Goal: Task Accomplishment & Management: Complete application form

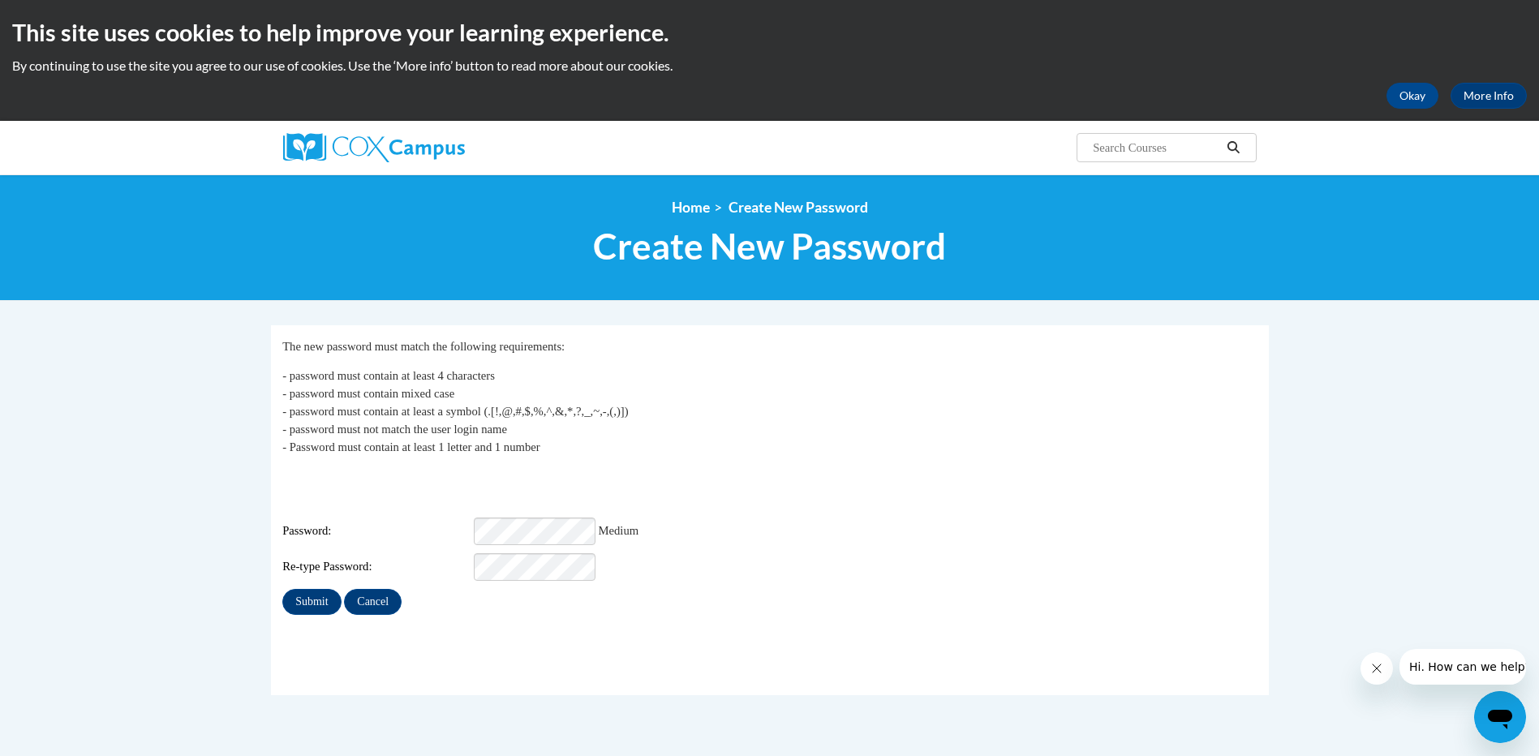
click at [647, 468] on div "Login: julie.murphy@ndo.org Password: Medium Re-type Password:" at bounding box center [769, 524] width 974 height 113
click at [446, 488] on div "Login: julie.murphy@ndo.org Password: Medium Re-type Password:" at bounding box center [769, 524] width 974 height 113
click at [423, 522] on span "Password:" at bounding box center [376, 531] width 188 height 18
click at [1046, 518] on div "Password: Strong" at bounding box center [769, 532] width 974 height 28
click at [312, 589] on input "Submit" at bounding box center [311, 602] width 58 height 26
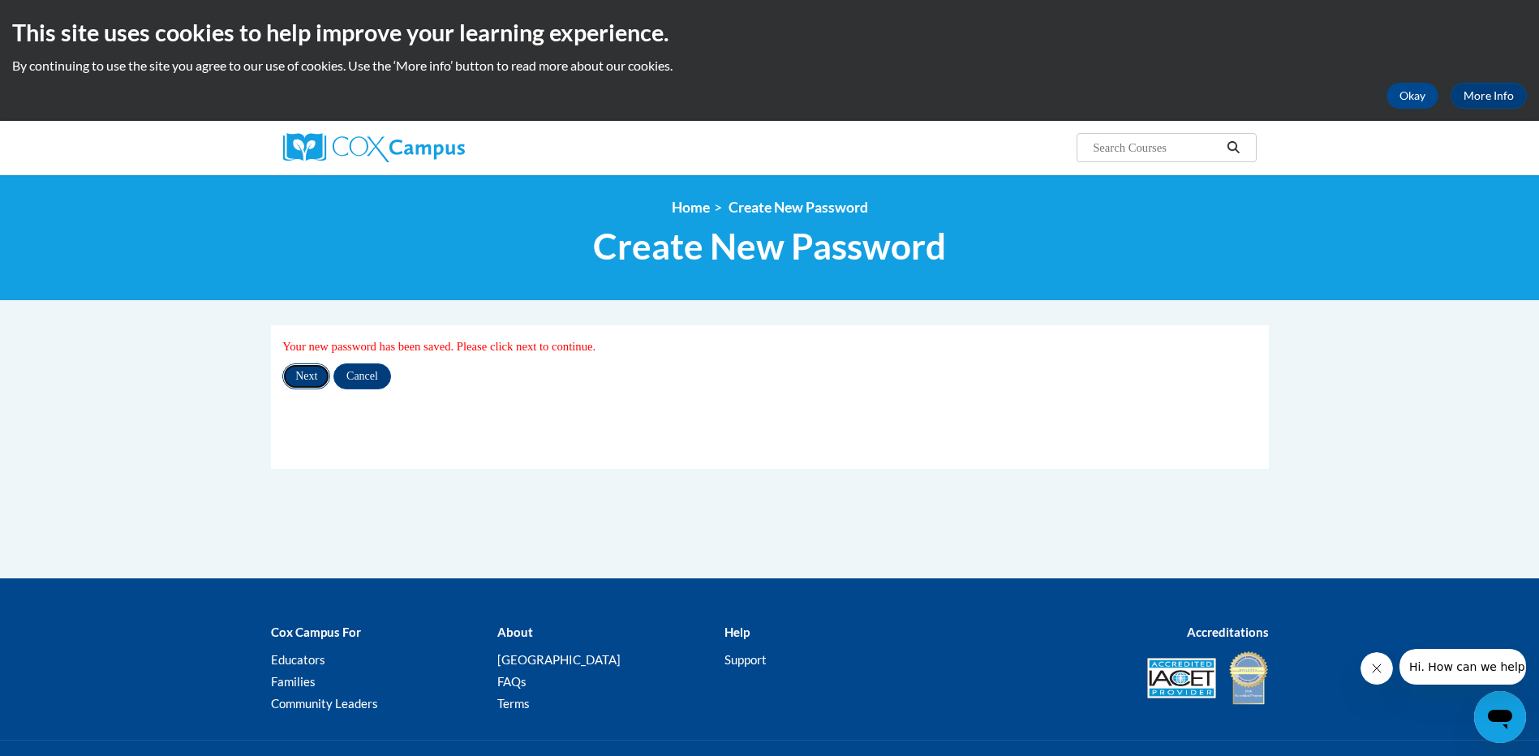
click at [303, 380] on input "Next" at bounding box center [306, 376] width 48 height 26
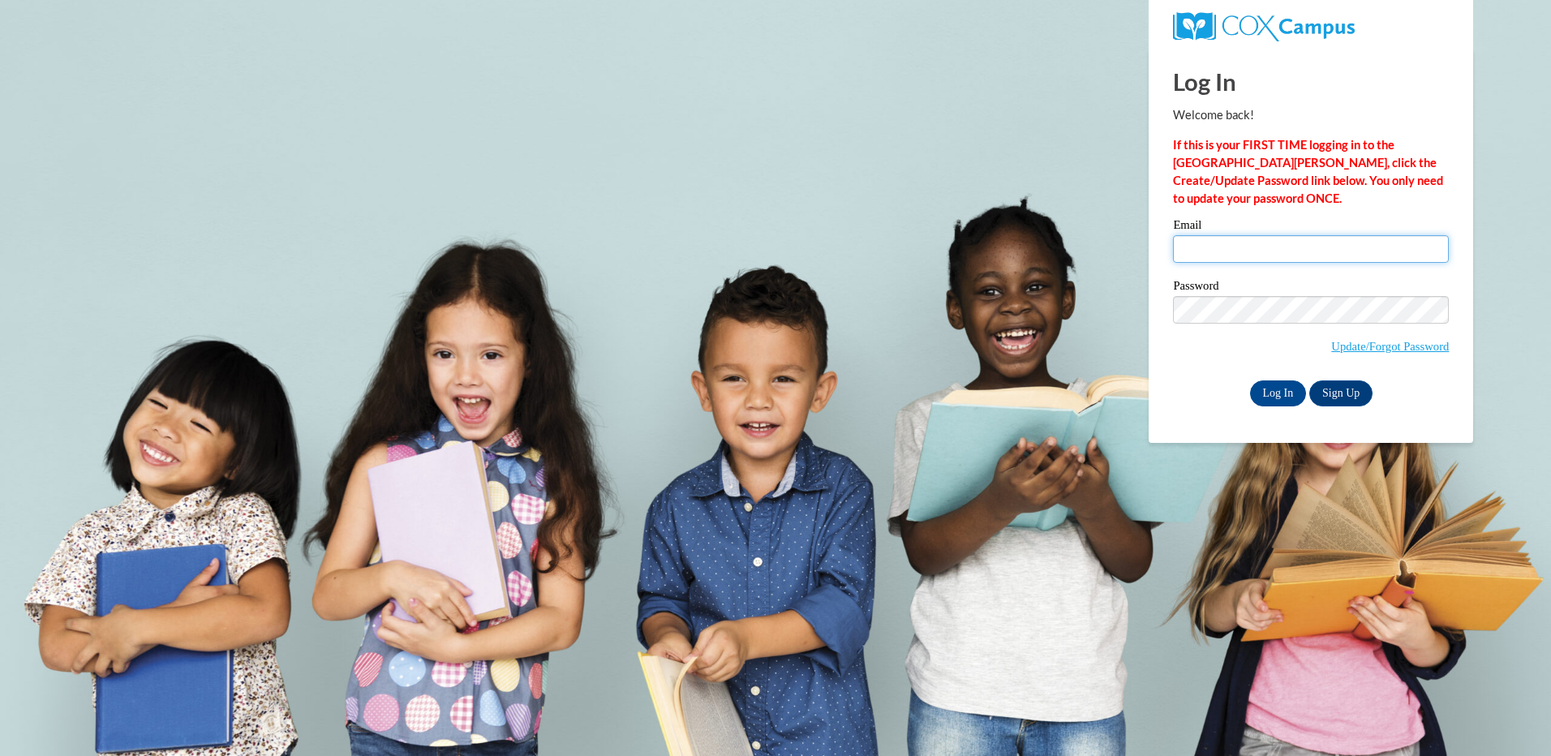
drag, startPoint x: 1245, startPoint y: 262, endPoint x: 1248, endPoint y: 245, distance: 17.2
click at [1248, 245] on input "Email" at bounding box center [1311, 249] width 276 height 28
type input "[PERSON_NAME][EMAIL_ADDRESS][PERSON_NAME][DOMAIN_NAME]"
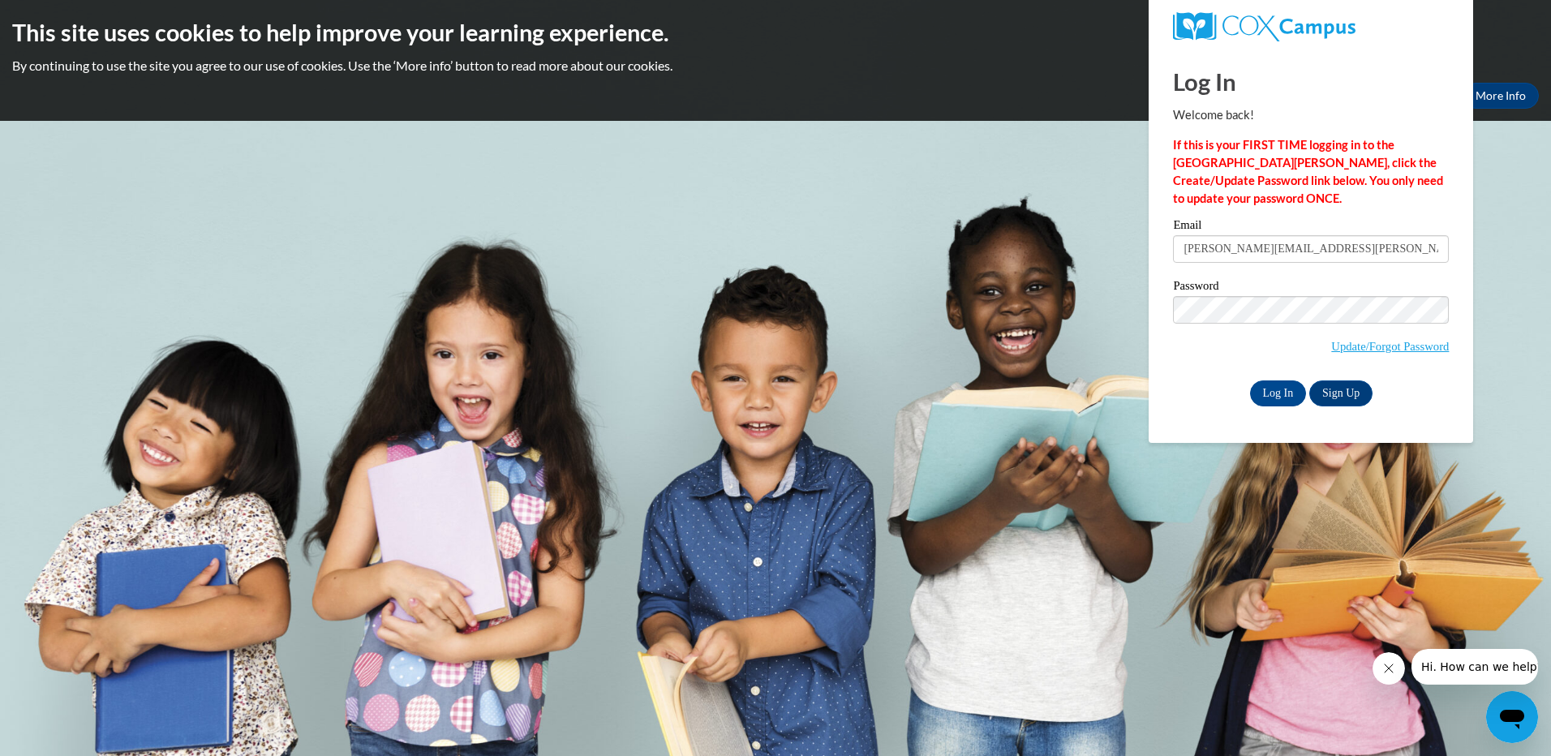
click at [1181, 371] on div "Password Update/Forgot Password" at bounding box center [1311, 328] width 276 height 96
click at [1283, 393] on input "Log In" at bounding box center [1278, 393] width 57 height 26
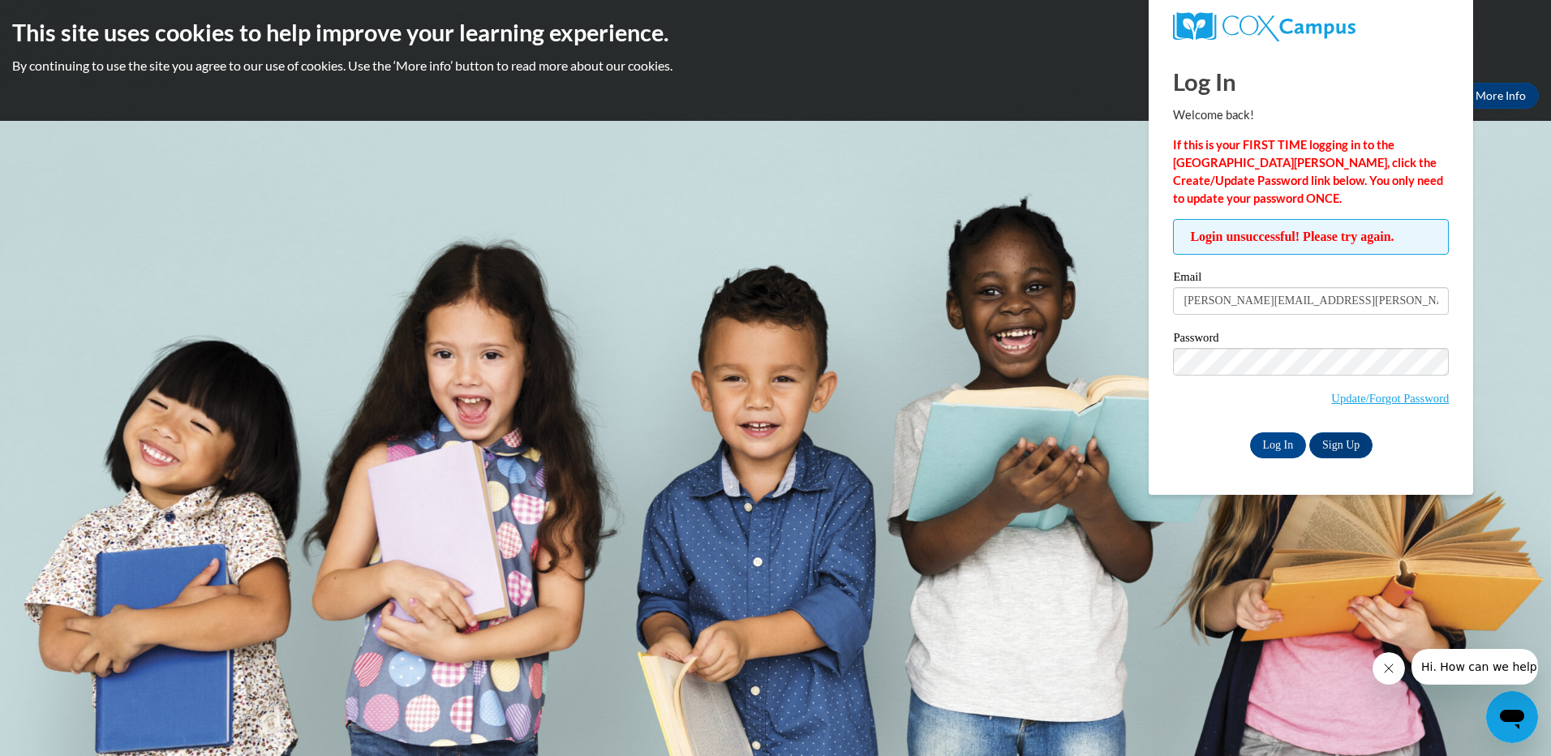
click at [1201, 426] on div "Password Update/Forgot Password" at bounding box center [1311, 380] width 276 height 96
click at [1273, 445] on input "Log In" at bounding box center [1278, 445] width 57 height 26
click at [768, 328] on body "This site uses cookies to help improve your learning experience. By continuing …" at bounding box center [775, 378] width 1551 height 756
click at [1360, 303] on input "julie.murphy@ndo.org" at bounding box center [1311, 301] width 276 height 28
click at [1364, 299] on input "julie.murphy@ndo.org" at bounding box center [1311, 301] width 276 height 28
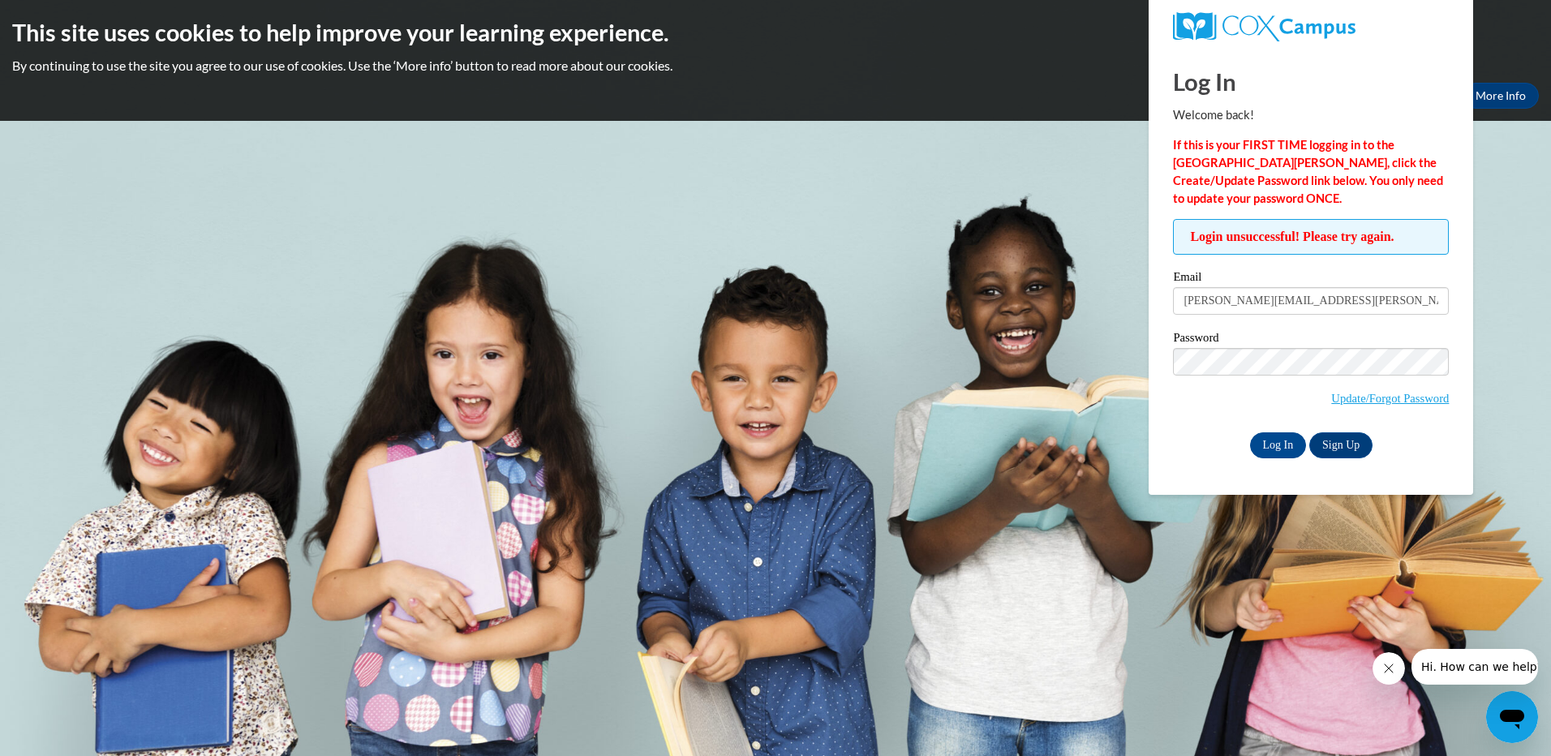
click at [1008, 387] on body "This site uses cookies to help improve your learning experience. By continuing …" at bounding box center [775, 378] width 1551 height 756
click at [1357, 297] on input "[PERSON_NAME][EMAIL_ADDRESS][PERSON_NAME][DOMAIN_NAME]" at bounding box center [1311, 301] width 276 height 28
click at [1179, 422] on div "Password Update/Forgot Password" at bounding box center [1311, 380] width 276 height 96
click at [1193, 432] on div "Log In Sign Up" at bounding box center [1311, 445] width 276 height 26
click at [1276, 449] on input "Log In" at bounding box center [1278, 445] width 57 height 26
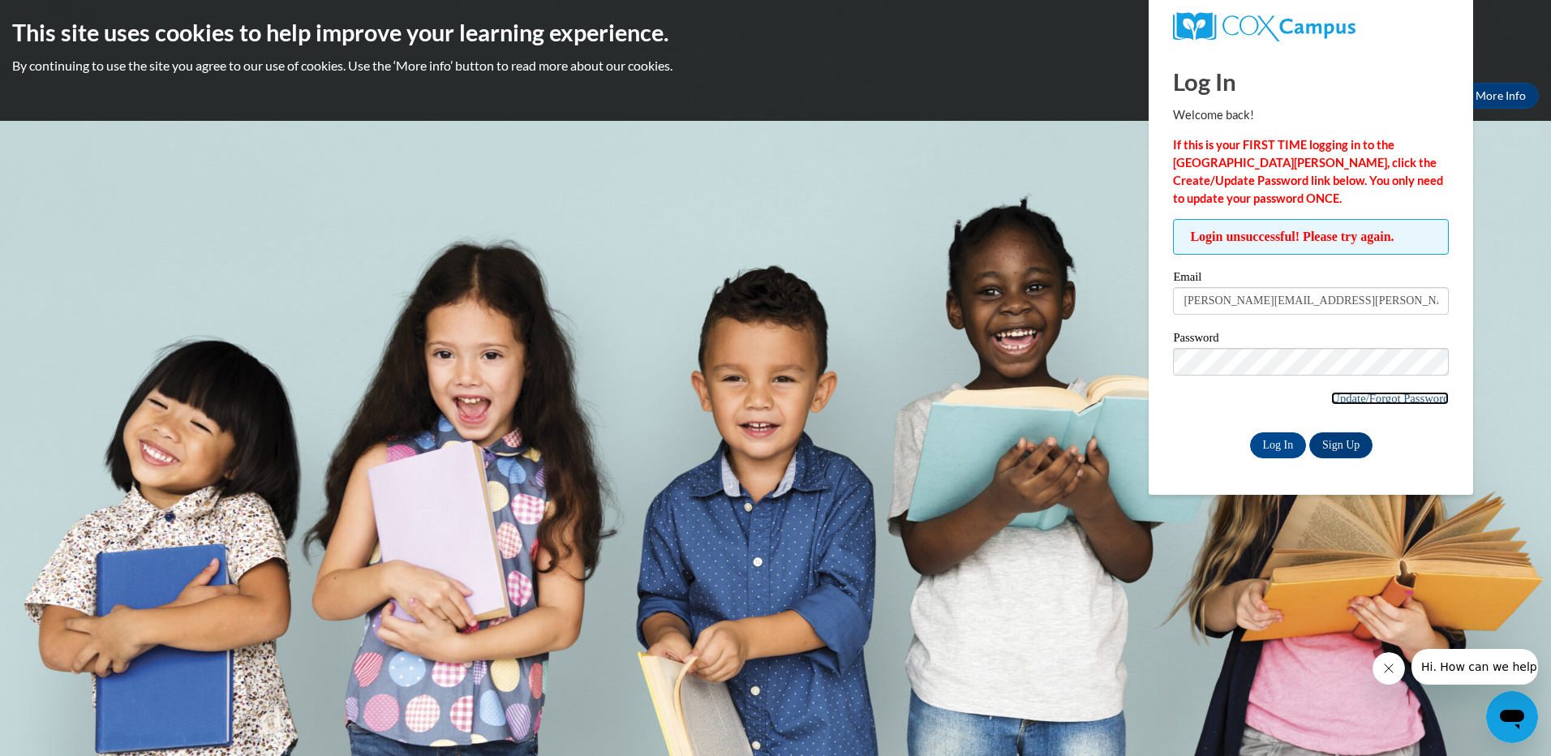
click at [1400, 393] on link "Update/Forgot Password" at bounding box center [1390, 398] width 118 height 13
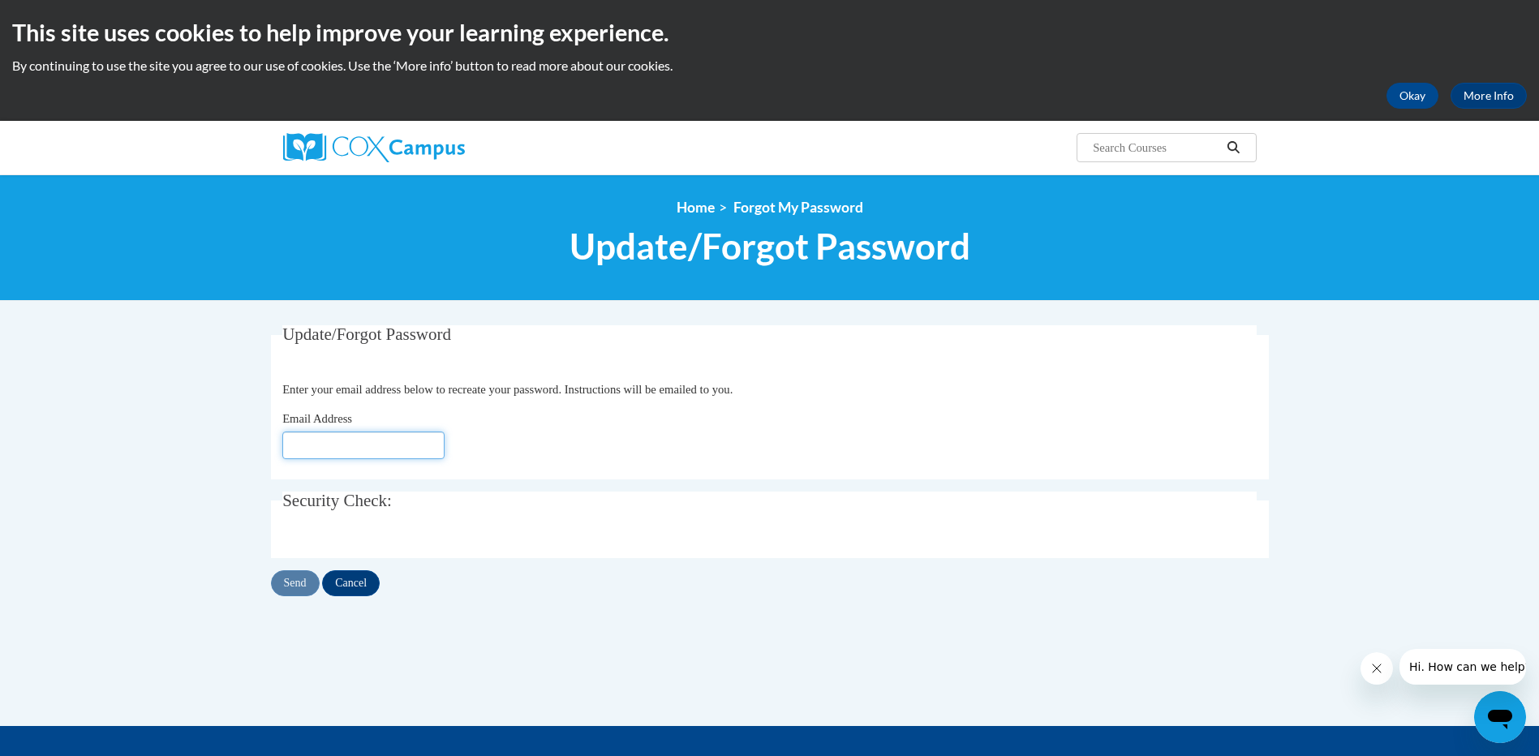
click at [346, 448] on input "Email Address" at bounding box center [363, 446] width 162 height 28
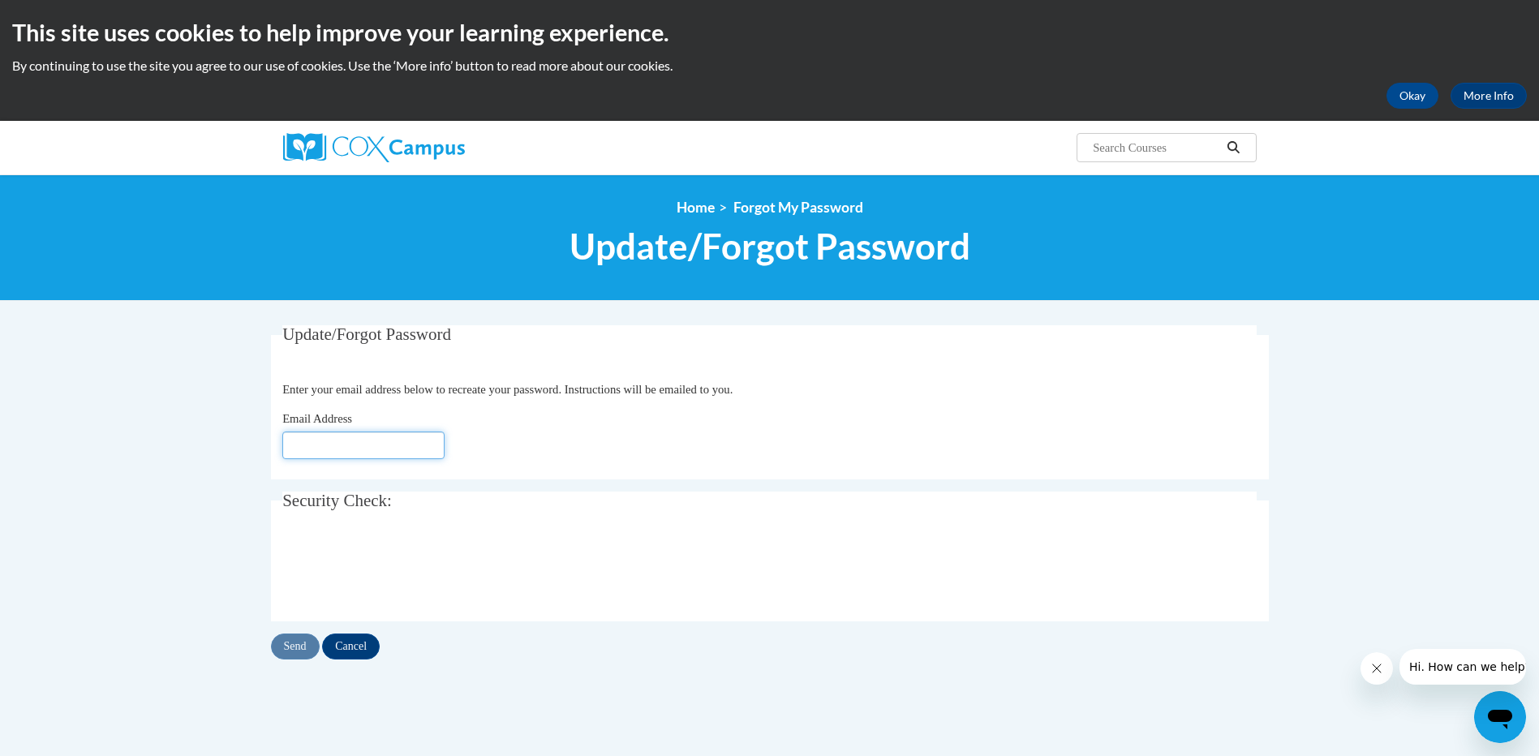
type input "julie.murphy@ndo.org"
click at [300, 647] on input "Send" at bounding box center [295, 647] width 49 height 26
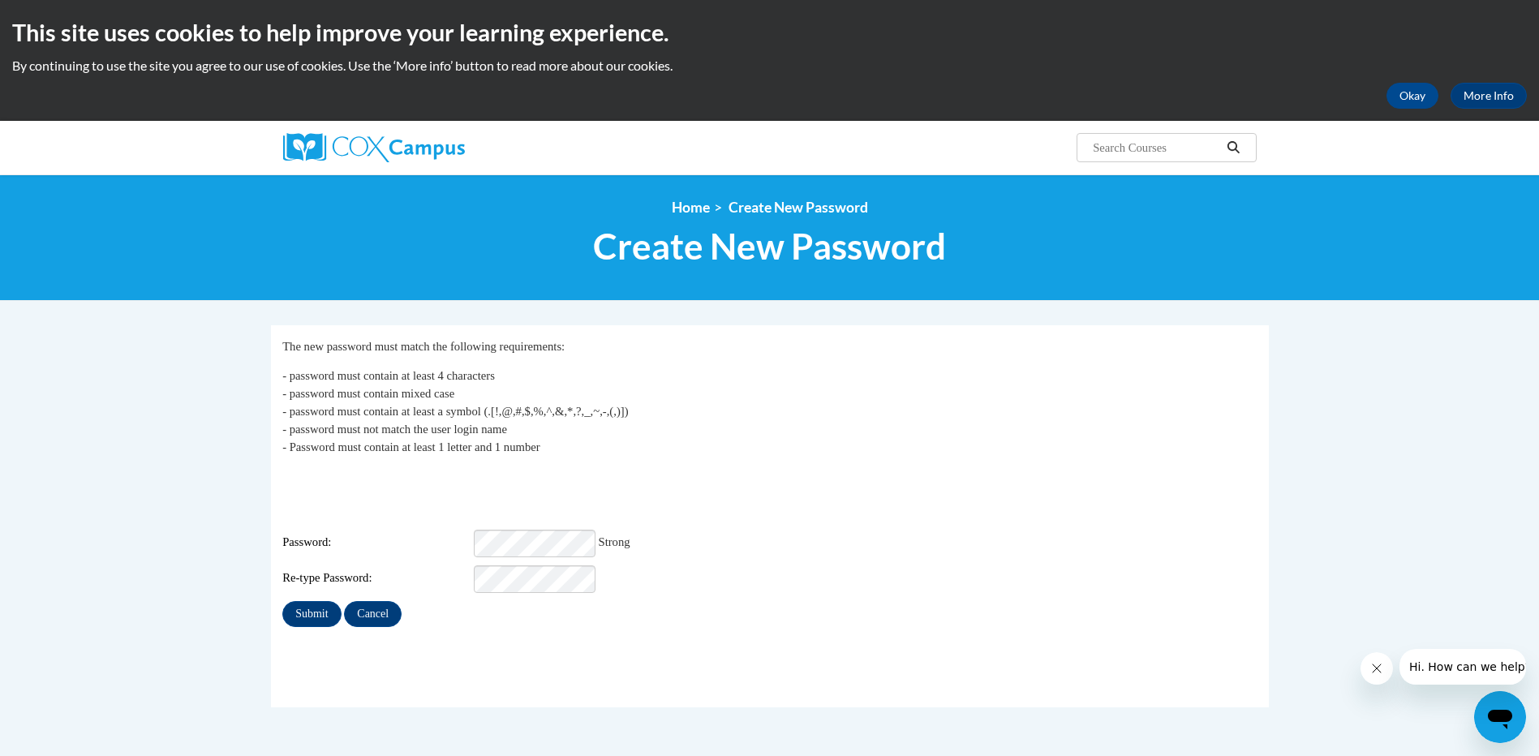
click at [374, 659] on fieldset "My Password The new password must match the following requirements: - password …" at bounding box center [770, 516] width 998 height 382
click at [321, 601] on input "Submit" at bounding box center [311, 614] width 58 height 26
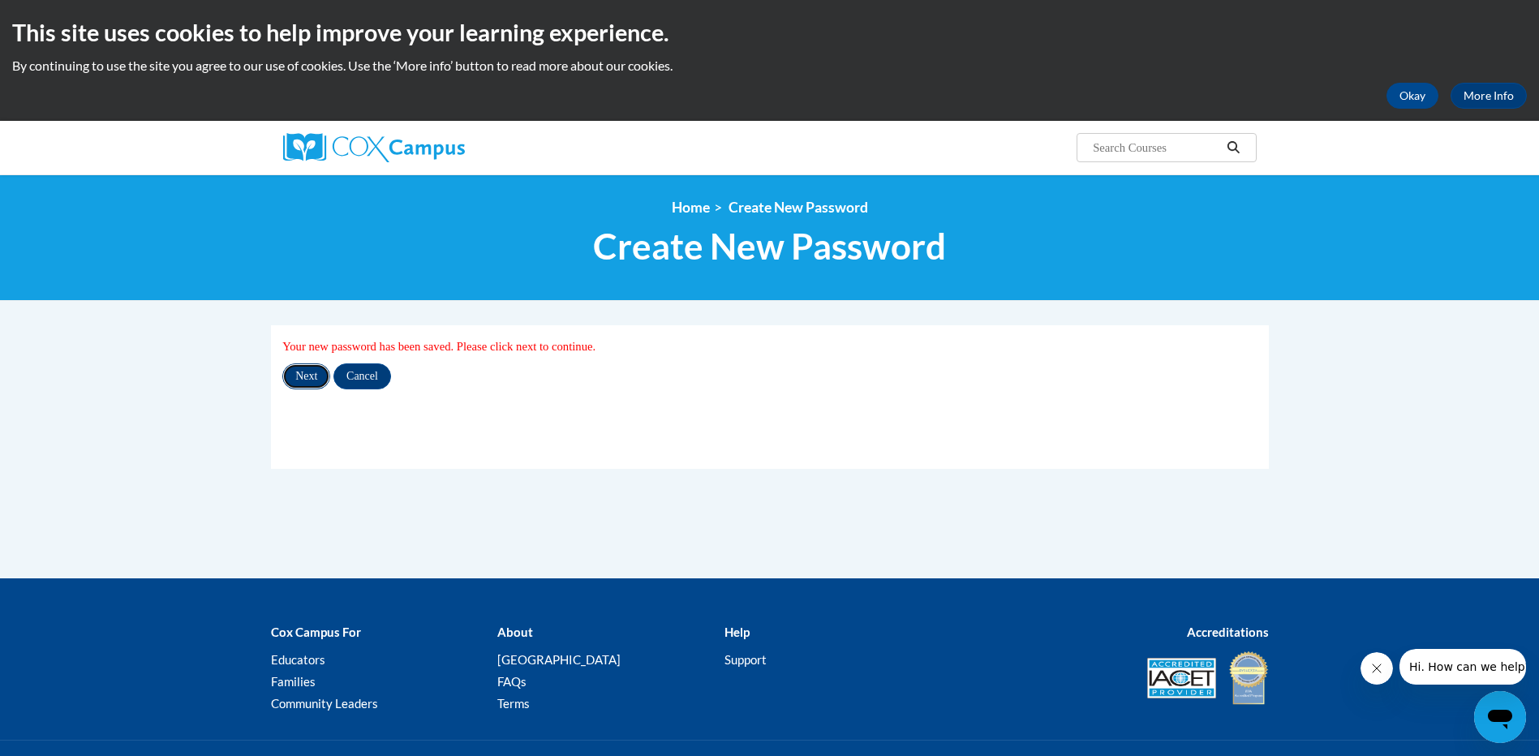
click at [298, 380] on input "Next" at bounding box center [306, 376] width 48 height 26
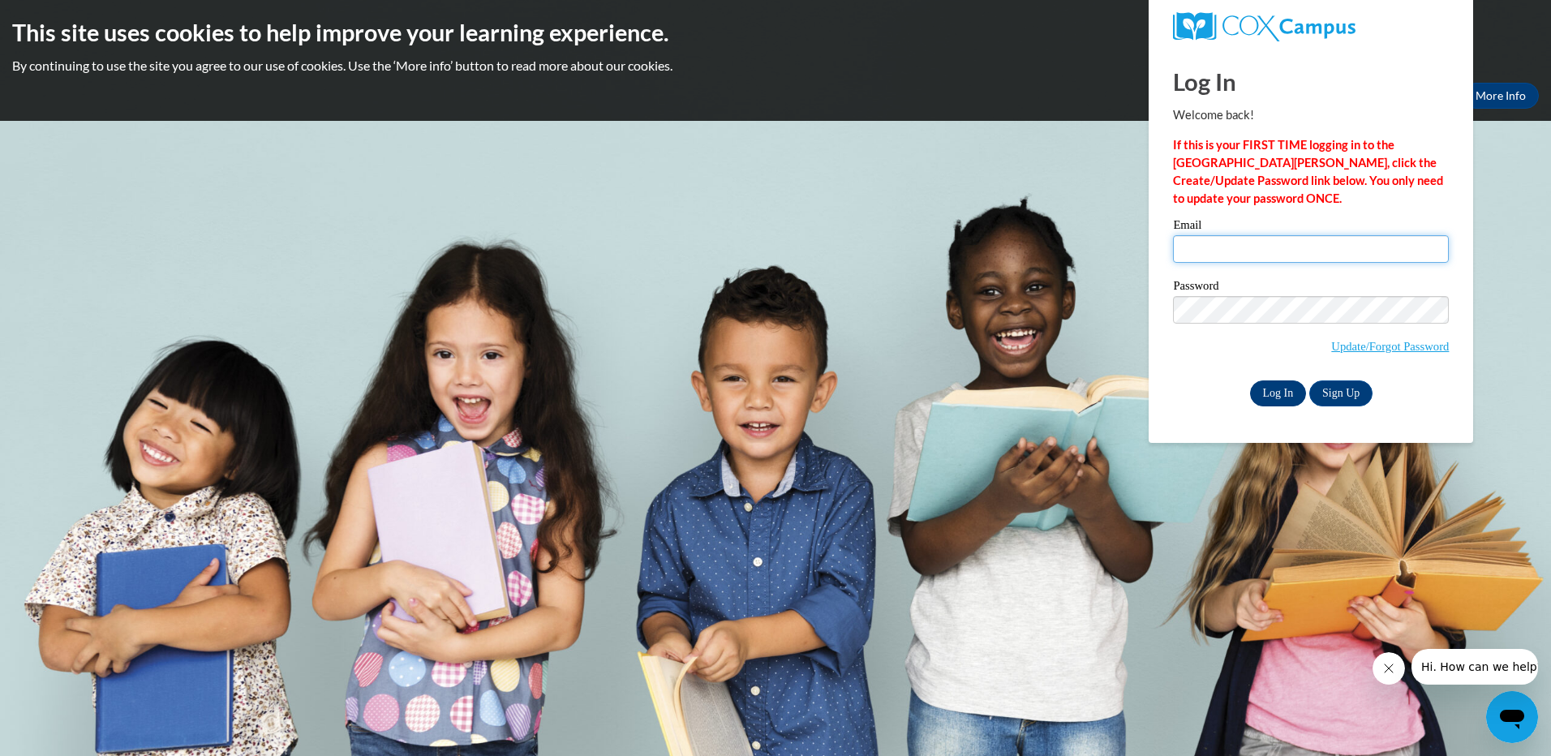
type input "[PERSON_NAME][EMAIL_ADDRESS][PERSON_NAME][DOMAIN_NAME]"
click at [1289, 393] on input "Log In" at bounding box center [1278, 393] width 57 height 26
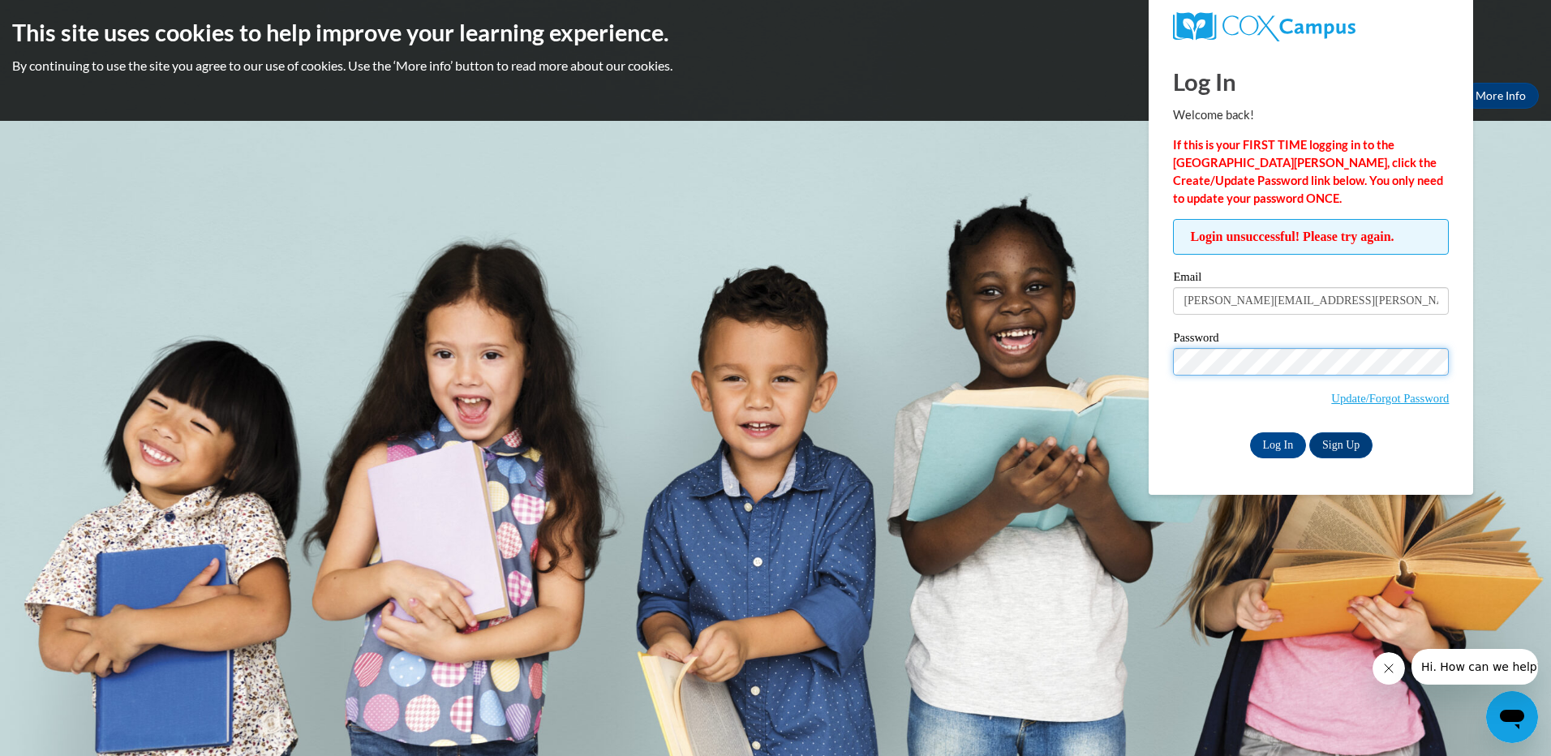
click at [1115, 356] on body "This site uses cookies to help improve your learning experience. By continuing …" at bounding box center [775, 378] width 1551 height 756
click at [1180, 440] on div "Log In Sign Up" at bounding box center [1311, 445] width 276 height 26
click at [1283, 452] on input "Log In" at bounding box center [1278, 445] width 57 height 26
click at [1347, 448] on link "Sign Up" at bounding box center [1340, 445] width 63 height 26
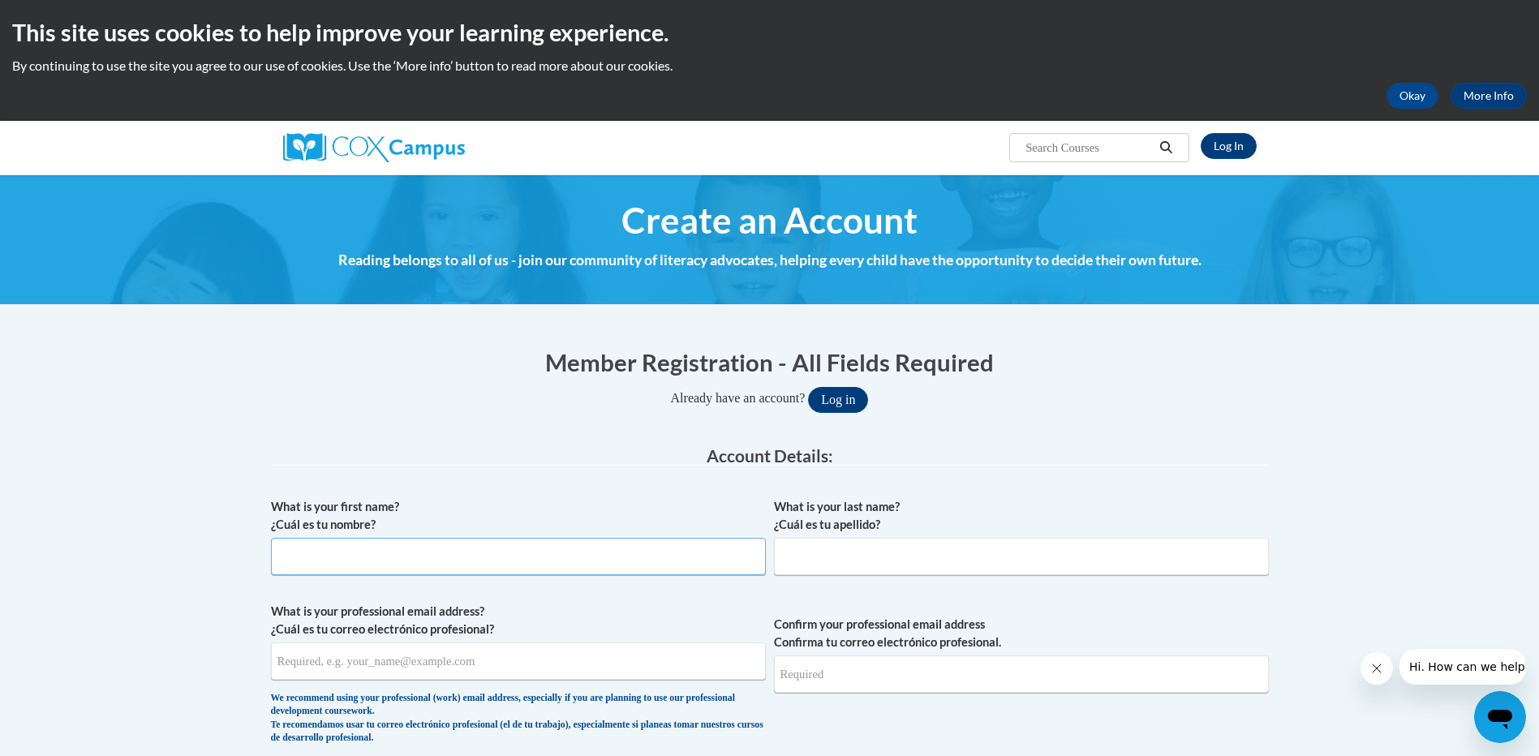
click at [346, 557] on input "What is your first name? ¿Cuál es tu nombre?" at bounding box center [518, 556] width 495 height 37
type input "Julie"
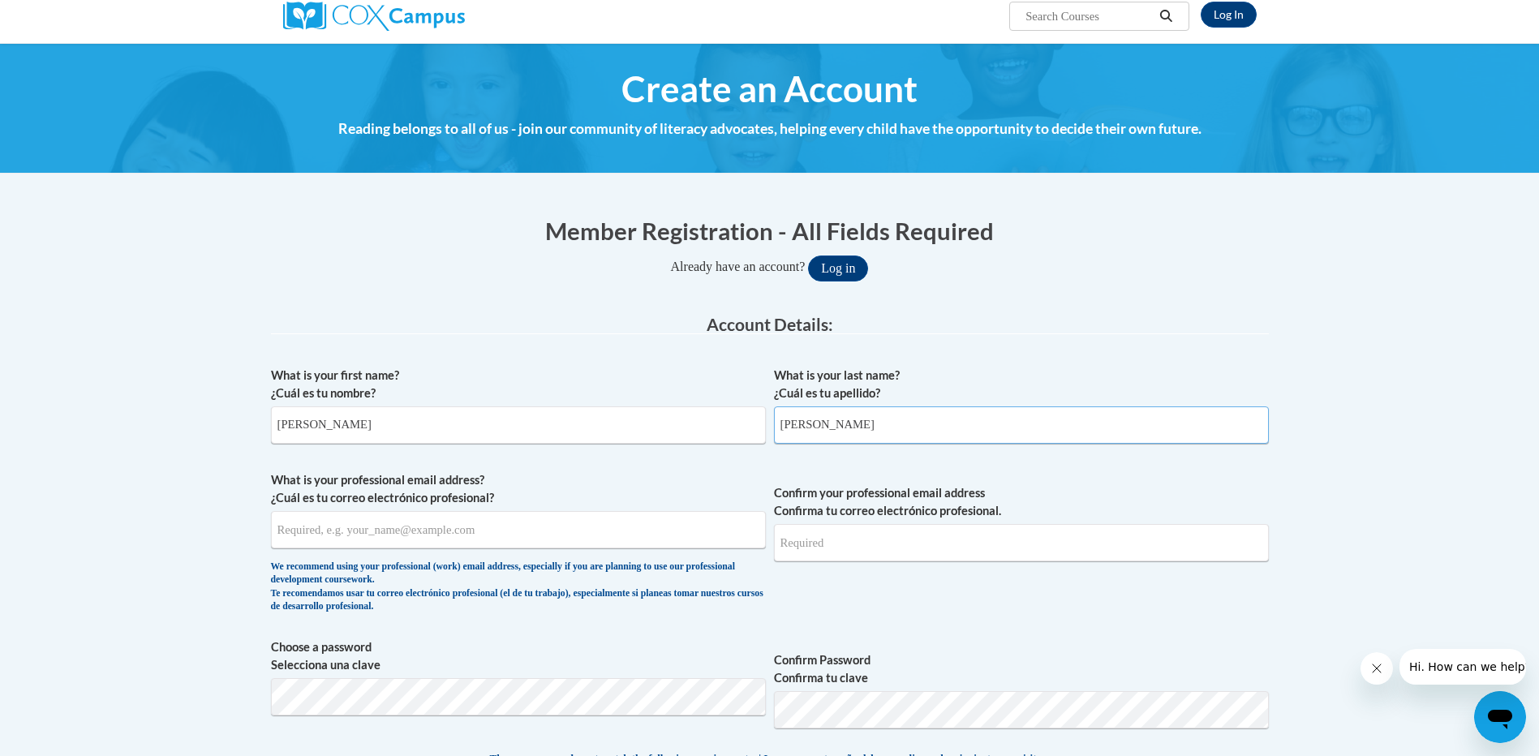
scroll to position [162, 0]
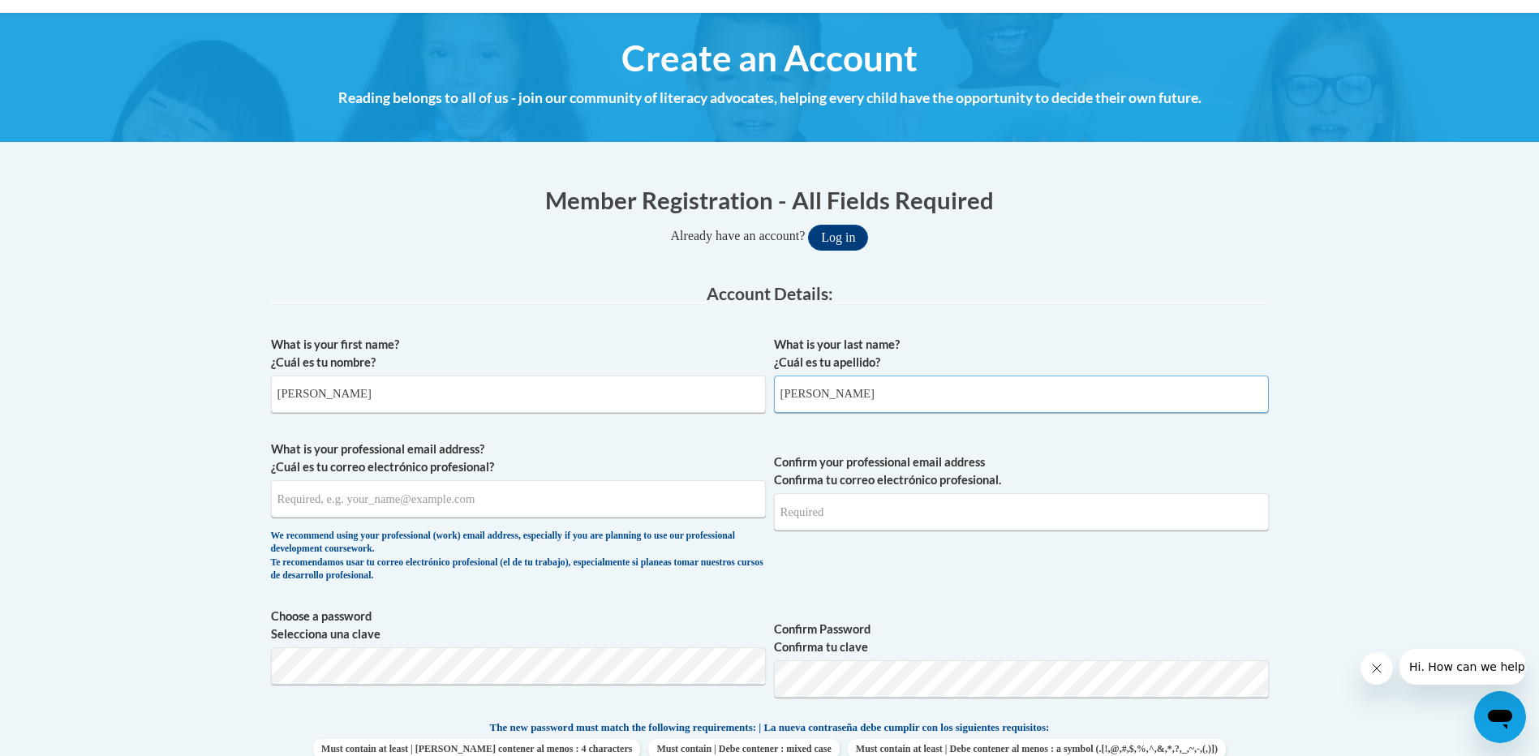
type input "Murphy"
click at [370, 497] on input "What is your professional email address? ¿Cuál es tu correo electrónico profesi…" at bounding box center [518, 498] width 495 height 37
type input "[PERSON_NAME][EMAIL_ADDRESS][PERSON_NAME][DOMAIN_NAME]"
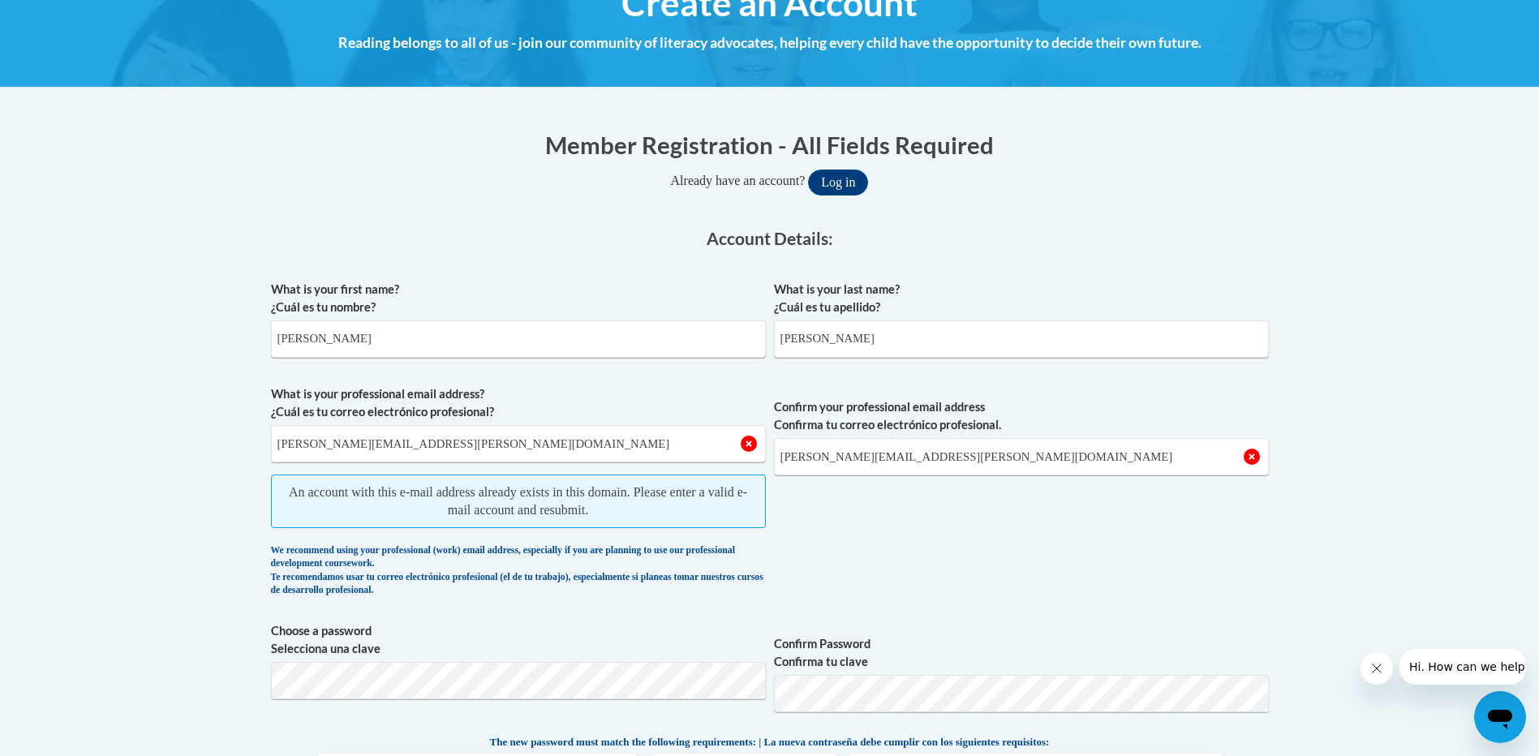
scroll to position [324, 0]
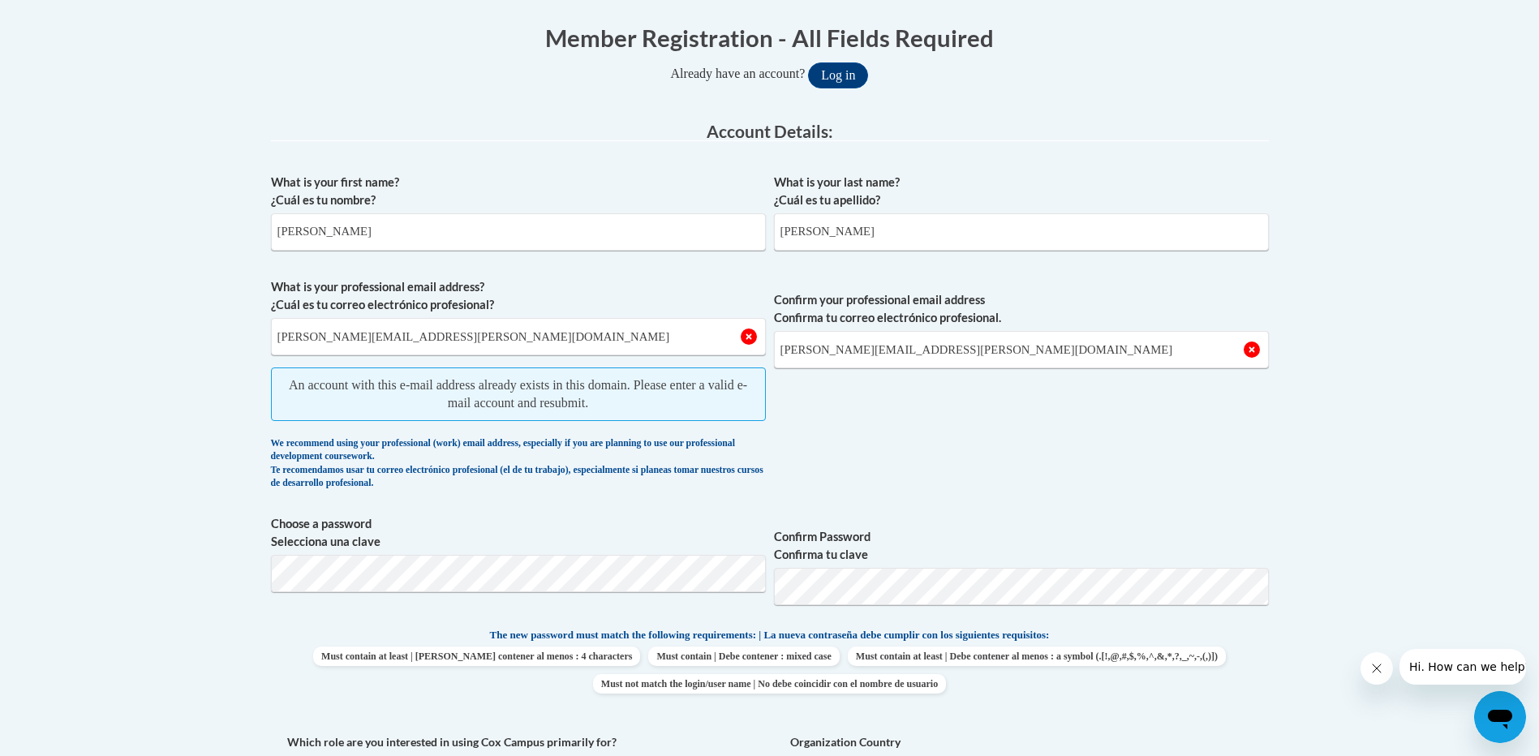
click at [87, 509] on body "This site uses cookies to help improve your learning experience. By continuing …" at bounding box center [769, 701] width 1539 height 2050
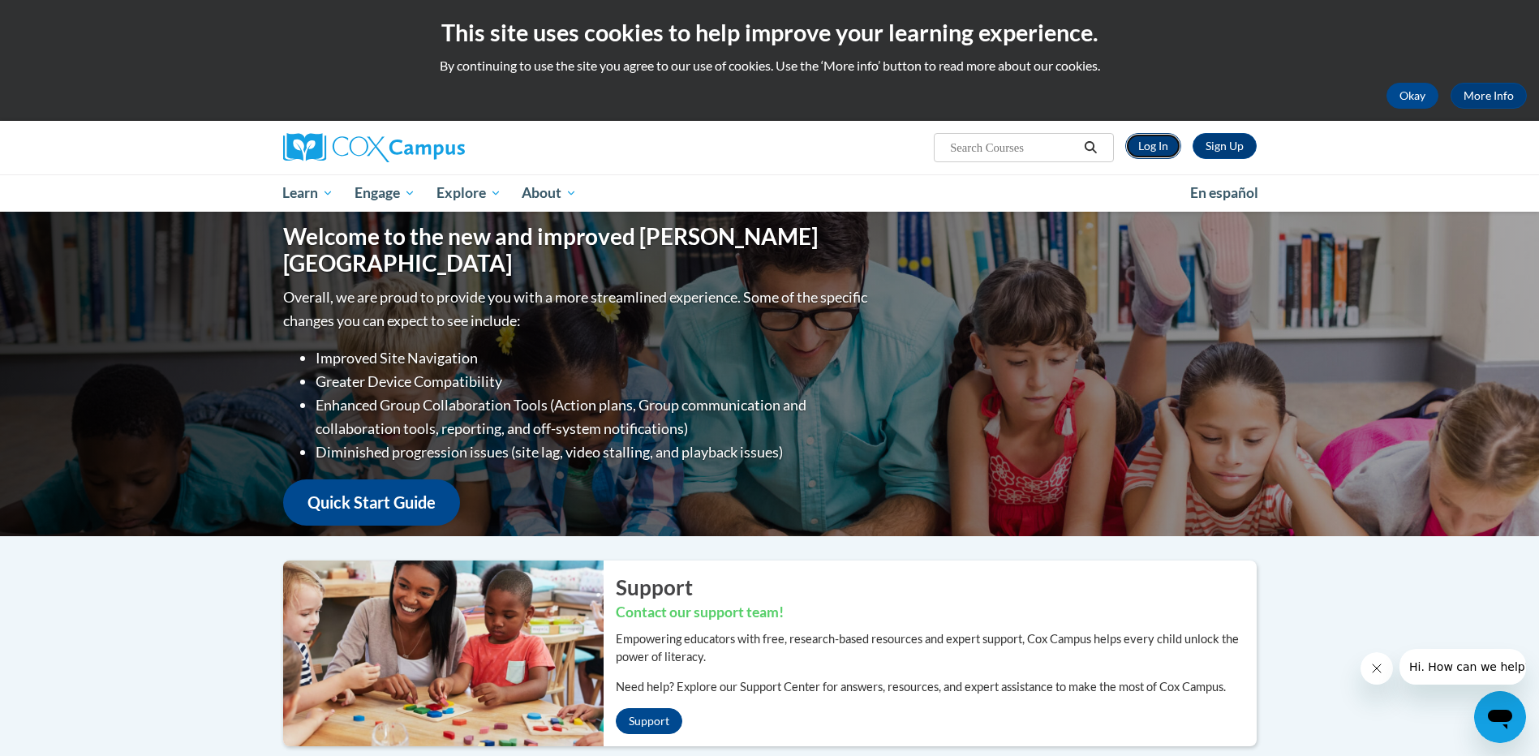
click at [1145, 142] on link "Log In" at bounding box center [1153, 146] width 56 height 26
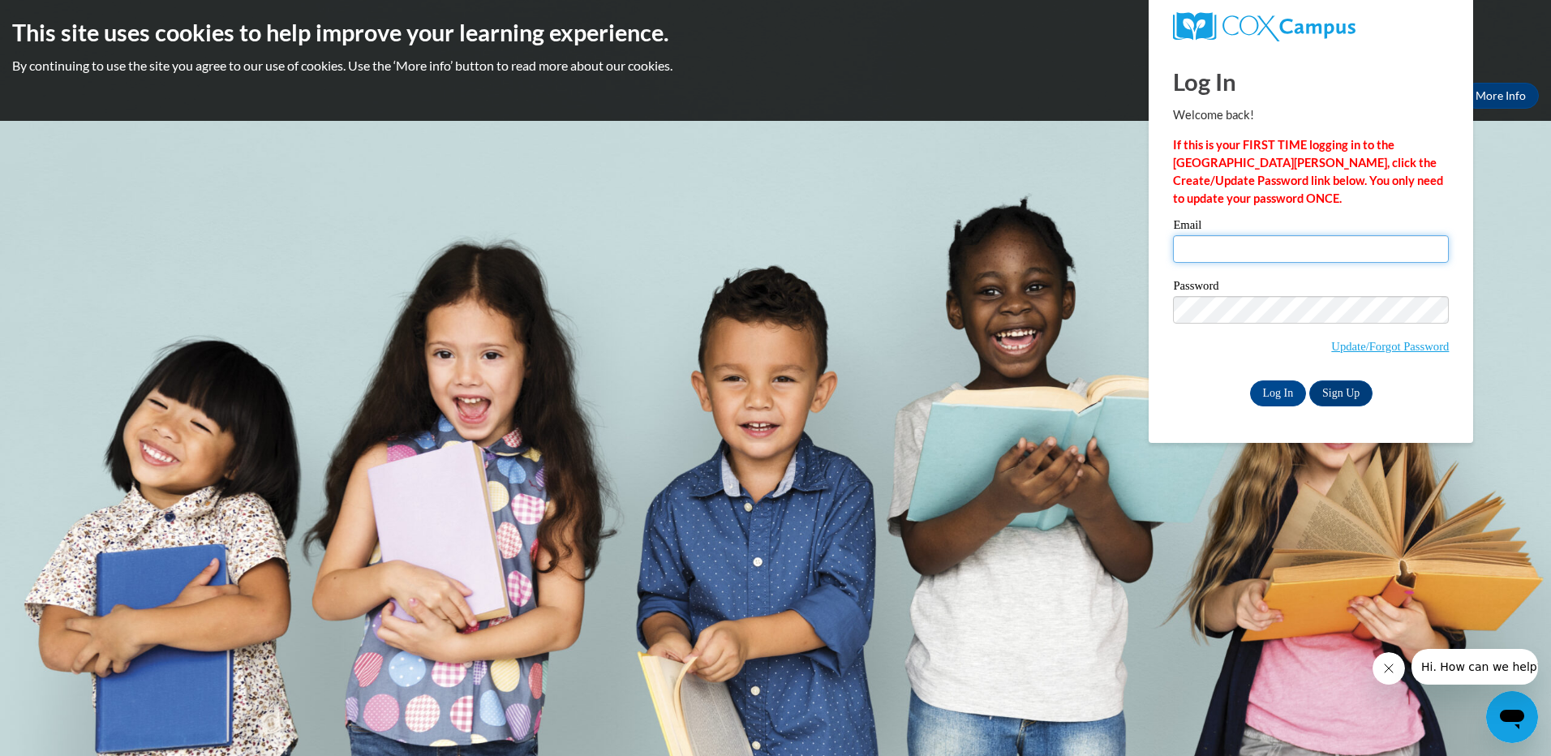
type input "[PERSON_NAME][EMAIL_ADDRESS][PERSON_NAME][DOMAIN_NAME]"
click at [1137, 303] on body "This site uses cookies to help improve your learning experience. By continuing …" at bounding box center [775, 378] width 1551 height 756
click at [1201, 367] on div "Password Update/Forgot Password" at bounding box center [1311, 328] width 276 height 96
click at [1301, 389] on input "Log In" at bounding box center [1278, 393] width 57 height 26
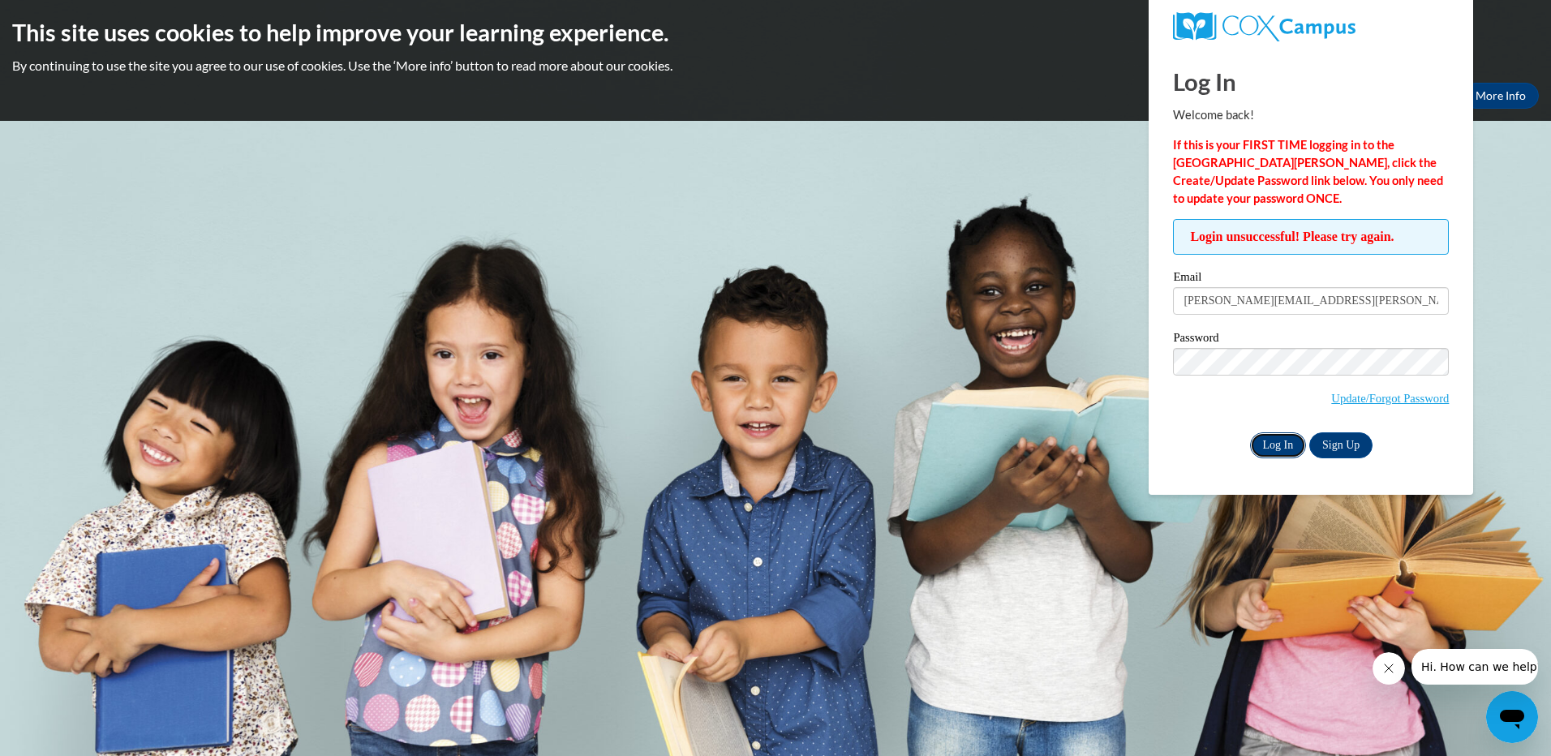
click at [1288, 438] on input "Log In" at bounding box center [1278, 445] width 57 height 26
click at [1517, 28] on h2 "This site uses cookies to help improve your learning experience." at bounding box center [775, 32] width 1527 height 32
click at [1518, 28] on h2 "This site uses cookies to help improve your learning experience." at bounding box center [775, 32] width 1527 height 32
click at [1078, 97] on div "Okay More Info" at bounding box center [775, 96] width 1527 height 26
click at [1077, 97] on div "Okay More Info" at bounding box center [775, 96] width 1527 height 26
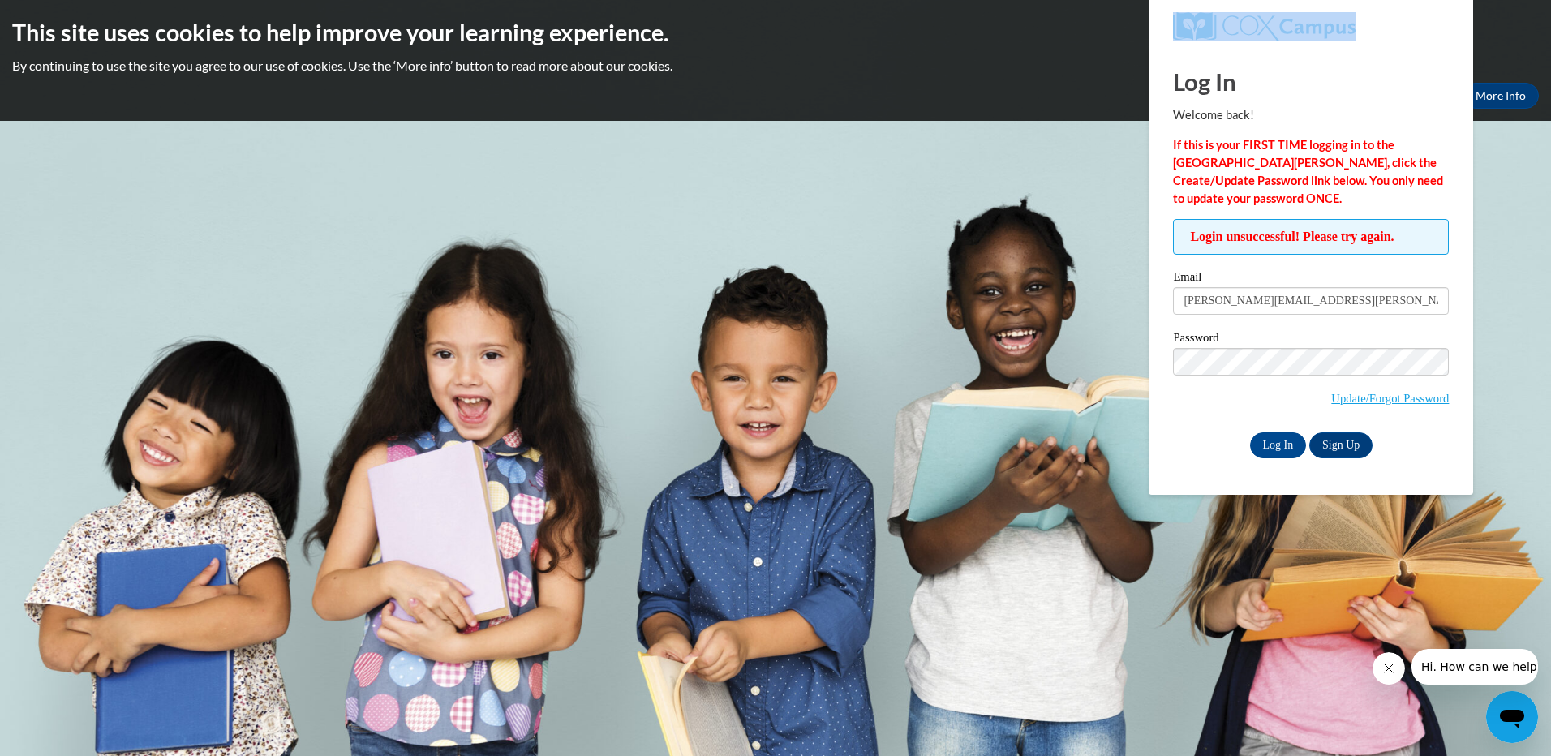
click at [1077, 95] on div "Okay More Info" at bounding box center [775, 96] width 1527 height 26
click at [1069, 361] on body "This site uses cookies to help improve your learning experience. By continuing …" at bounding box center [775, 378] width 1551 height 756
click at [1069, 355] on body "This site uses cookies to help improve your learning experience. By continuing …" at bounding box center [775, 378] width 1551 height 756
click at [1270, 446] on input "Log In" at bounding box center [1278, 445] width 57 height 26
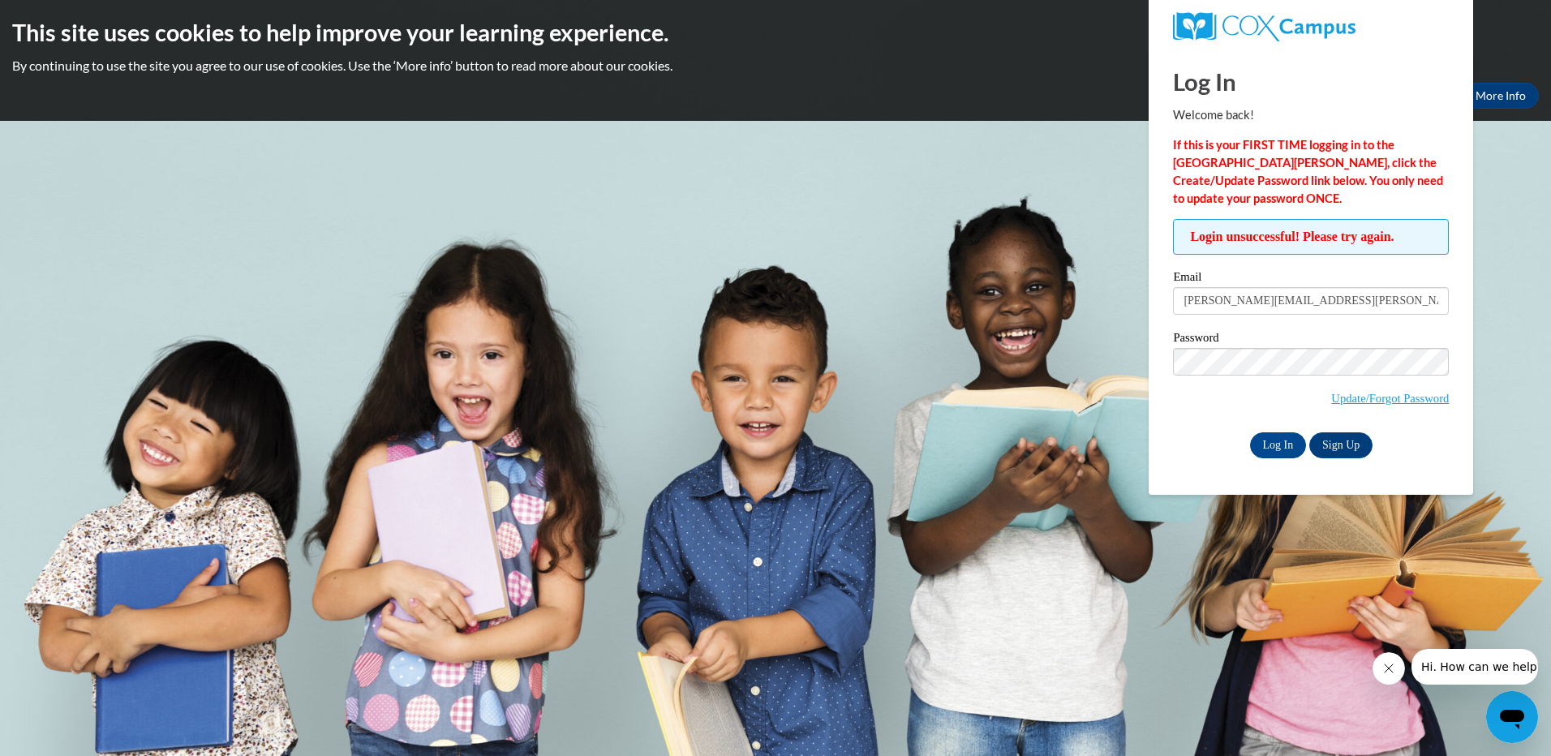
click at [784, 370] on body "This site uses cookies to help improve your learning experience. By continuing …" at bounding box center [775, 378] width 1551 height 756
click at [324, 96] on div "Okay More Info" at bounding box center [775, 96] width 1527 height 26
click at [559, 53] on div "This site uses cookies to help improve your learning experience. By continuing …" at bounding box center [775, 60] width 1551 height 121
click at [1378, 399] on link "Update/Forgot Password" at bounding box center [1390, 398] width 118 height 13
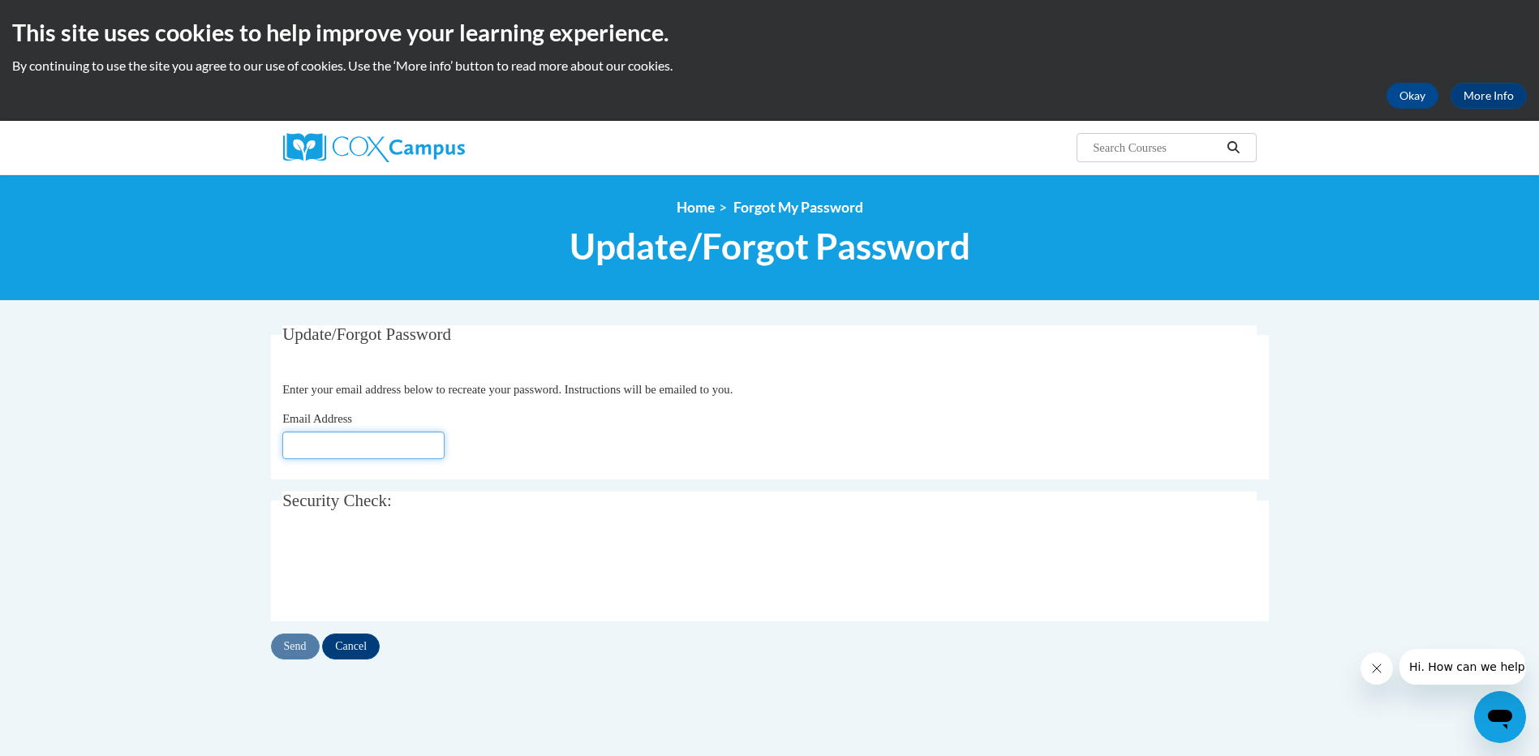
click at [428, 445] on input "Email Address" at bounding box center [363, 446] width 162 height 28
type input "[PERSON_NAME][EMAIL_ADDRESS][PERSON_NAME][DOMAIN_NAME]"
click at [297, 644] on input "Send" at bounding box center [295, 647] width 49 height 26
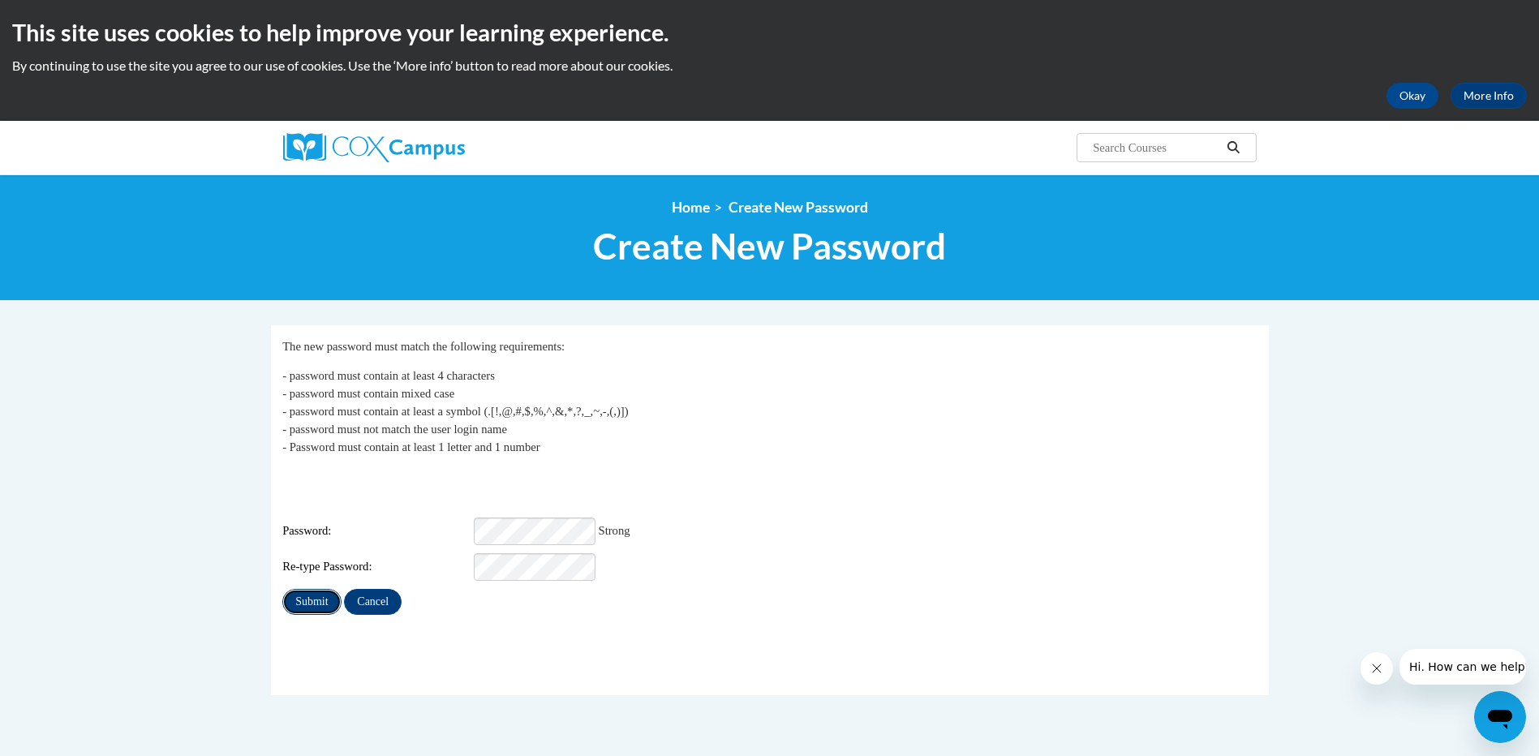
click at [312, 589] on input "Submit" at bounding box center [311, 602] width 58 height 26
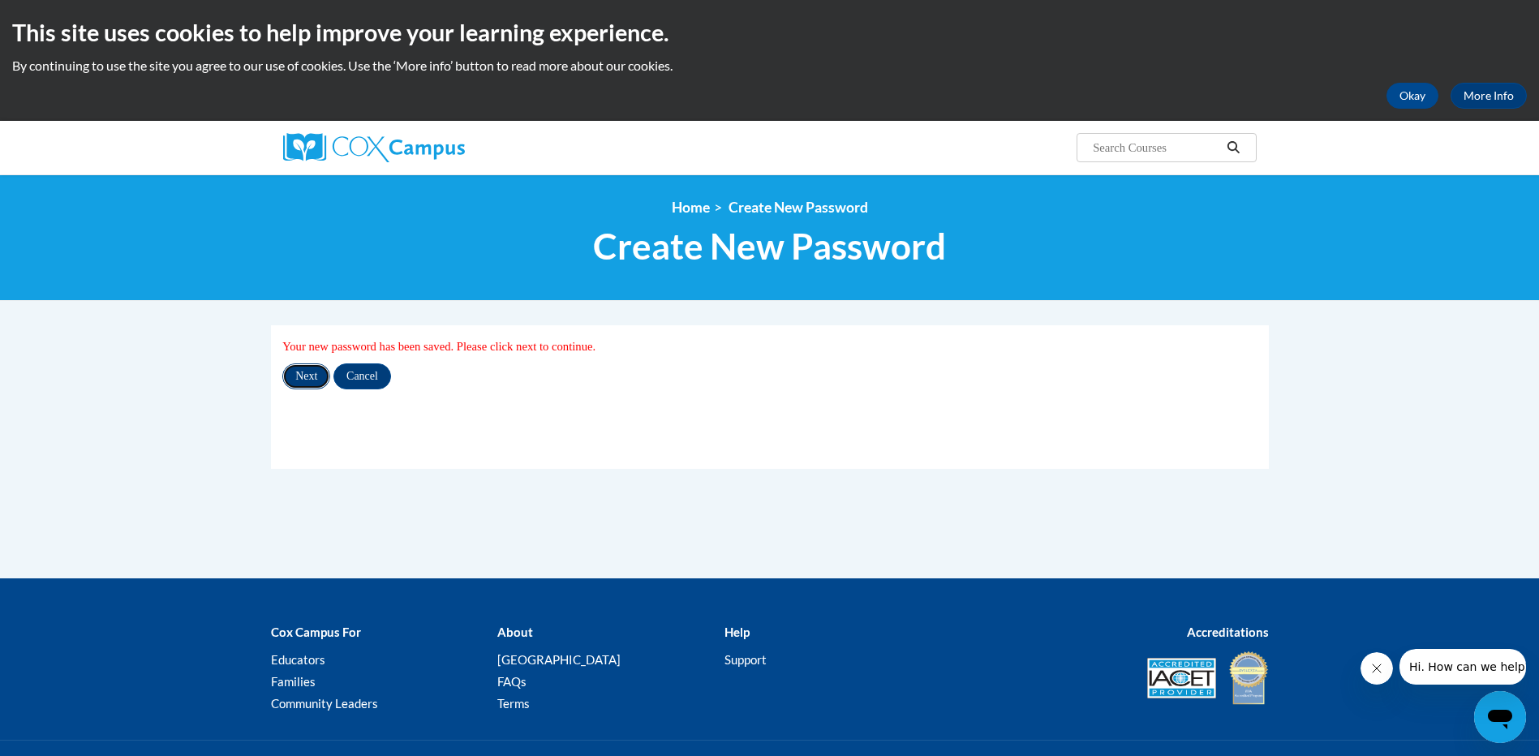
click at [302, 375] on input "Next" at bounding box center [306, 376] width 48 height 26
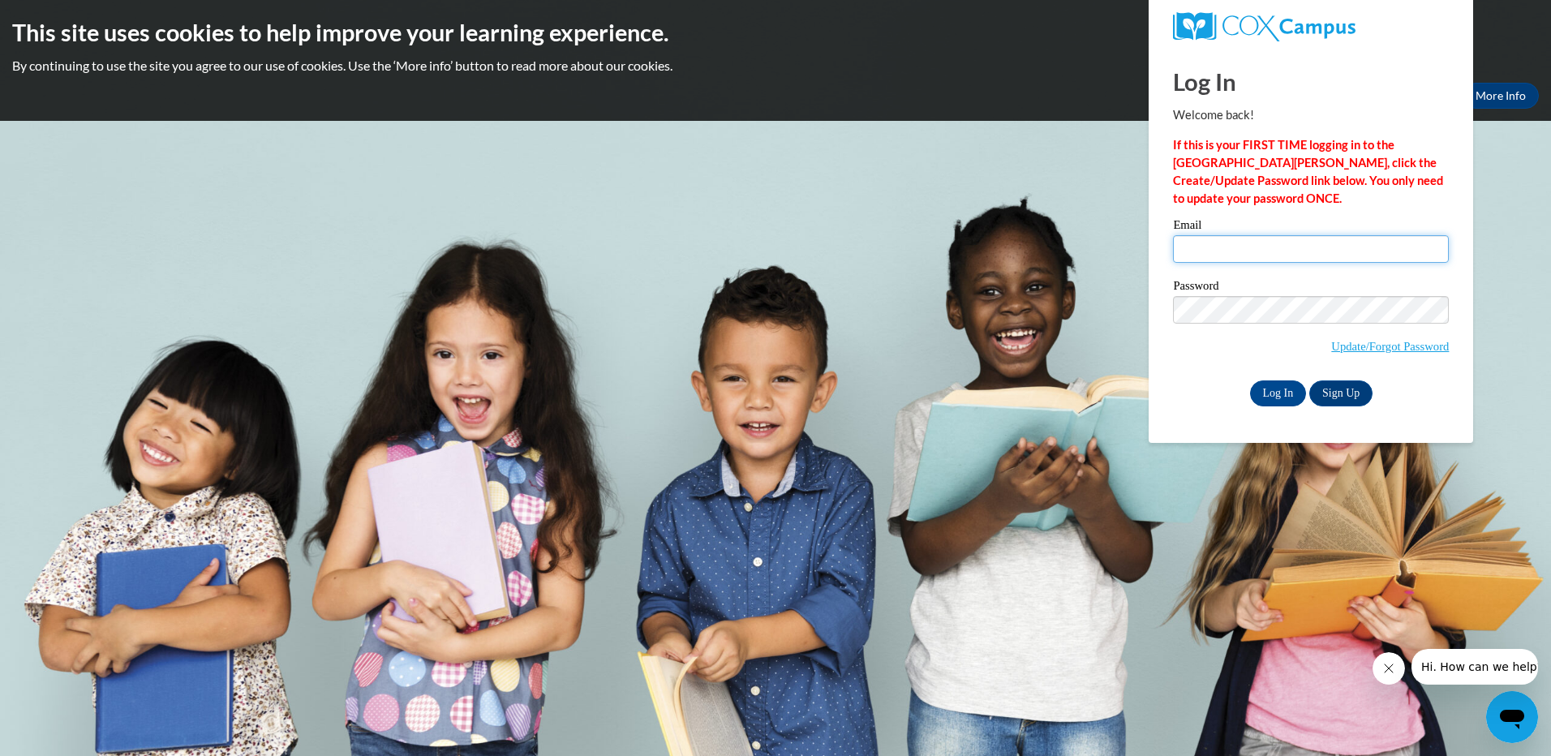
type input "[PERSON_NAME][EMAIL_ADDRESS][PERSON_NAME][DOMAIN_NAME]"
click at [1123, 310] on body "This site uses cookies to help improve your learning experience. By continuing …" at bounding box center [775, 378] width 1551 height 756
click at [1186, 398] on div "Log In Sign Up" at bounding box center [1311, 393] width 276 height 26
click at [1257, 394] on input "Log In" at bounding box center [1278, 393] width 57 height 26
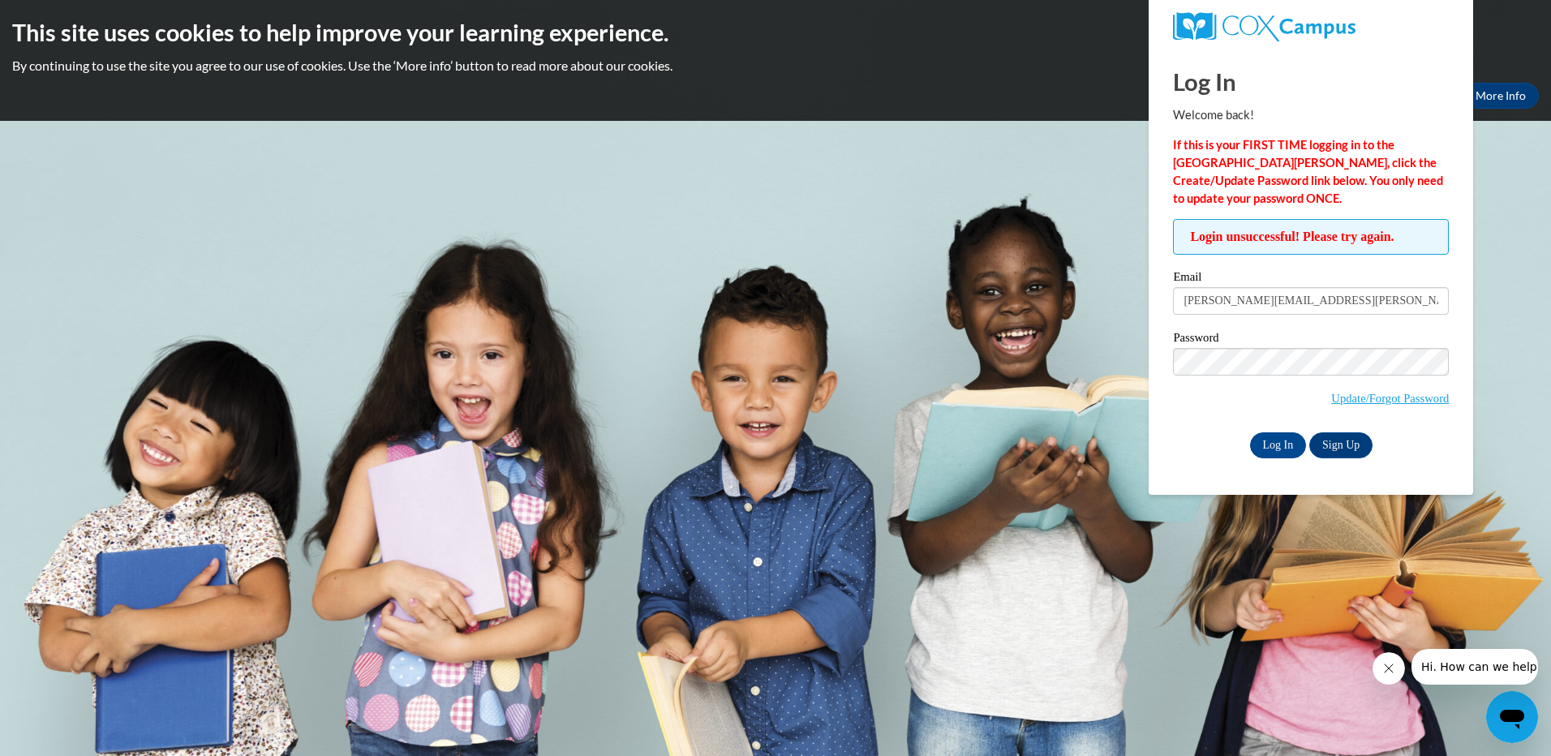
click at [1182, 418] on div "Password Update/Forgot Password" at bounding box center [1311, 380] width 276 height 96
click at [1337, 441] on link "Sign Up" at bounding box center [1340, 445] width 63 height 26
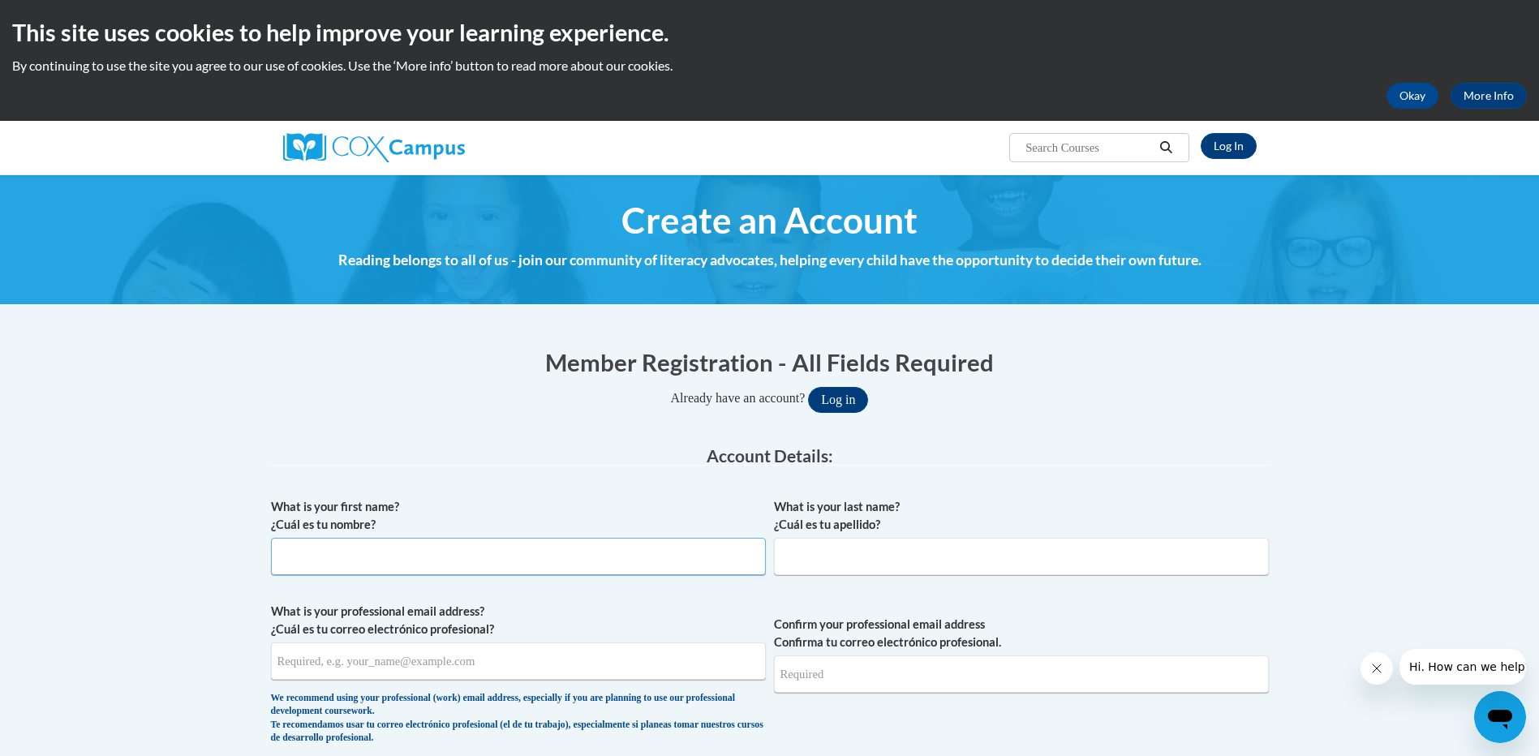
click at [415, 541] on input "What is your first name? ¿Cuál es tu nombre?" at bounding box center [518, 556] width 495 height 37
click at [407, 561] on input "What is your first name? ¿Cuál es tu nombre?" at bounding box center [518, 556] width 495 height 37
type input "Julie"
type input "Murphy"
type input "julie.murphy@ndo.org"
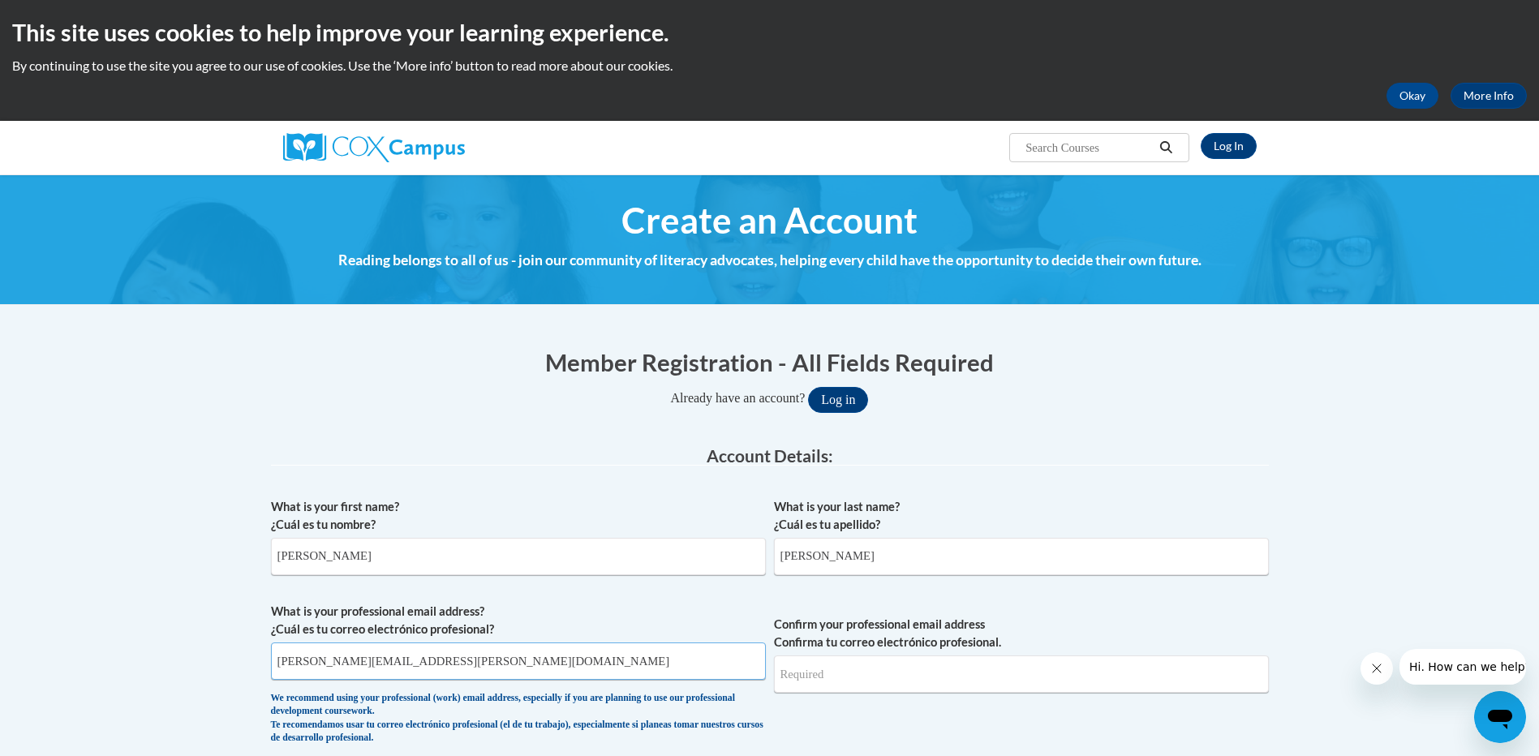
type input "julie.murphy@ndo.org"
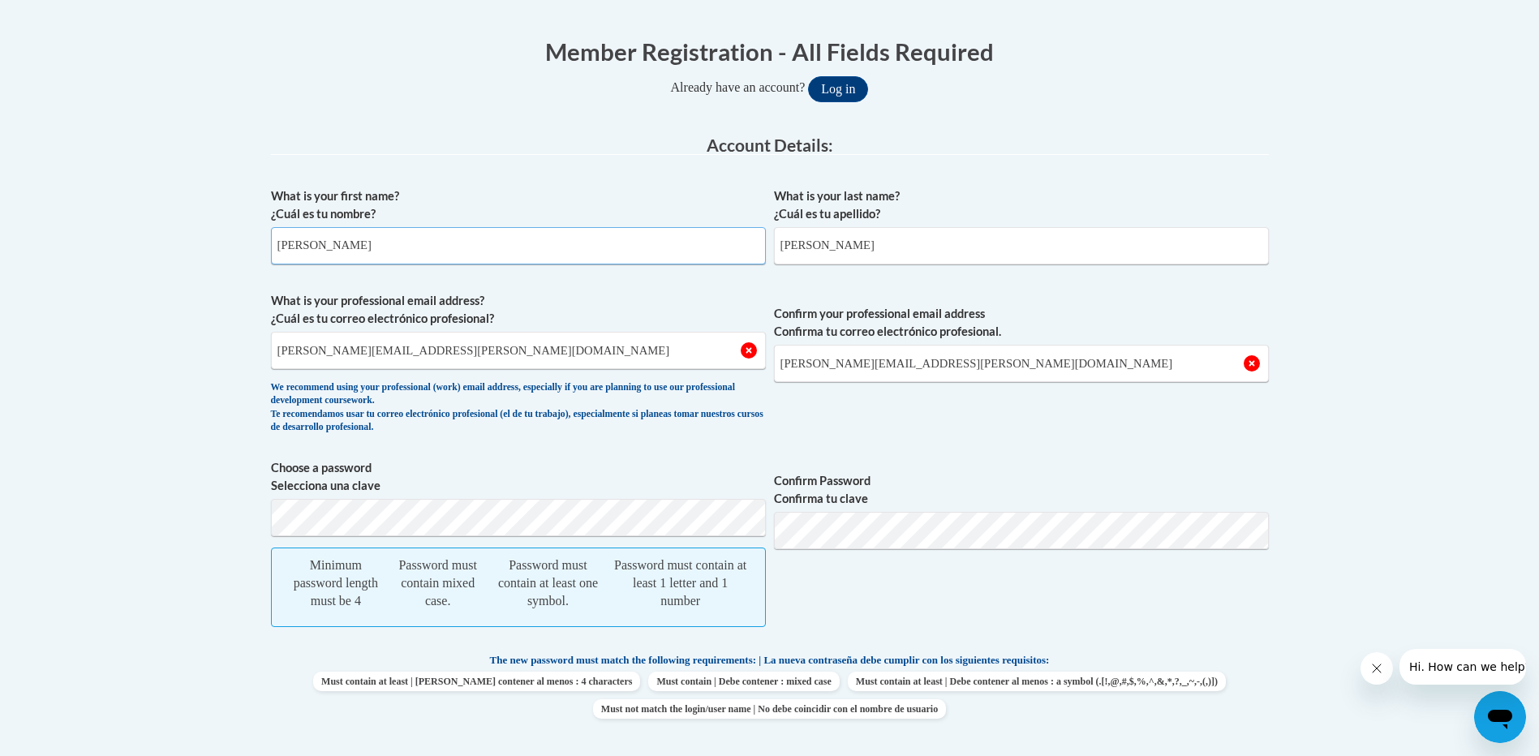
scroll to position [324, 0]
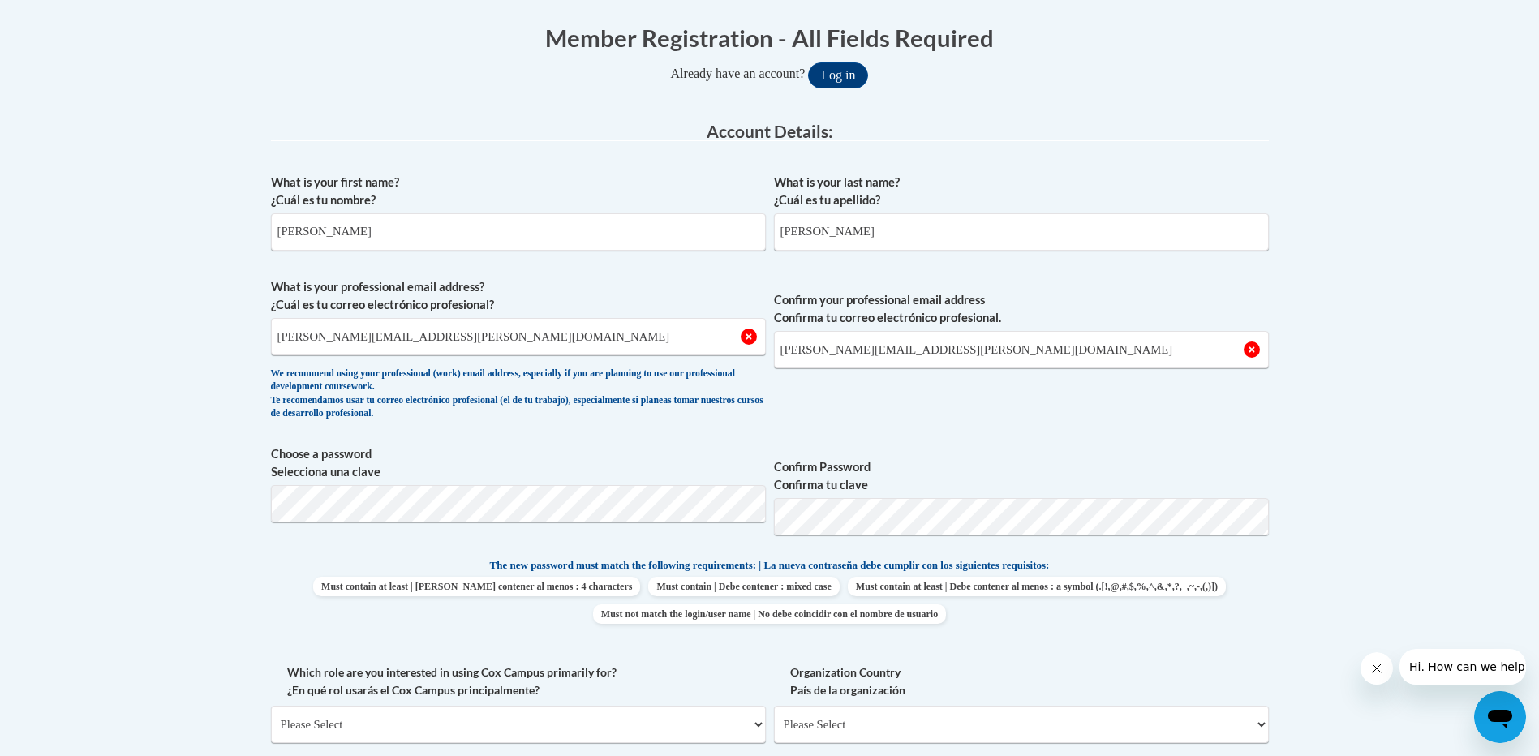
click at [1390, 337] on body "This site uses cookies to help improve your learning experience. By continuing …" at bounding box center [769, 666] width 1539 height 1980
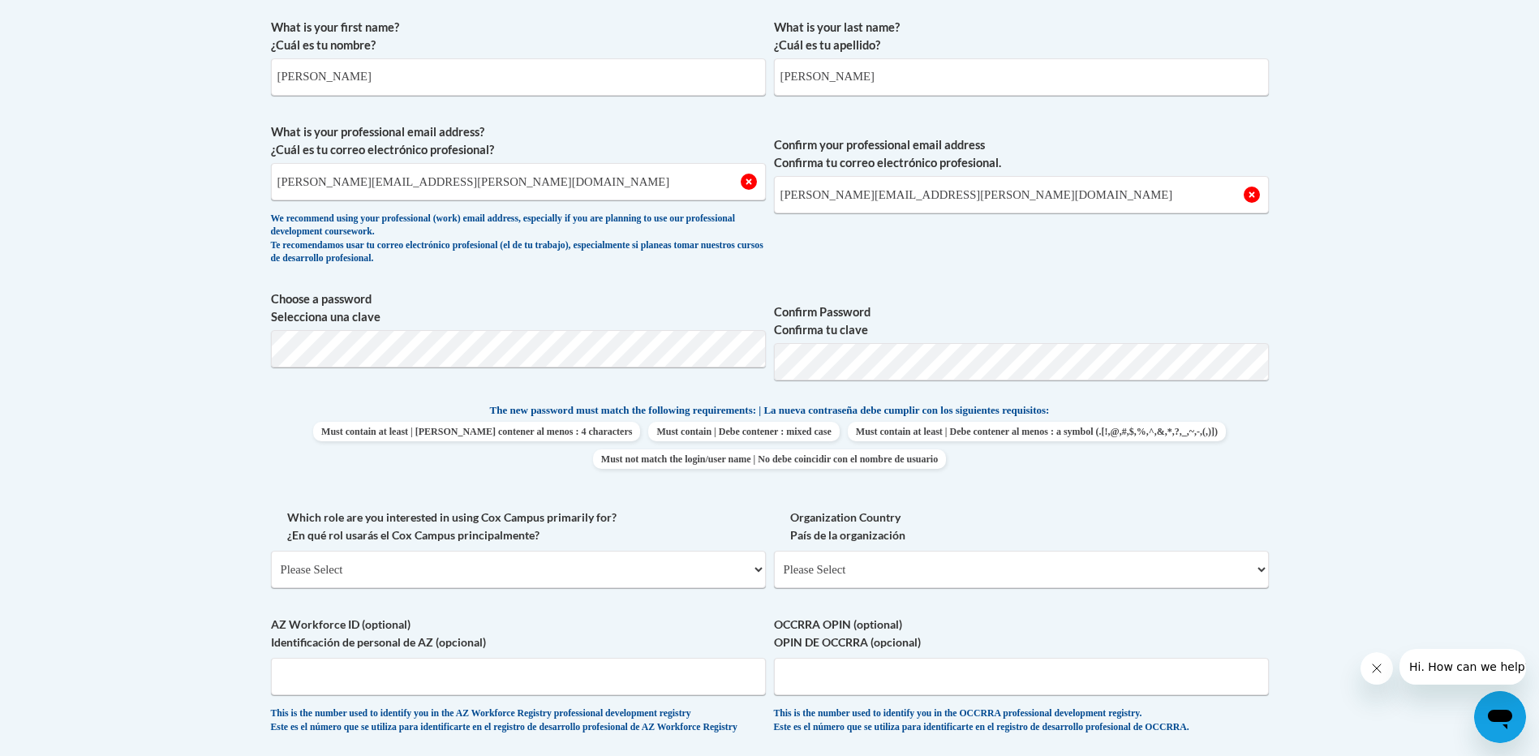
scroll to position [649, 0]
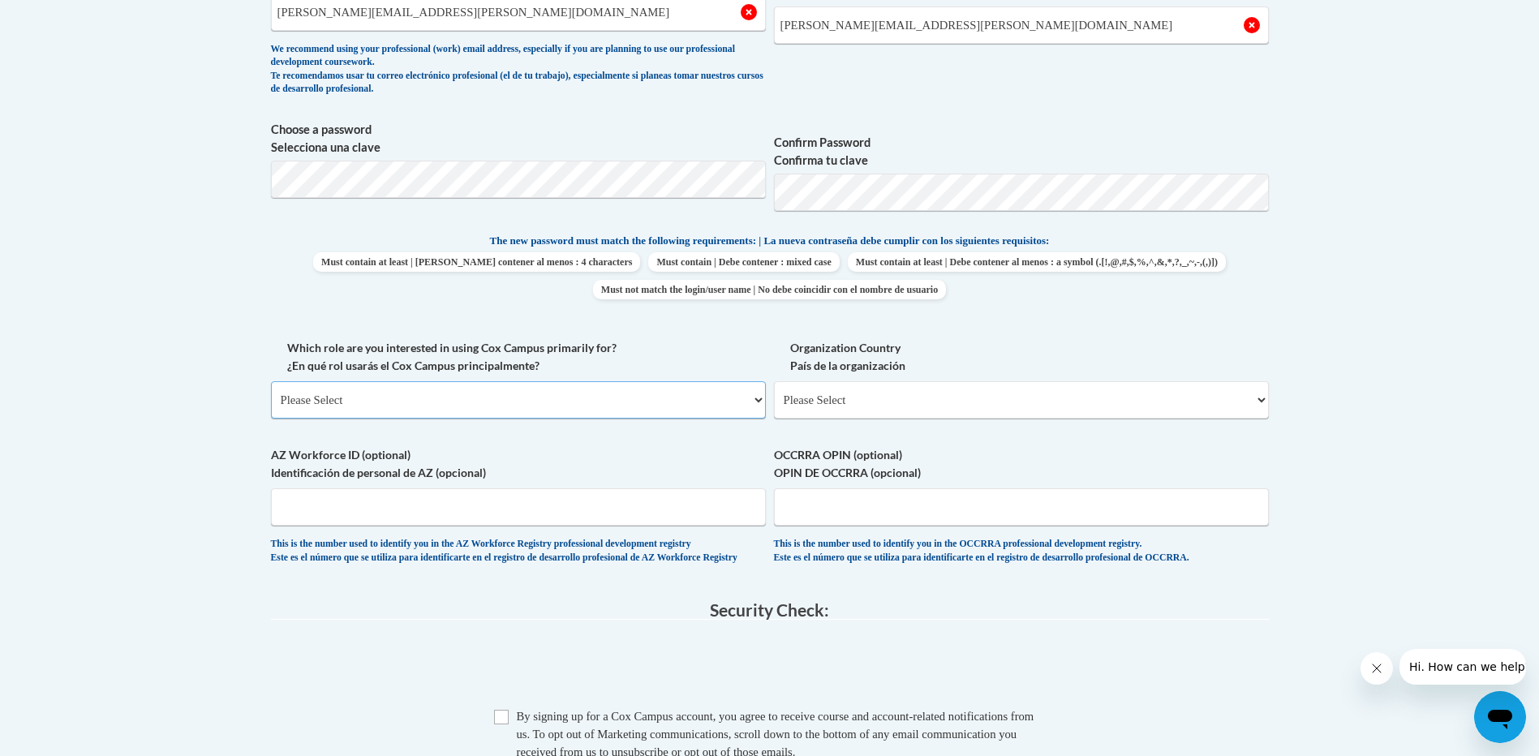
click at [487, 407] on select "Please Select College/University | Colegio/Universidad Community/Nonprofit Part…" at bounding box center [518, 399] width 495 height 37
select select "fbf2d438-af2f-41f8-98f1-81c410e29de3"
click at [271, 381] on select "Please Select College/University | Colegio/Universidad Community/Nonprofit Part…" at bounding box center [518, 399] width 495 height 37
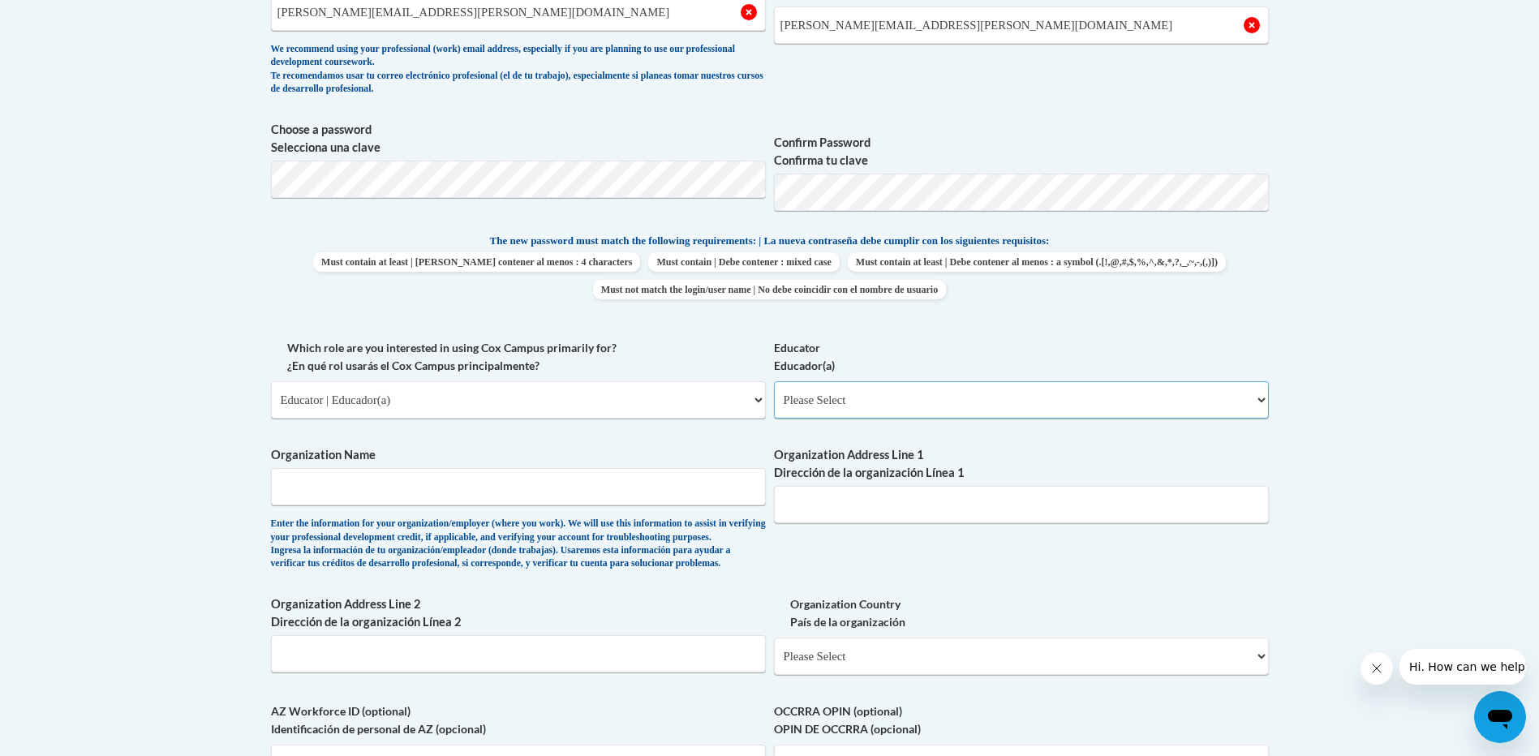
click at [823, 399] on select "Please Select Early Learning/Daycare Teacher/Family Home Care Provider | Maestr…" at bounding box center [1021, 399] width 495 height 37
select select "d5fdb05a-b36c-4d60-97fa-9afceda7e903"
click at [774, 381] on select "Please Select Early Learning/Daycare Teacher/Family Home Care Provider | Maestr…" at bounding box center [1021, 399] width 495 height 37
click at [918, 576] on div "What is your first name? ¿Cuál es tu nombre? Julie What is your last name? ¿Cuá…" at bounding box center [770, 339] width 998 height 996
click at [346, 479] on input "Organization Name" at bounding box center [518, 486] width 495 height 37
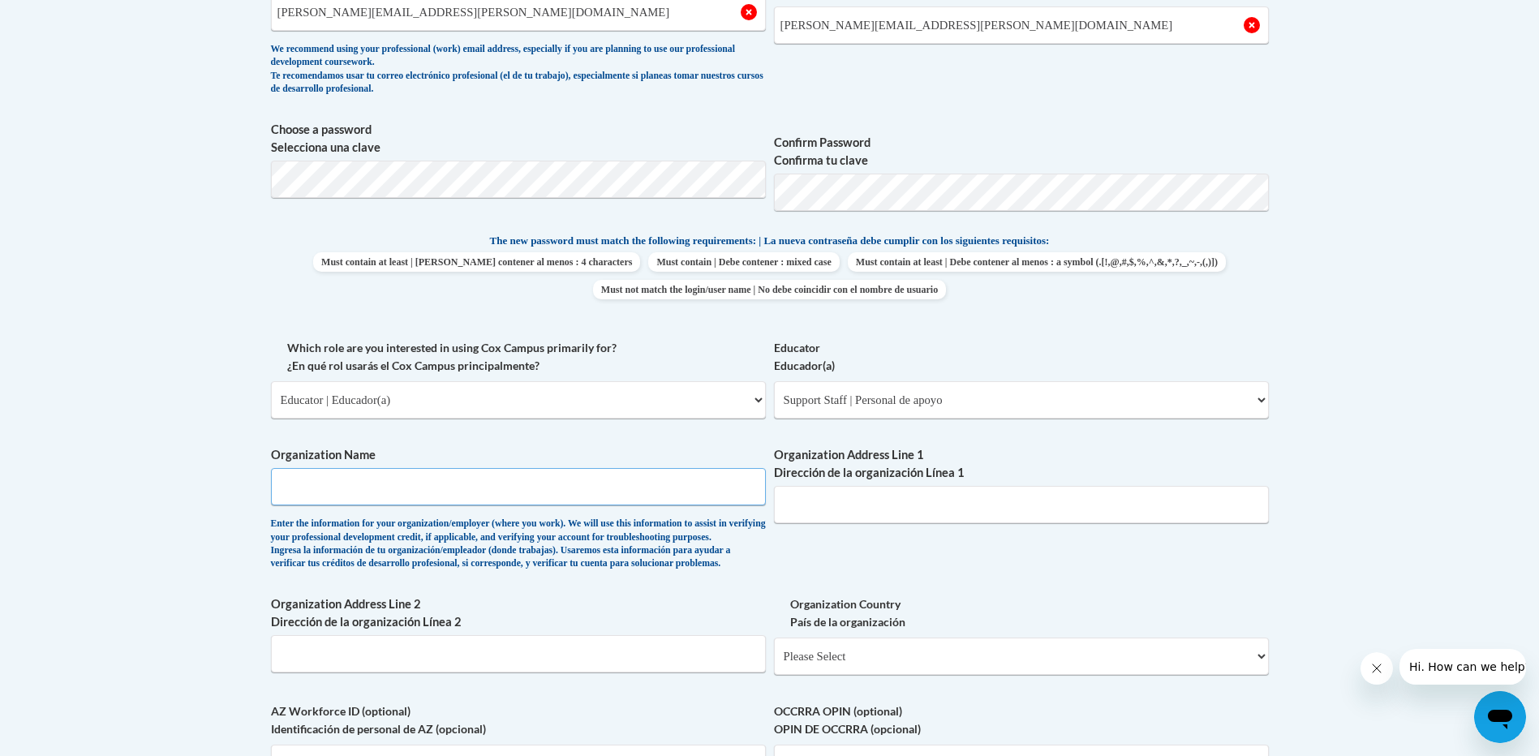
type input "NDO"
click at [824, 506] on input "Organization Address Line 1 Dirección de la organización Línea 1" at bounding box center [1021, 504] width 495 height 37
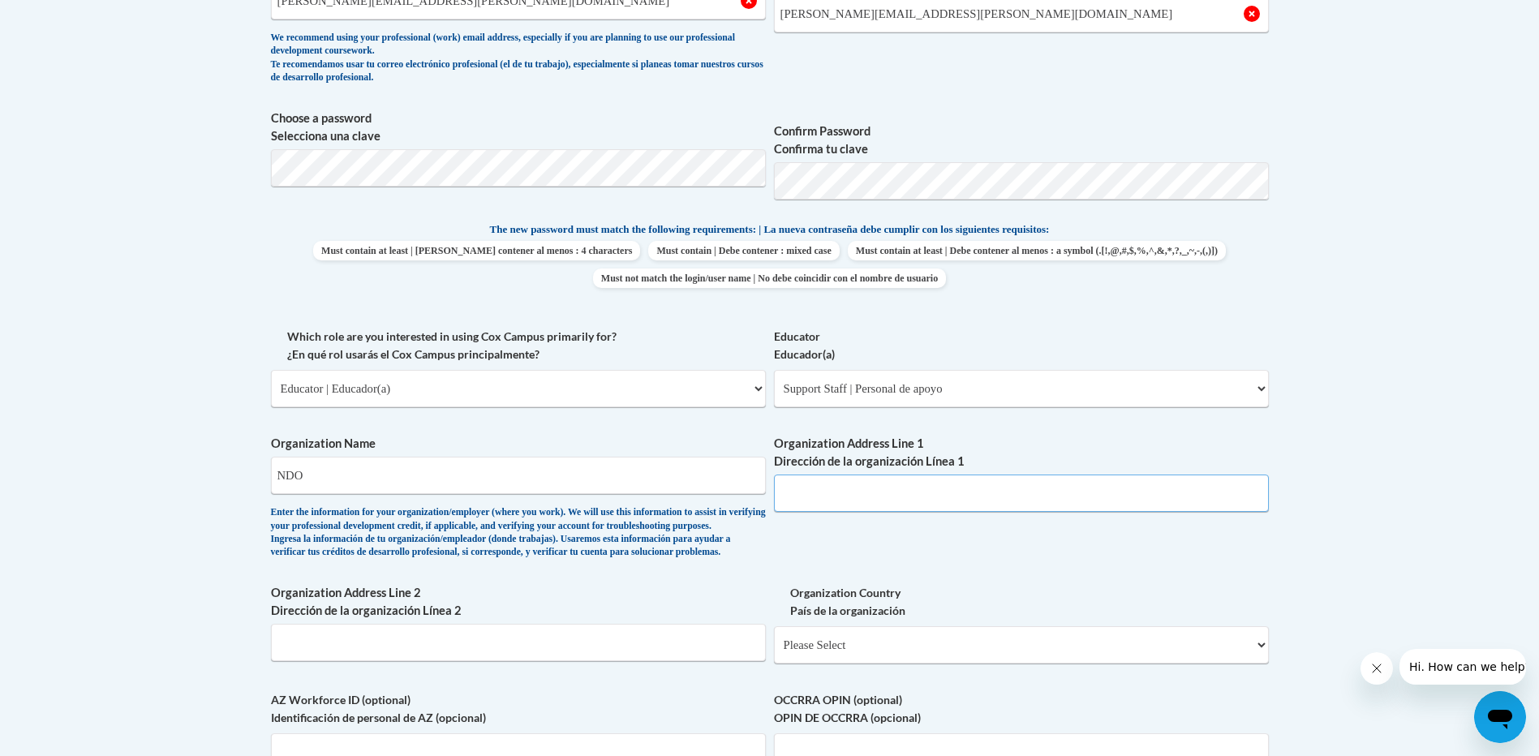
scroll to position [730, 0]
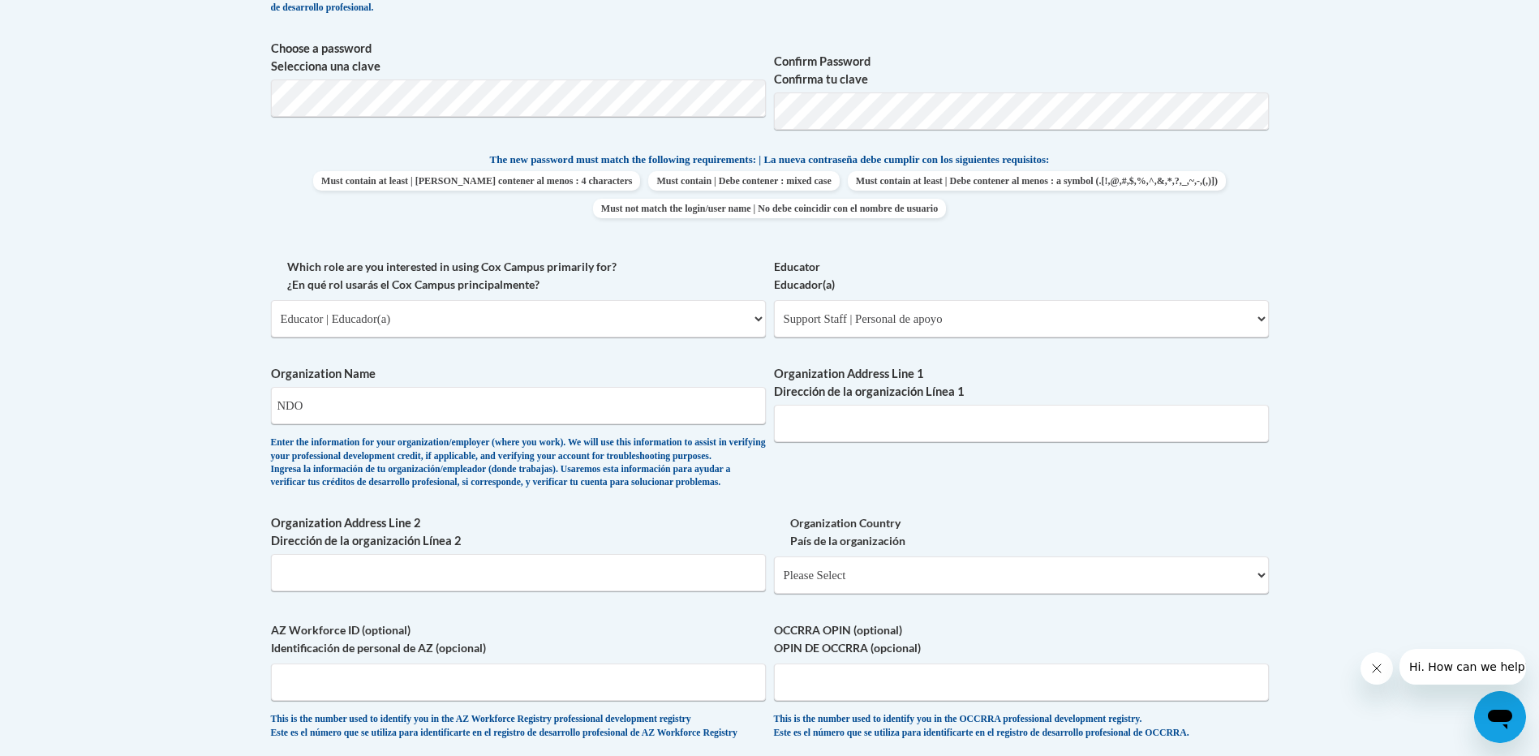
click at [905, 515] on div "What is your first name? ¿Cuál es tu nombre? Julie What is your last name? ¿Cuá…" at bounding box center [770, 258] width 998 height 996
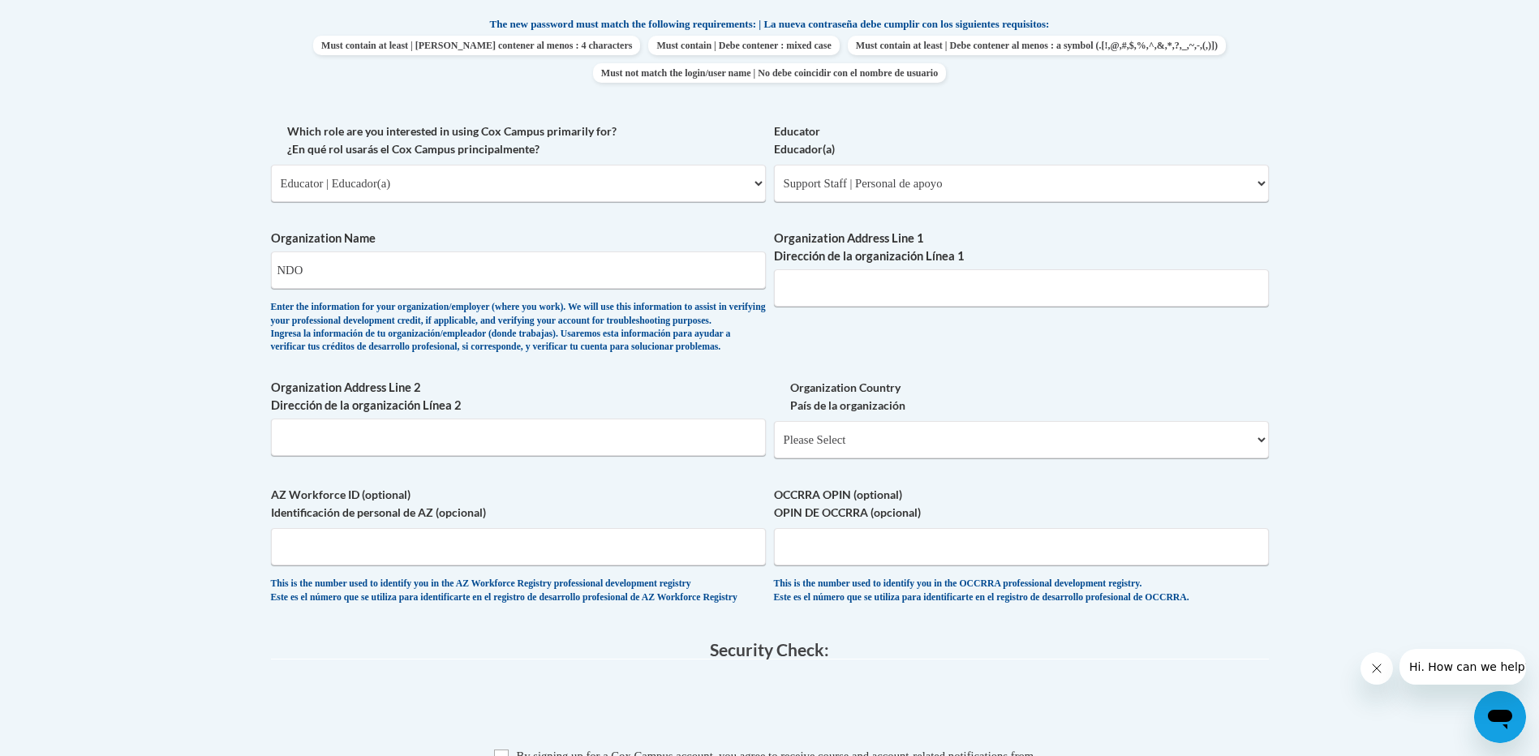
scroll to position [811, 0]
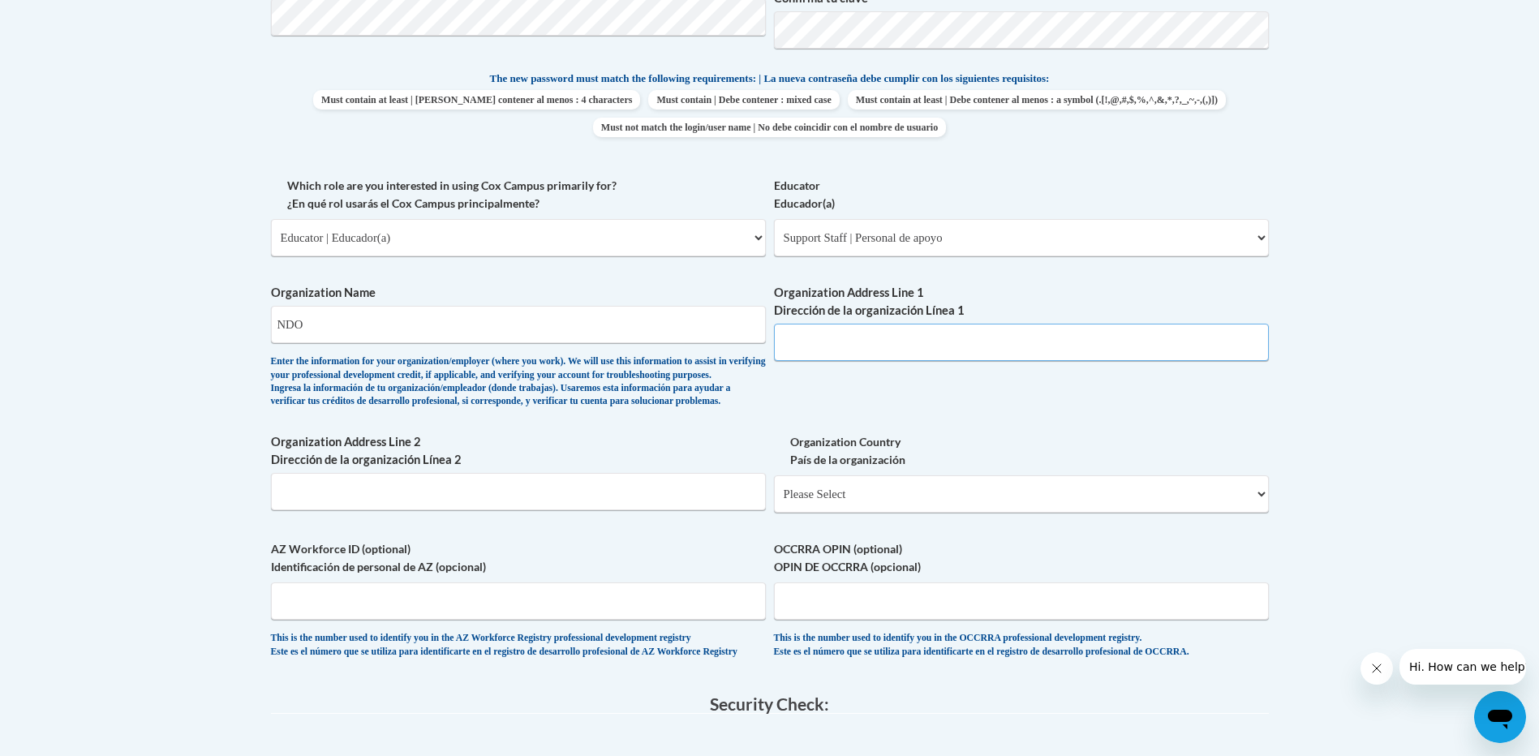
click at [843, 335] on input "Organization Address Line 1 Dirección de la organización Línea 1" at bounding box center [1021, 342] width 495 height 37
type input "308 spring street sw"
click at [845, 513] on select "Please Select United States | Estados Unidos Outside of the United States | Fue…" at bounding box center [1021, 493] width 495 height 37
select select "ad49bcad-a171-4b2e-b99c-48b446064914"
click at [774, 501] on select "Please Select United States | Estados Unidos Outside of the United States | Fue…" at bounding box center [1021, 493] width 495 height 37
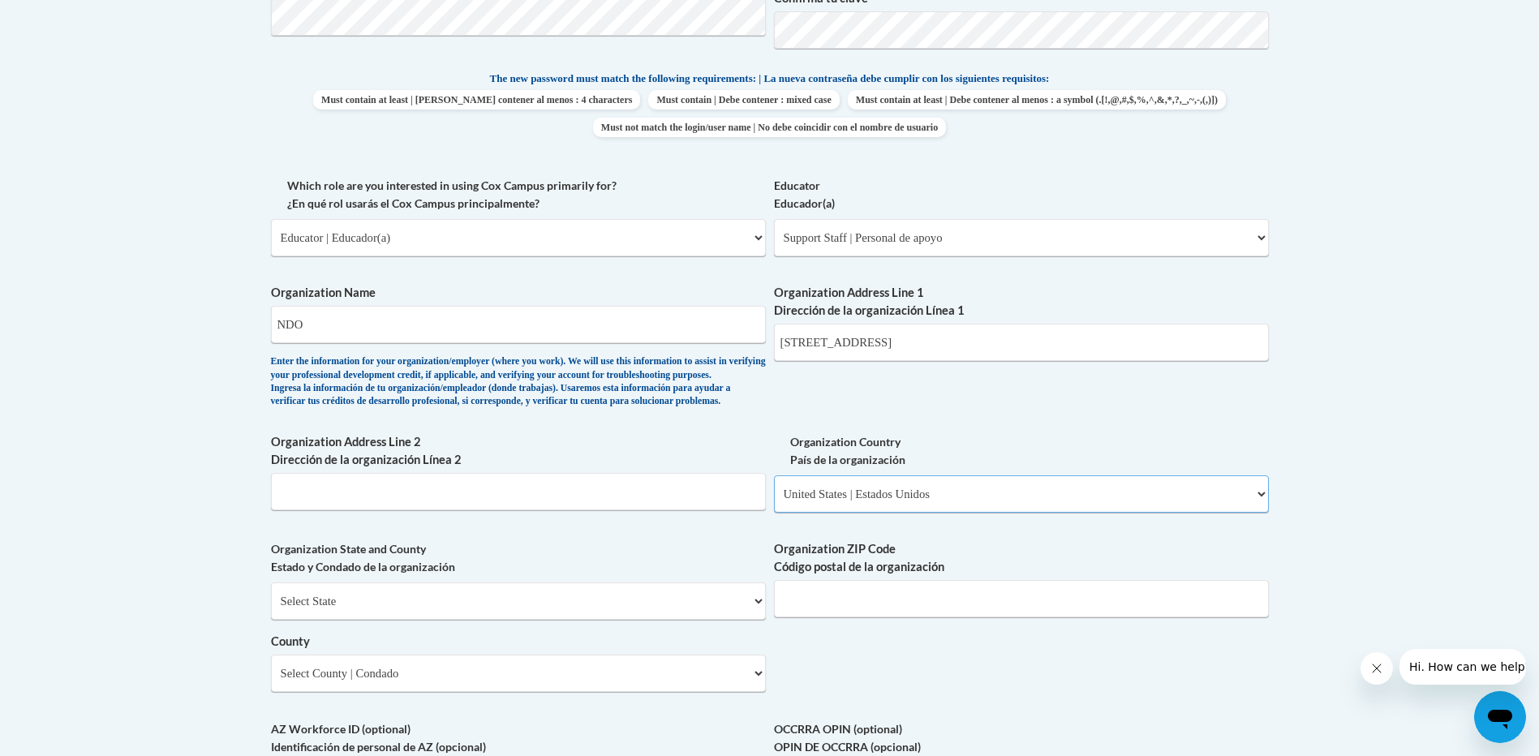
select select
click at [447, 620] on select "Select State Alabama Alaska Arizona Arkansas California Colorado Connecticut De…" at bounding box center [518, 600] width 495 height 37
select select "[US_STATE]"
click at [271, 609] on select "Select State Alabama Alaska Arizona Arkansas California Colorado Connecticut De…" at bounding box center [518, 600] width 495 height 37
click at [863, 617] on input "Organization ZIP Code Código postal de la organización" at bounding box center [1021, 598] width 495 height 37
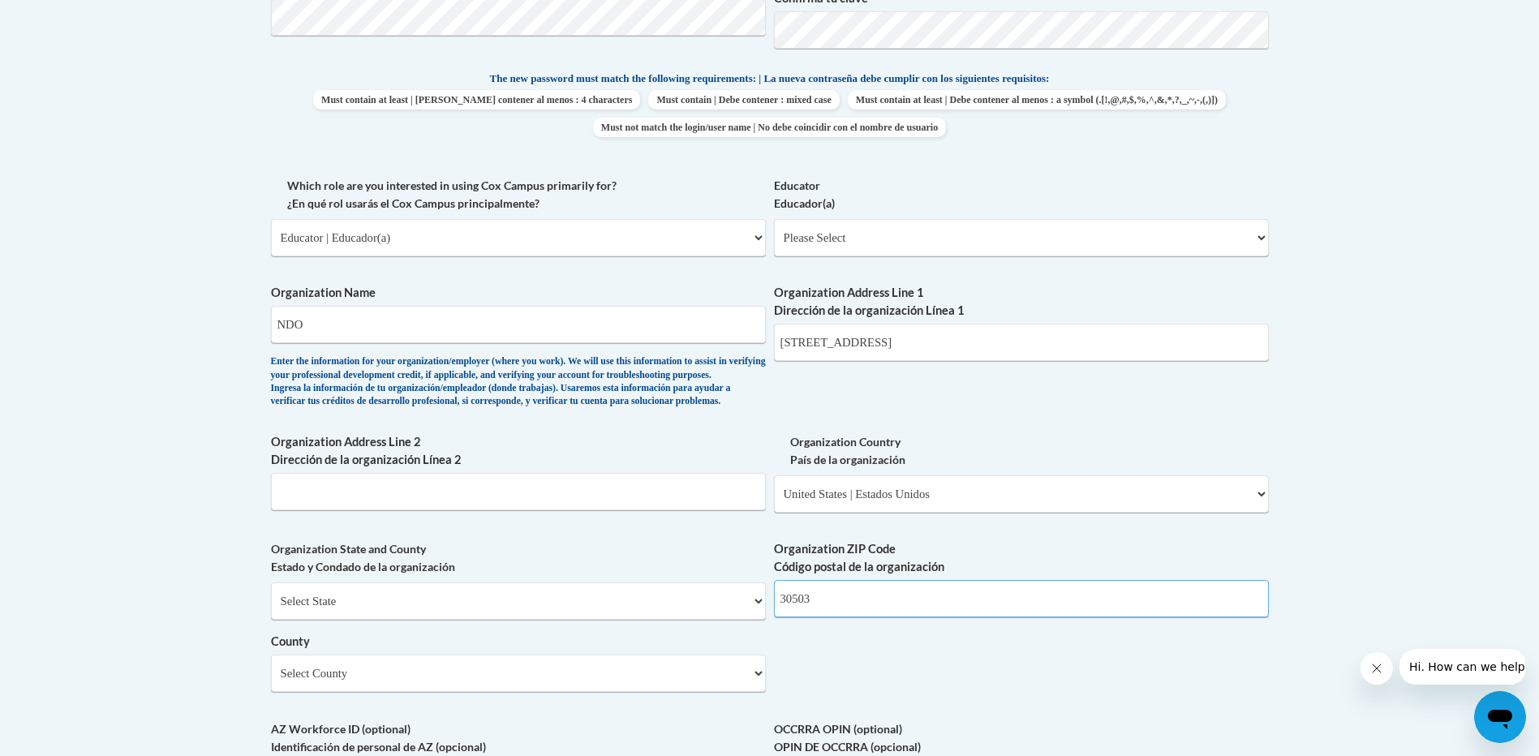
scroll to position [892, 0]
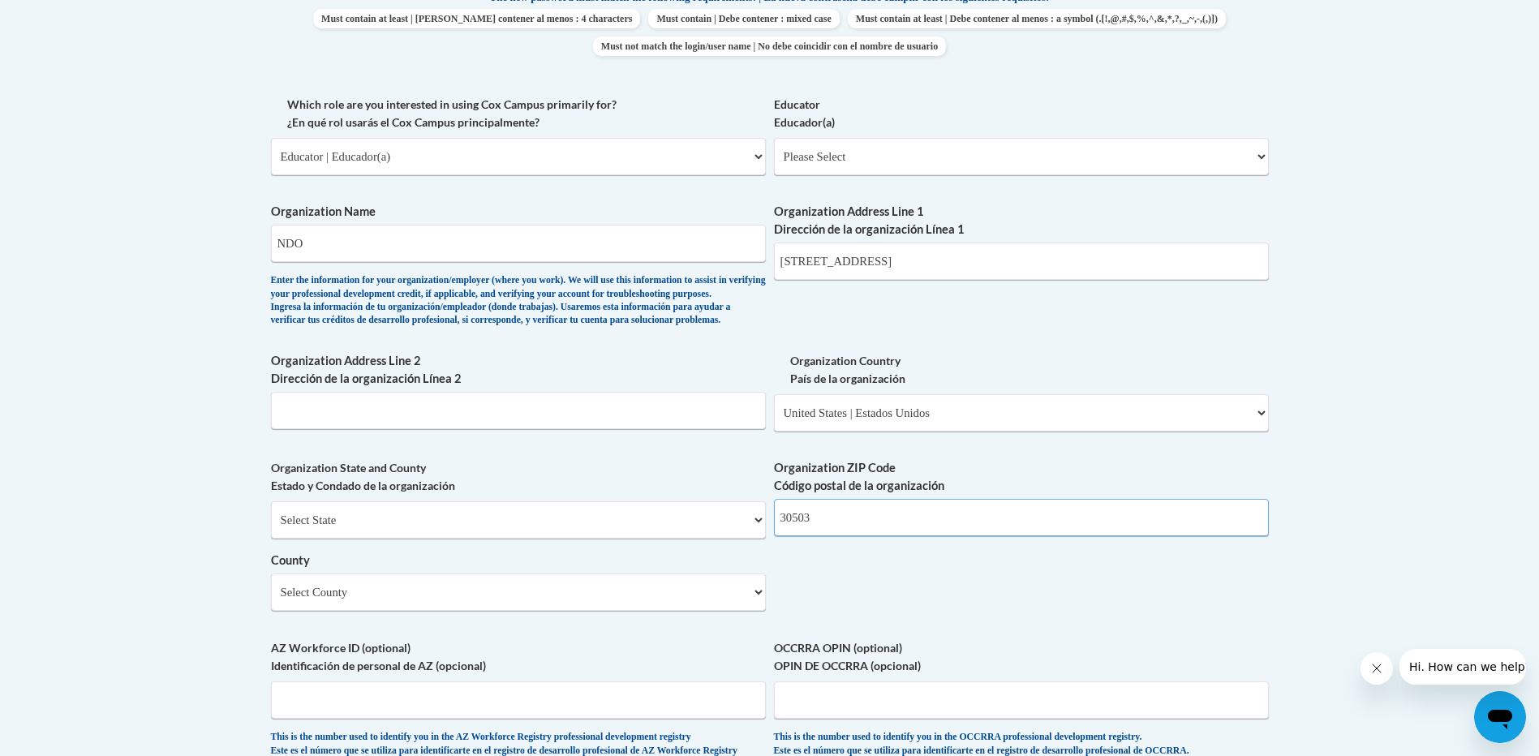
type input "30503"
click at [871, 638] on div "What is your first name? ¿Cuál es tu nombre? Julie What is your last name? ¿Cuá…" at bounding box center [770, 186] width 998 height 1176
click at [378, 611] on select "Select County Appling Atkinson Bacon Baker Baldwin Banks Barrow Bartow Ben Hill…" at bounding box center [518, 592] width 495 height 37
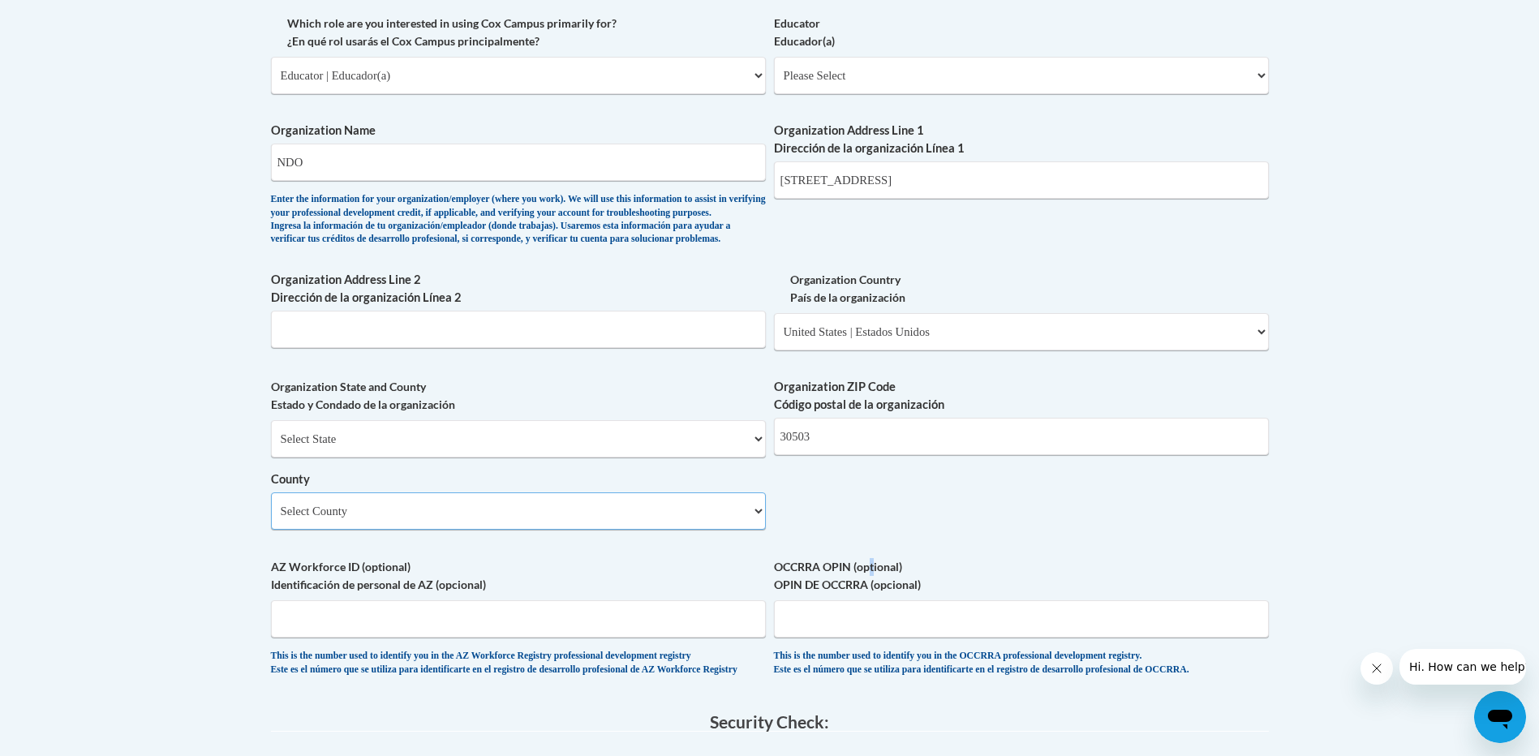
click at [423, 530] on select "Select County Appling Atkinson Bacon Baker Baldwin Banks Barrow Bartow Ben Hill…" at bounding box center [518, 510] width 495 height 37
select select "Hall"
click at [271, 519] on select "Select County Appling Atkinson Bacon Baker Baldwin Banks Barrow Bartow Ben Hill…" at bounding box center [518, 510] width 495 height 37
click at [115, 580] on body "This site uses cookies to help improve your learning experience. By continuing …" at bounding box center [769, 235] width 1539 height 2417
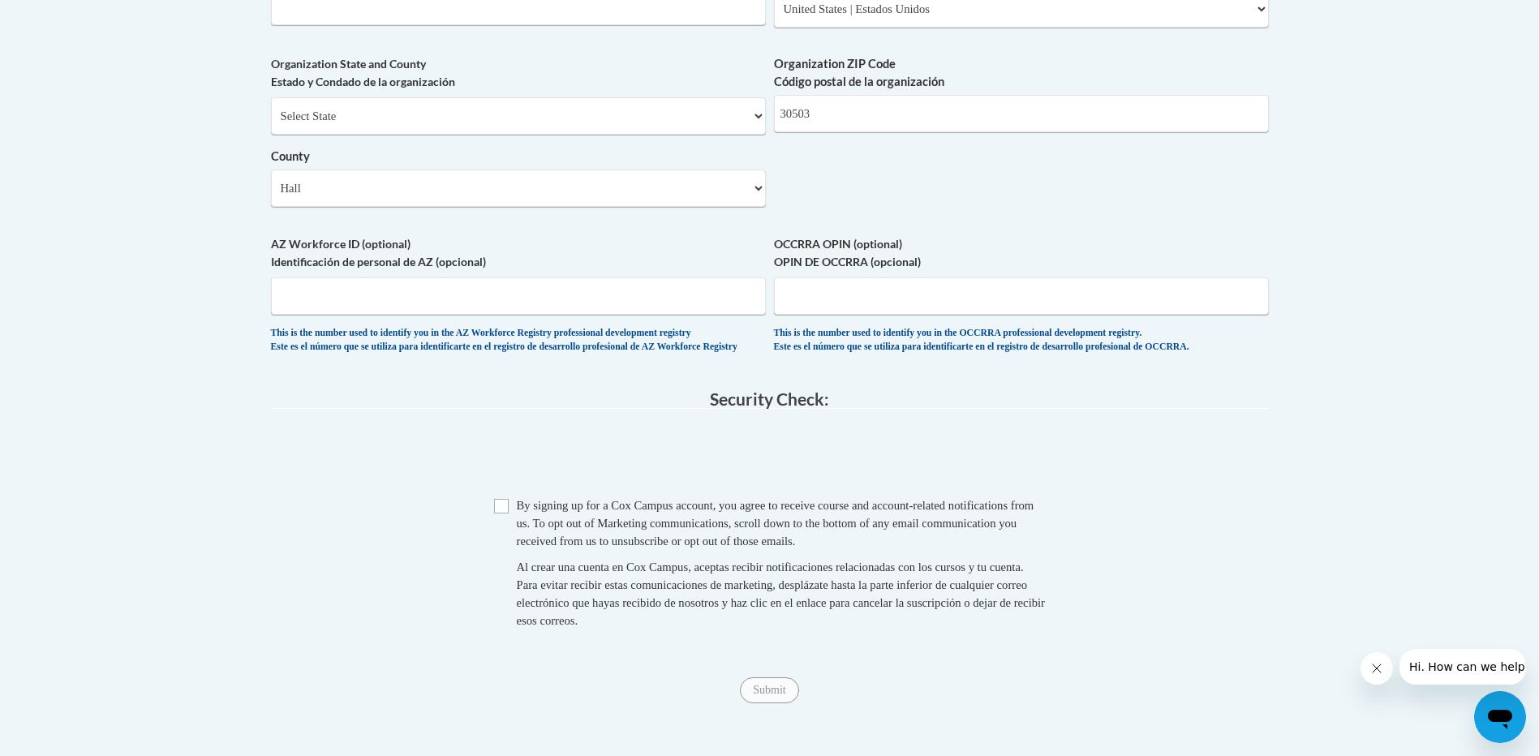
scroll to position [1298, 0]
click at [502, 512] on input "Checkbox" at bounding box center [501, 504] width 15 height 15
checkbox input "true"
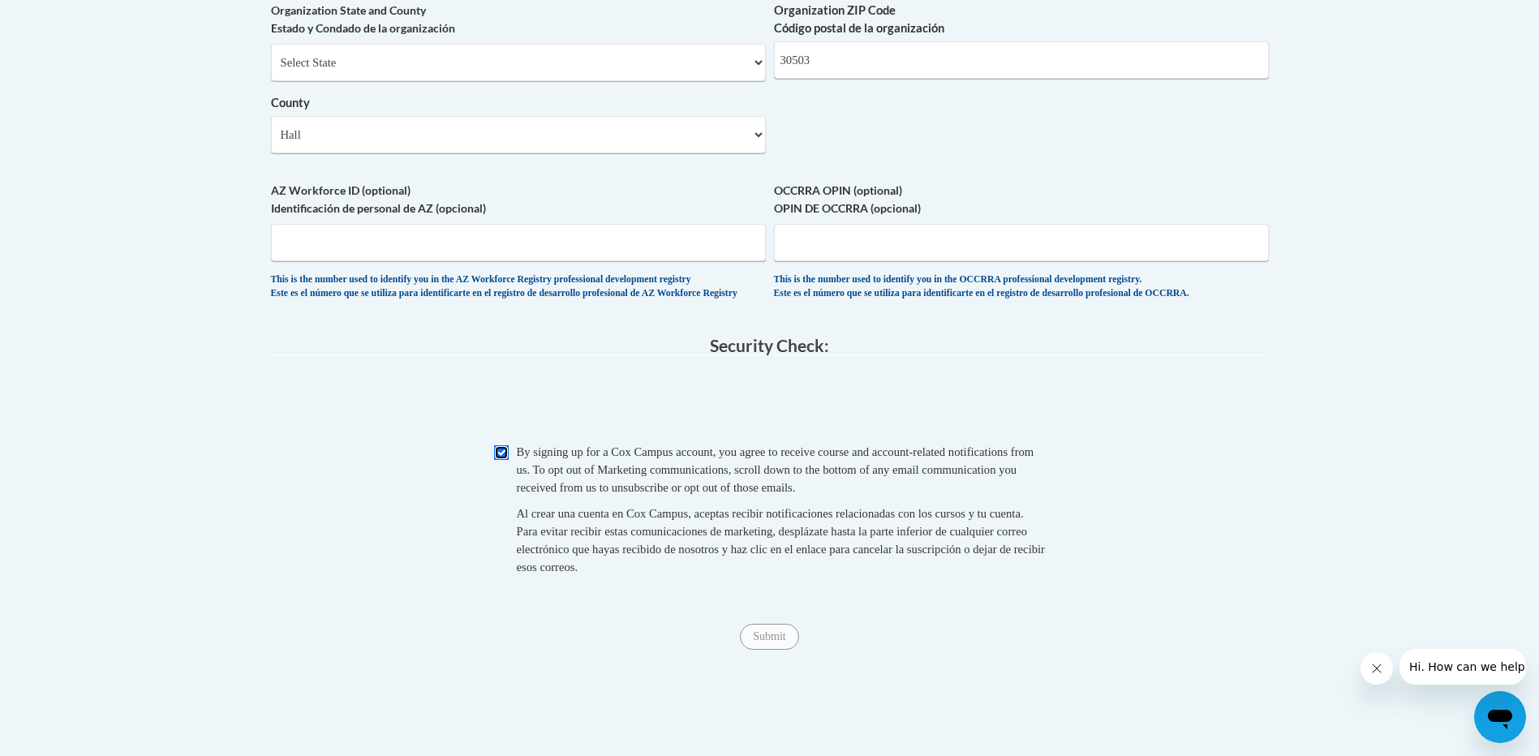
scroll to position [1379, 0]
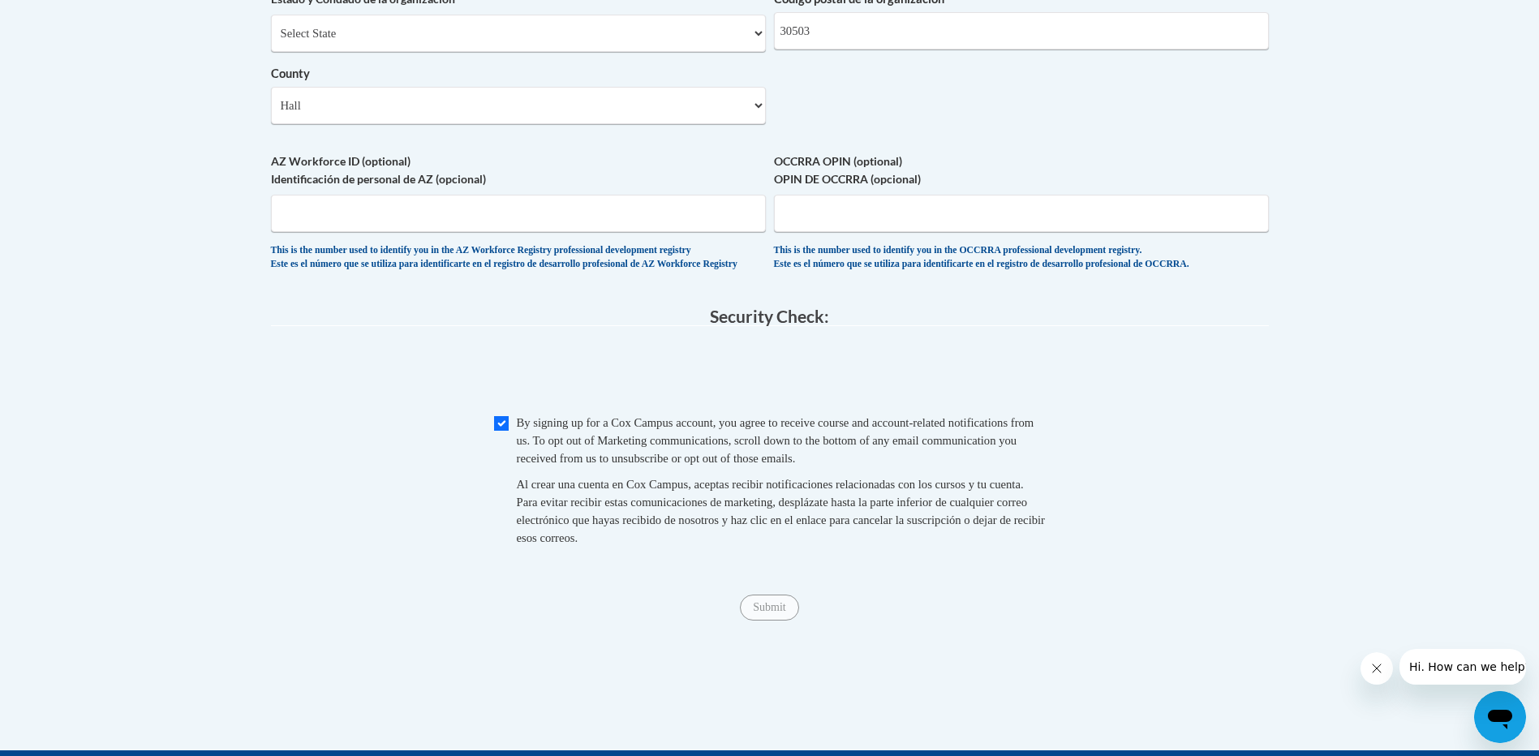
click at [952, 583] on fieldset "Security Check: Enter the security code + = TextBox Checkbox" at bounding box center [770, 445] width 998 height 276
click at [774, 612] on span "Submit" at bounding box center [769, 606] width 58 height 13
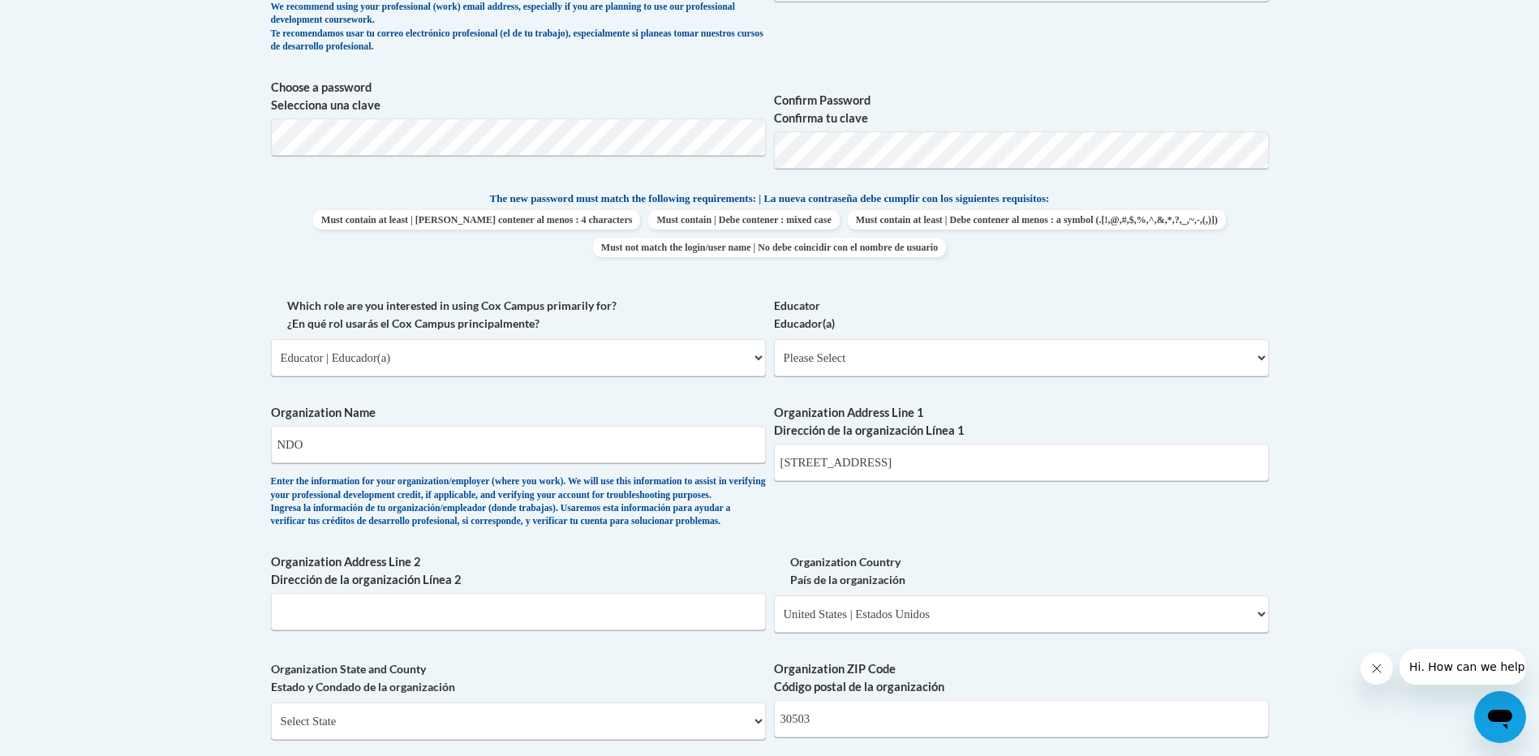
scroll to position [730, 0]
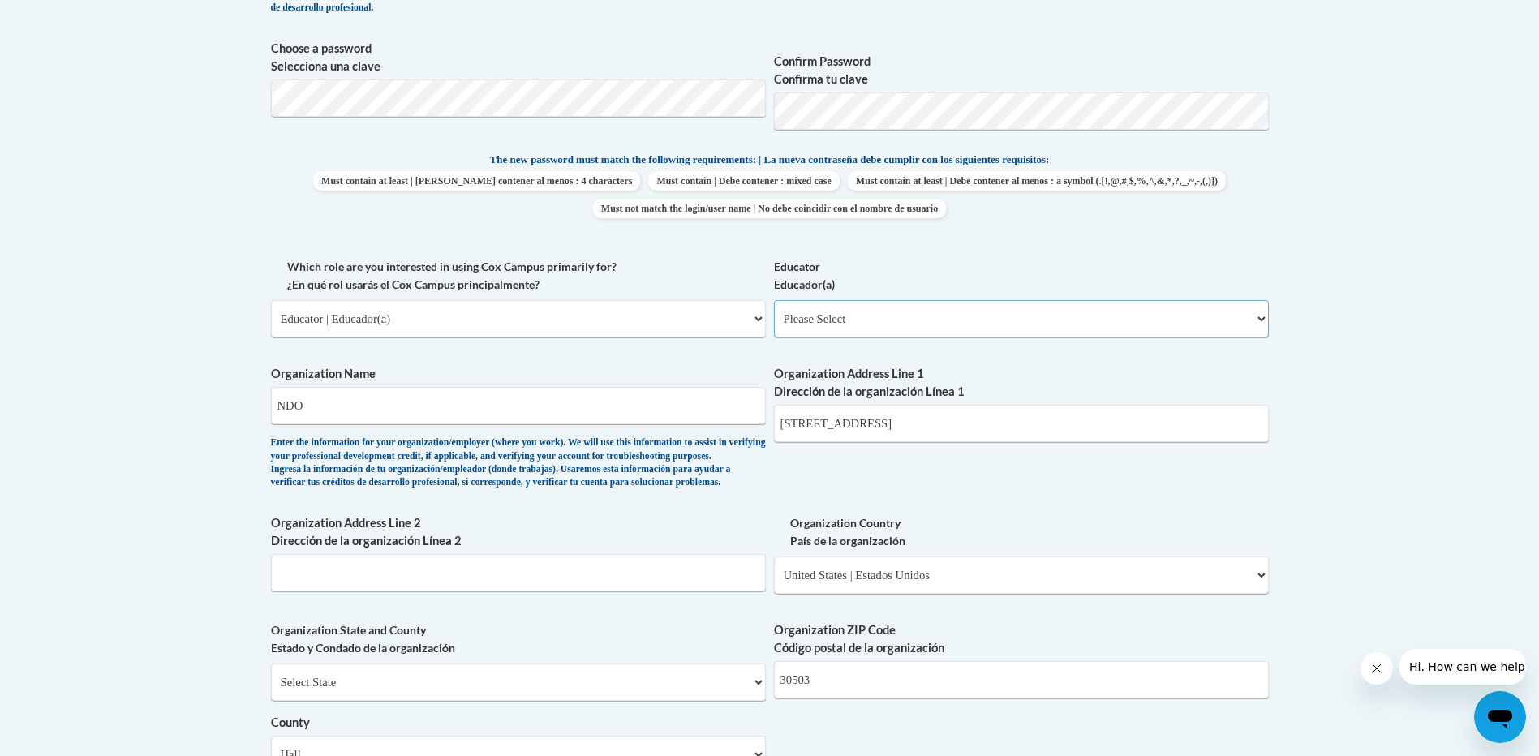
click at [878, 305] on select "Please Select Early Learning/Daycare Teacher/Family Home Care Provider | Maestr…" at bounding box center [1021, 318] width 495 height 37
select select "d5fdb05a-b36c-4d60-97fa-9afceda7e903"
click at [774, 300] on select "Please Select Early Learning/Daycare Teacher/Family Home Care Provider | Maestr…" at bounding box center [1021, 318] width 495 height 37
select select "null"
click at [981, 498] on div "What is your first name? ¿Cuál es tu nombre? Julie What is your last name? ¿Cuá…" at bounding box center [770, 348] width 998 height 1176
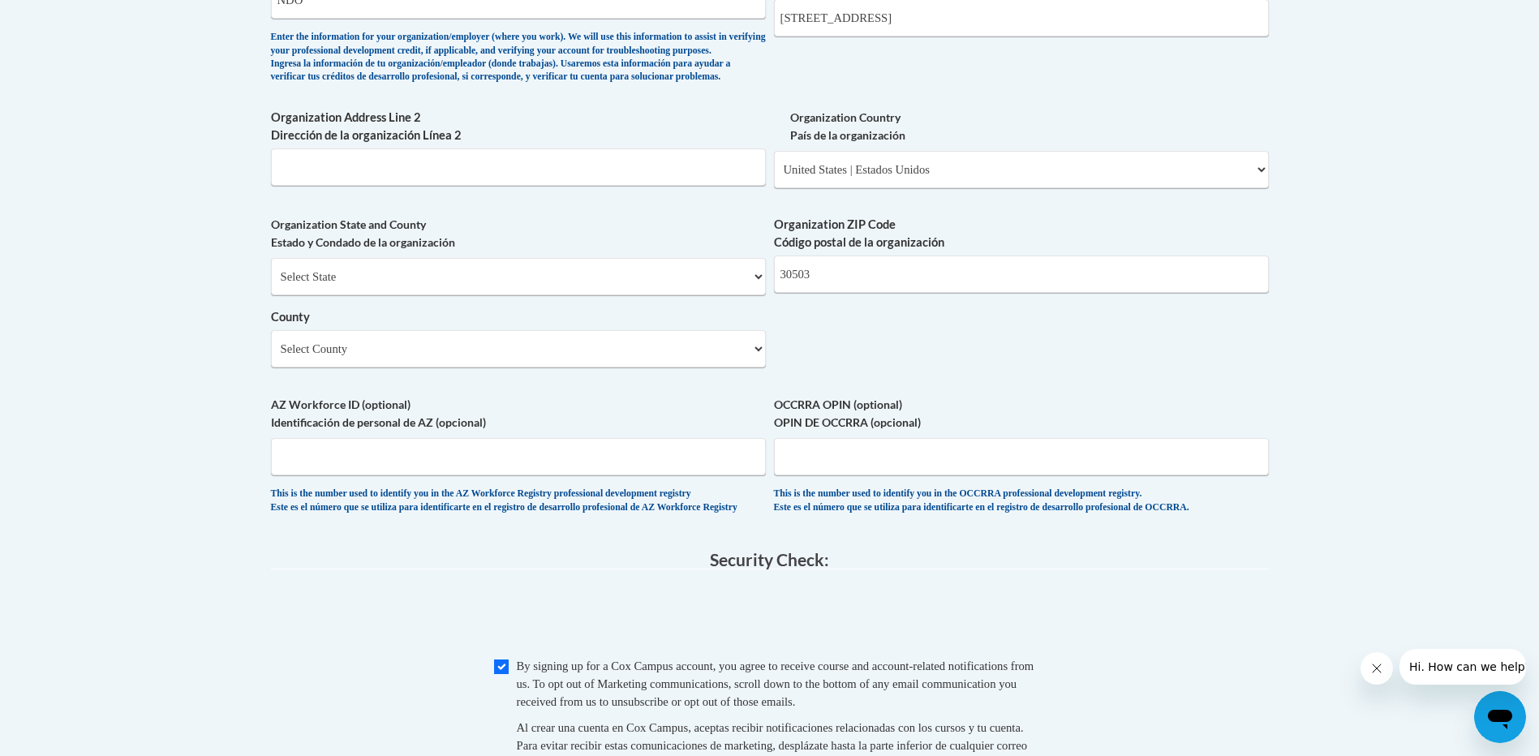
scroll to position [1541, 0]
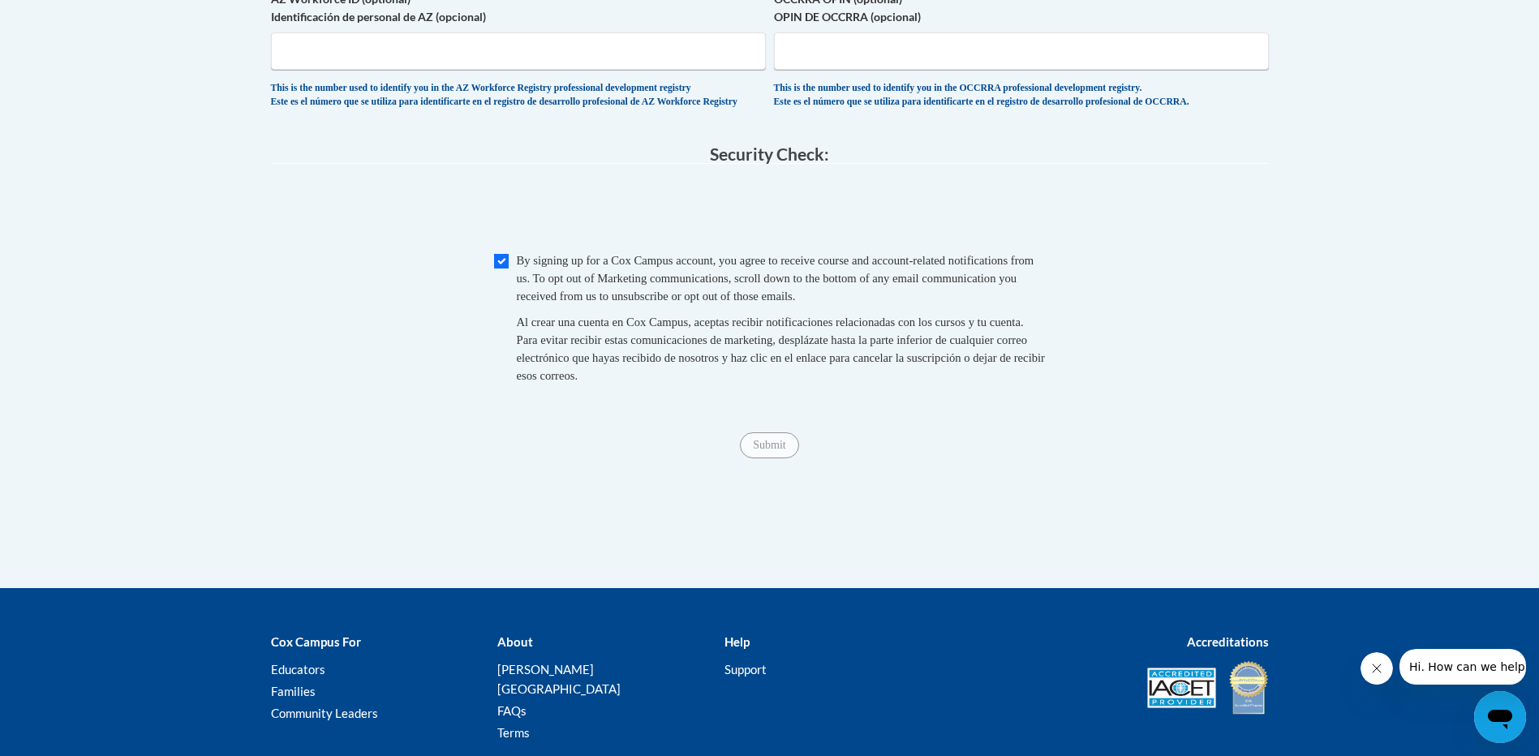
click at [782, 450] on span "Submit" at bounding box center [769, 443] width 58 height 13
click at [784, 450] on span "Submit" at bounding box center [769, 443] width 58 height 13
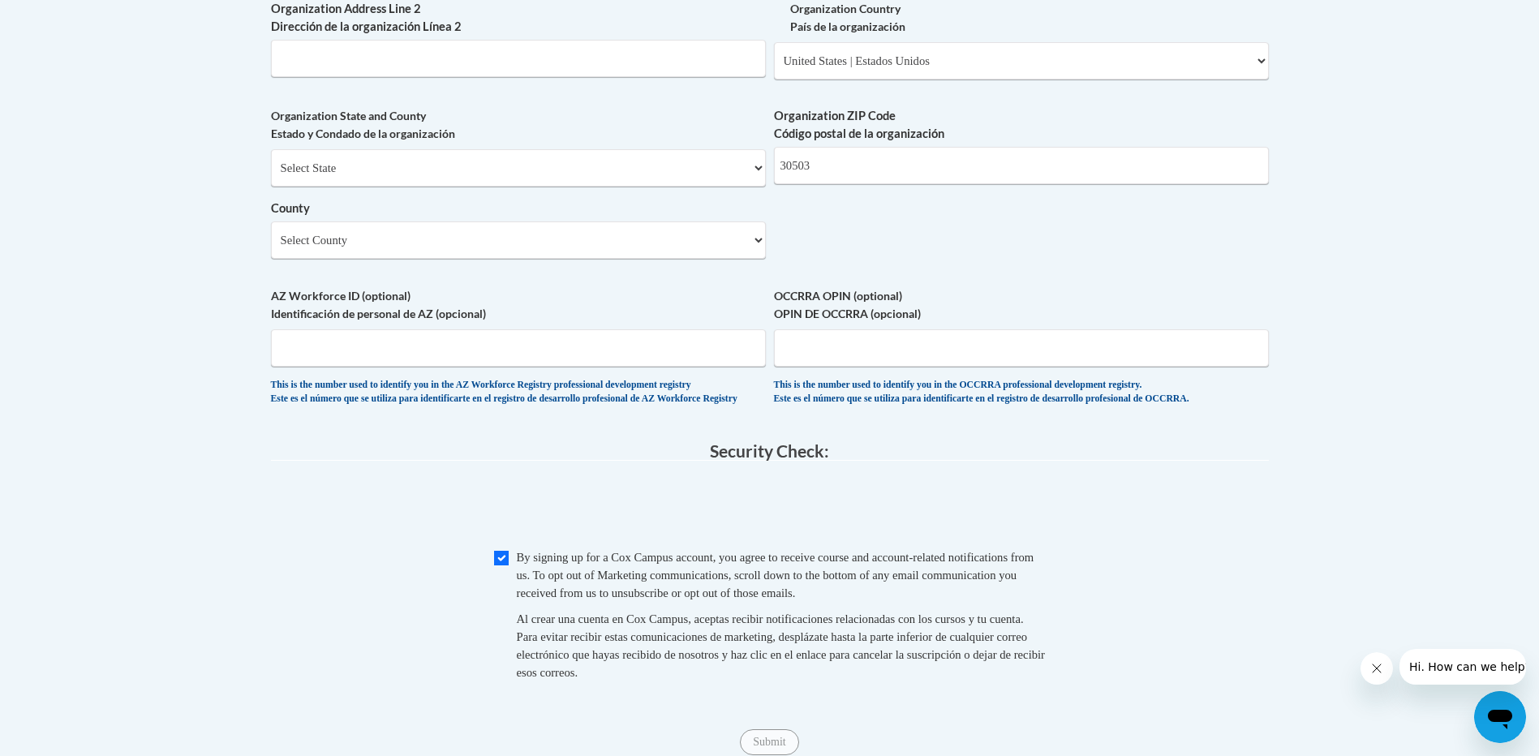
scroll to position [1136, 0]
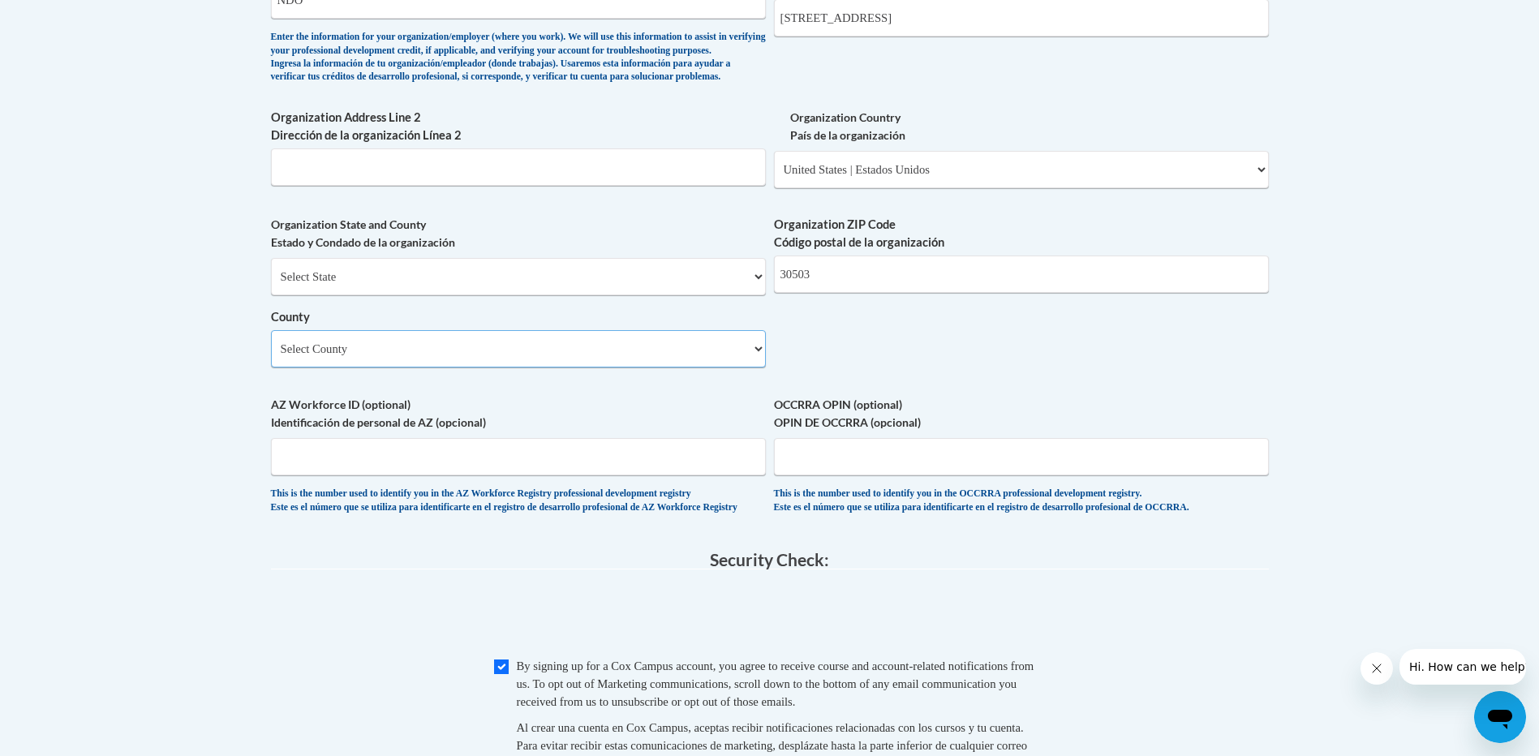
click at [433, 367] on select "Select County Appling Atkinson Bacon Baker Baldwin Banks Barrow Bartow Ben Hill…" at bounding box center [518, 348] width 495 height 37
select select "Hall"
click at [271, 357] on select "Select County Appling Atkinson Bacon Baker Baldwin Banks Barrow Bartow Ben Hill…" at bounding box center [518, 348] width 495 height 37
click at [226, 380] on body "This site uses cookies to help improve your learning experience. By continuing …" at bounding box center [769, 72] width 1539 height 2417
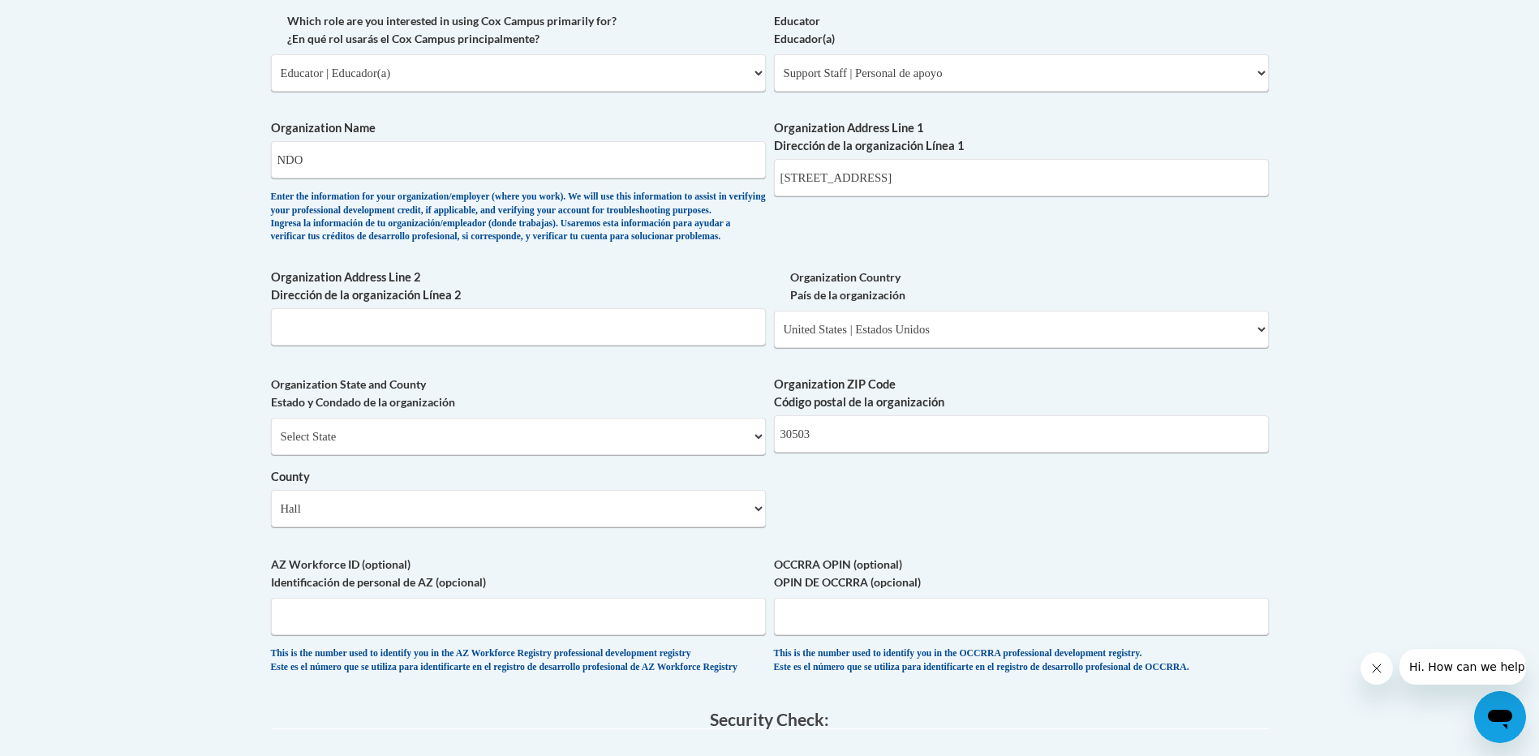
scroll to position [973, 0]
click at [444, 458] on select "Select State Alabama Alaska Arizona Arkansas California Colorado Connecticut De…" at bounding box center [518, 438] width 495 height 37
select select "[US_STATE]"
click at [271, 447] on select "Select State Alabama Alaska Arizona Arkansas California Colorado Connecticut De…" at bounding box center [518, 438] width 495 height 37
click at [217, 406] on body "This site uses cookies to help improve your learning experience. By continuing …" at bounding box center [769, 235] width 1539 height 2417
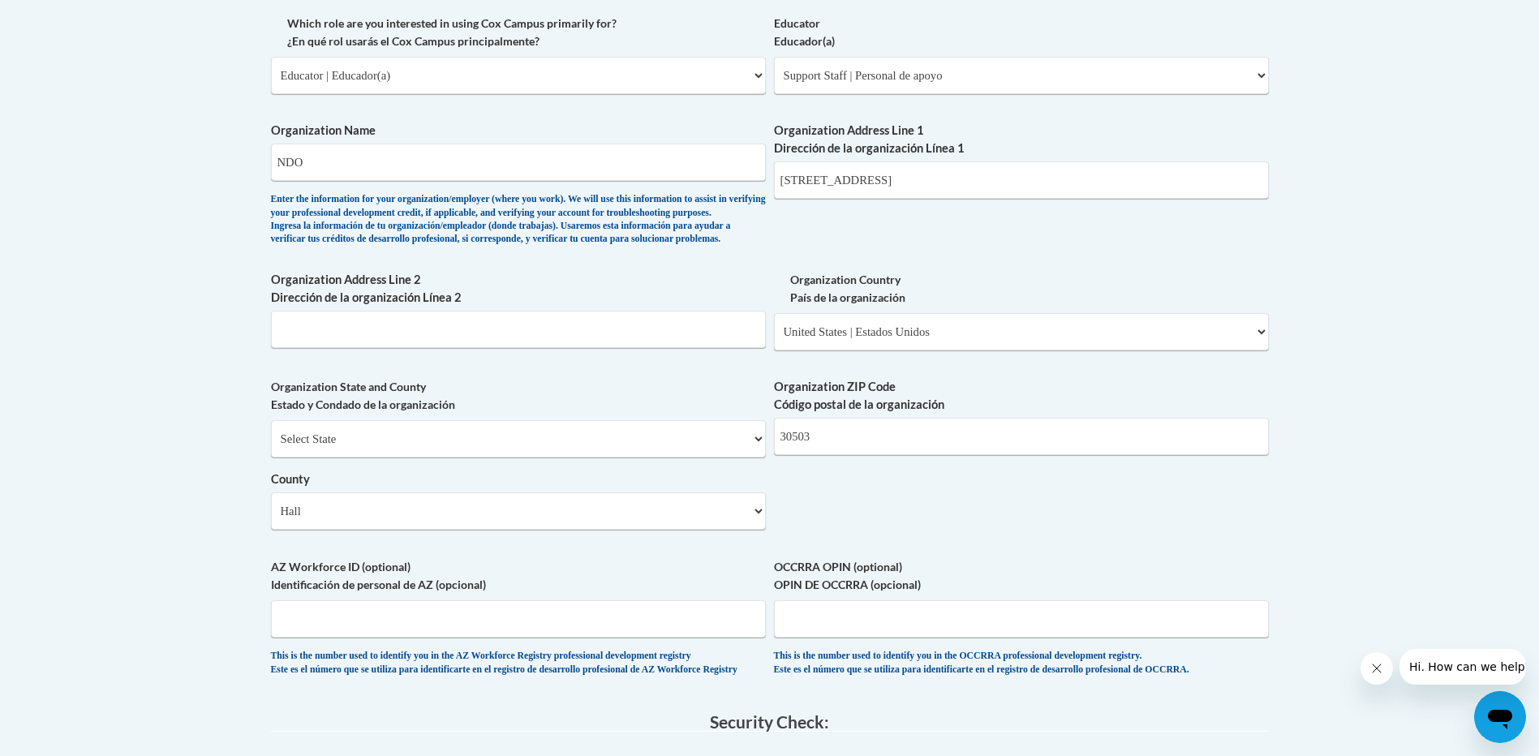
click at [216, 414] on body "This site uses cookies to help improve your learning experience. By continuing …" at bounding box center [769, 235] width 1539 height 2417
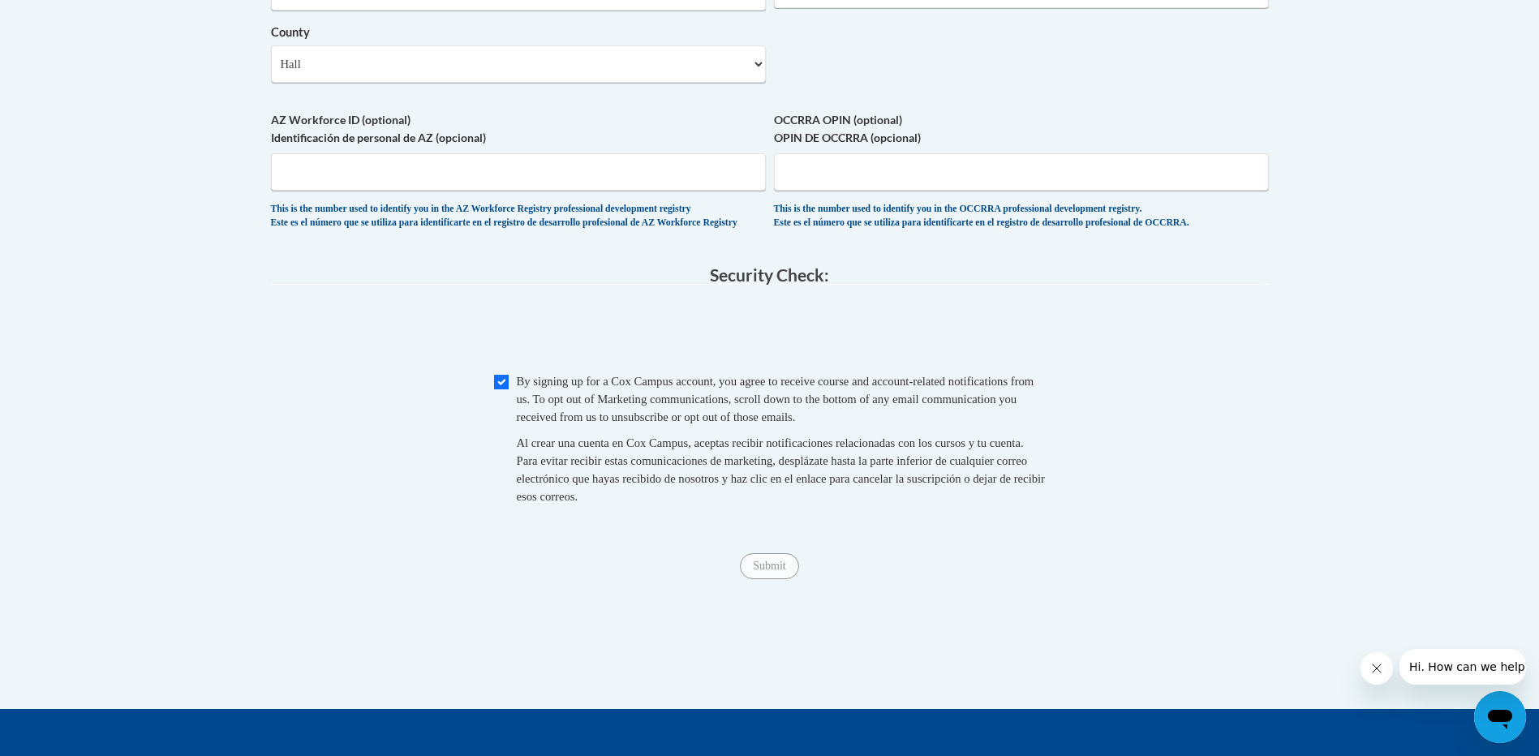
click at [308, 439] on div "Checkbox By signing up for a Cox Campus account, you agree to receive course an…" at bounding box center [770, 446] width 998 height 149
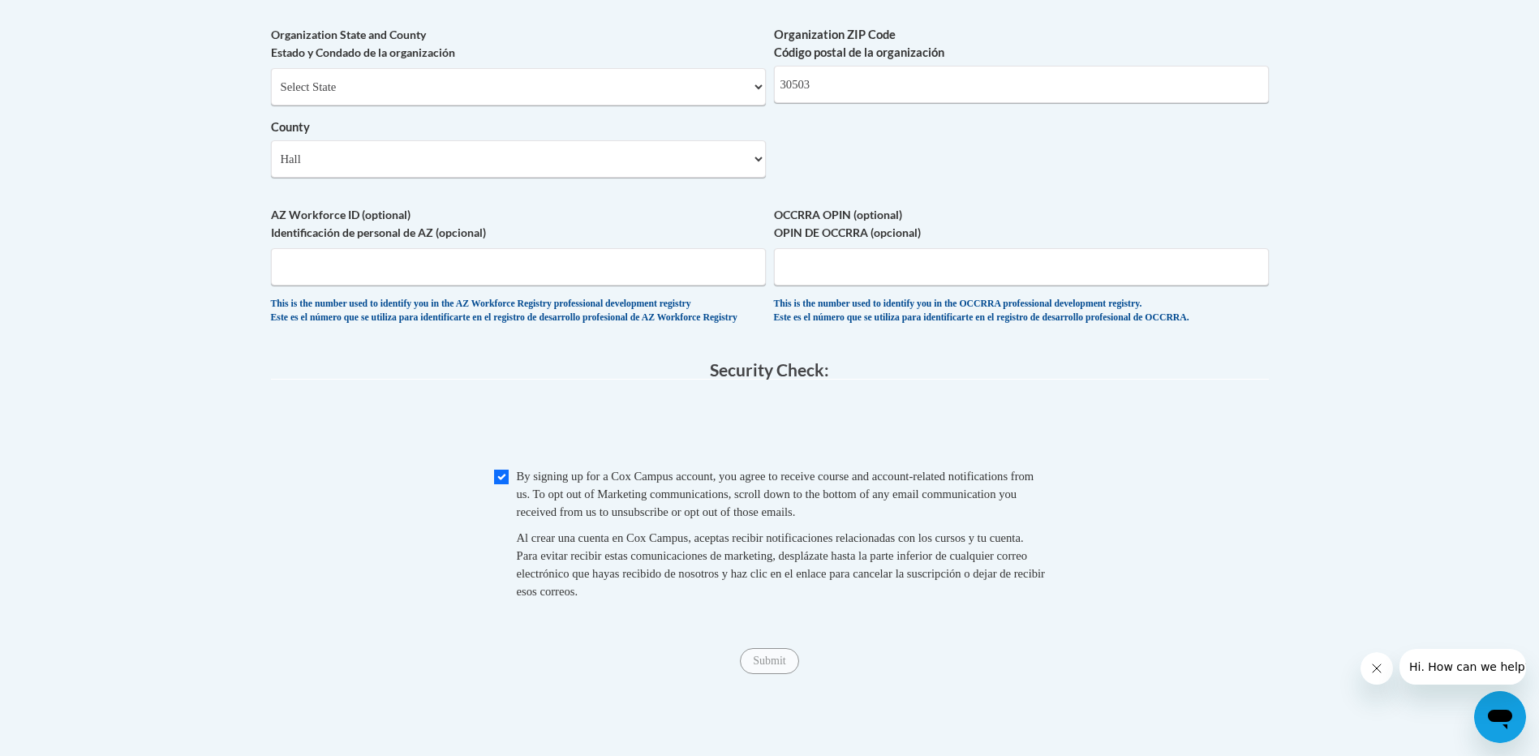
scroll to position [1096, 0]
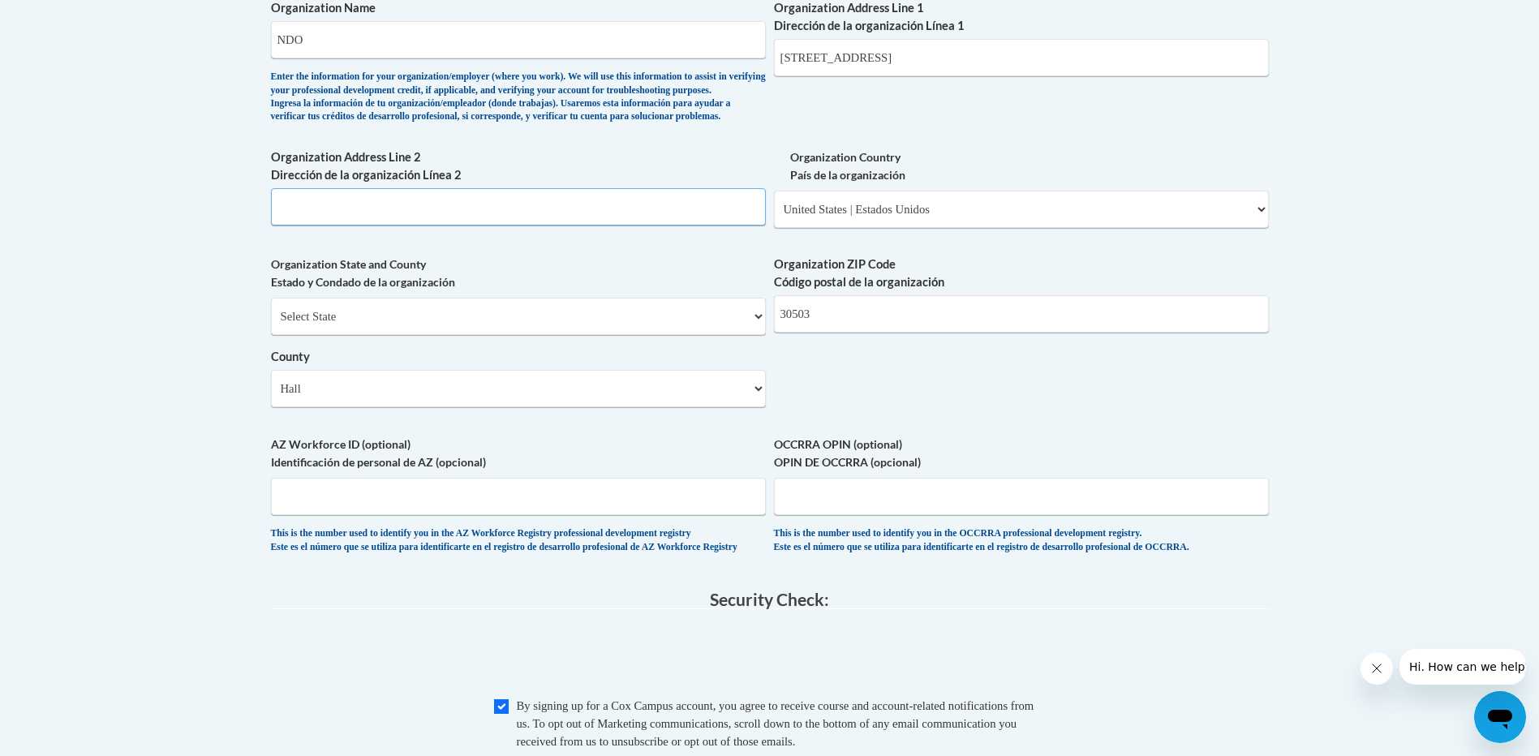
click at [398, 226] on input "Organization Address Line 2 Dirección de la organización Línea 2" at bounding box center [518, 206] width 495 height 37
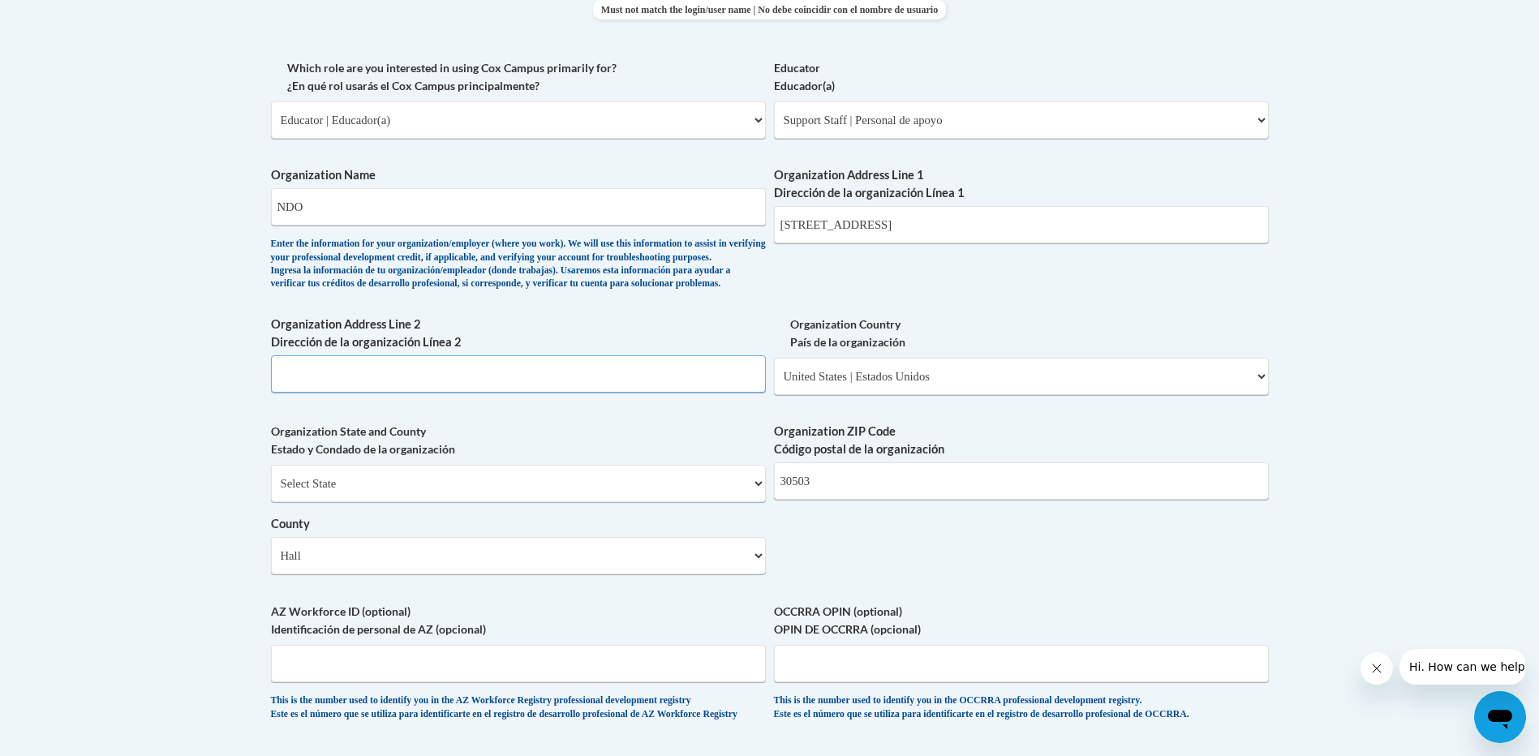
scroll to position [853, 0]
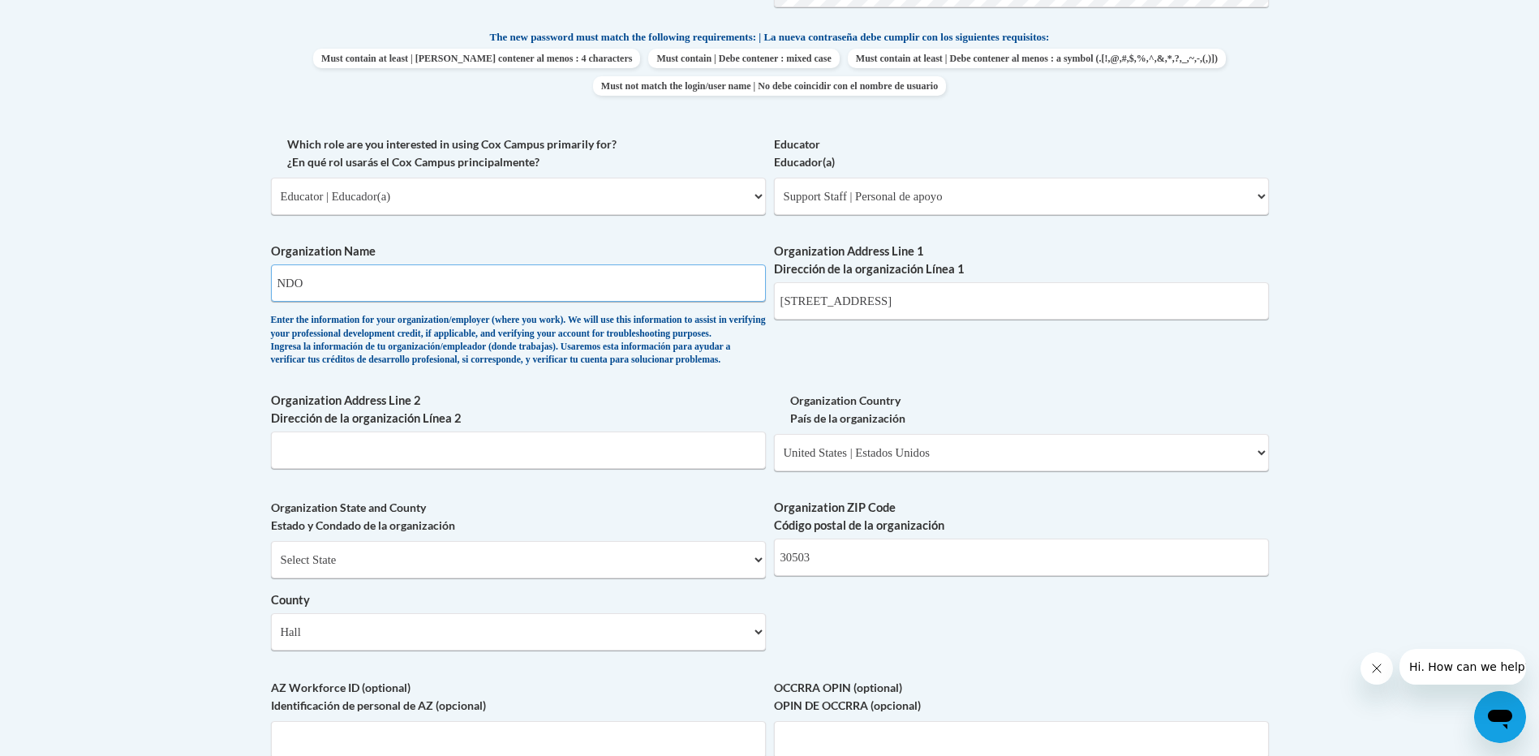
click at [359, 297] on input "NDO" at bounding box center [518, 282] width 495 height 37
click at [202, 303] on body "This site uses cookies to help improve your learning experience. By continuing …" at bounding box center [769, 355] width 1539 height 2417
click at [540, 202] on select "Please Select College/University | Colegio/Universidad Community/Nonprofit Part…" at bounding box center [518, 196] width 495 height 37
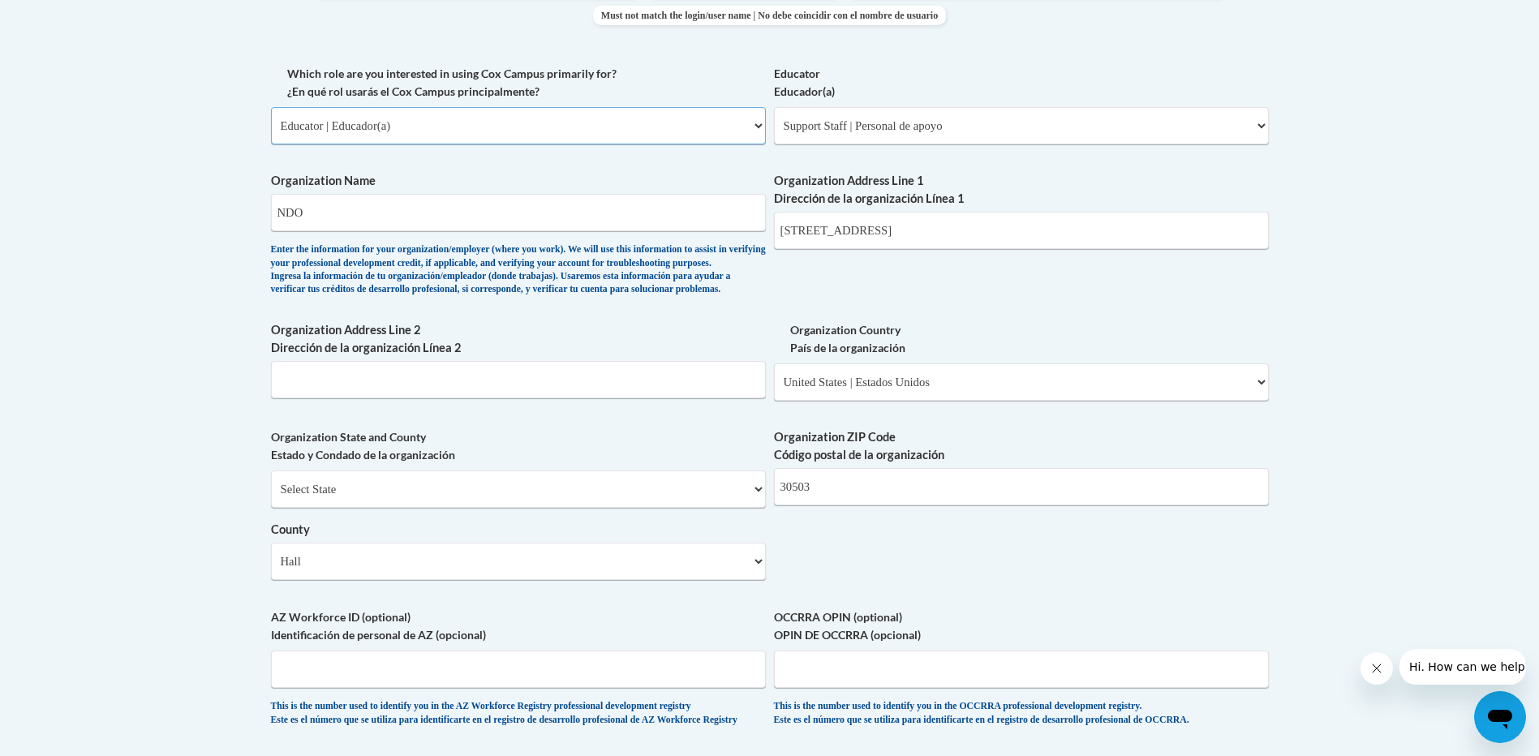
scroll to position [934, 0]
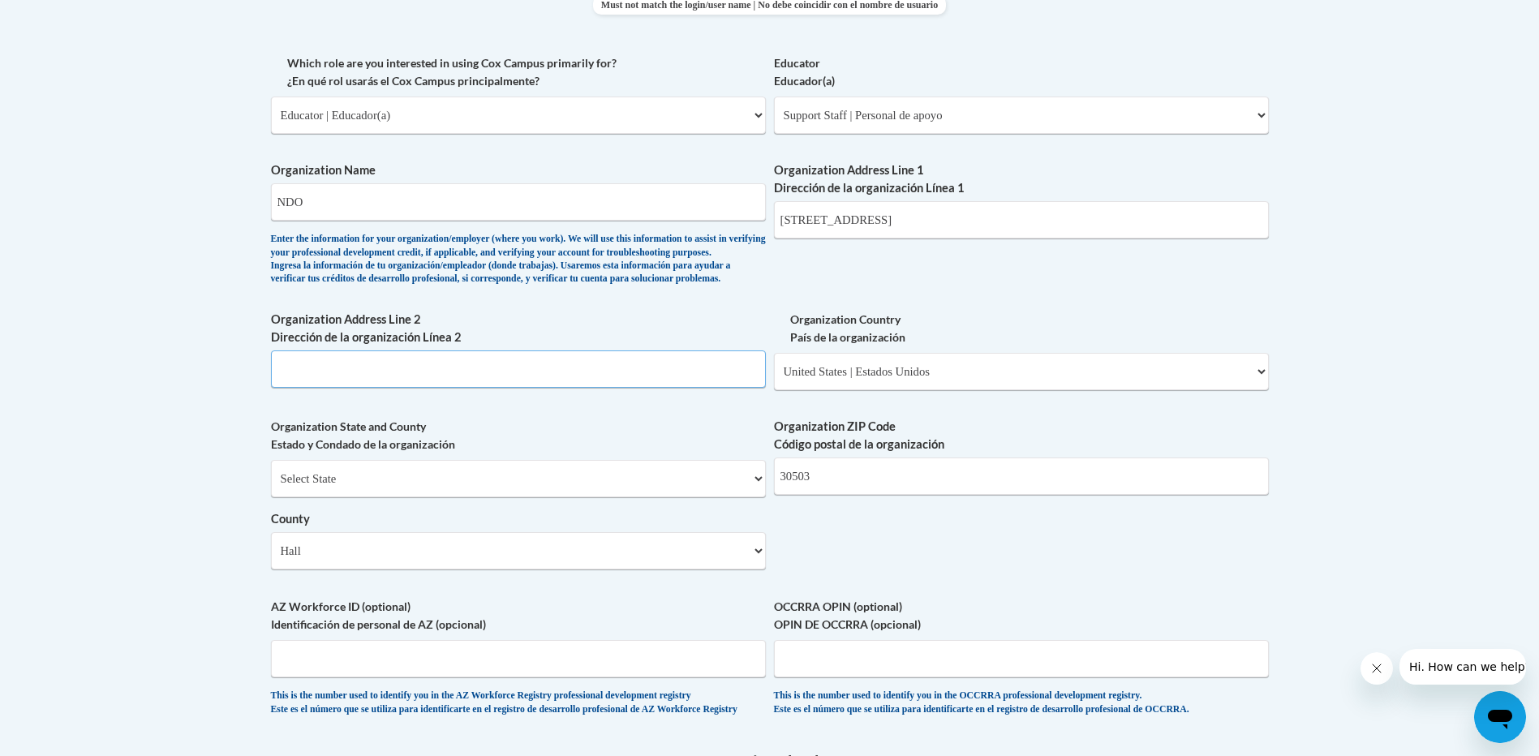
click at [347, 388] on input "Organization Address Line 2 Dirección de la organización Línea 2" at bounding box center [518, 368] width 495 height 37
type input "na"
click at [87, 463] on body "This site uses cookies to help improve your learning experience. By continuing …" at bounding box center [769, 274] width 1539 height 2417
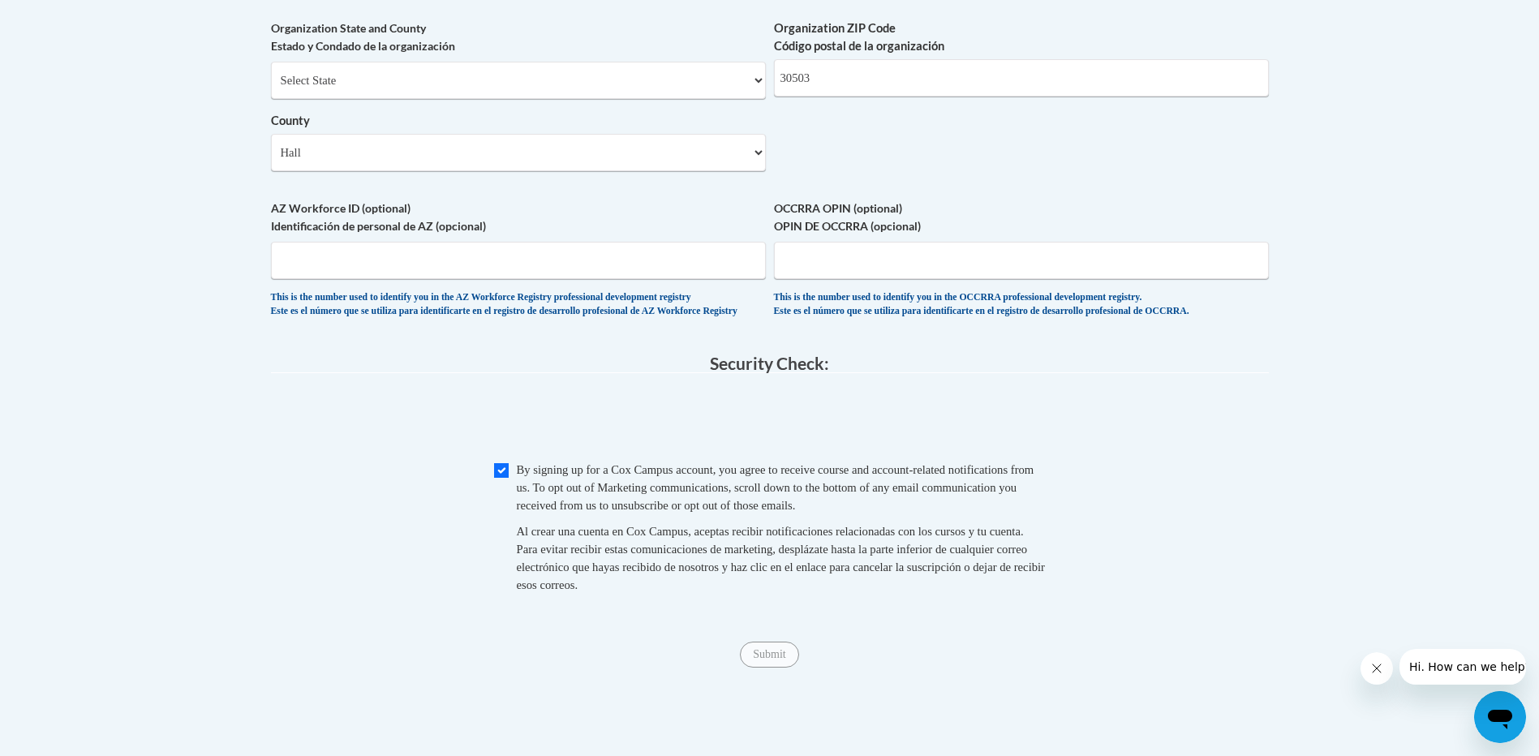
scroll to position [1420, 0]
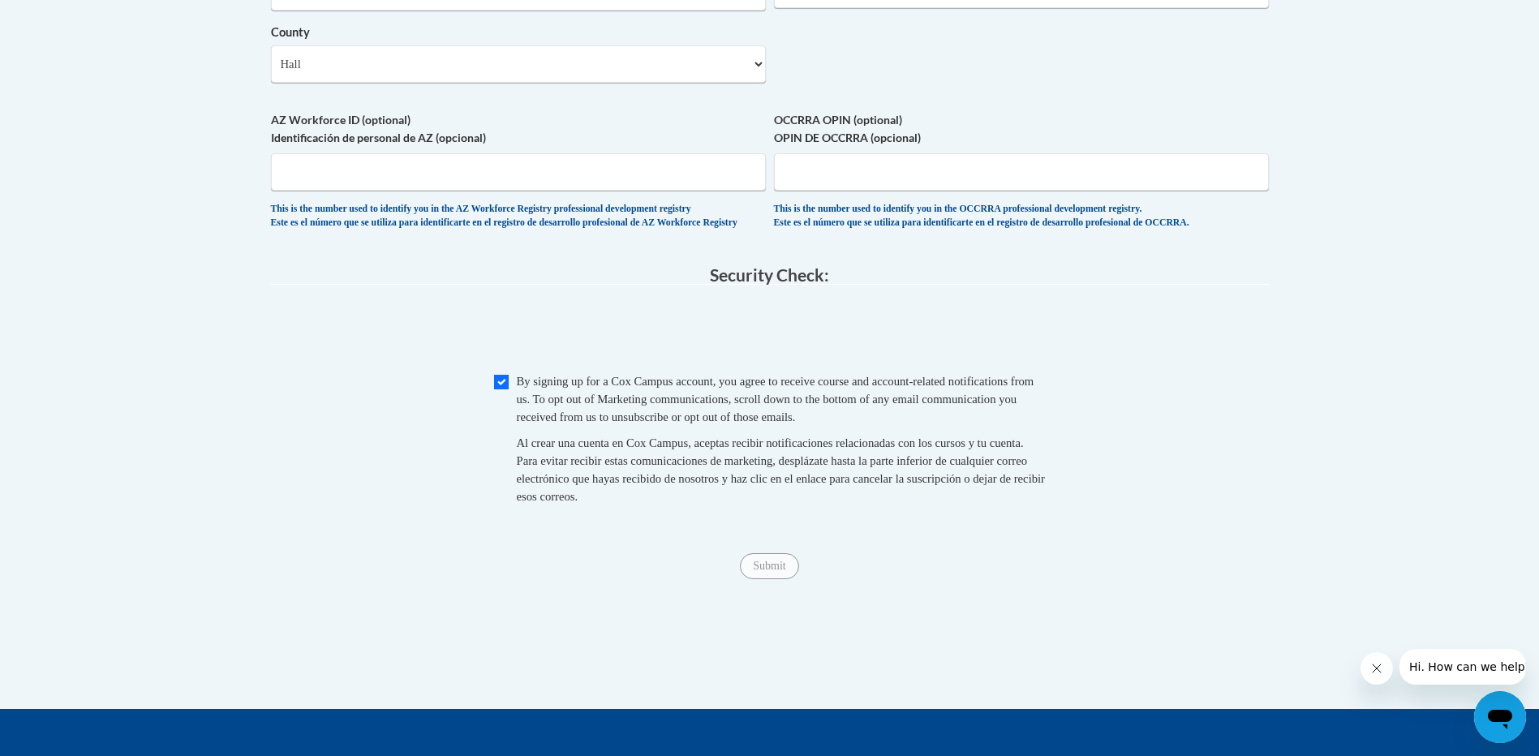
click at [1219, 458] on div "Checkbox By signing up for a Cox Campus account, you agree to receive course an…" at bounding box center [770, 446] width 998 height 149
click at [1141, 471] on div "Checkbox By signing up for a Cox Campus account, you agree to receive course an…" at bounding box center [770, 446] width 998 height 149
click at [1148, 466] on div "Checkbox By signing up for a Cox Campus account, you agree to receive course an…" at bounding box center [770, 446] width 998 height 149
click at [1150, 465] on div "Checkbox By signing up for a Cox Campus account, you agree to receive course an…" at bounding box center [770, 446] width 998 height 149
click at [1153, 463] on div "Checkbox By signing up for a Cox Campus account, you agree to receive course an…" at bounding box center [770, 446] width 998 height 149
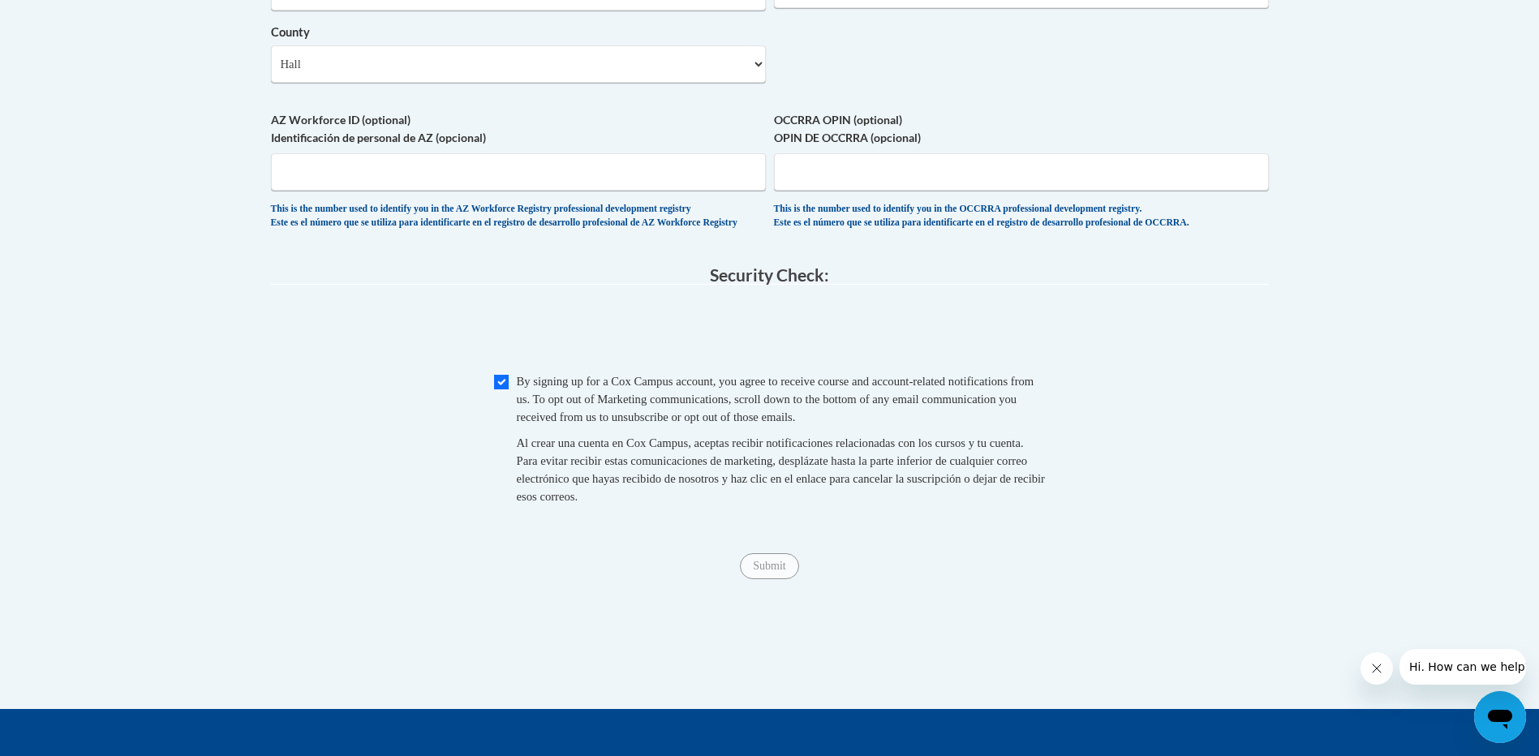
drag, startPoint x: 1153, startPoint y: 463, endPoint x: 1059, endPoint y: 358, distance: 140.8
click at [1059, 358] on span "0cAFcWeA6yCJgCHbmsxd1yz_m1Y7lfrf4Rz-fxuosg_saVTgHzBQ6R6XV_OGCoJrIMKetT7DH1p5Zzz…" at bounding box center [770, 332] width 998 height 63
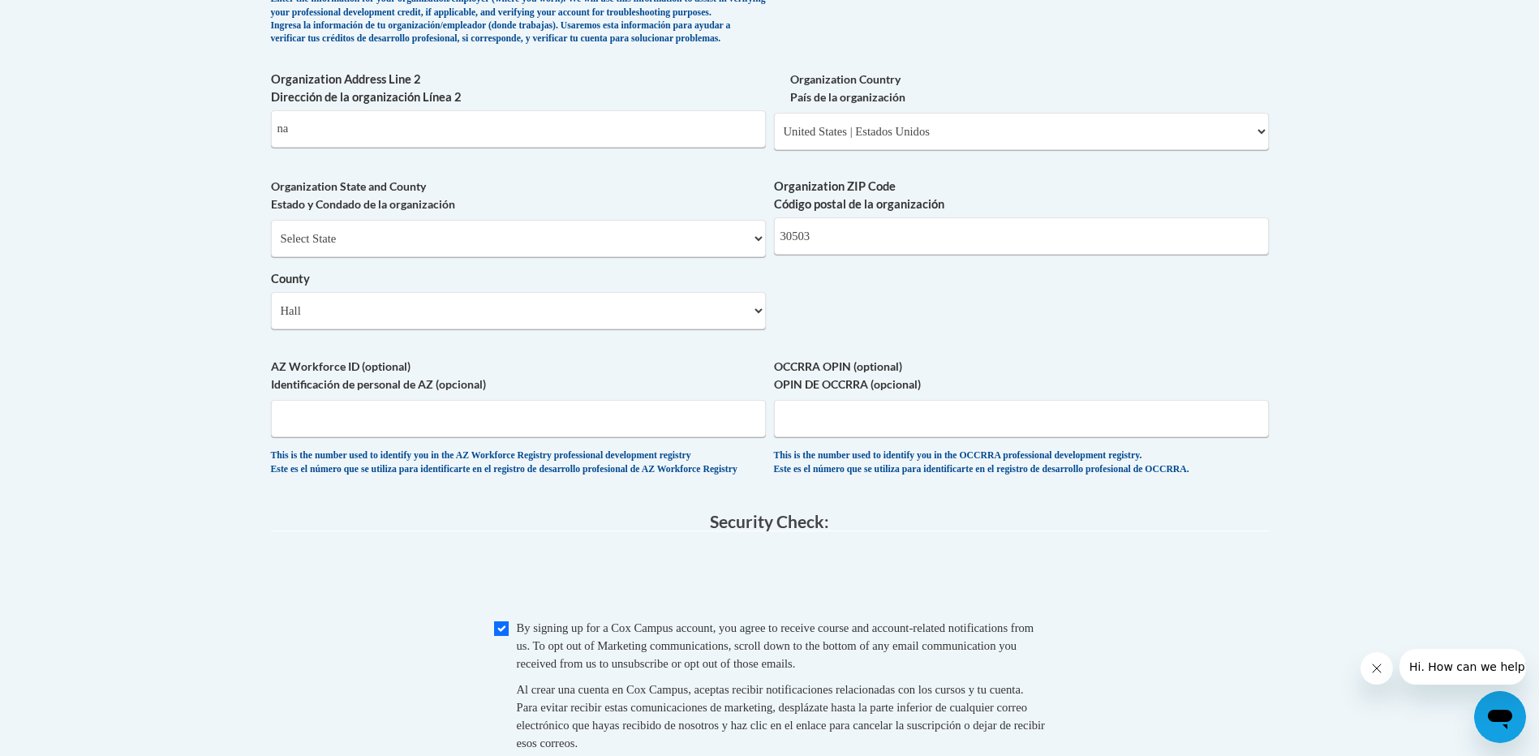
scroll to position [1356, 0]
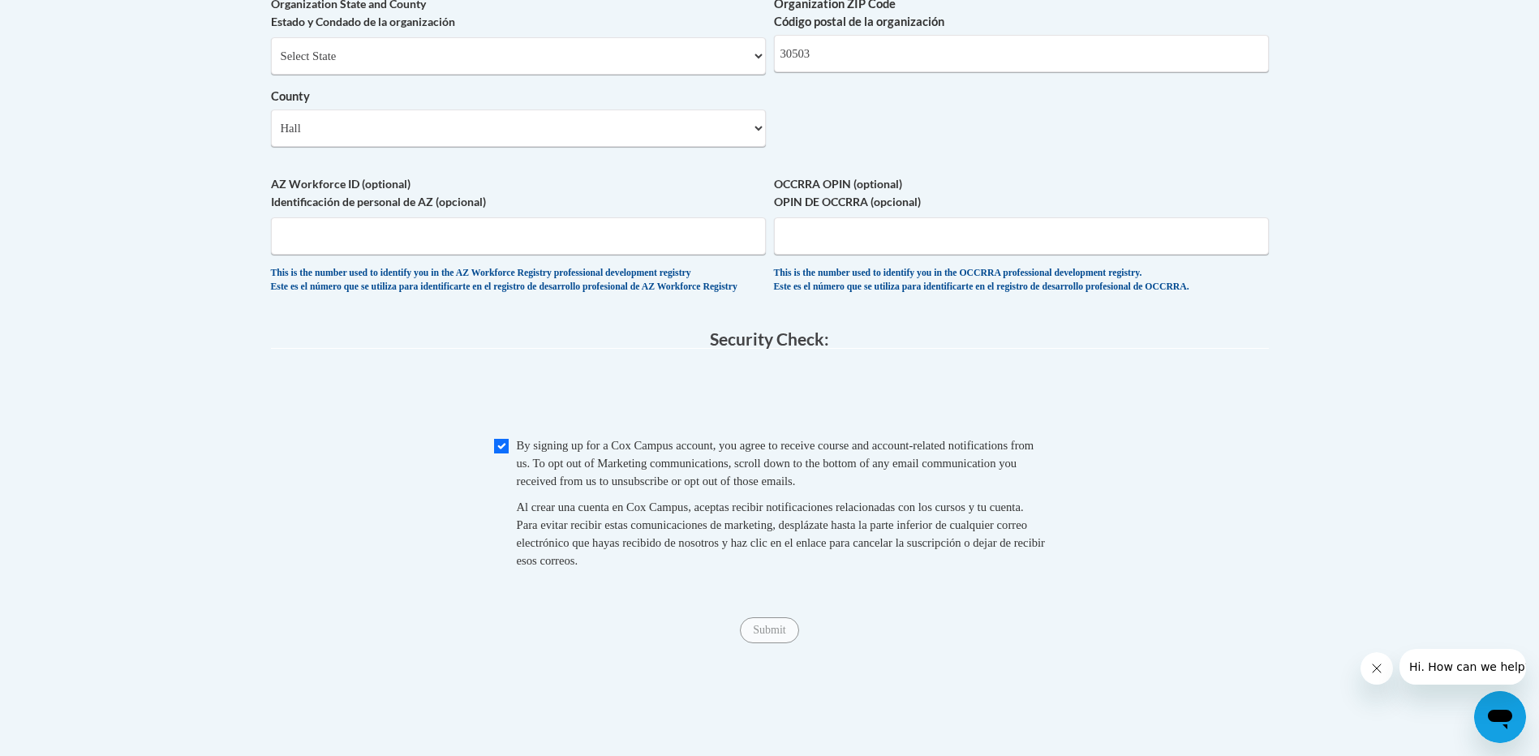
click at [327, 428] on span "0cAFcWeA4rlMp6FNvDoNpUQiS8wIyCkvVyRCguR3GEAUyOntP6NW-ad_A5tQwk-yDmmkOEFpr2OruZf…" at bounding box center [770, 396] width 998 height 63
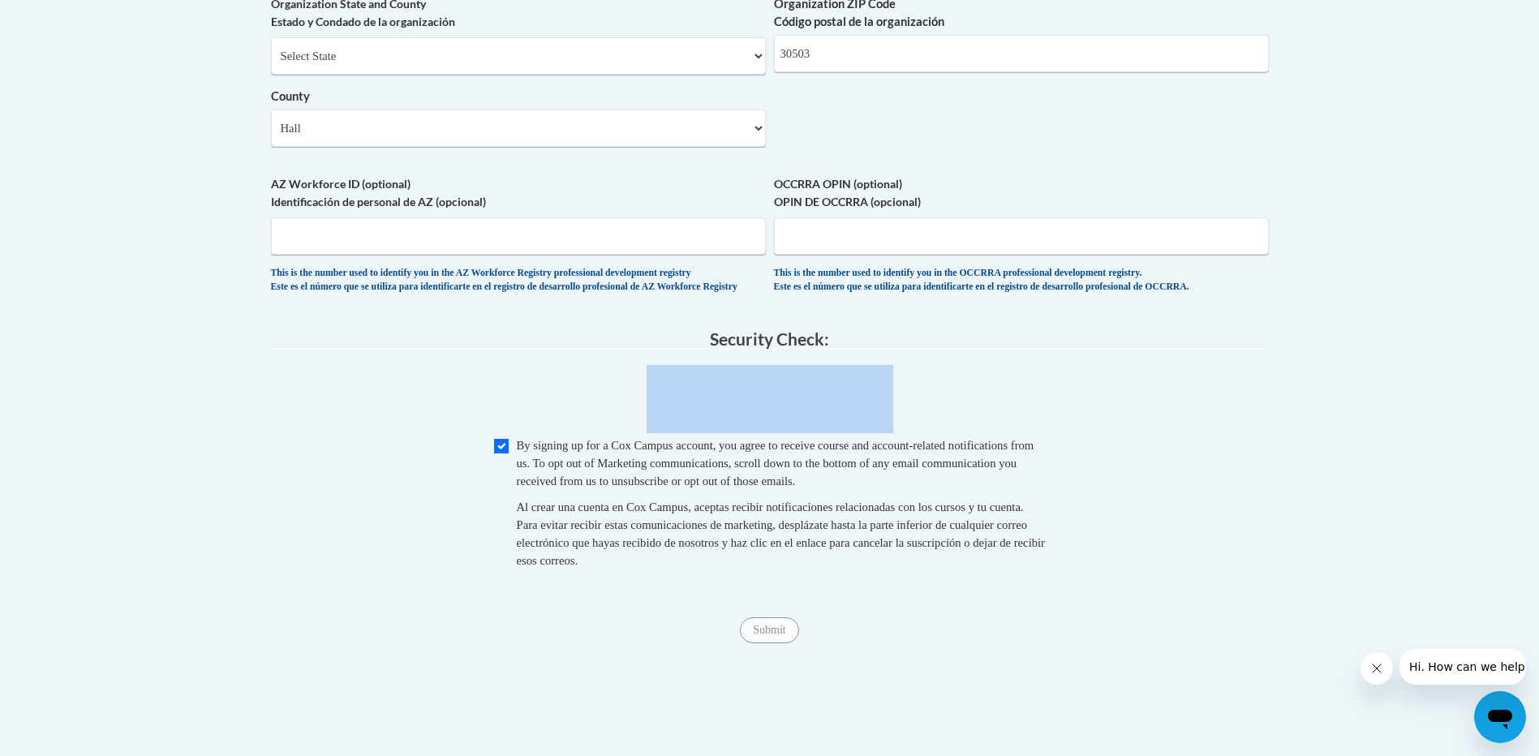
click at [327, 428] on span "0cAFcWeA4rlMp6FNvDoNpUQiS8wIyCkvVyRCguR3GEAUyOntP6NW-ad_A5tQwk-yDmmkOEFpr2OruZf…" at bounding box center [770, 396] width 998 height 63
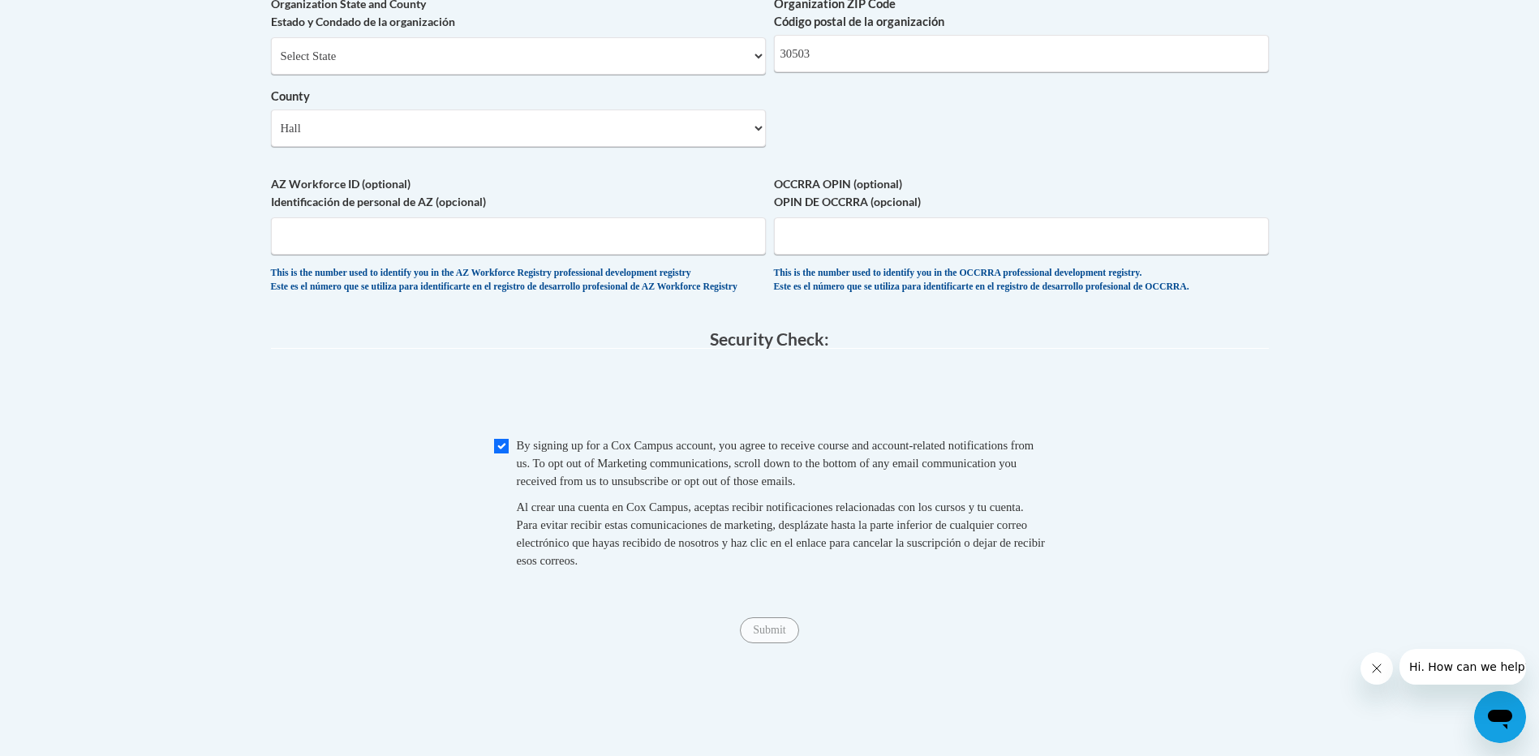
click at [776, 643] on div "Submit Submit" at bounding box center [770, 630] width 998 height 26
click at [777, 643] on div "Submit Submit" at bounding box center [770, 630] width 998 height 26
click at [778, 635] on span "Submit" at bounding box center [769, 628] width 58 height 13
click at [780, 635] on span "Submit" at bounding box center [769, 628] width 58 height 13
drag, startPoint x: 780, startPoint y: 673, endPoint x: 795, endPoint y: 667, distance: 15.7
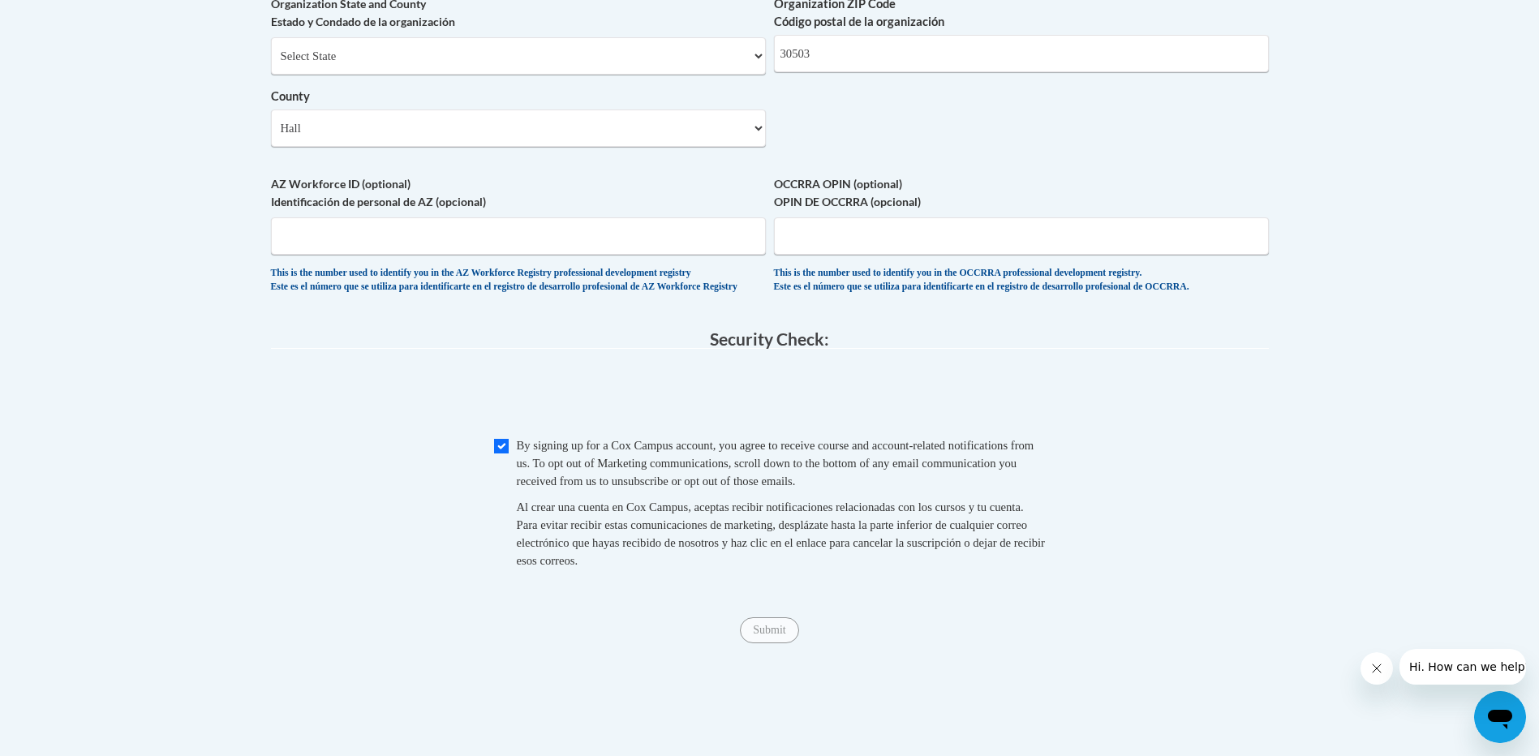
click at [784, 635] on span "Submit" at bounding box center [769, 628] width 58 height 13
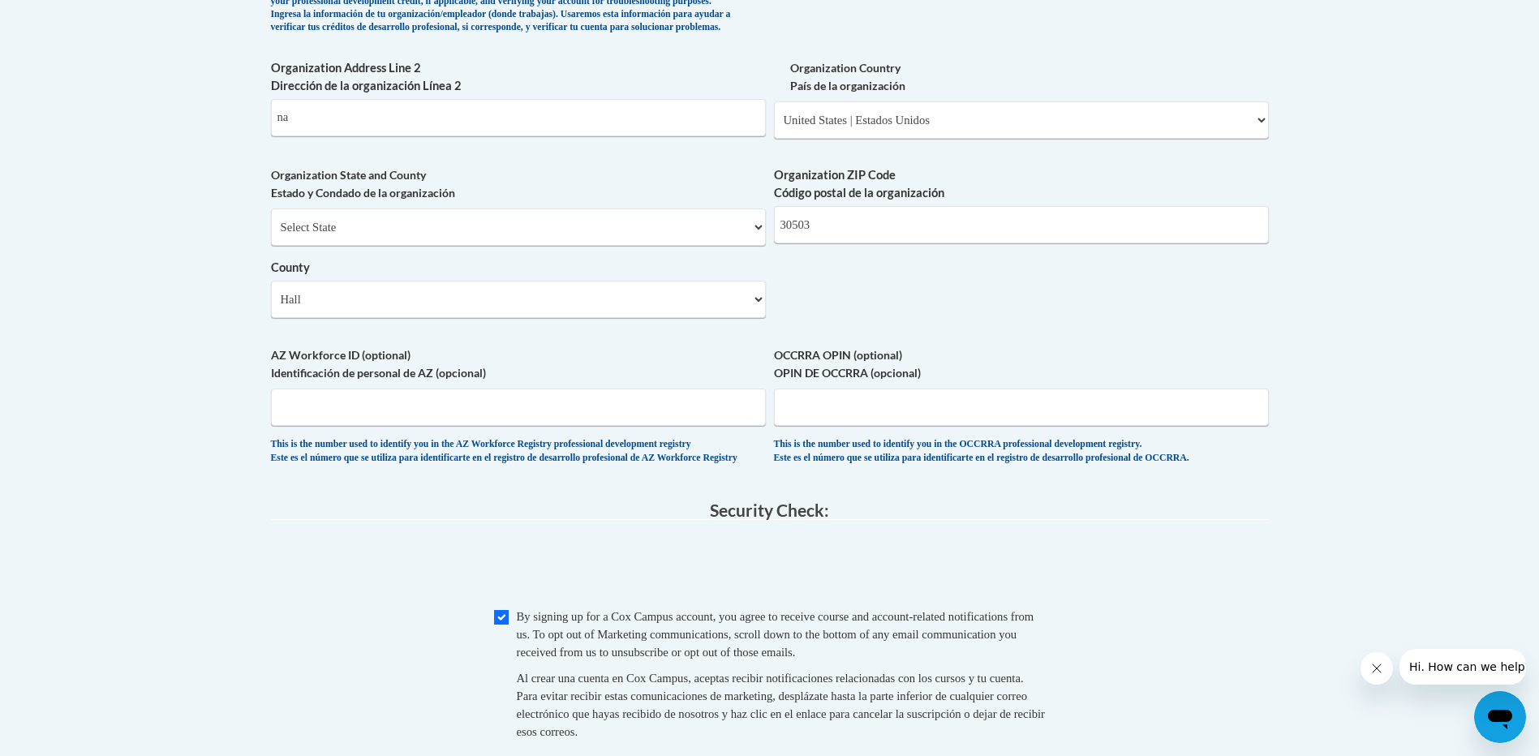
scroll to position [1194, 0]
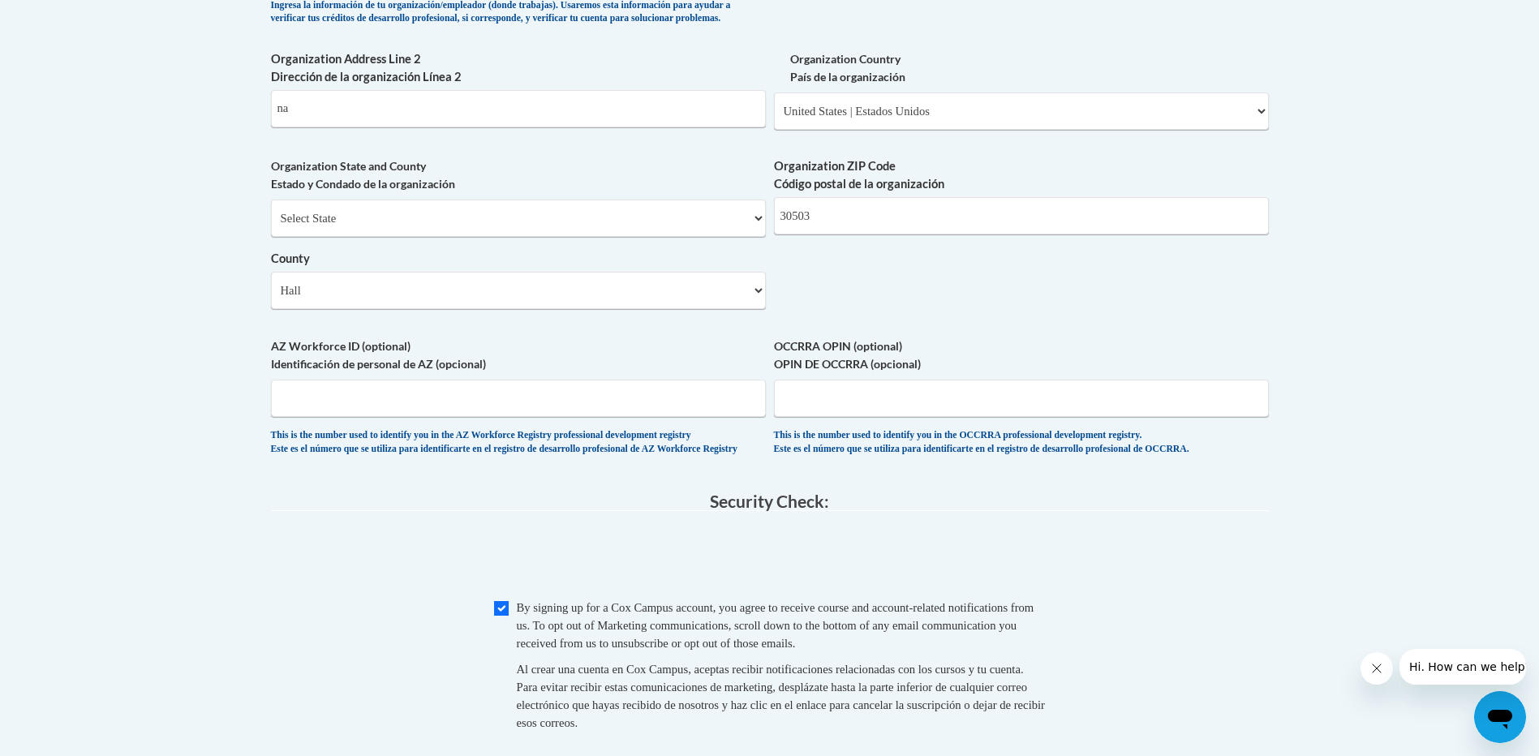
click at [1423, 671] on span "Hi. How can we help?" at bounding box center [1469, 666] width 122 height 13
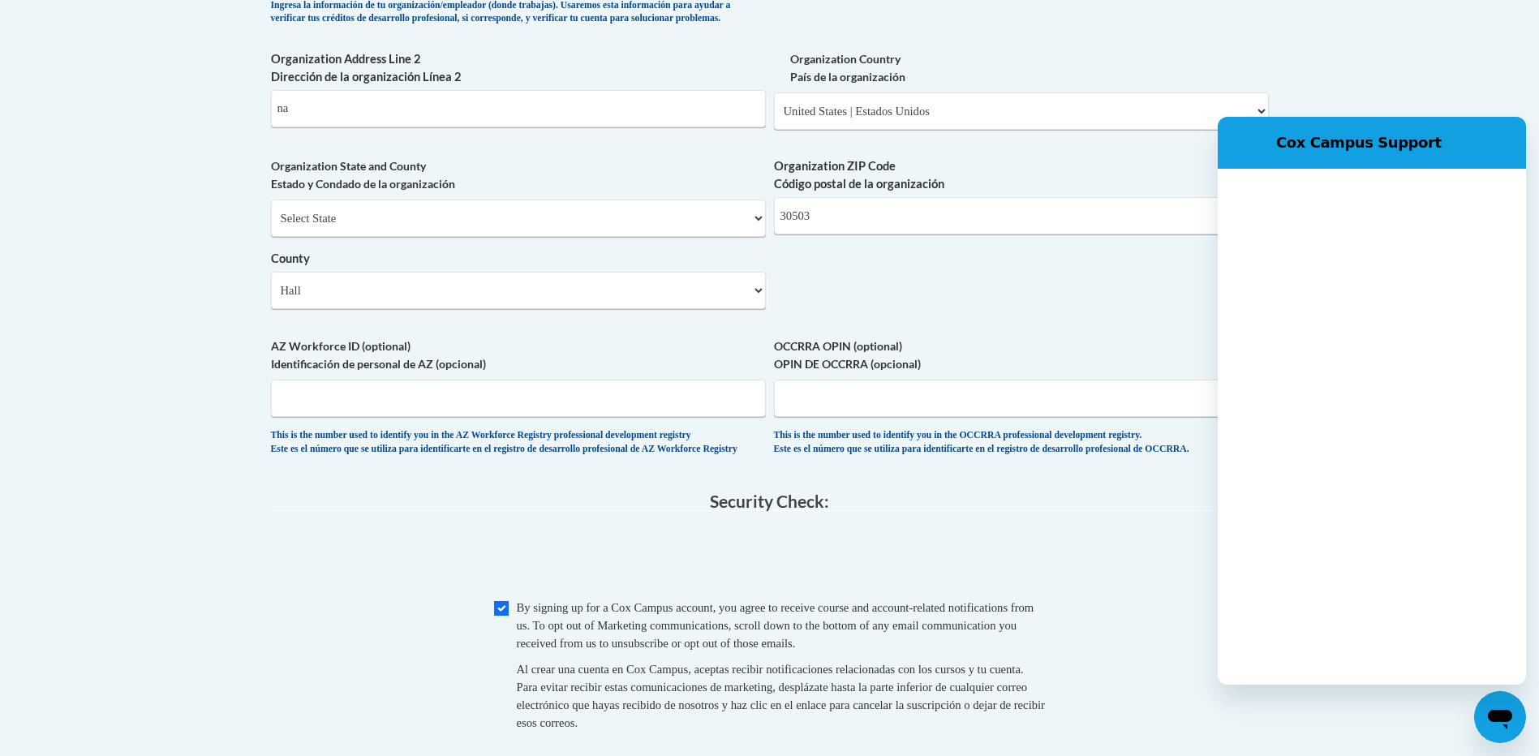
scroll to position [0, 0]
type textarea "x"
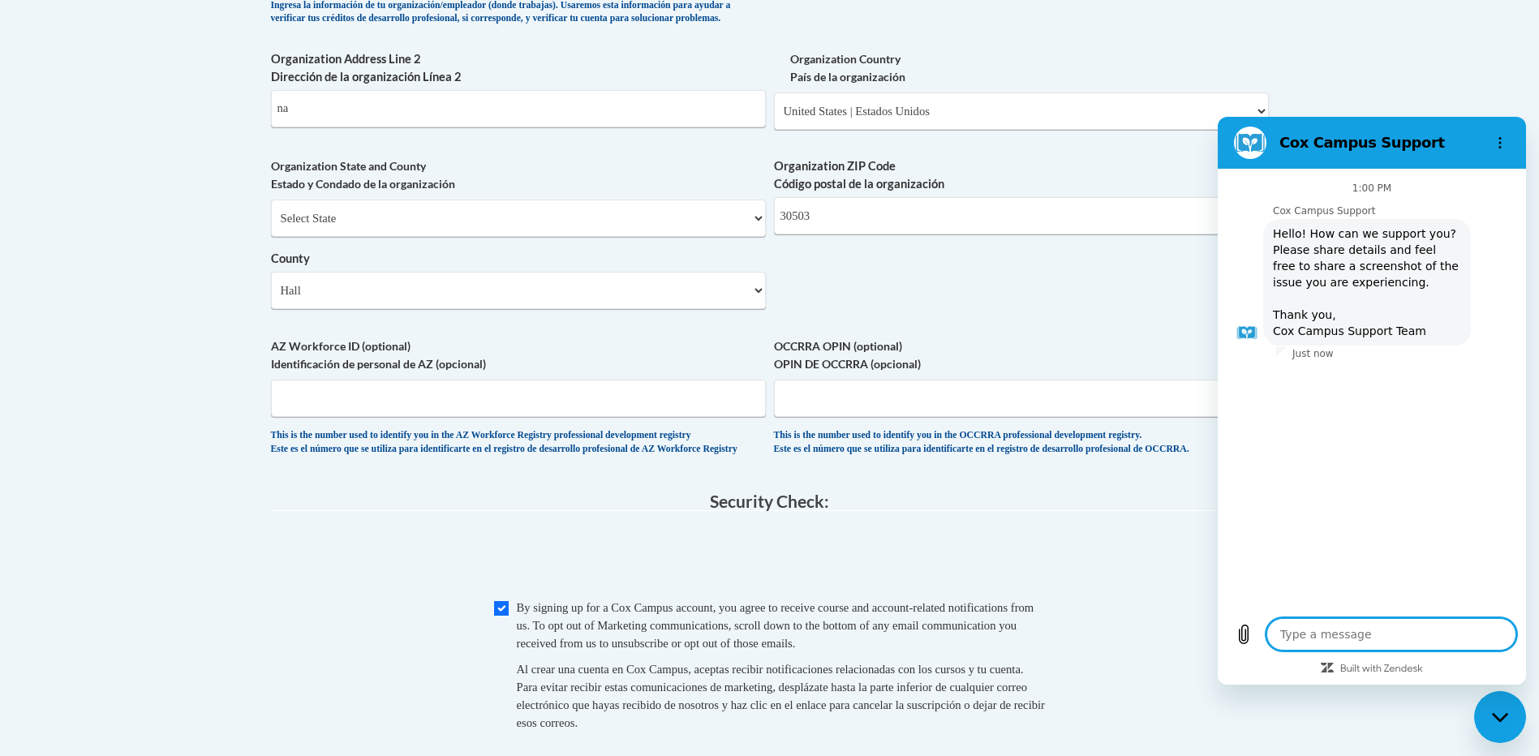
type textarea "I"
type textarea "x"
type textarea "I"
type textarea "x"
type textarea "I h"
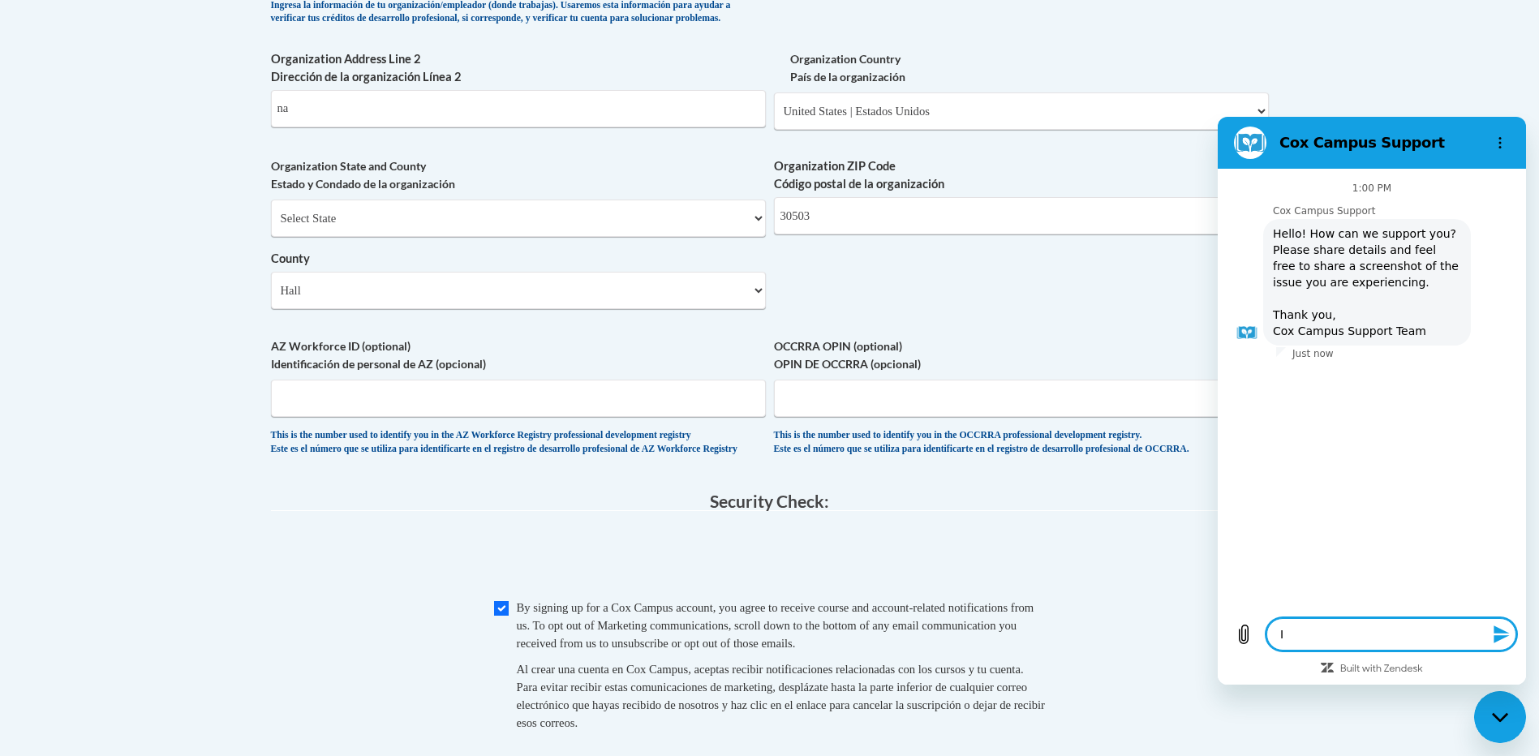
type textarea "x"
type textarea "I ha"
type textarea "x"
type textarea "I hav"
type textarea "x"
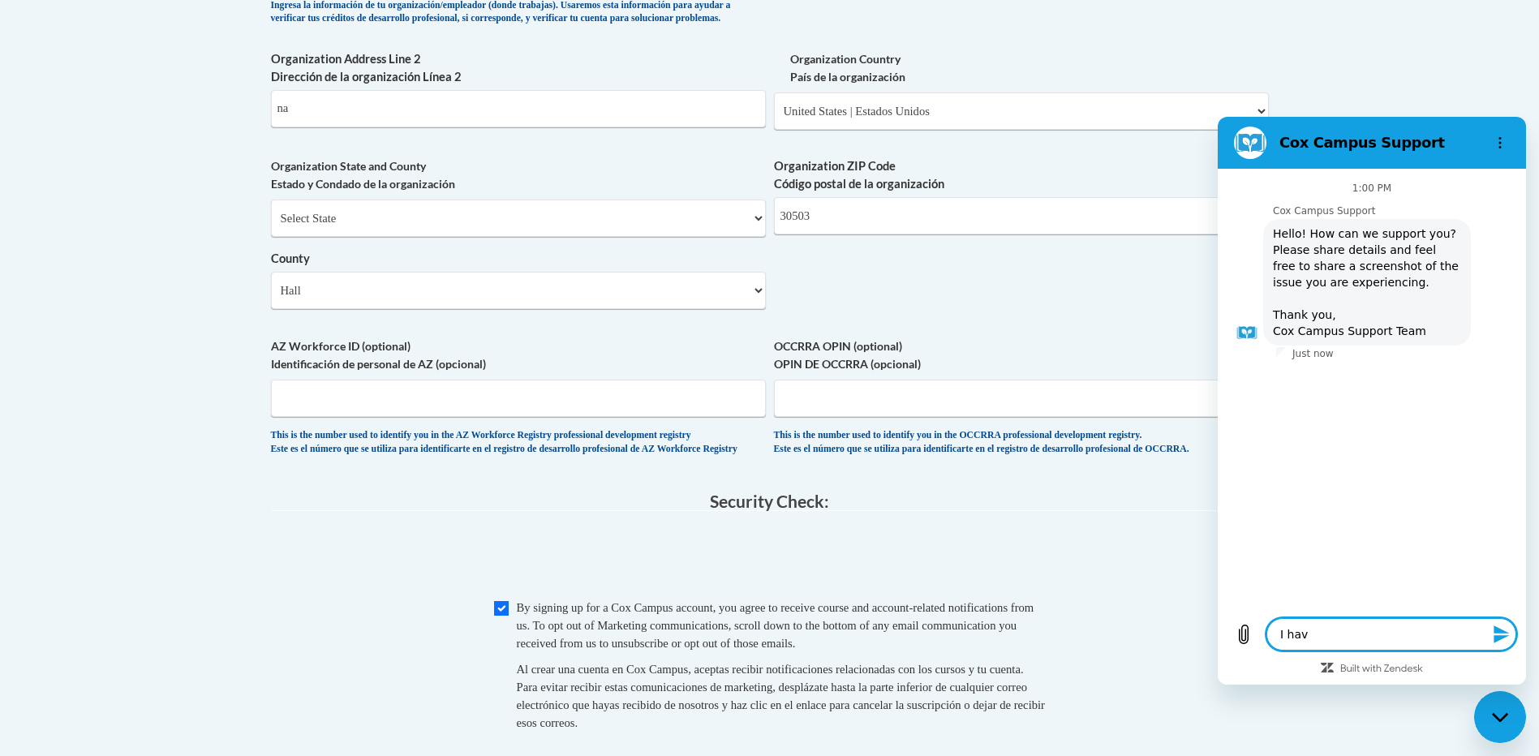
type textarea "I have"
type textarea "x"
type textarea "I have"
type textarea "x"
type textarea "I have r"
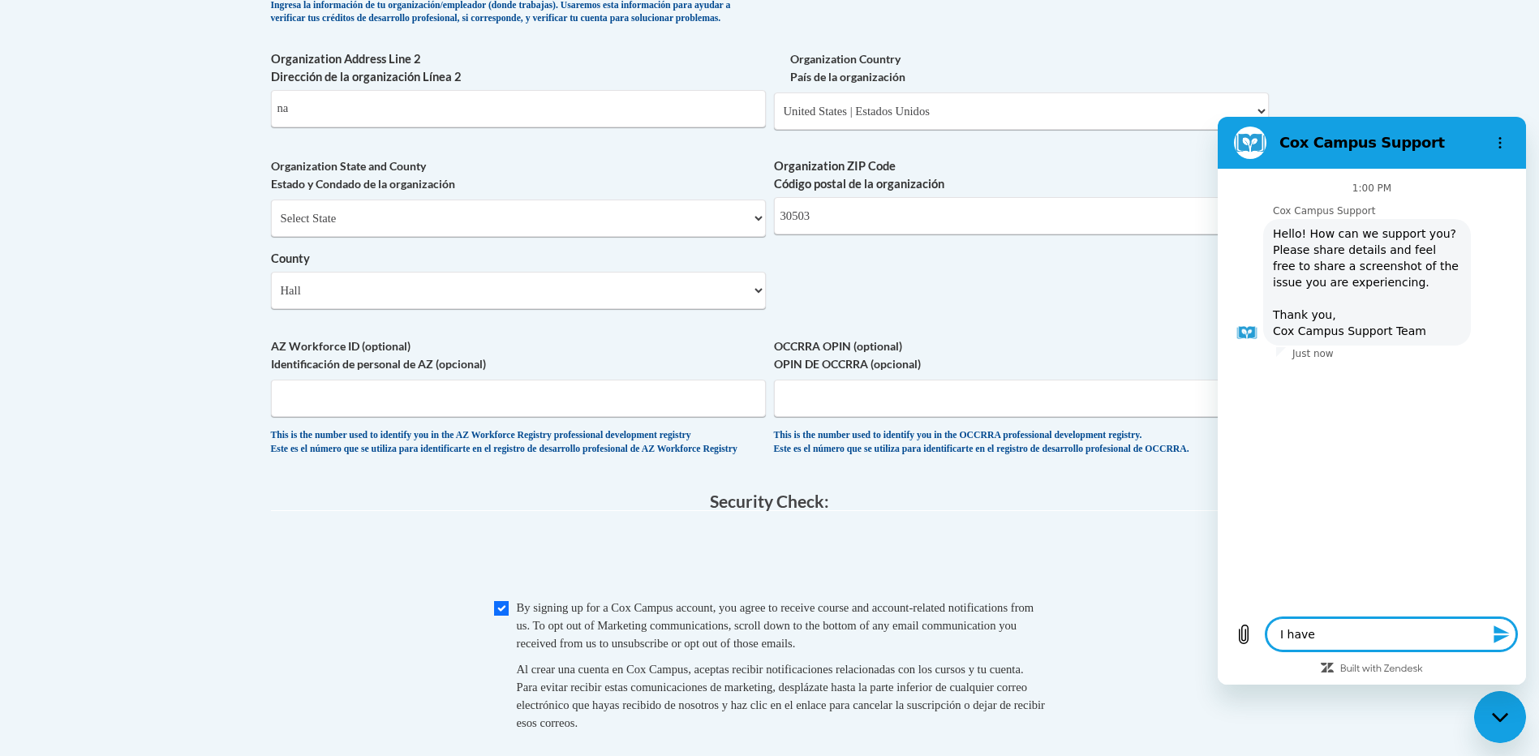
type textarea "x"
type textarea "I have re"
type textarea "x"
type textarea "I have res"
type textarea "x"
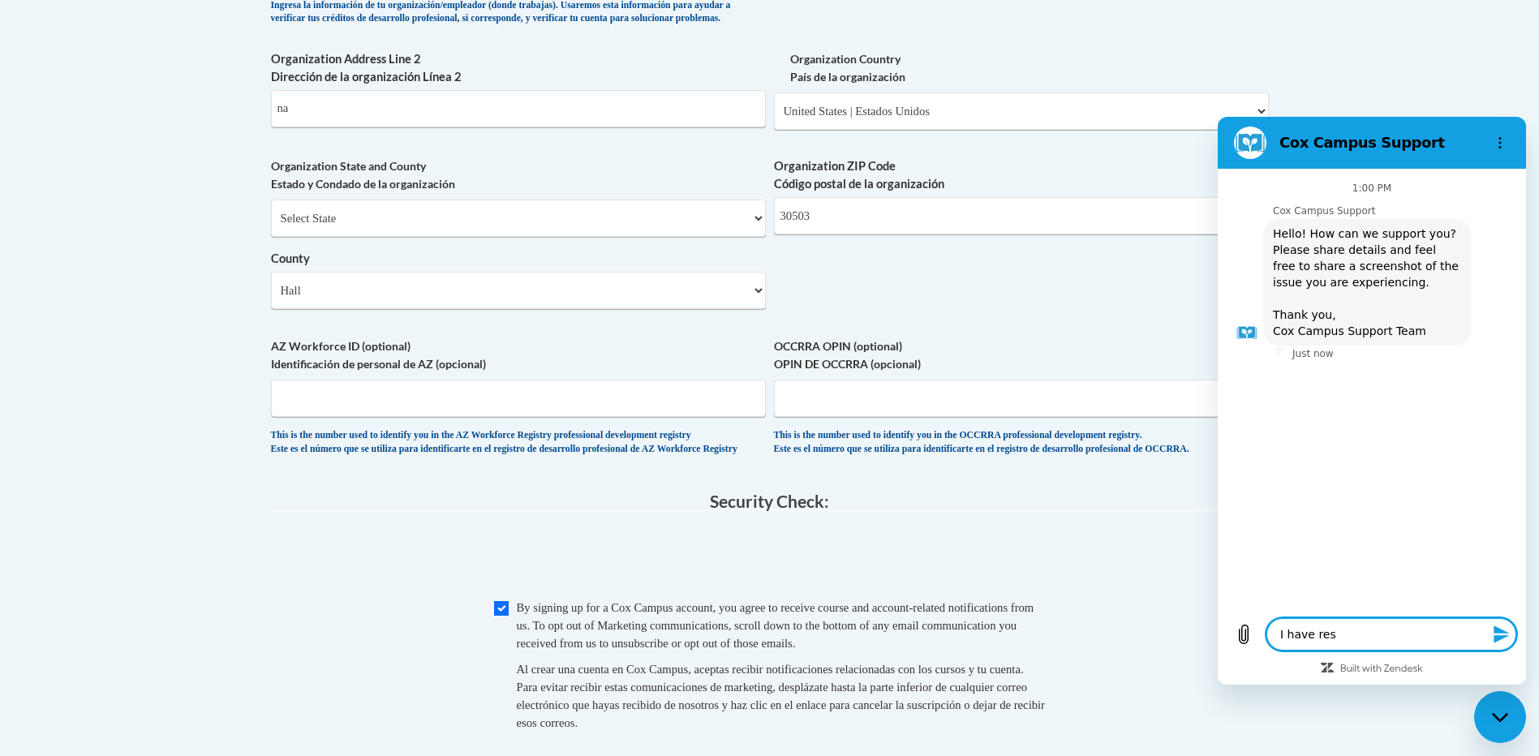
type textarea "I have rese"
type textarea "x"
type textarea "I have reset"
type textarea "x"
type textarea "I have reset"
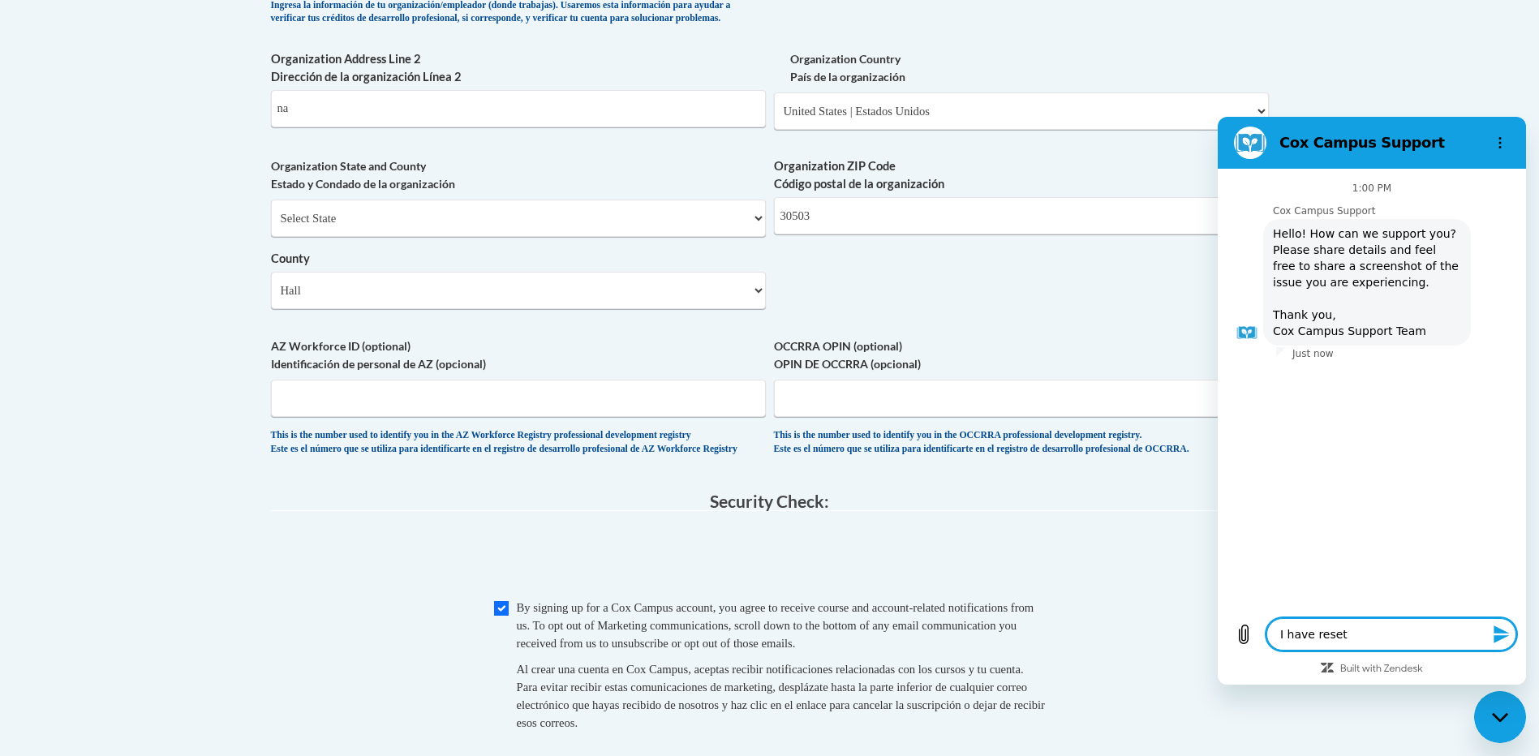
type textarea "x"
type textarea "I have reset p"
type textarea "x"
type textarea "I have reset pa"
type textarea "x"
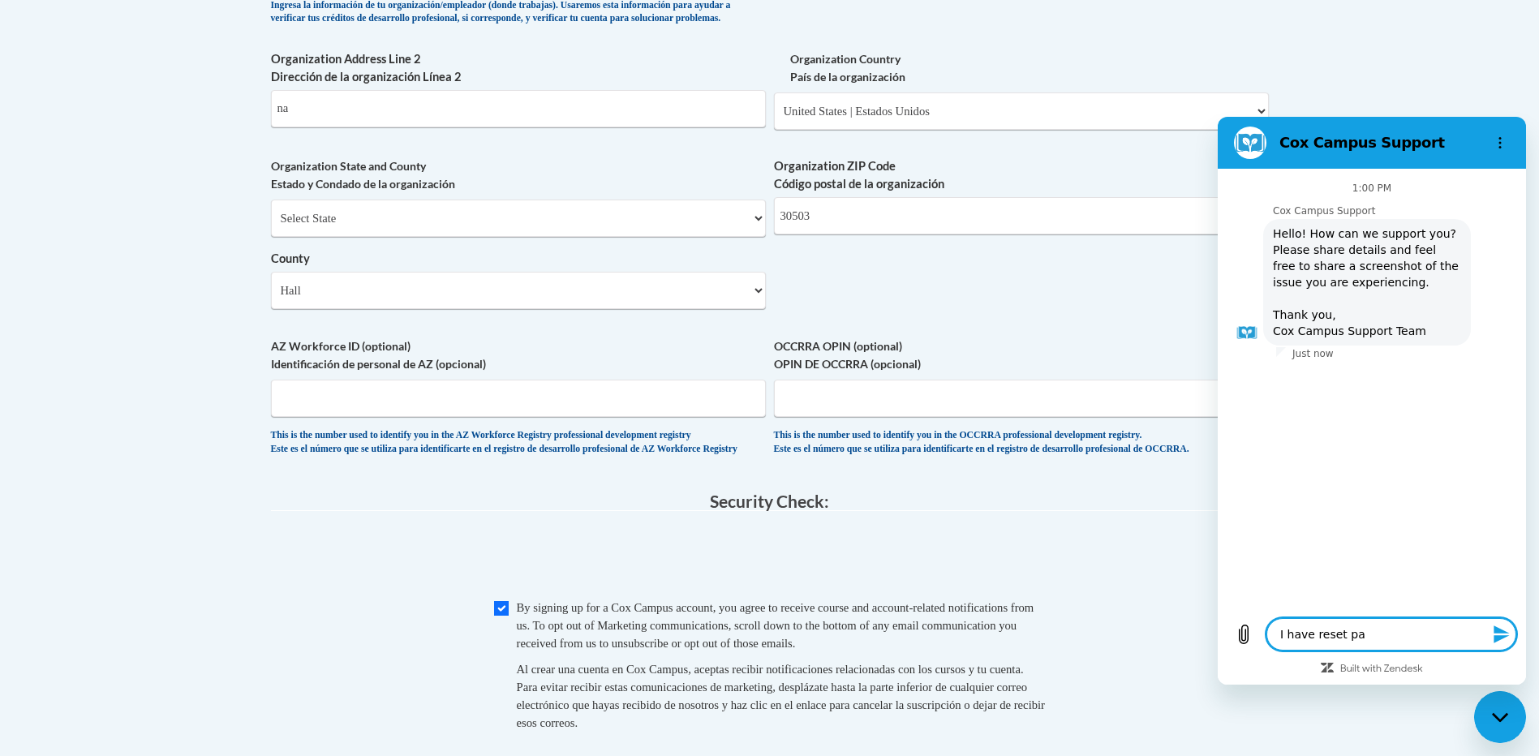
type textarea "I have reset pas"
type textarea "x"
type textarea "I have reset pass"
type textarea "x"
type textarea "I have reset passw"
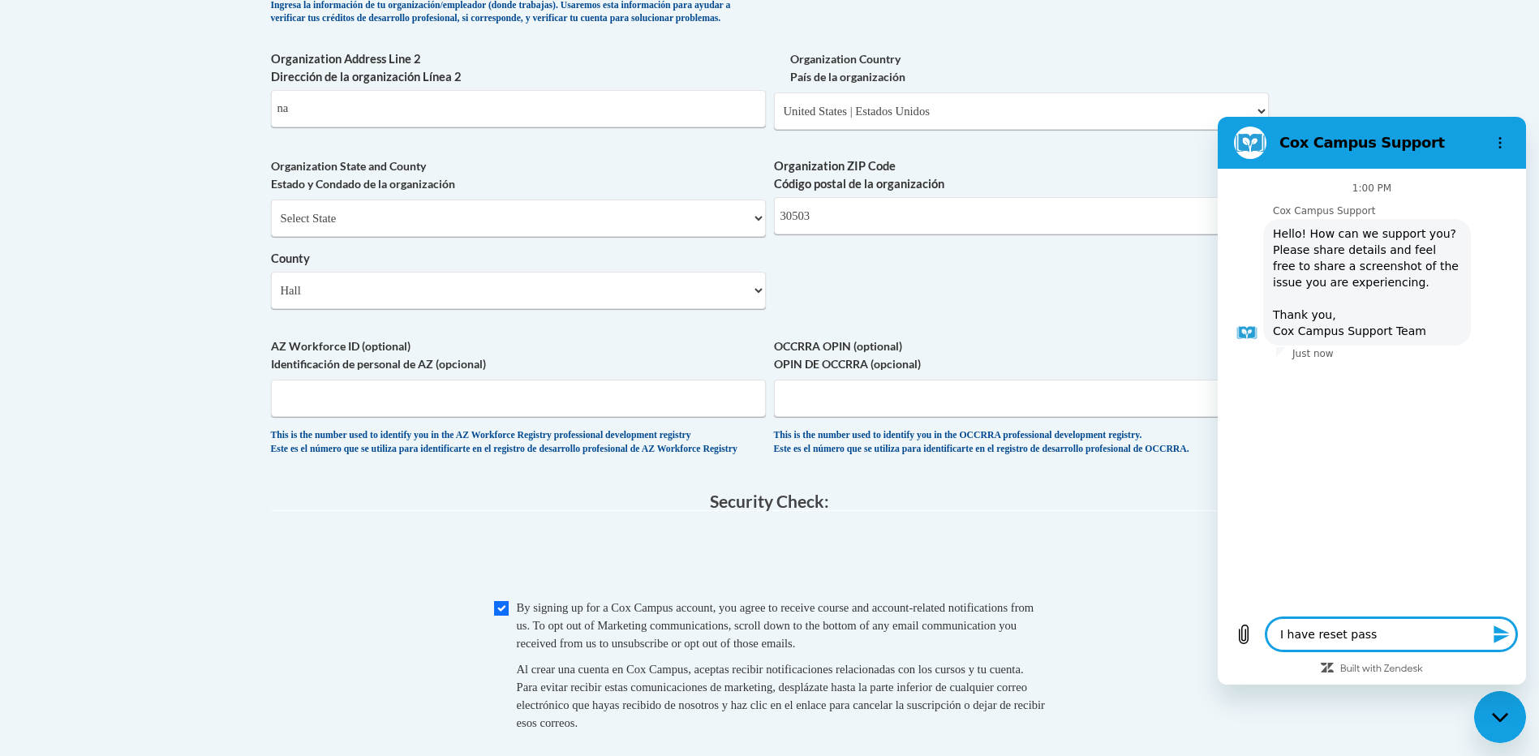
type textarea "x"
type textarea "I have reset passwo"
type textarea "x"
type textarea "I have reset passwor"
type textarea "x"
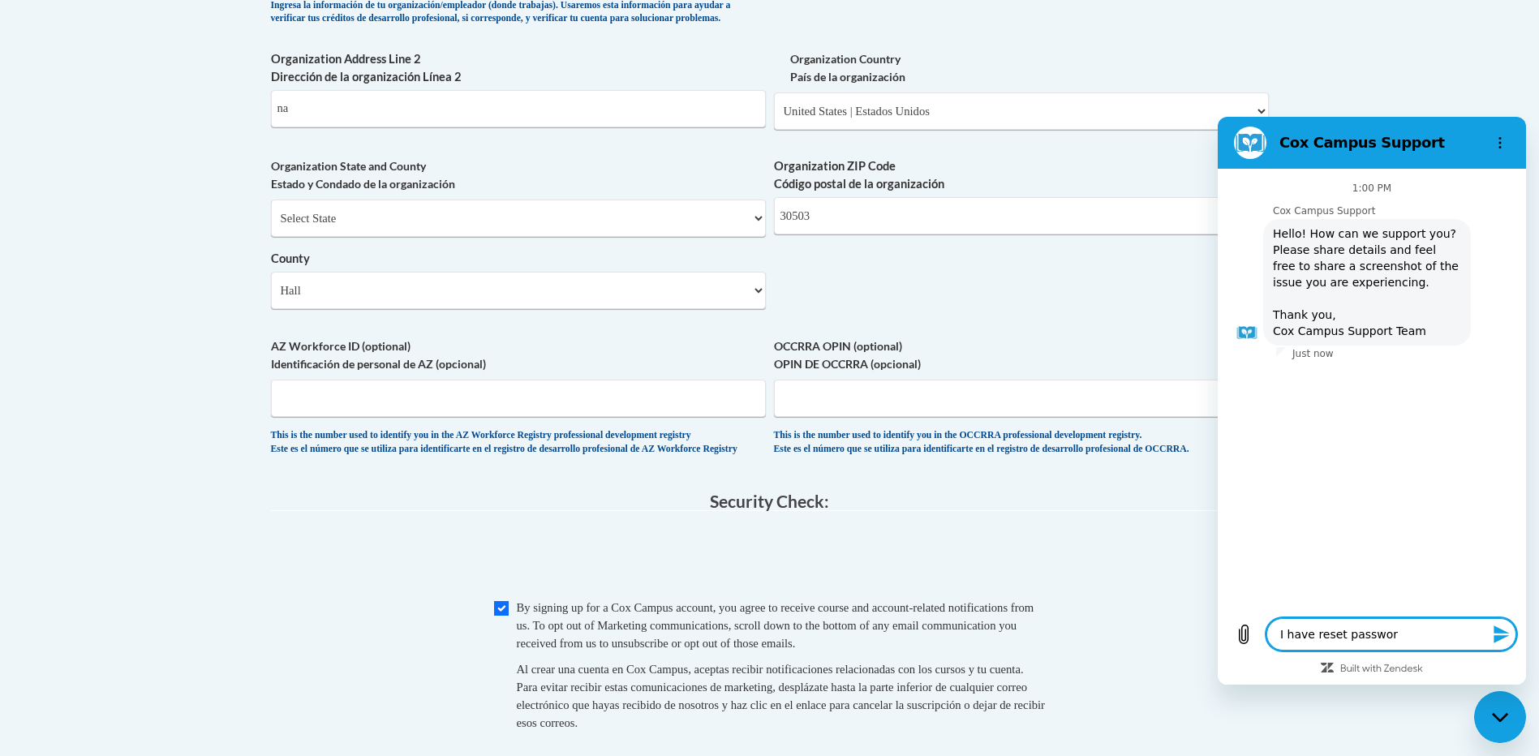
type textarea "I have reset password"
type textarea "x"
type textarea "I have reset password"
type textarea "x"
type textarea "I have reset password s"
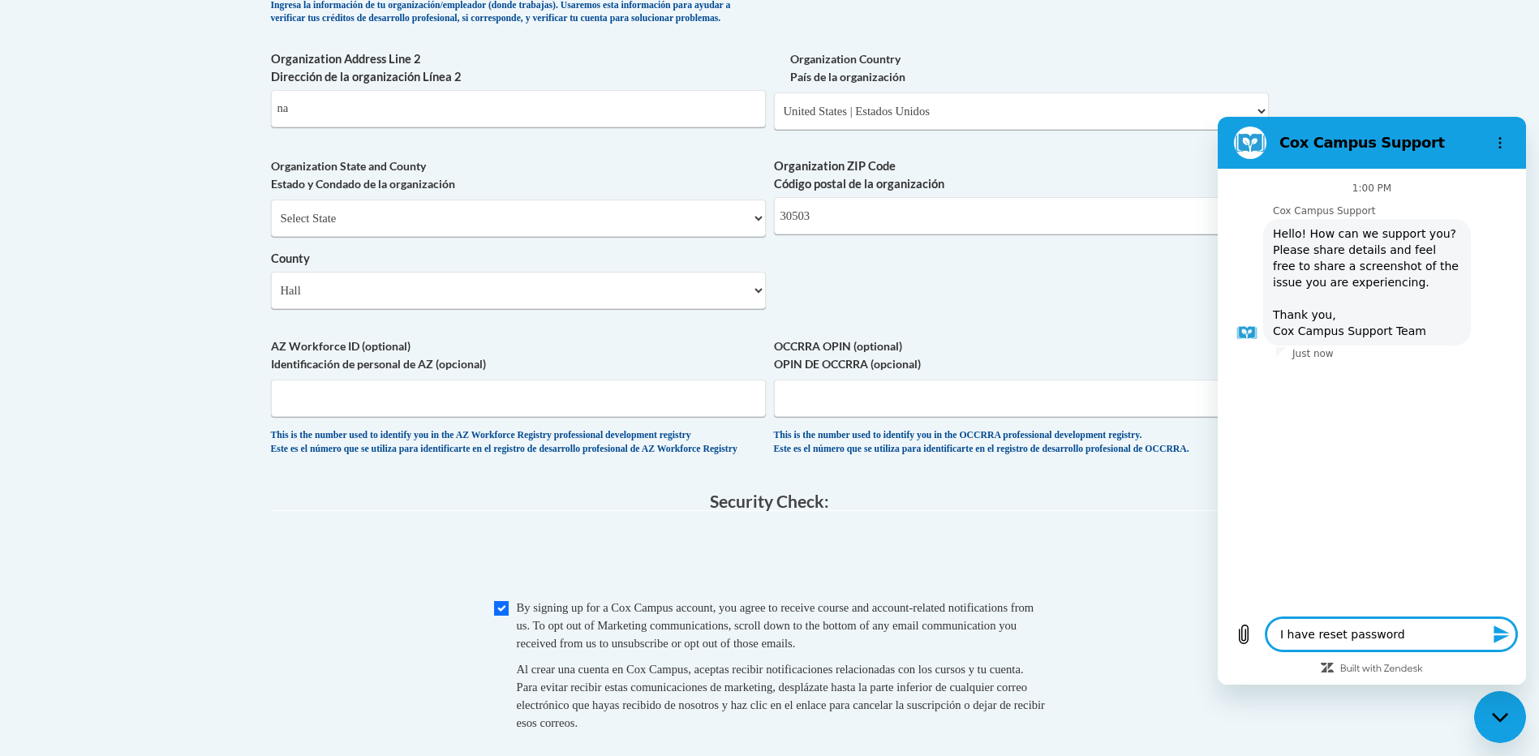
type textarea "x"
type textarea "I have reset password se"
type textarea "x"
type textarea "I have reset password sev"
type textarea "x"
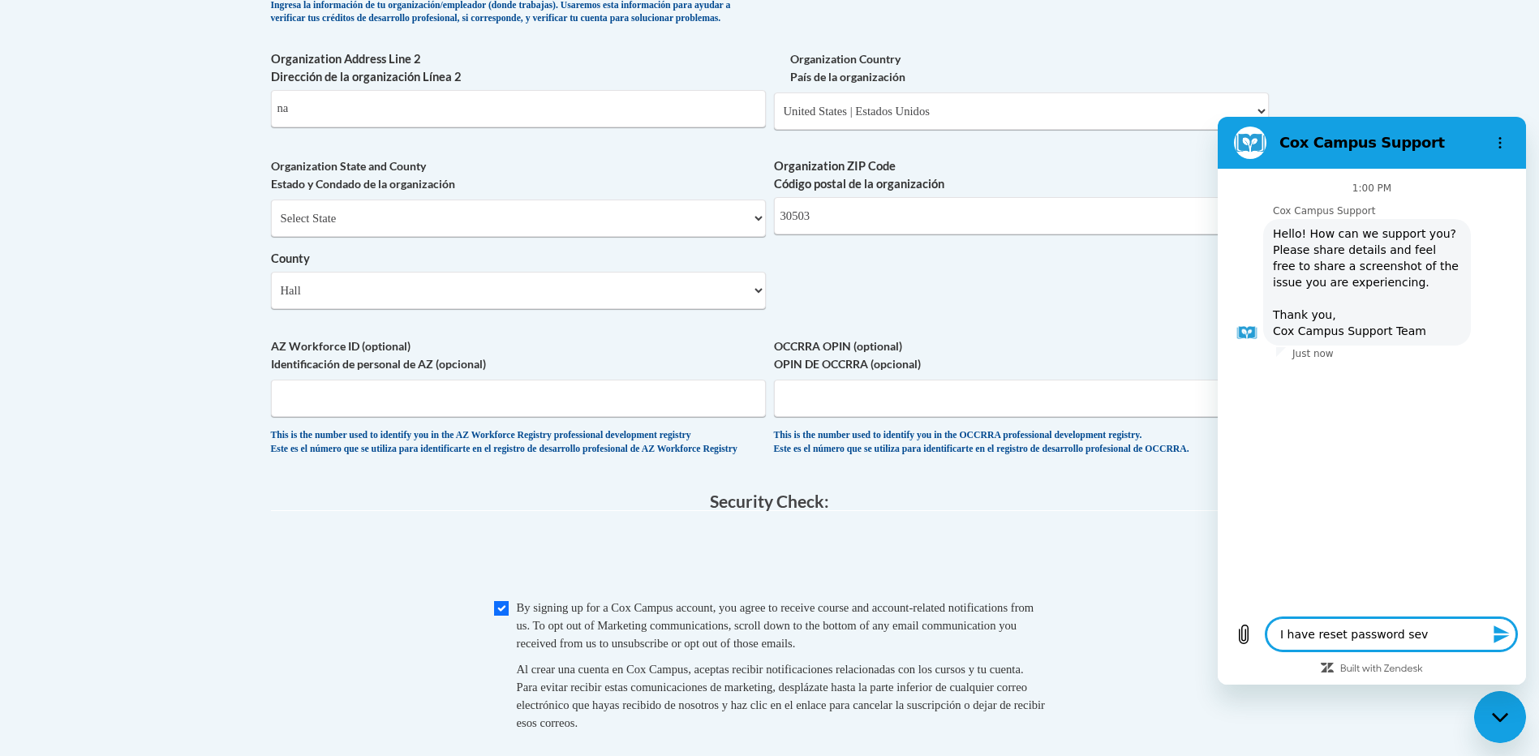
type textarea "I have reset password seve"
type textarea "x"
type textarea "I have reset password sever"
type textarea "x"
type textarea "I have reset password severa"
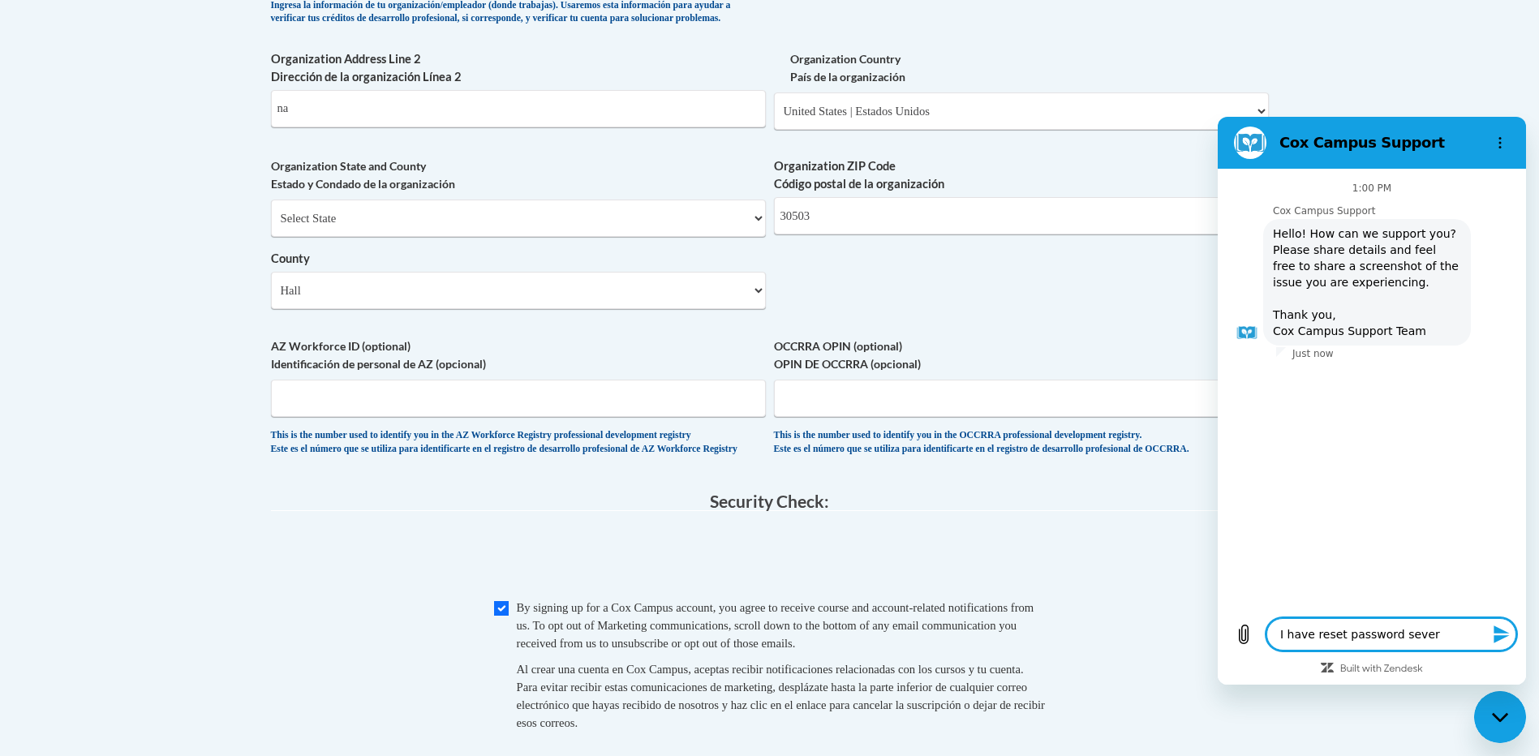
type textarea "x"
type textarea "I have reset password several"
type textarea "x"
type textarea "I have reset password several"
type textarea "x"
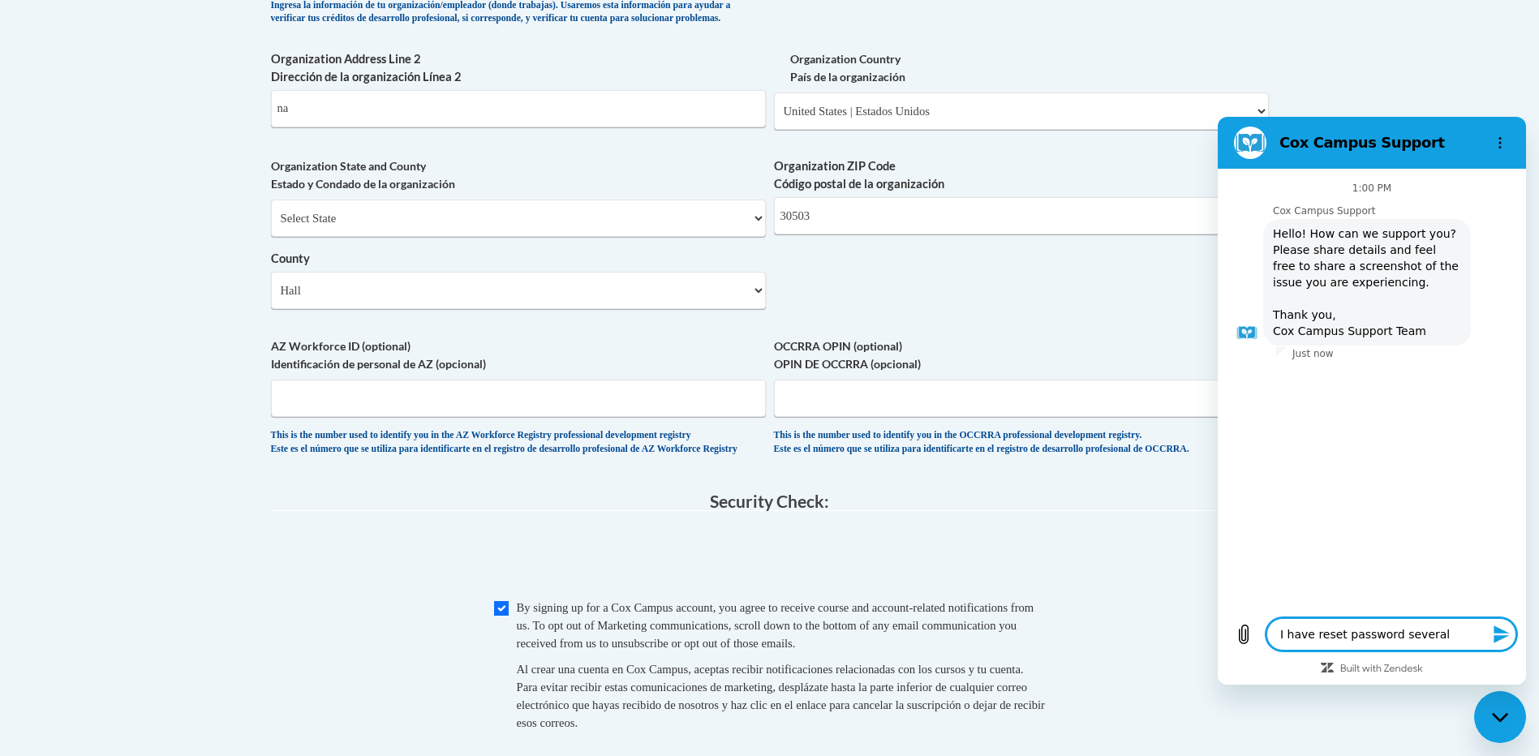
type textarea "I have reset password several t"
type textarea "x"
type textarea "I have reset password several ti"
type textarea "x"
type textarea "I have reset password several tim"
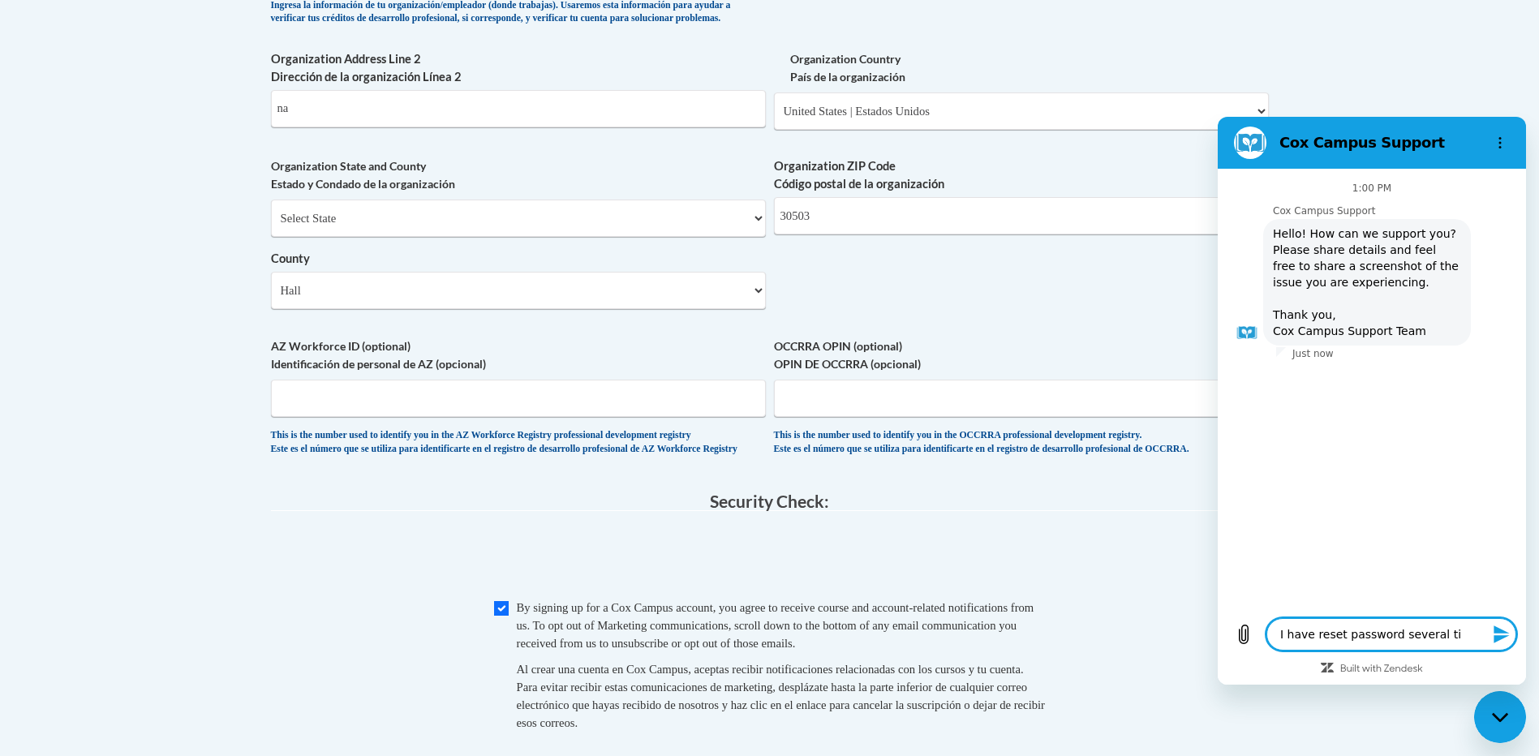
type textarea "x"
type textarea "I have reset password several time"
type textarea "x"
type textarea "I have reset password several times"
type textarea "x"
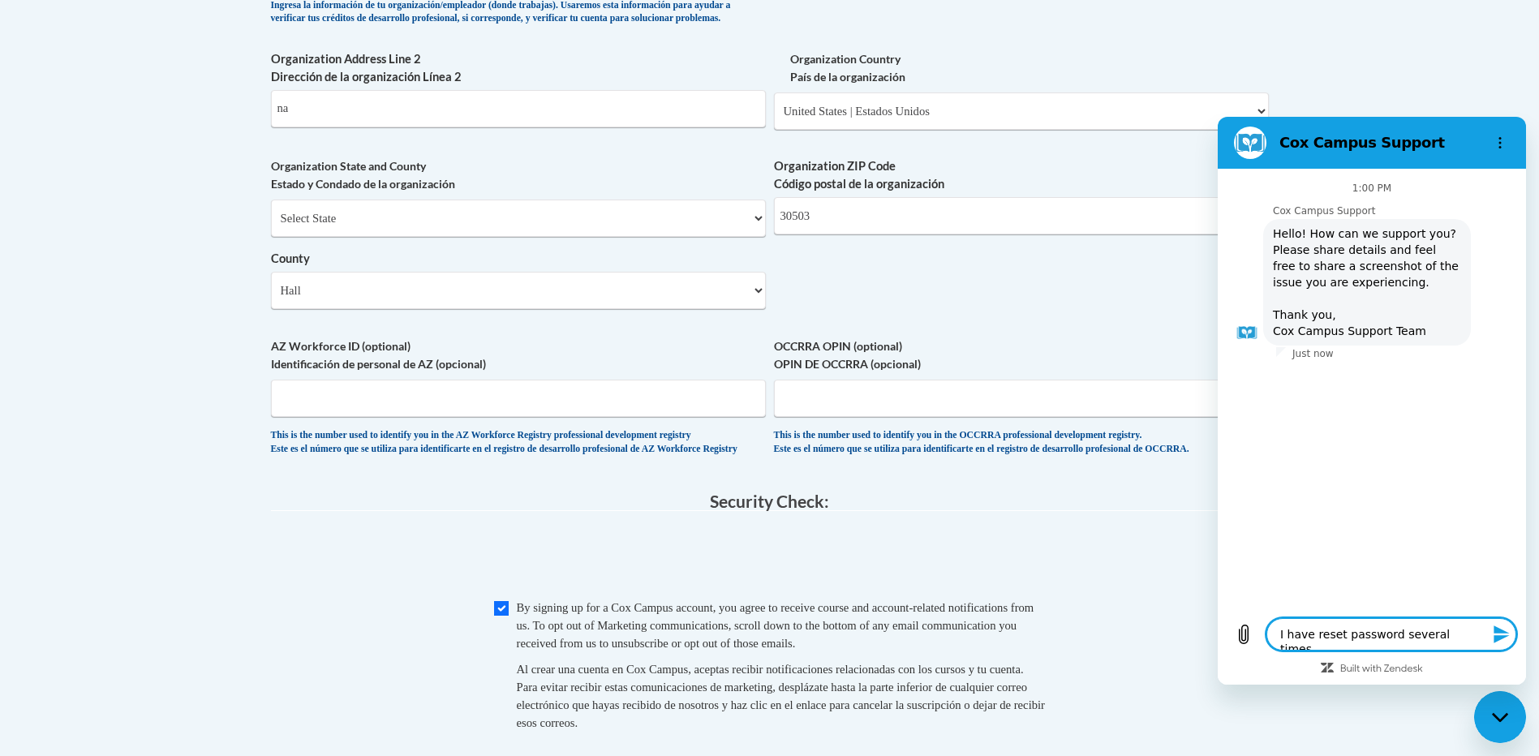
type textarea "I have reset password several times"
type textarea "x"
type textarea "I have reset password several times a"
type textarea "x"
type textarea "I have reset password several times an"
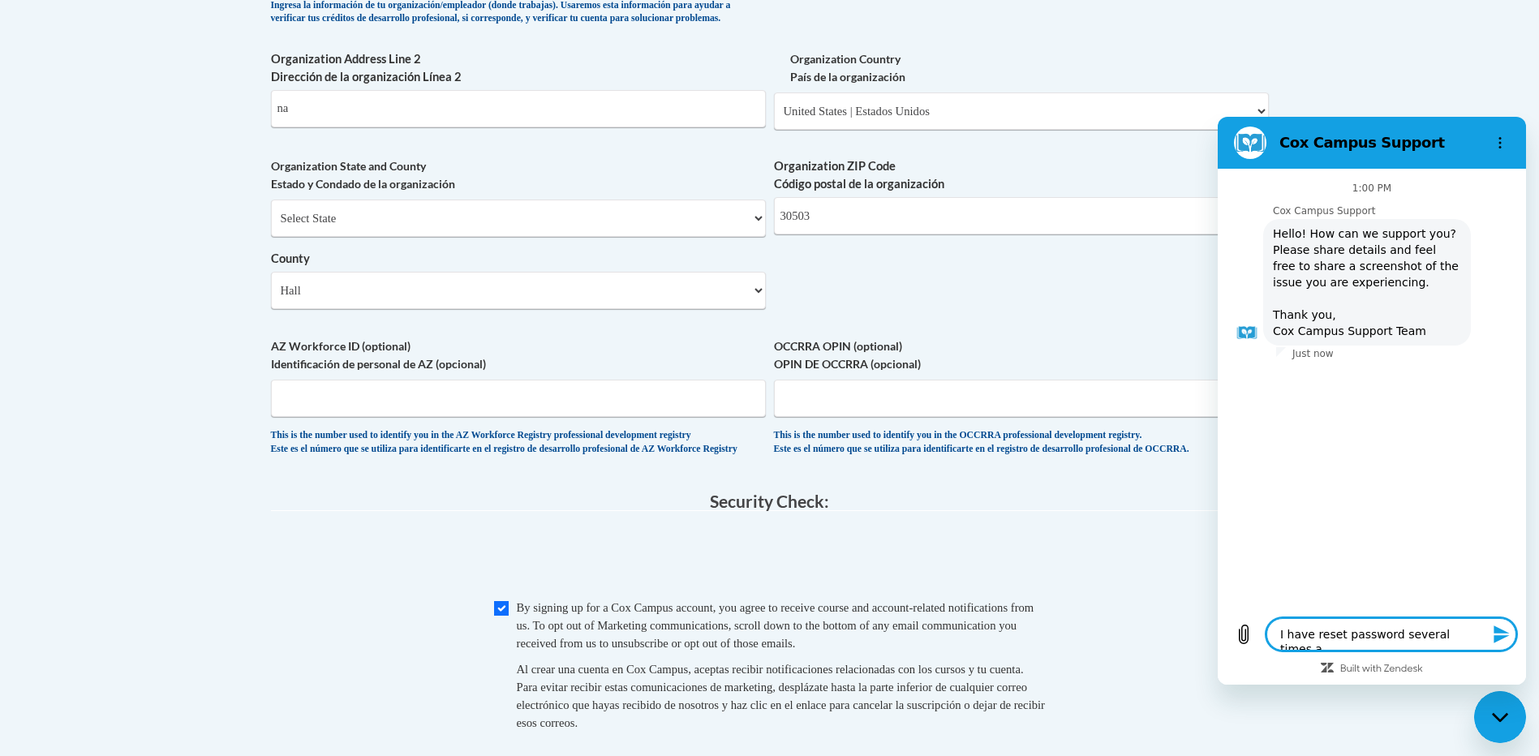
type textarea "x"
type textarea "I have reset password several times and"
type textarea "x"
type textarea "I have reset password several times and"
type textarea "x"
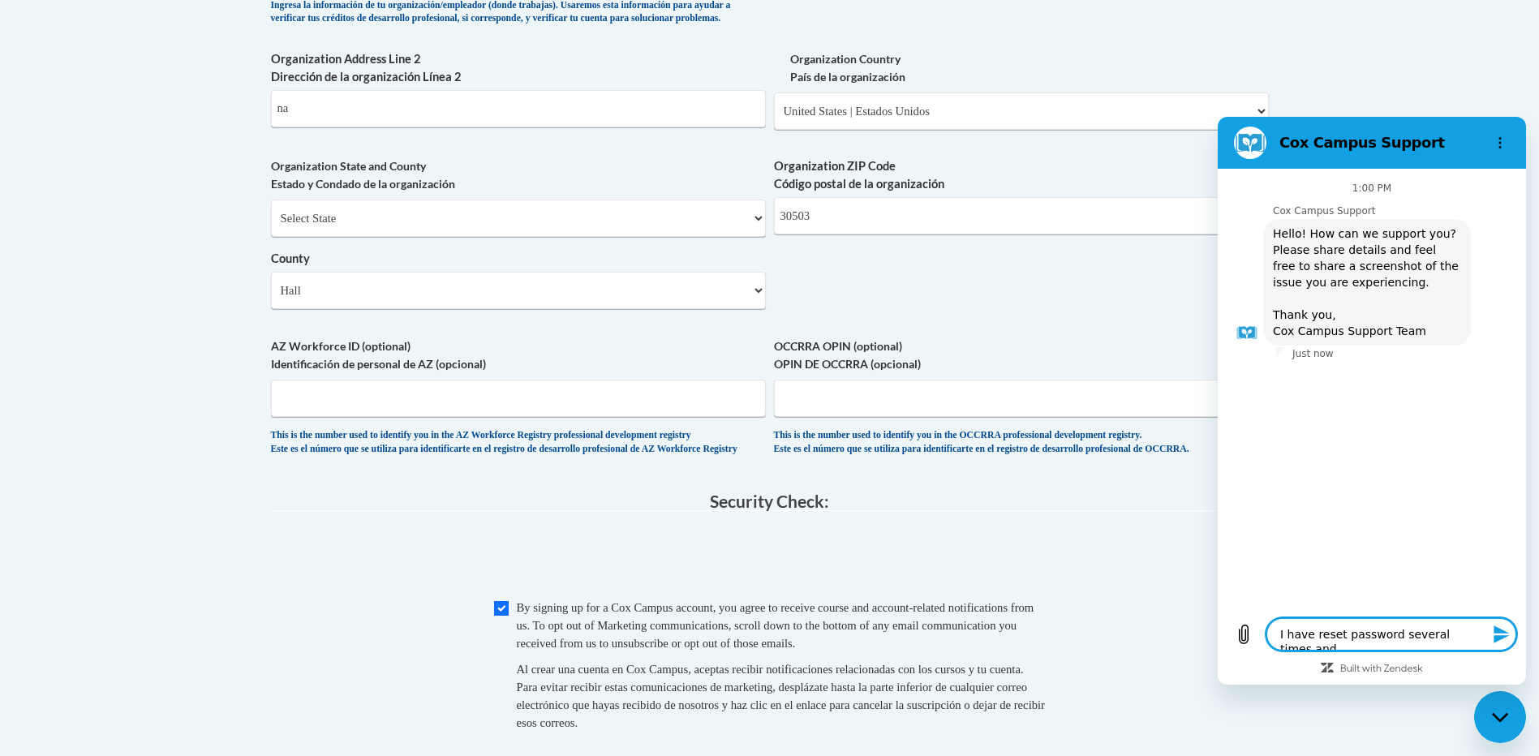
type textarea "I have reset password several times and t"
type textarea "x"
type textarea "I have reset password several times and tr"
type textarea "x"
type textarea "I have reset password several times and tri"
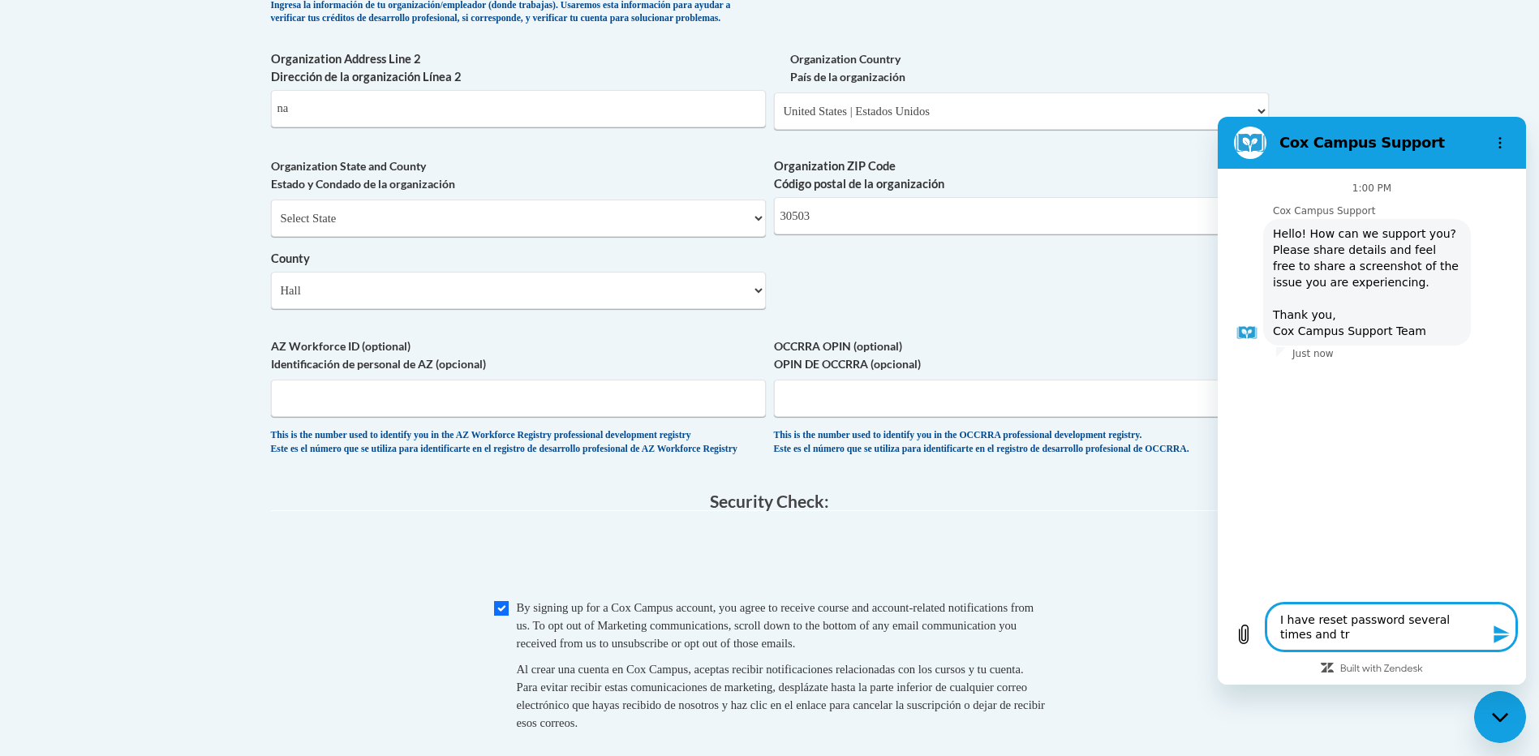
type textarea "x"
type textarea "I have reset password several times and trie"
type textarea "x"
type textarea "I have reset password several times and tried"
type textarea "x"
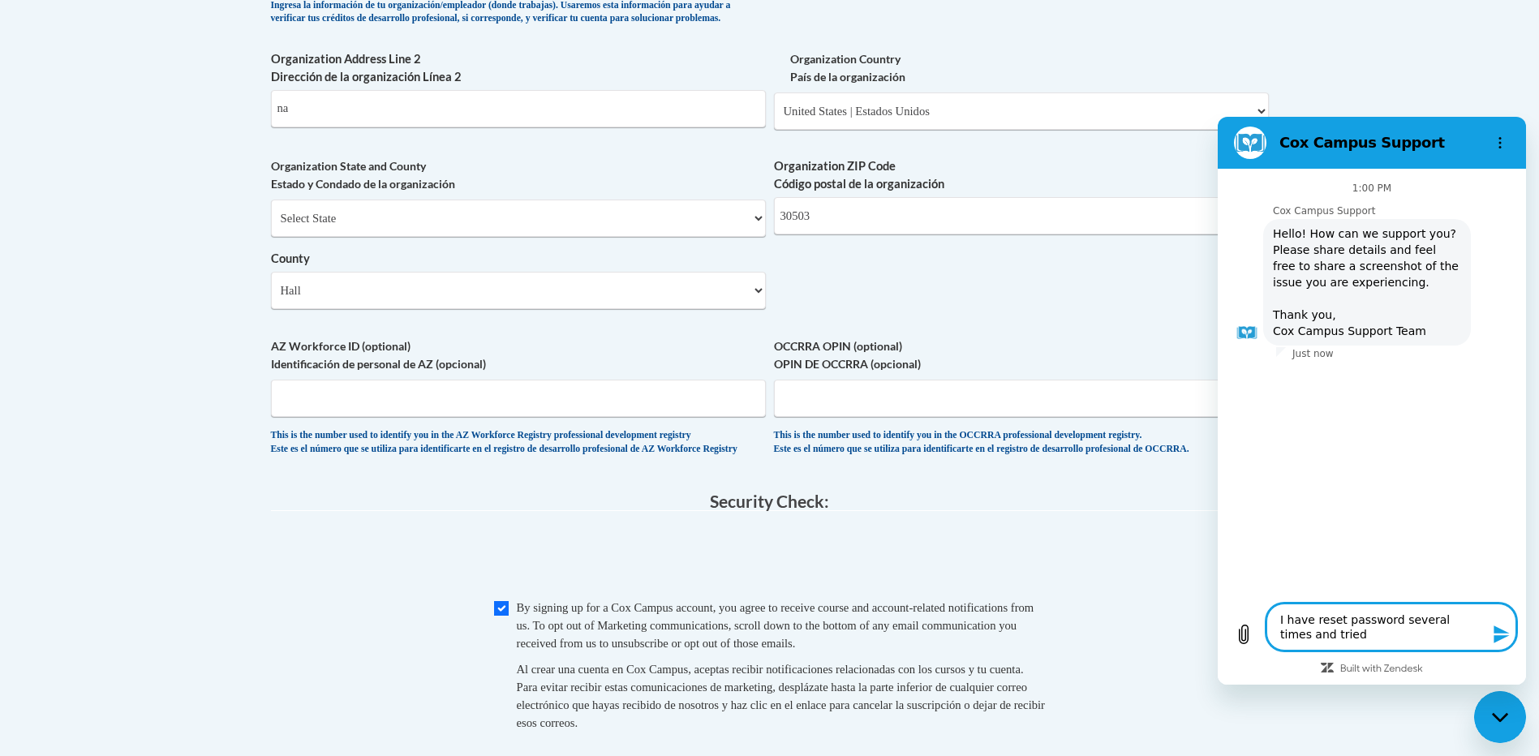
type textarea "I have reset password several times and tried"
type textarea "x"
type textarea "I have reset password several times and tried r"
type textarea "x"
type textarea "I have reset password several times and tried re"
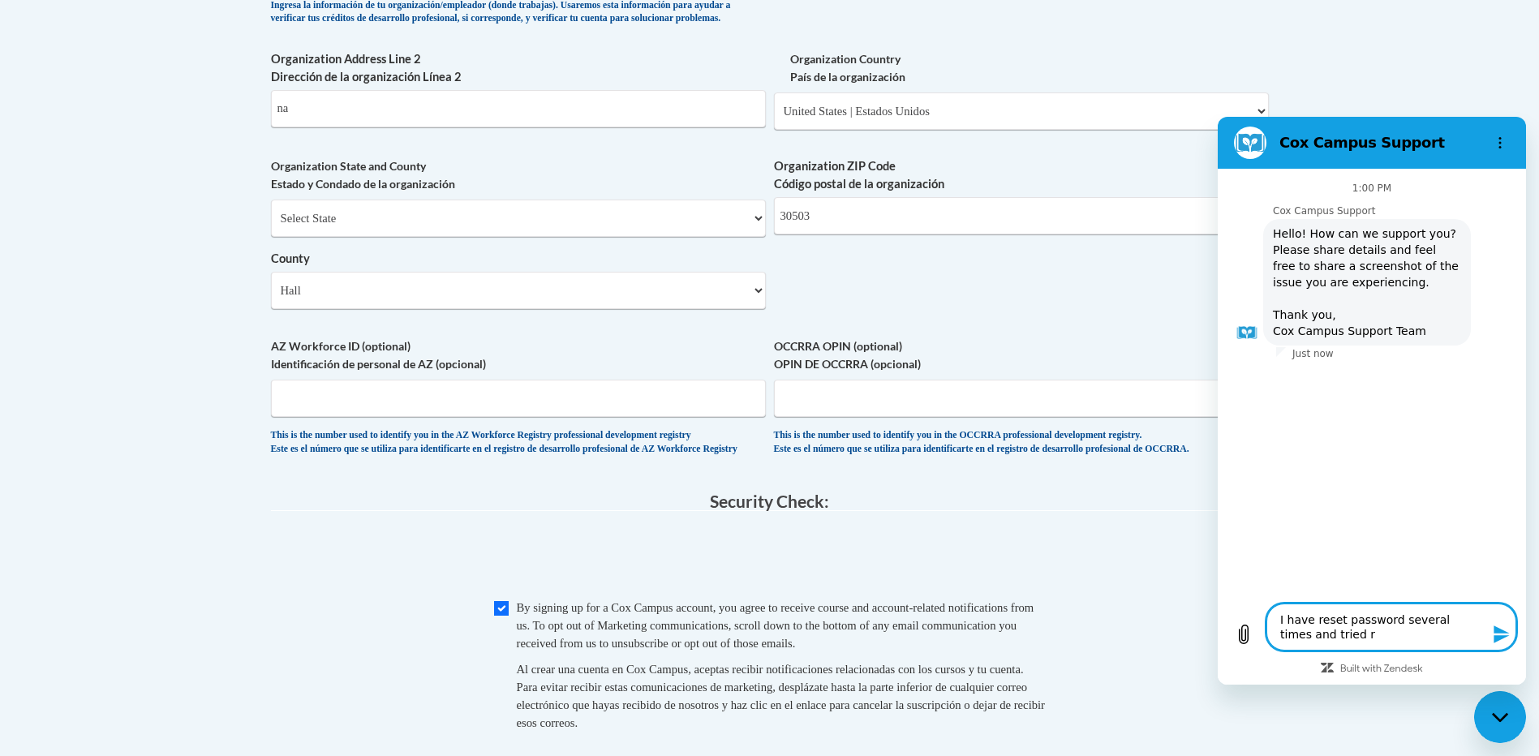
type textarea "x"
type textarea "I have reset password several times and tried rer"
type textarea "x"
type textarea "I have reset password several times and tried rere"
type textarea "x"
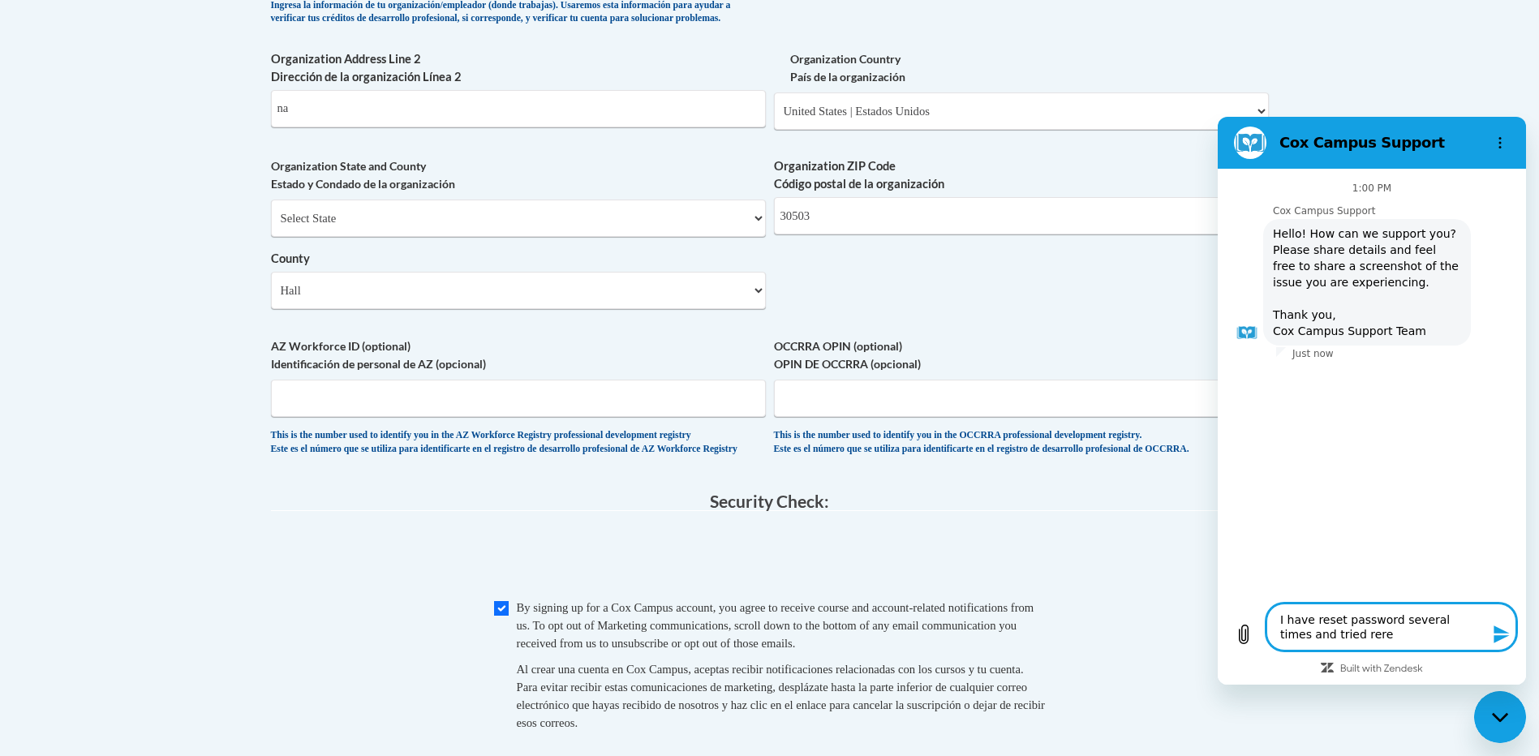
type textarea "I have reset password several times and tried rereg"
type textarea "x"
type textarea "I have reset password several times and tried reregi"
type textarea "x"
type textarea "I have reset password several times and tried reregis"
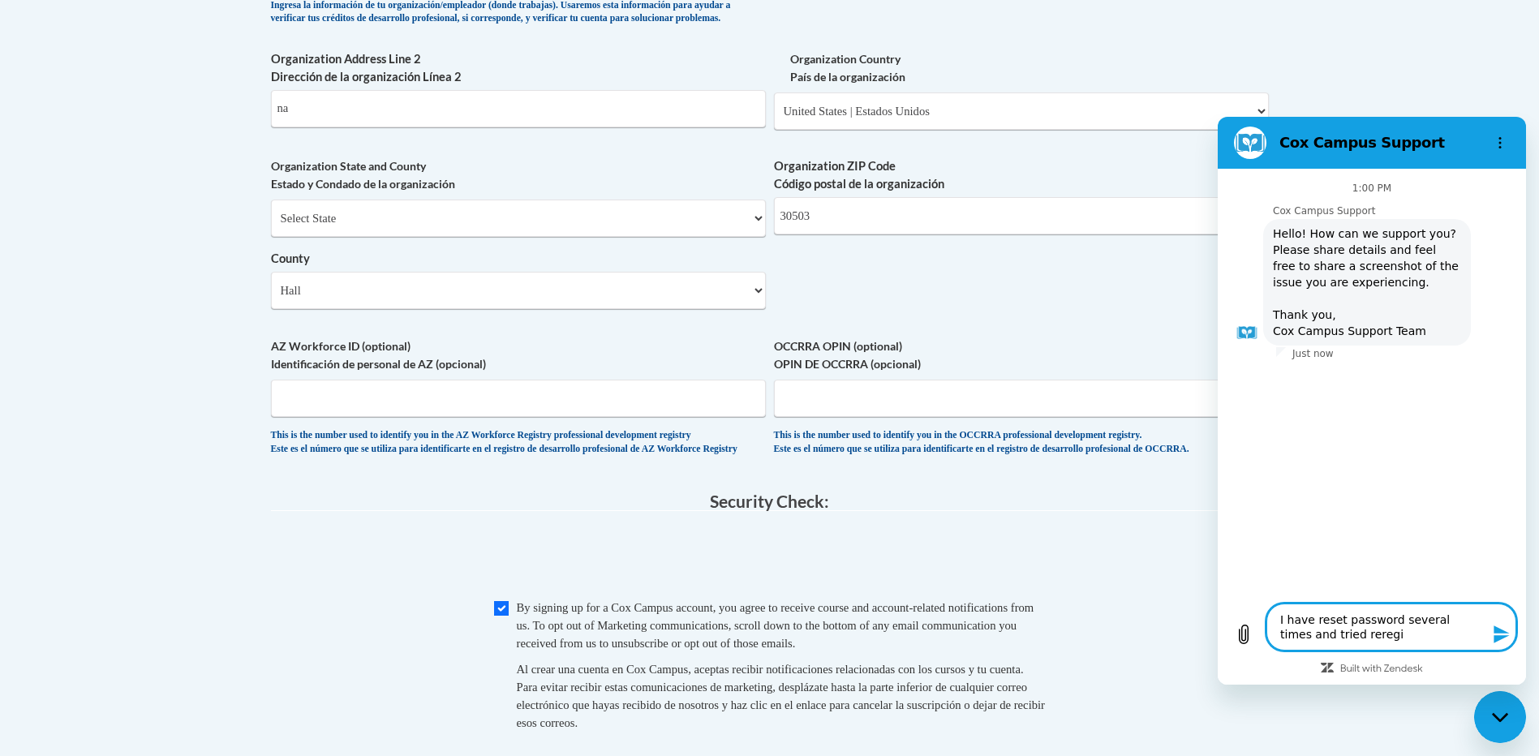
type textarea "x"
type textarea "I have reset password several times and tried reregist"
type textarea "x"
type textarea "I have reset password several times and tried reregiste"
type textarea "x"
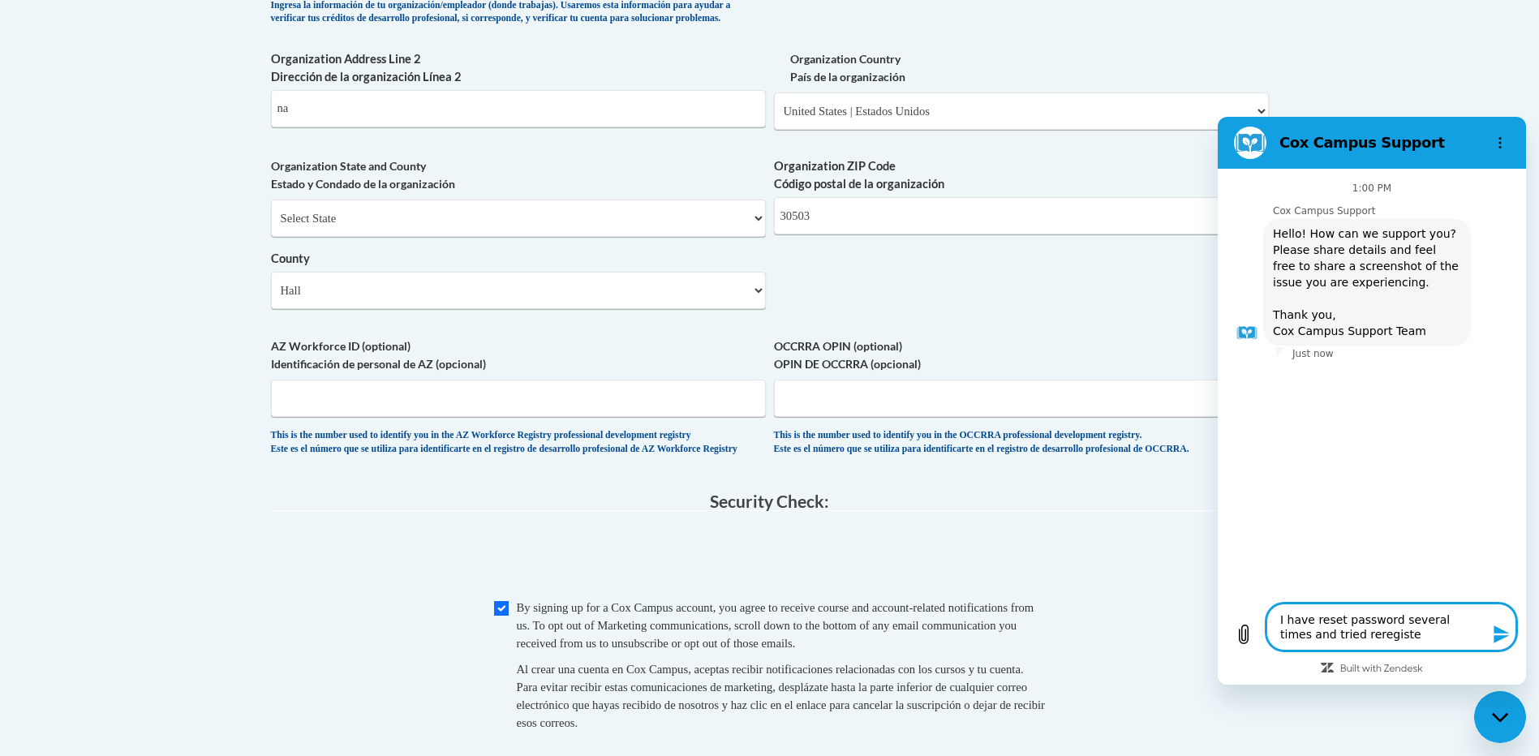
type textarea "I have reset password several times and tried reregister"
type textarea "x"
type textarea "I have reset password several times and tried reregisteri"
type textarea "x"
type textarea "I have reset password several times and tried reregisterin"
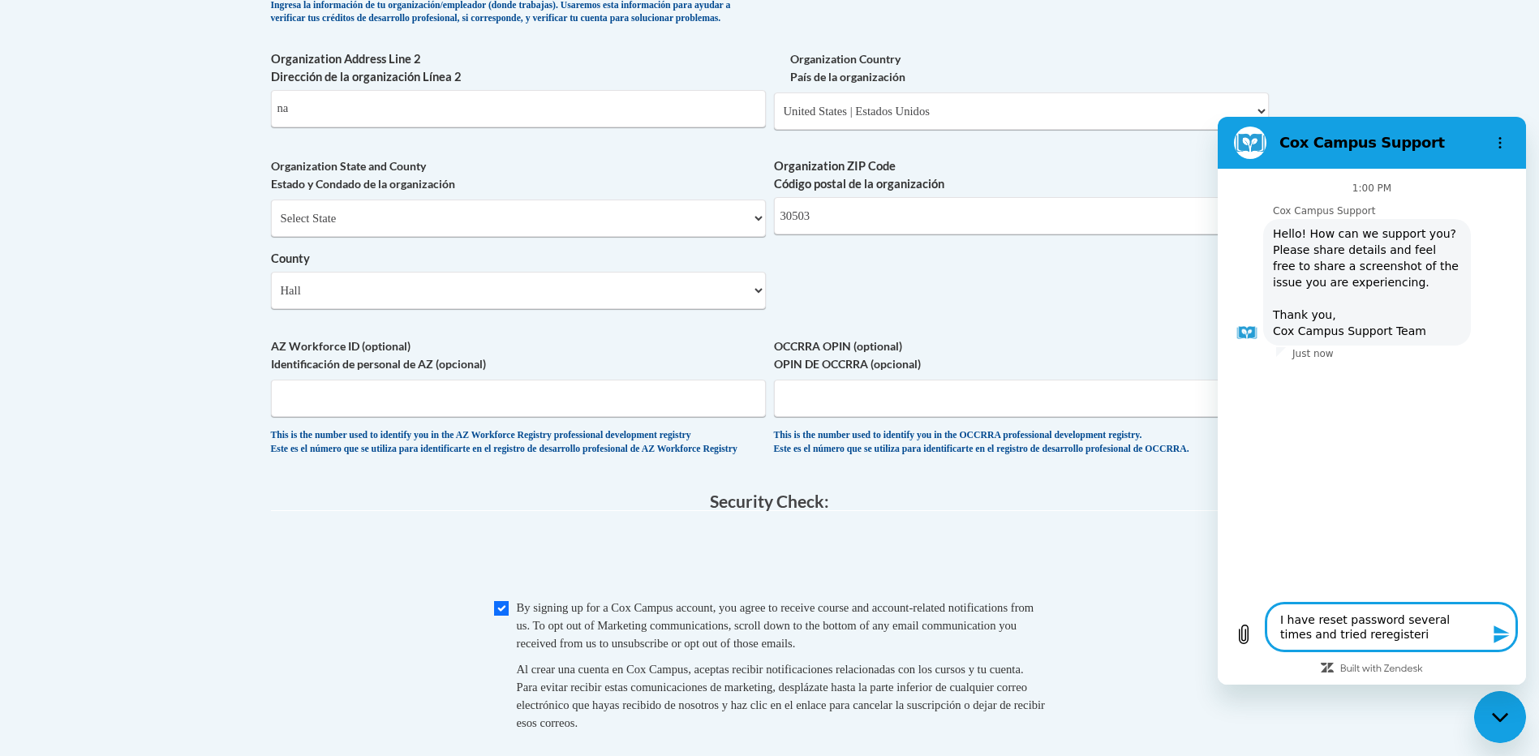
type textarea "x"
type textarea "I have reset password several times and tried reregistering"
type textarea "x"
type textarea "I have reset password several times and tried reregistering"
type textarea "x"
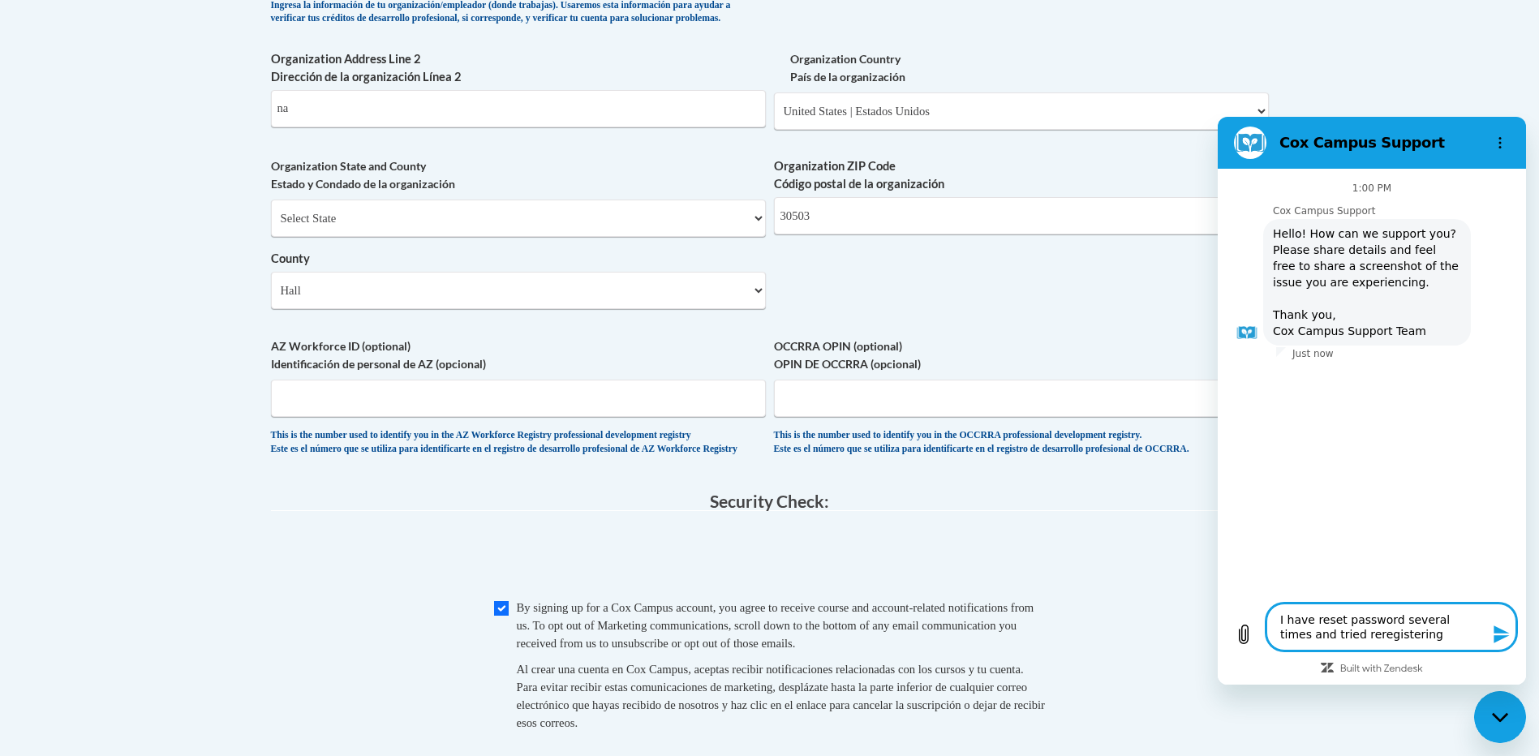
type textarea "I have reset password several times and tried reregistering a"
type textarea "x"
type textarea "I have reset password several times and tried reregistering an"
type textarea "x"
type textarea "I have reset password several times and tried reregistering anf"
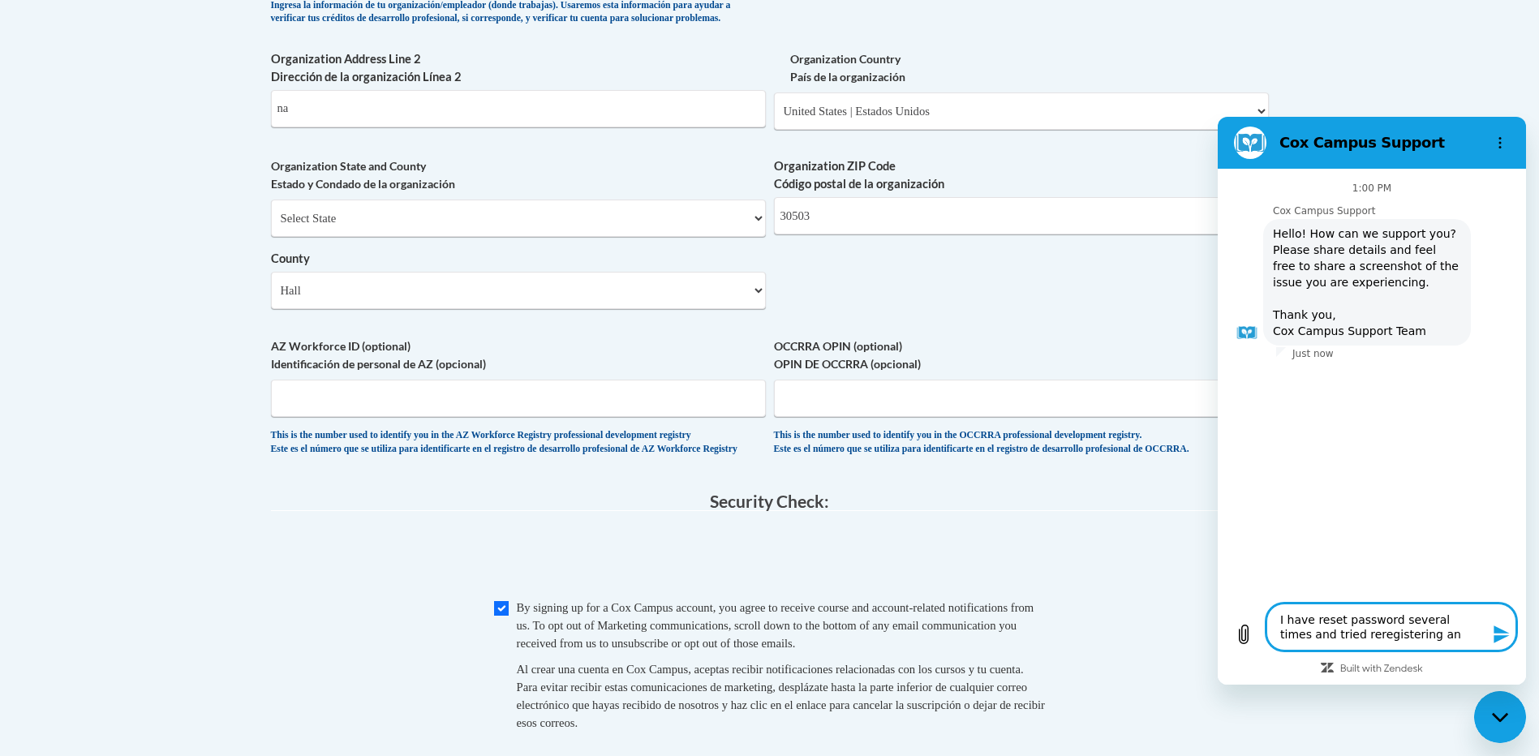
type textarea "x"
type textarea "I have reset password several times and tried reregistering an"
type textarea "x"
type textarea "I have reset password several times and tried reregistering and"
type textarea "x"
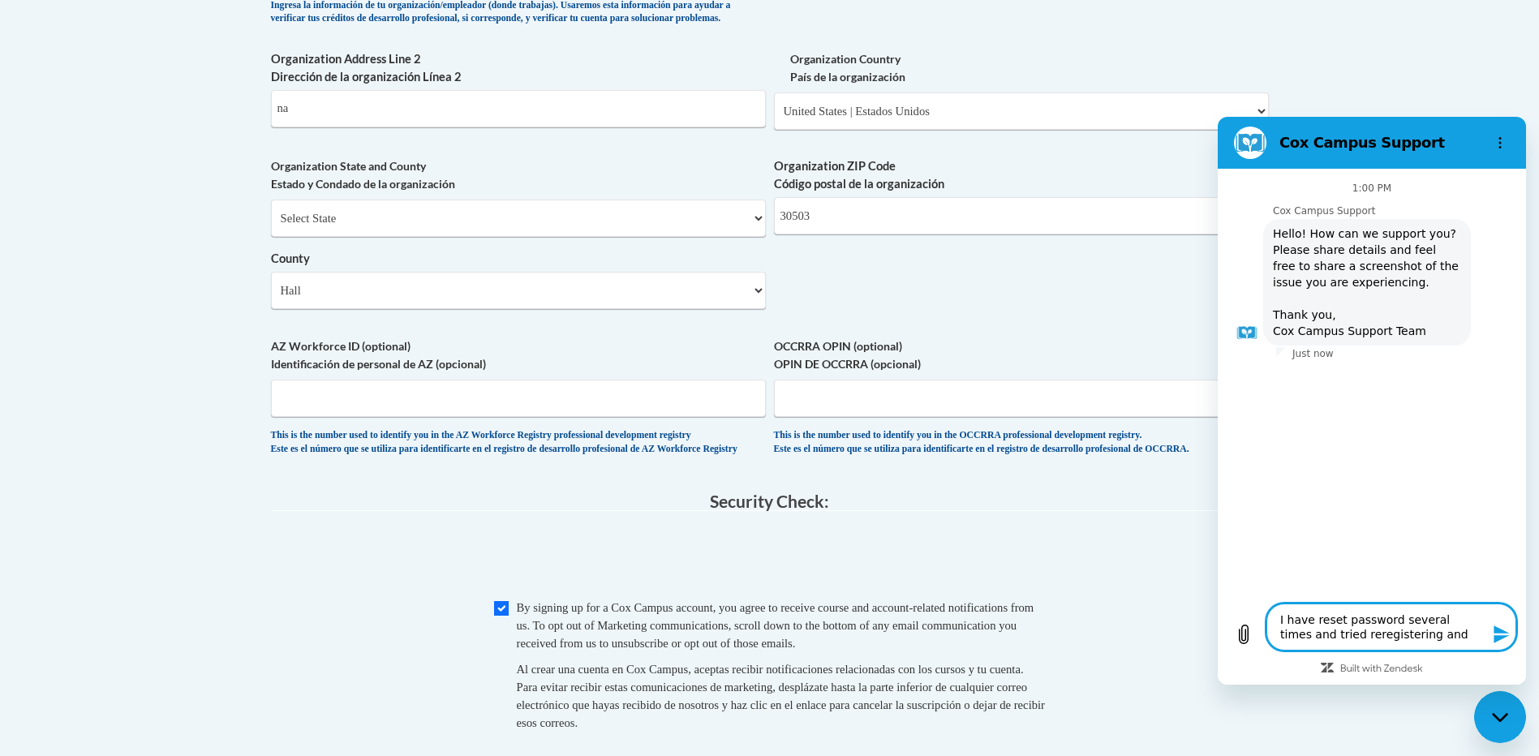
type textarea "I have reset password several times and tried reregistering and"
type textarea "x"
type textarea "I have reset password several times and tried reregistering and i"
type textarea "x"
type textarea "I have reset password several times and tried reregistering and it"
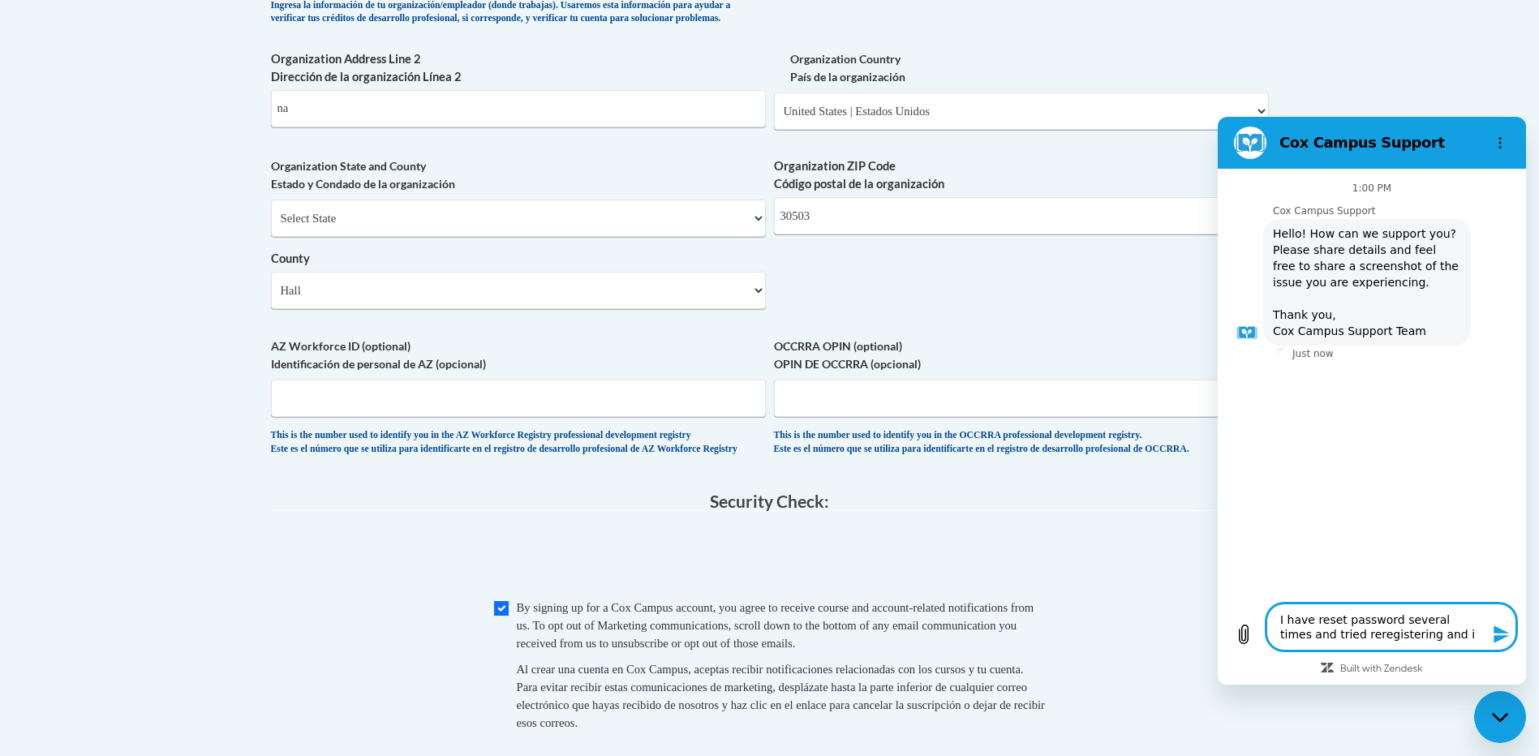
type textarea "x"
type textarea "I have reset password several times and tried reregistering and it"
type textarea "x"
type textarea "I have reset password several times and tried reregistering and it w"
type textarea "x"
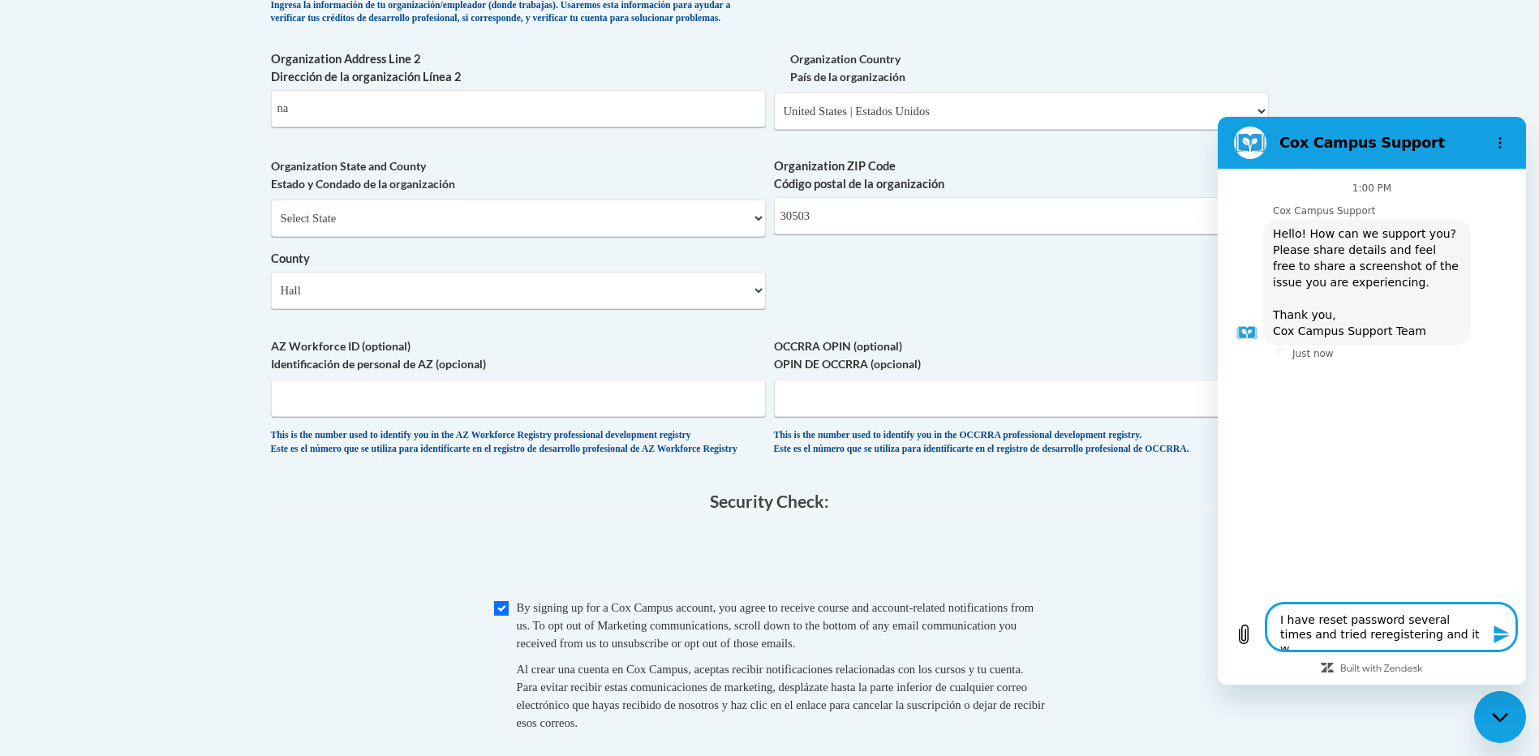
type textarea "I have reset password several times and tried reregistering and it wi"
type textarea "x"
type textarea "I have reset password several times and tried reregistering and it wil"
type textarea "x"
type textarea "I have reset password several times and tried reregistering and it will"
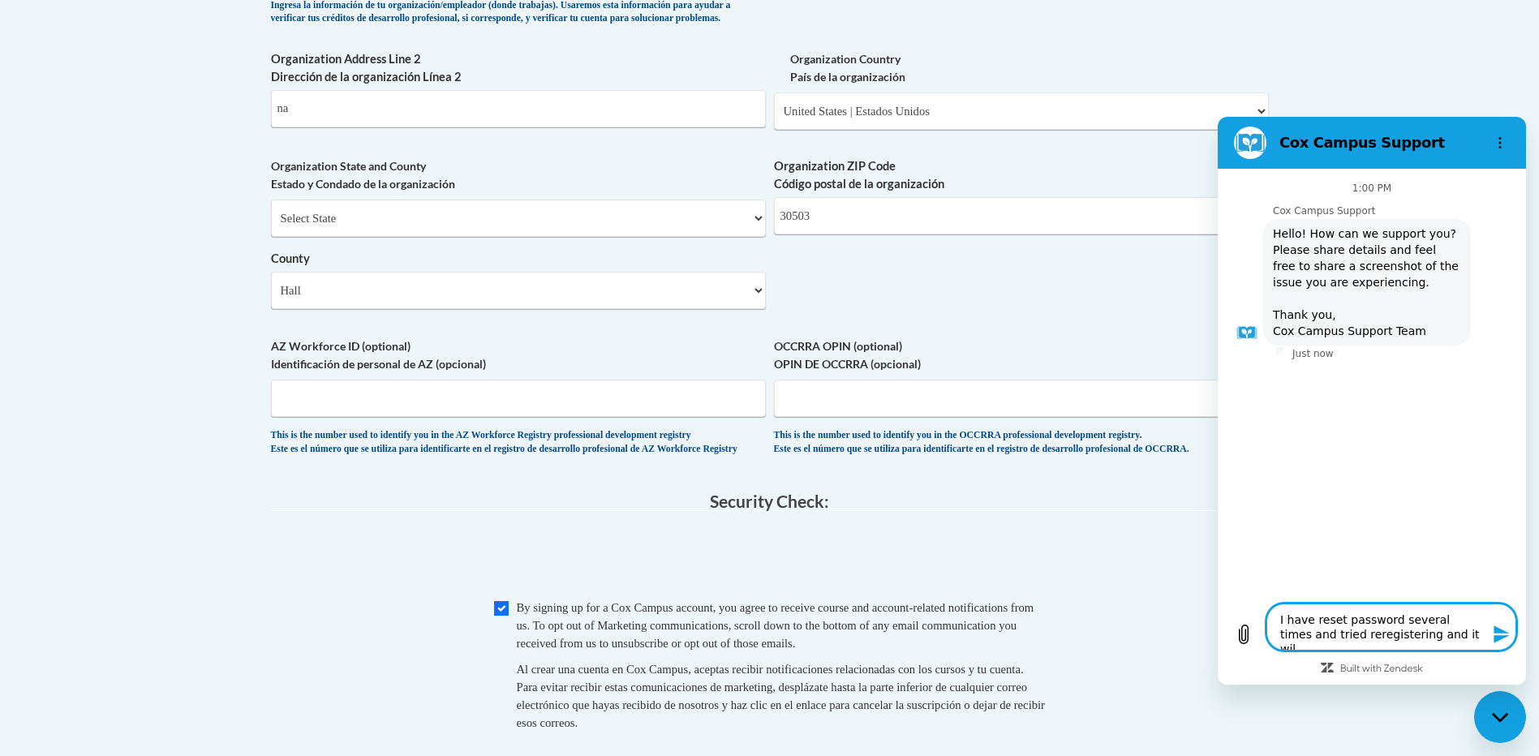
type textarea "x"
type textarea "I have reset password several times and tried reregistering and it will"
type textarea "x"
type textarea "I have reset password several times and tried reregistering and it will n"
type textarea "x"
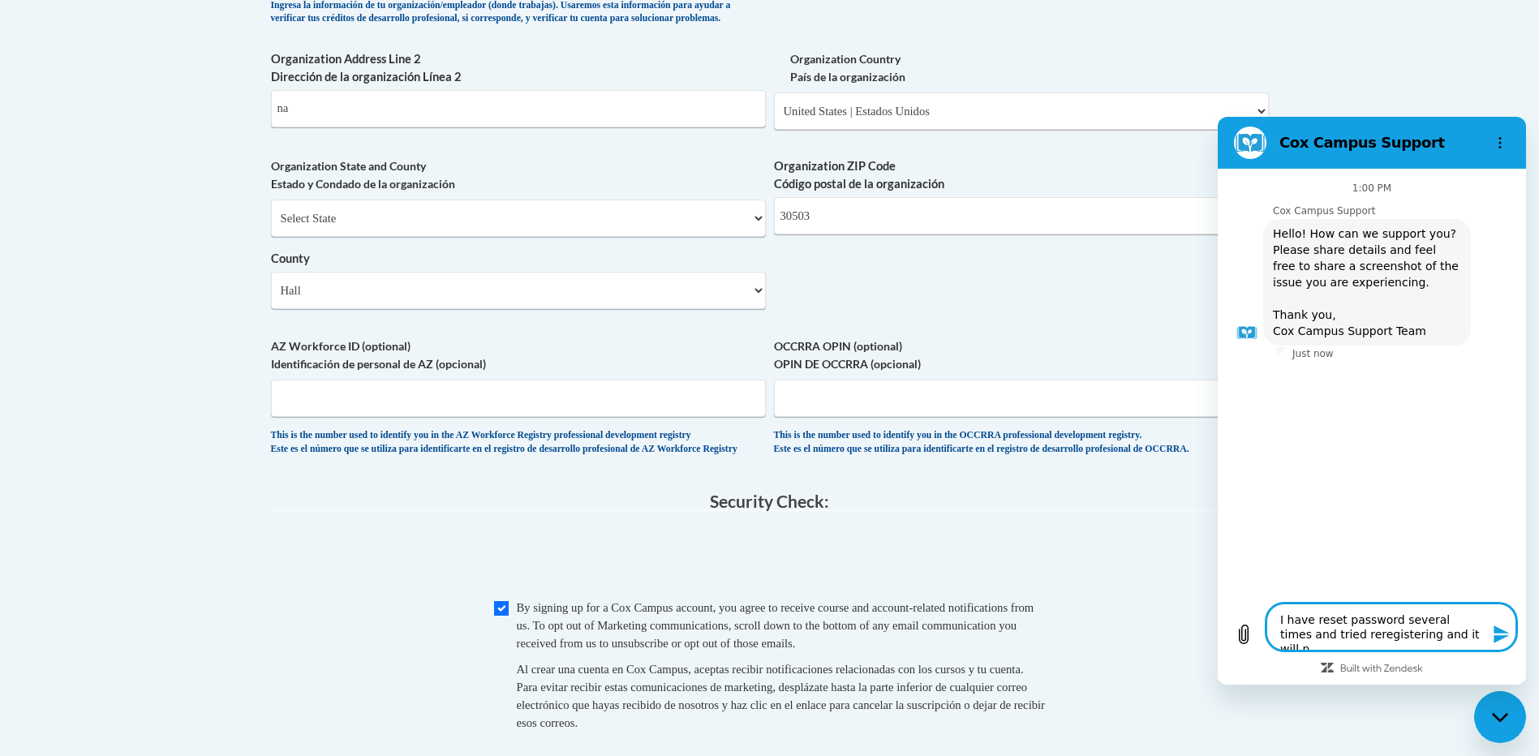
type textarea "I have reset password several times and tried reregistering and it will no"
type textarea "x"
type textarea "I have reset password several times and tried reregistering and it will not"
type textarea "x"
type textarea "I have reset password several times and tried reregistering and it will not"
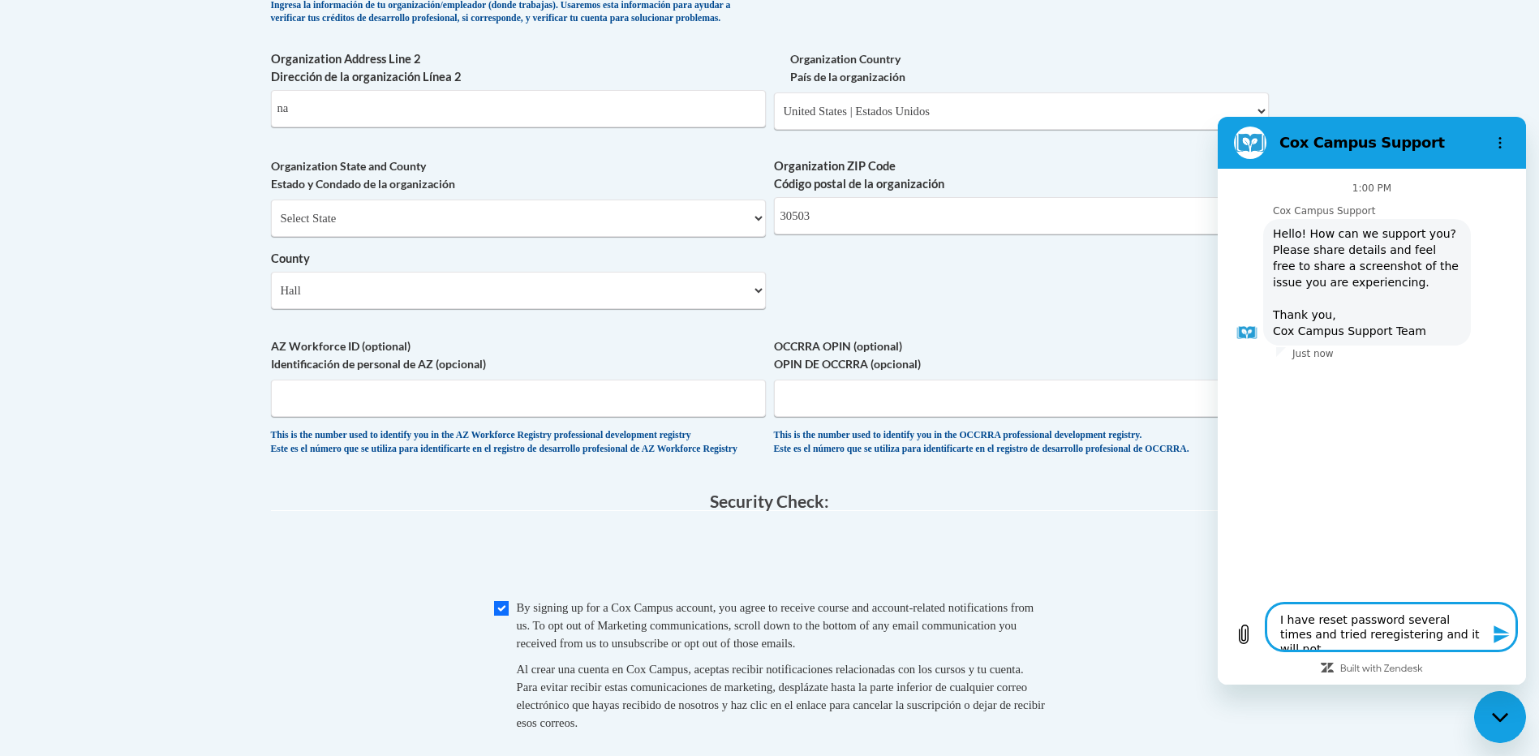
type textarea "x"
type textarea "I have reset password several times and tried reregistering and it will not l"
type textarea "x"
type textarea "I have reset password several times and tried reregistering and it will not le"
type textarea "x"
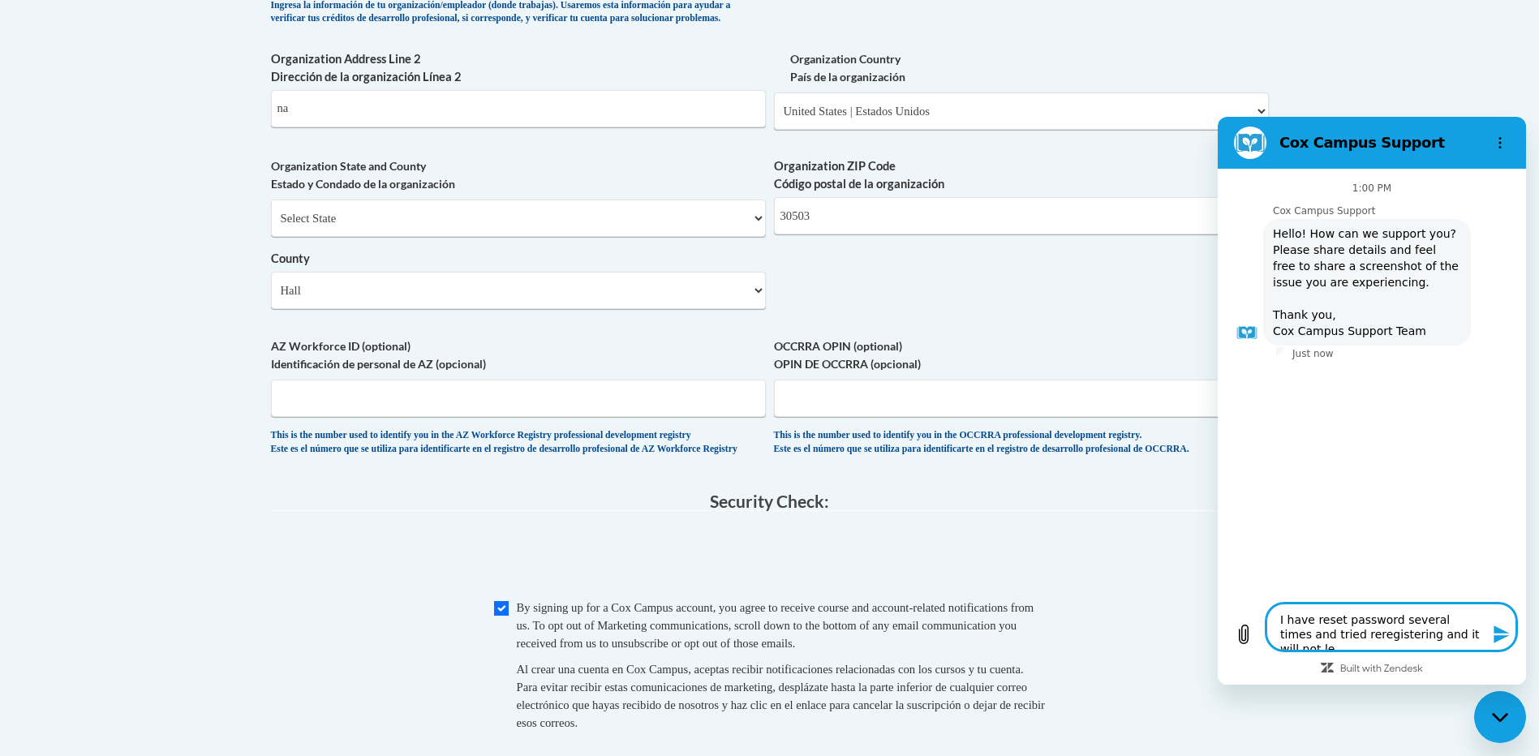
type textarea "I have reset password several times and tried reregistering and it will not let"
type textarea "x"
type textarea "I have reset password several times and tried reregistering and it will not let"
type textarea "x"
type textarea "I have reset password several times and tried reregistering and it will not let…"
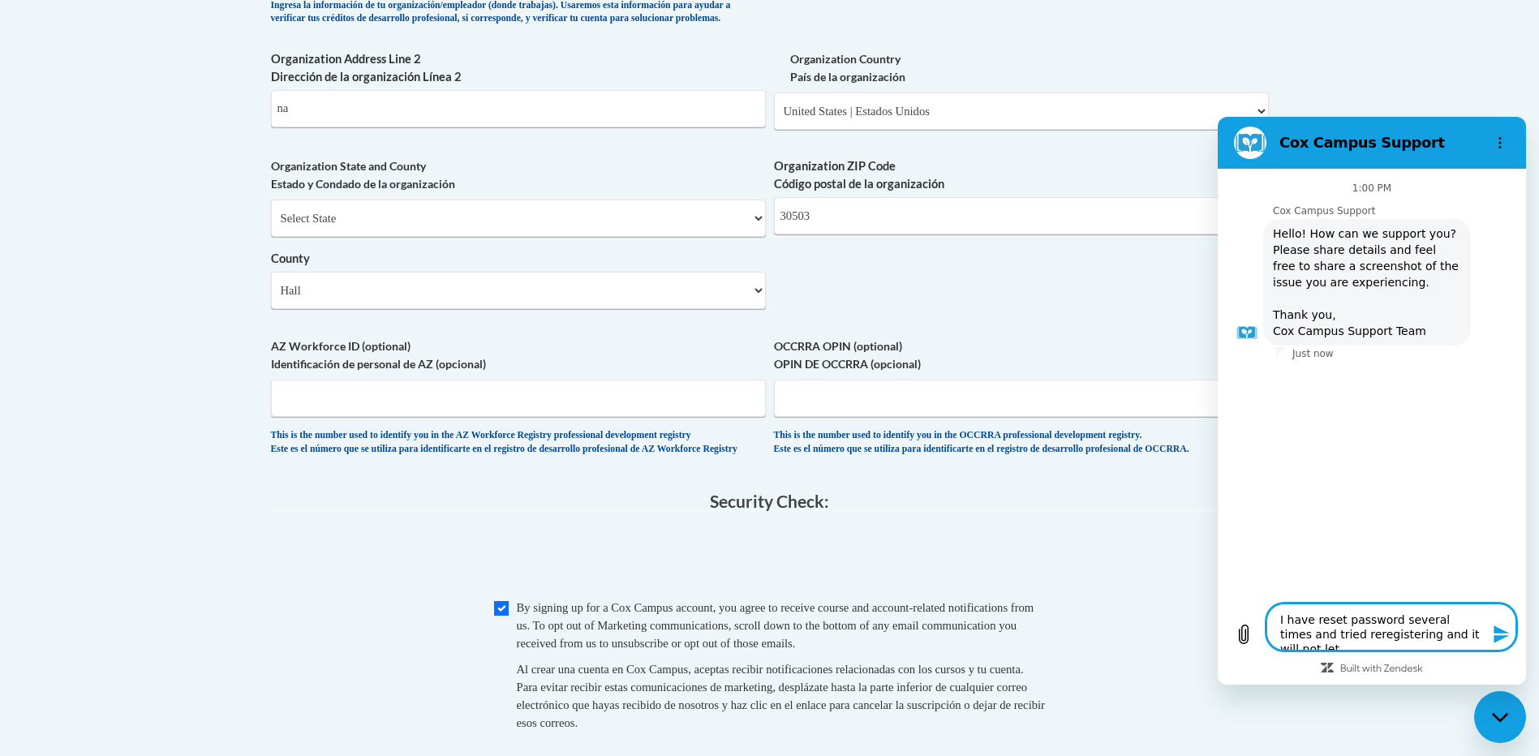
type textarea "x"
type textarea "I have reset password several times and tried reregistering and it will not let…"
type textarea "x"
type textarea "I have reset password several times and tried reregistering and it will not let…"
type textarea "x"
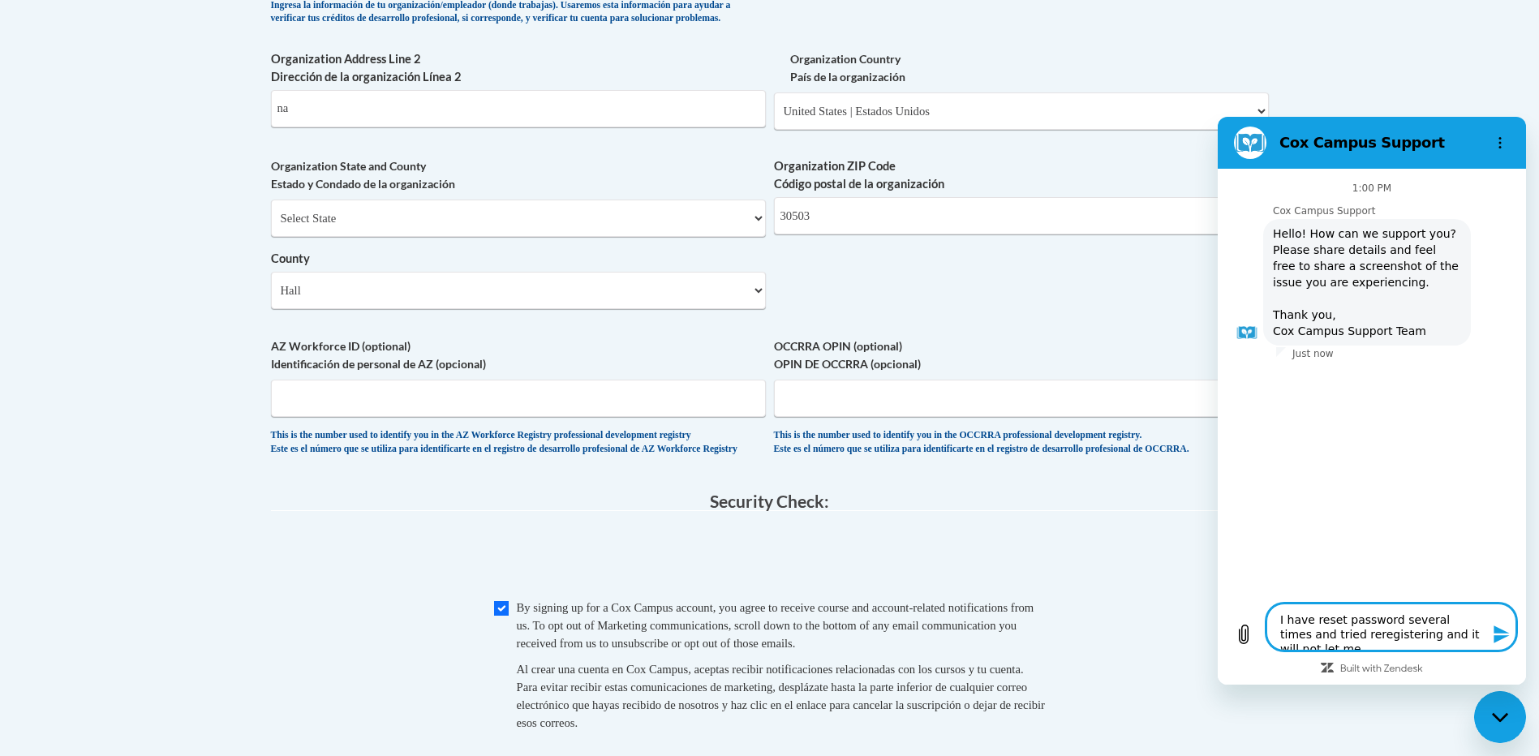
type textarea "I have reset password several times and tried reregistering and it will not let…"
type textarea "x"
type textarea "I have reset password several times and tried reregistering and it will not let…"
type textarea "x"
type textarea "I have reset password several times and tried reregistering and it will not let…"
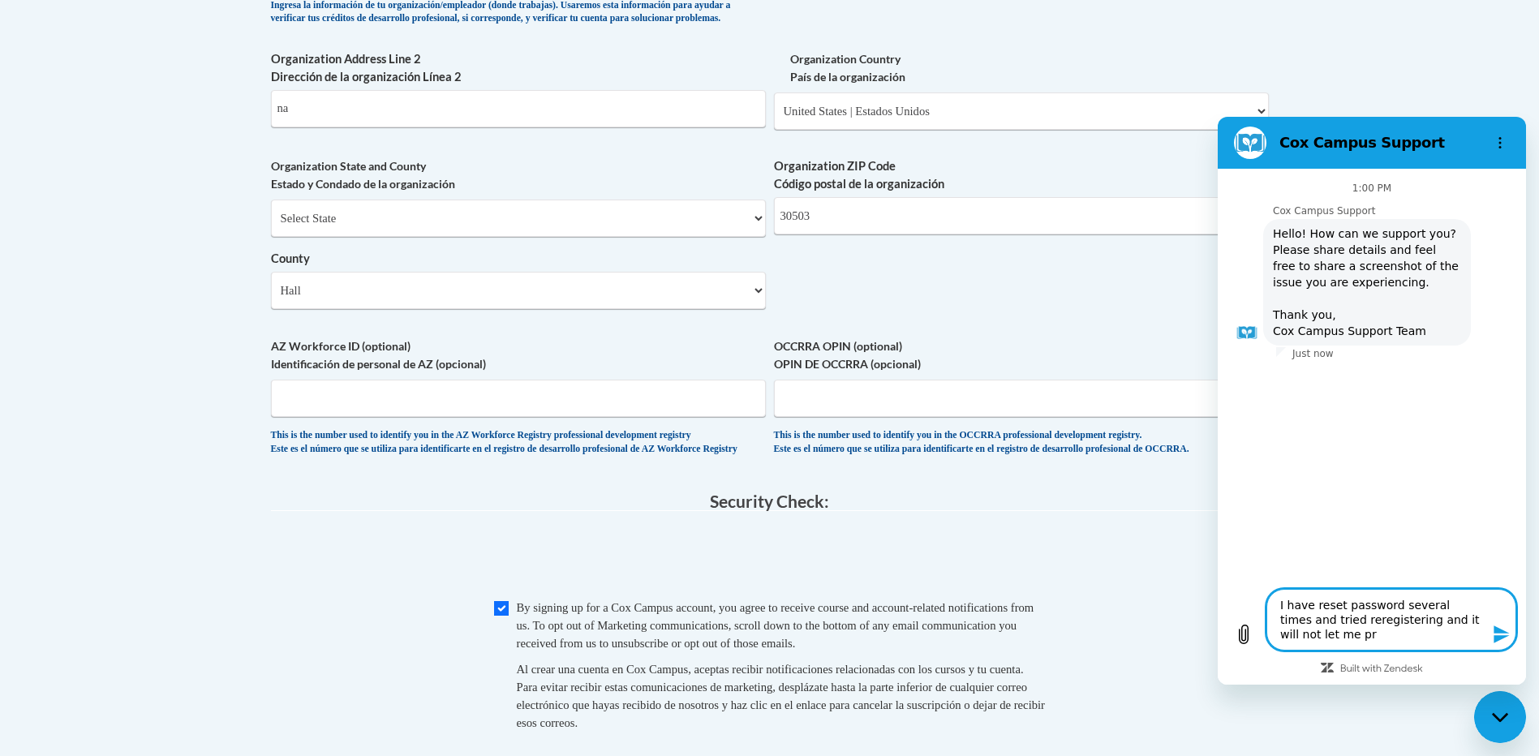
type textarea "x"
type textarea "I have reset password several times and tried reregistering and it will not let…"
type textarea "x"
type textarea "I have reset password several times and tried reregistering and it will not let…"
type textarea "x"
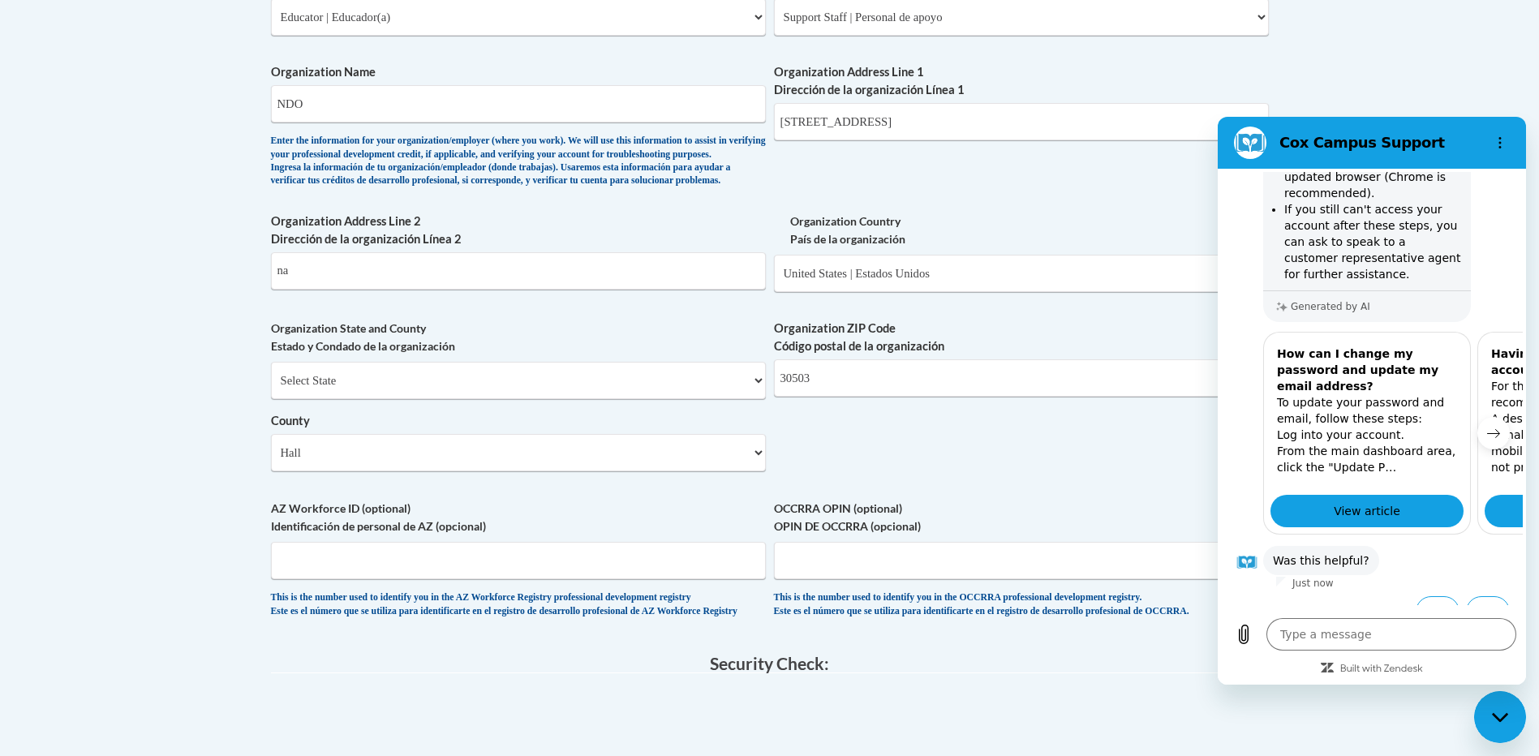
scroll to position [389, 0]
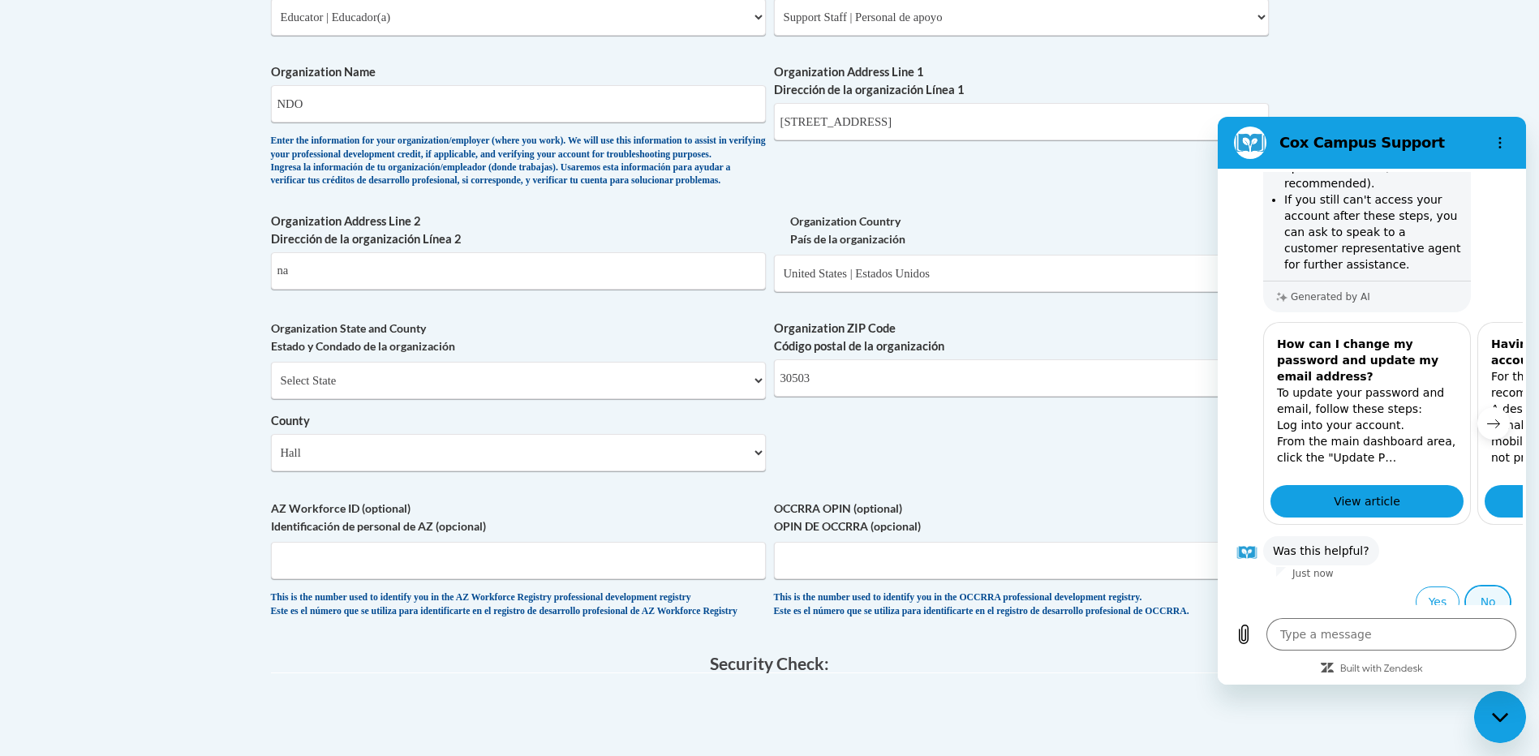
click at [1485, 589] on button "No" at bounding box center [1488, 602] width 44 height 31
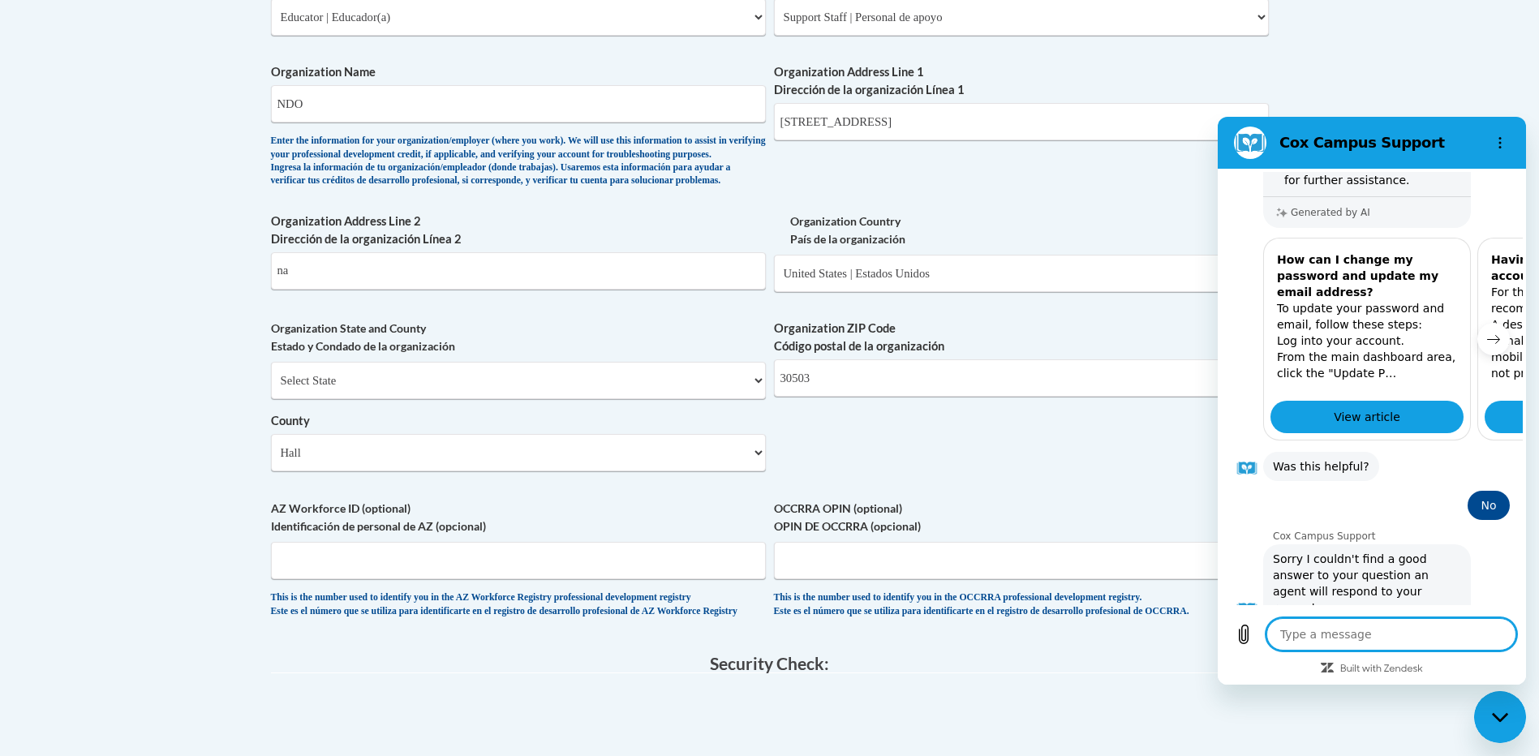
scroll to position [514, 0]
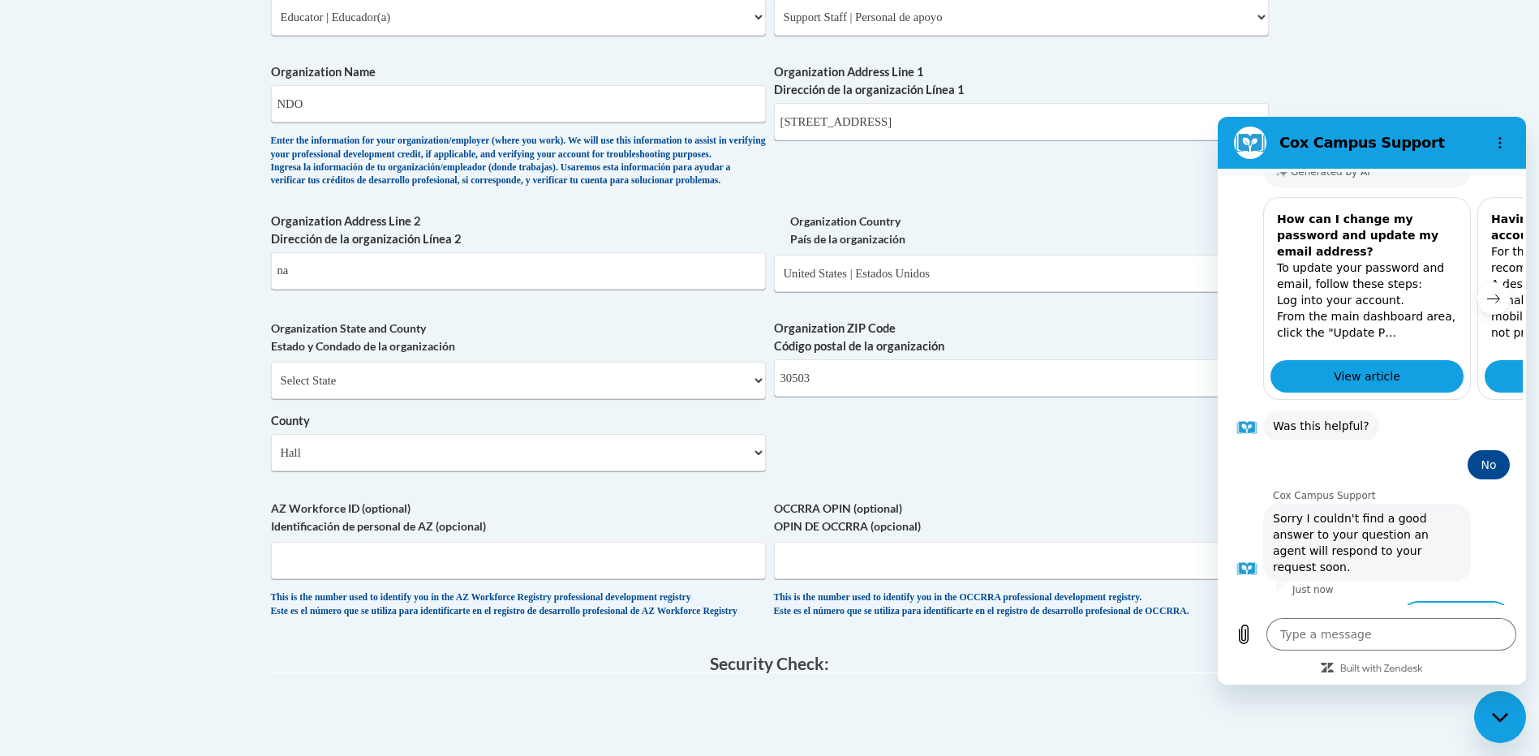
click at [1438, 603] on button "Talk to a human" at bounding box center [1456, 626] width 108 height 47
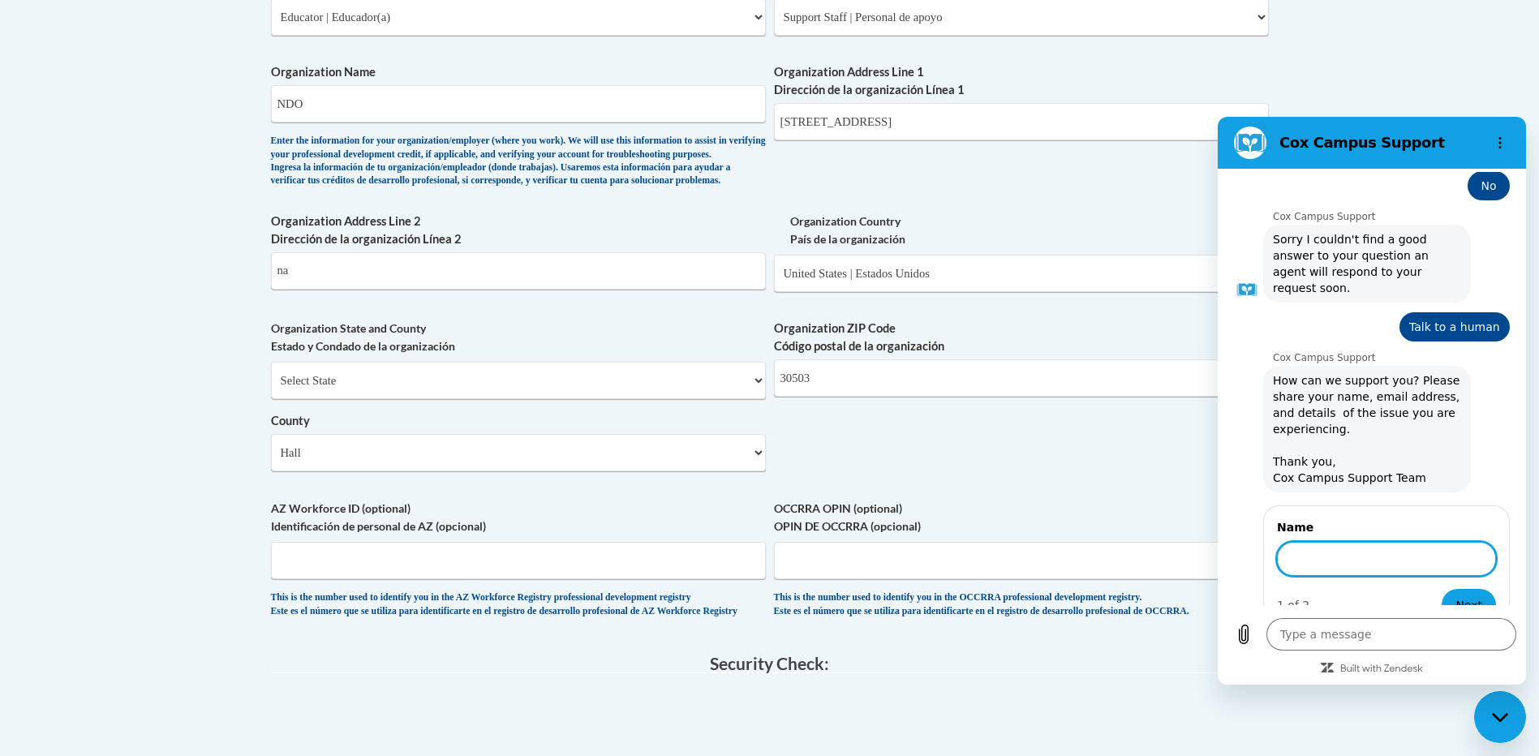
scroll to position [792, 0]
click at [1442, 591] on button "Next" at bounding box center [1469, 607] width 54 height 32
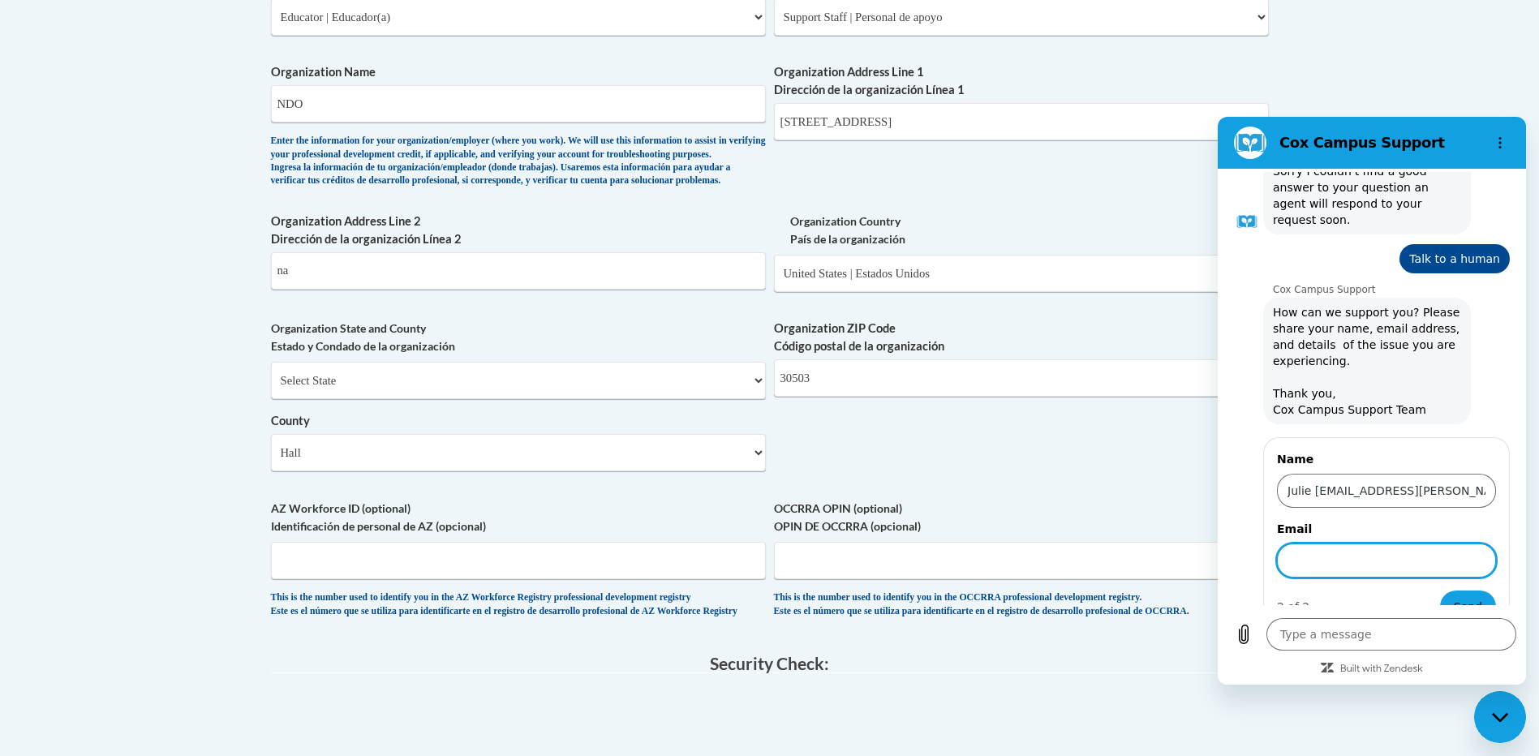
click at [1440, 591] on button "Send" at bounding box center [1468, 607] width 56 height 32
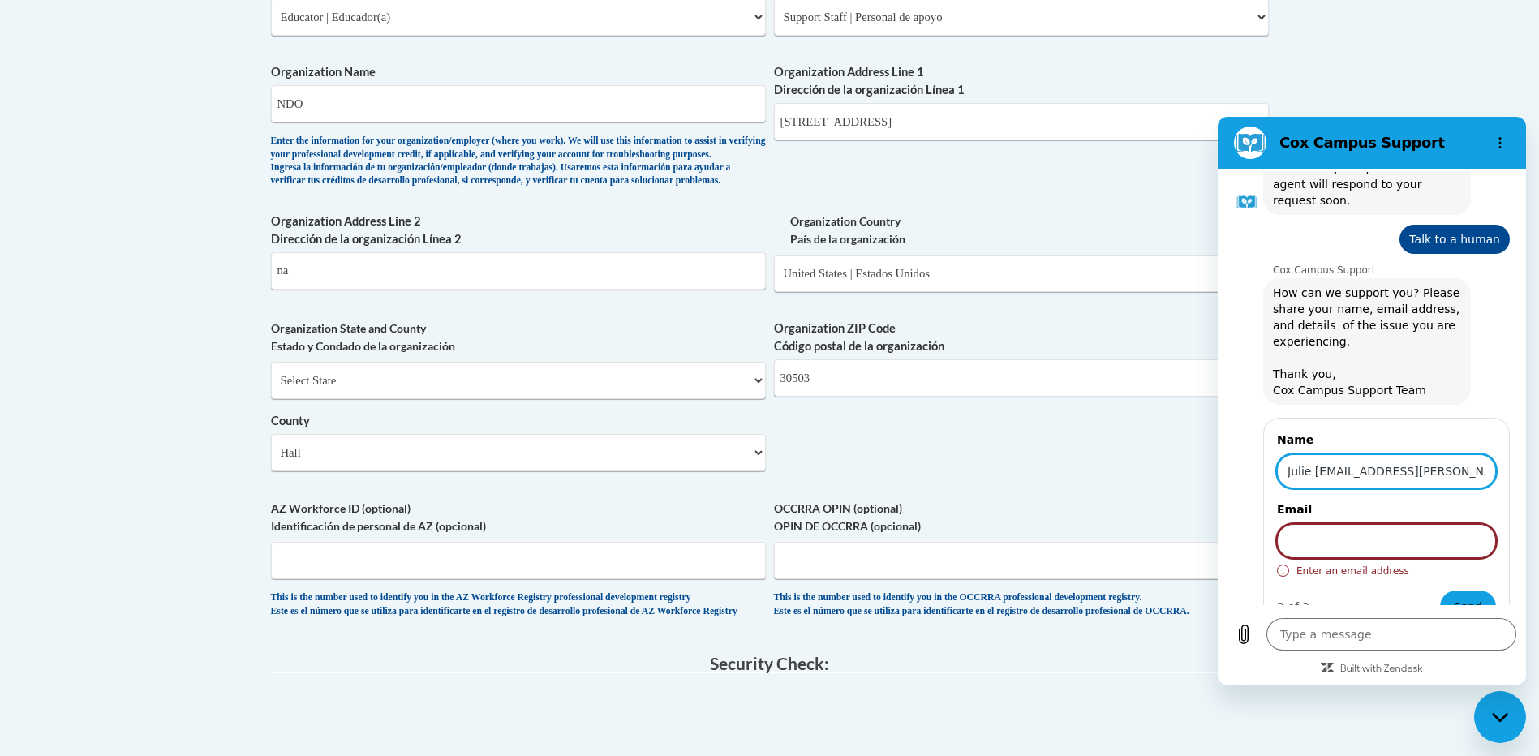
drag, startPoint x: 1472, startPoint y: 436, endPoint x: 1353, endPoint y: 441, distance: 118.5
click at [1353, 454] on input "Julie Murphy-julie.murphy@ndo.org" at bounding box center [1386, 471] width 219 height 34
click at [1369, 524] on input "Email" at bounding box center [1386, 541] width 219 height 34
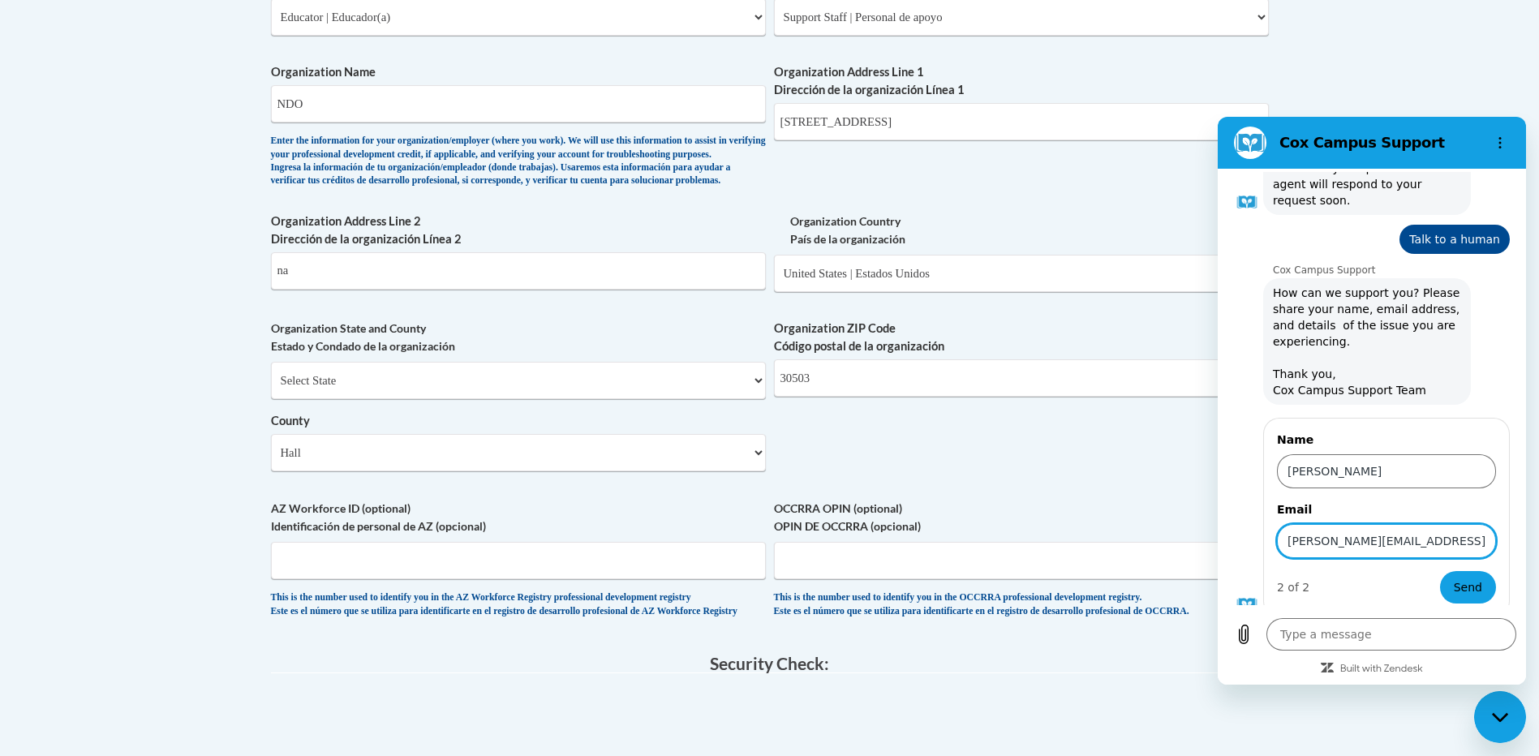
scroll to position [862, 0]
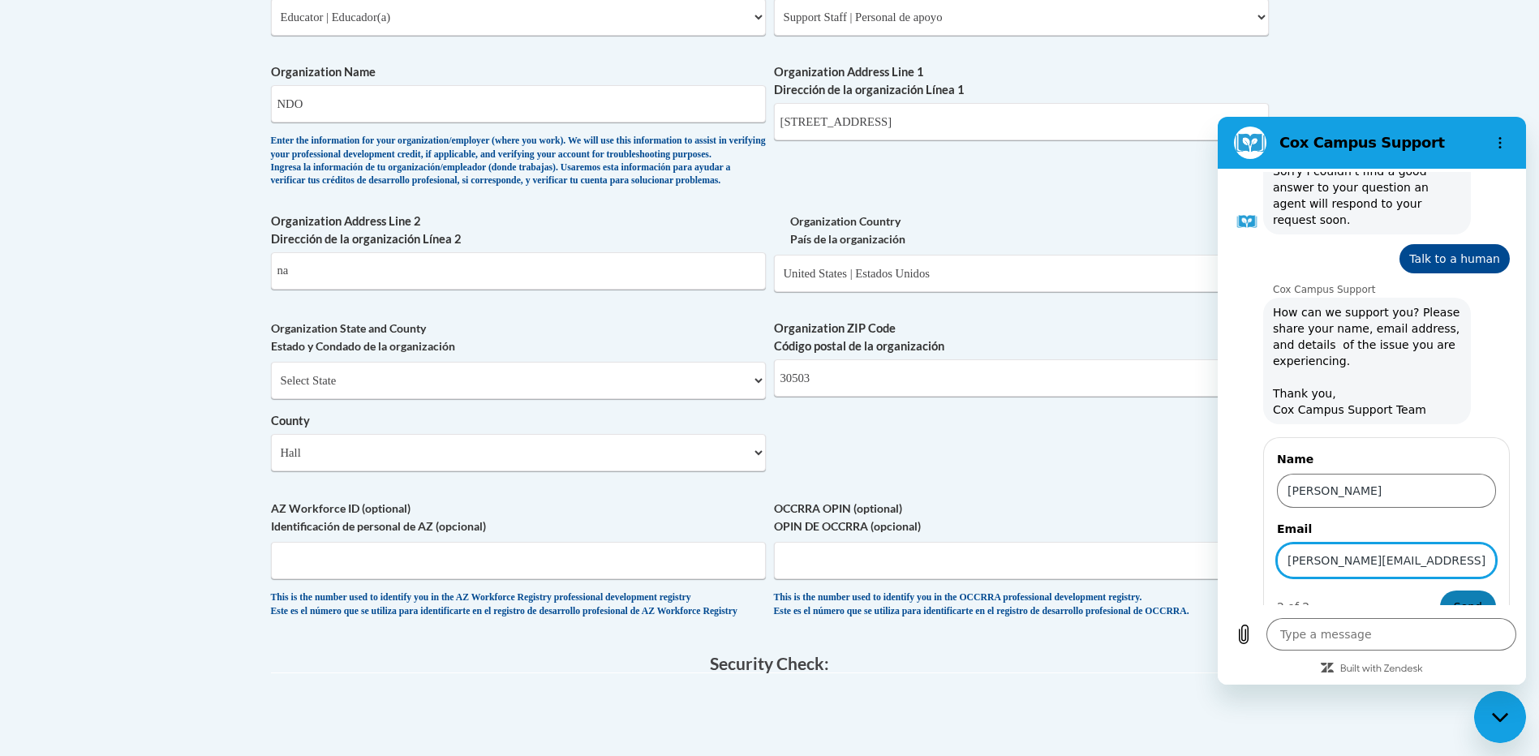
click at [1456, 597] on span "Send" at bounding box center [1468, 606] width 28 height 19
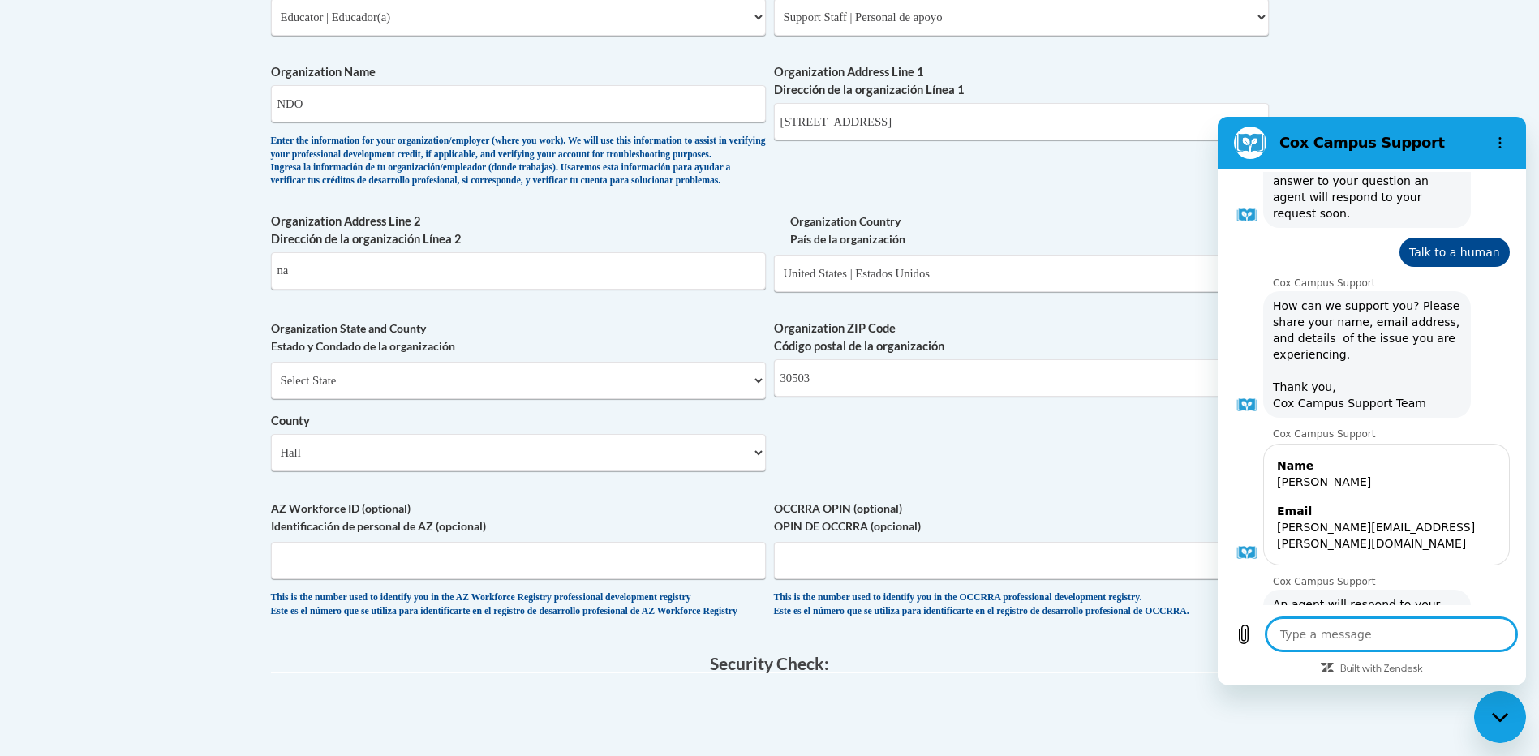
scroll to position [951, 0]
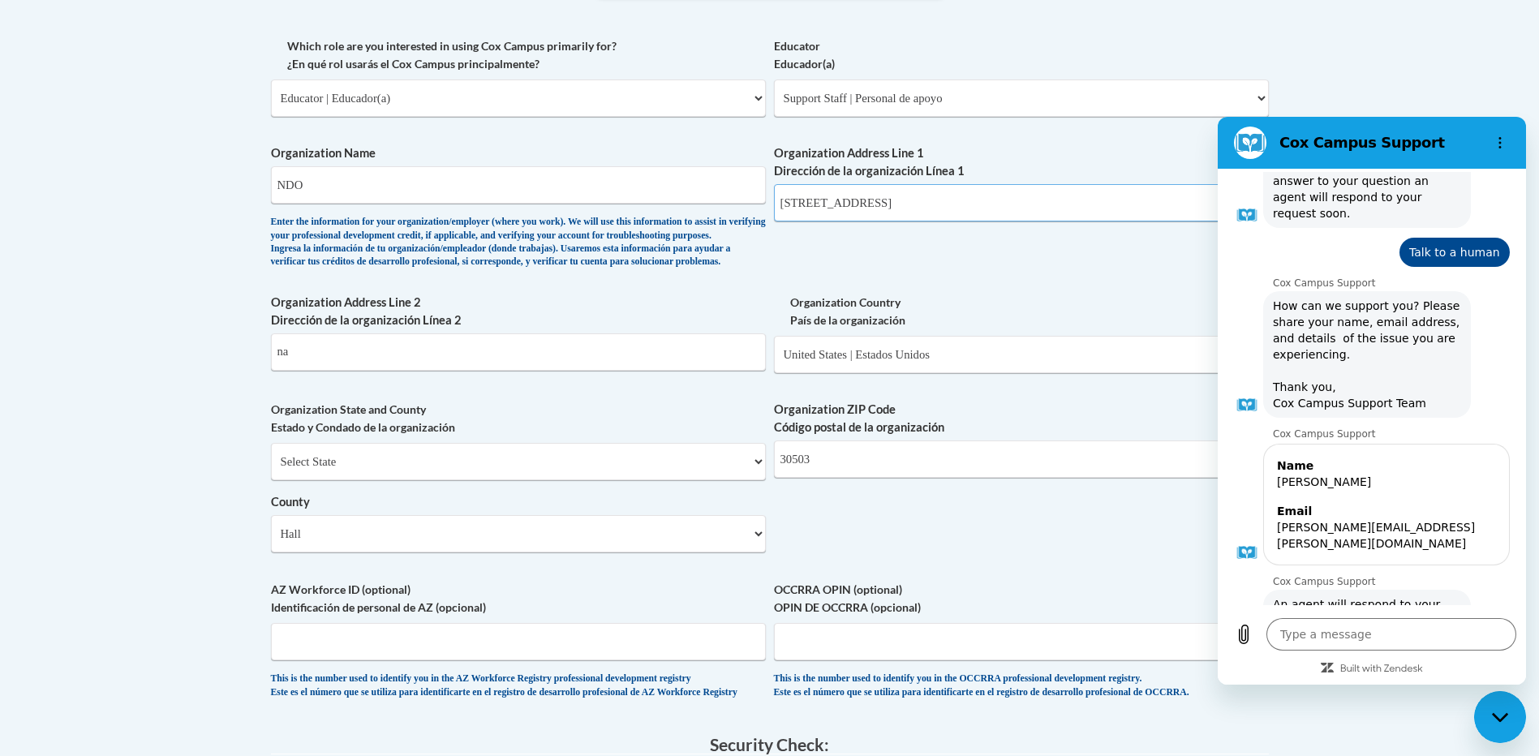
drag, startPoint x: 920, startPoint y: 204, endPoint x: 755, endPoint y: 216, distance: 165.1
click at [755, 216] on div "What is your first name? ¿Cuál es tu nombre? Julie What is your last name? ¿Cuá…" at bounding box center [770, 127] width 998 height 1176
click at [139, 625] on body "This site uses cookies to help improve your learning experience. By continuing …" at bounding box center [769, 257] width 1539 height 2417
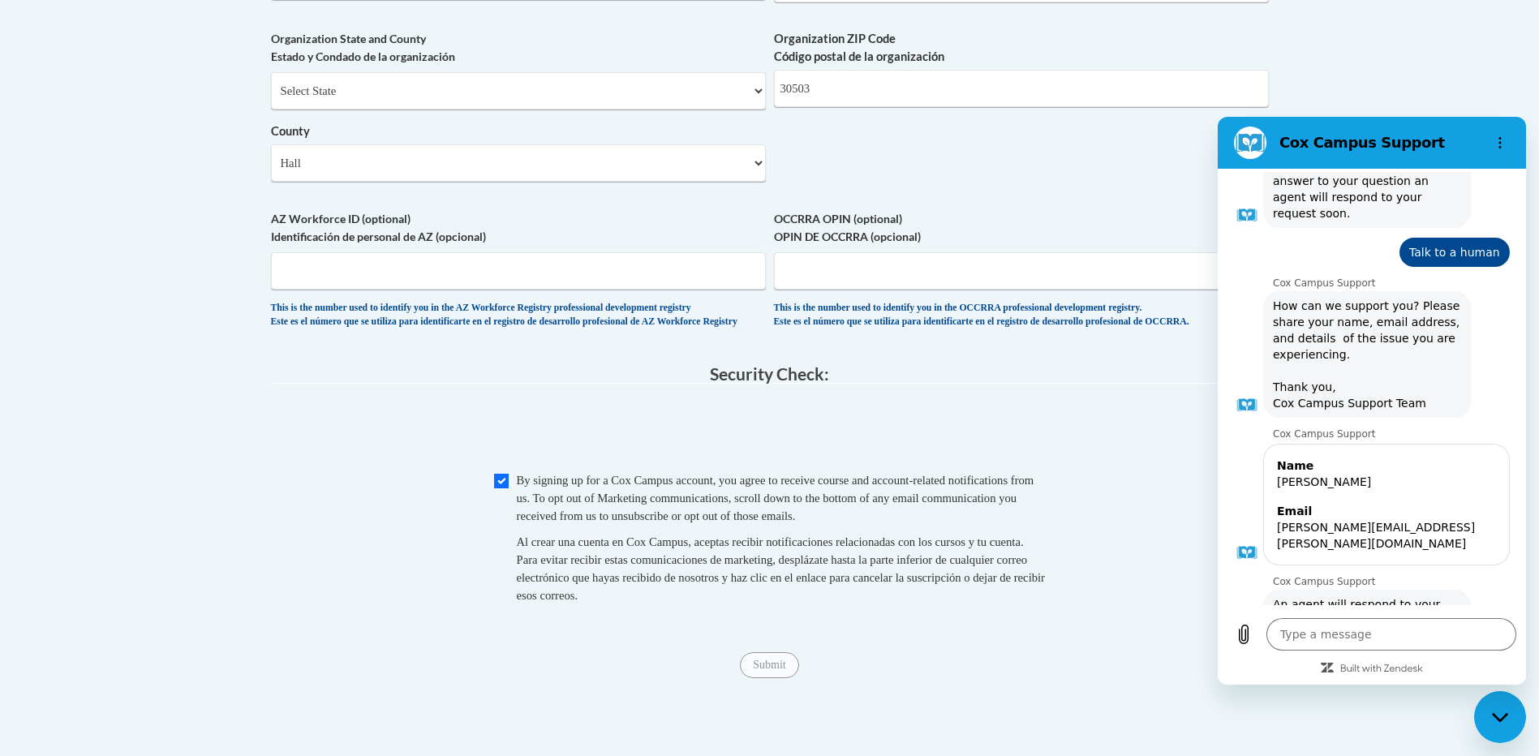
scroll to position [1438, 0]
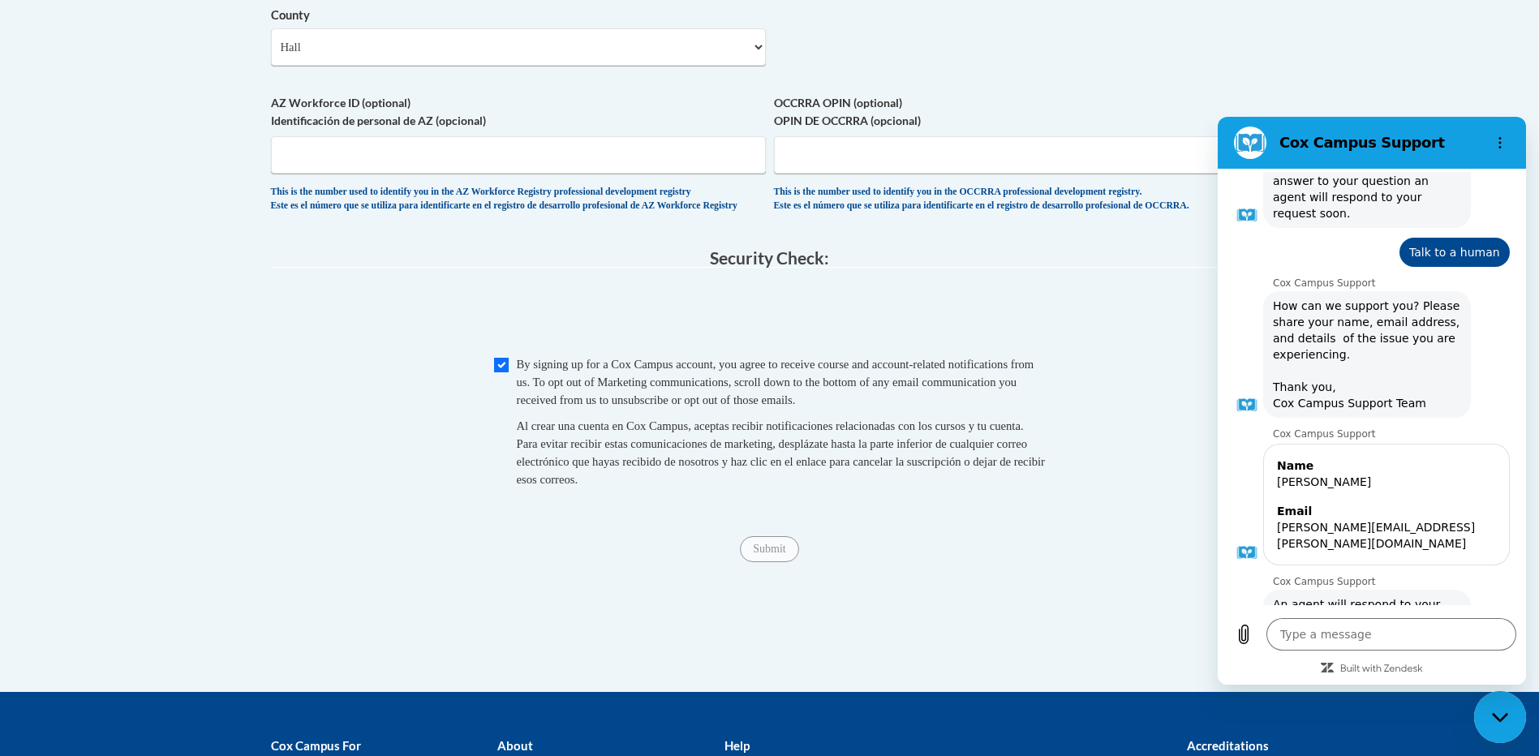
click at [414, 525] on fieldset "Security Check: Enter the security code + = TextBox Checkbox" at bounding box center [770, 387] width 998 height 276
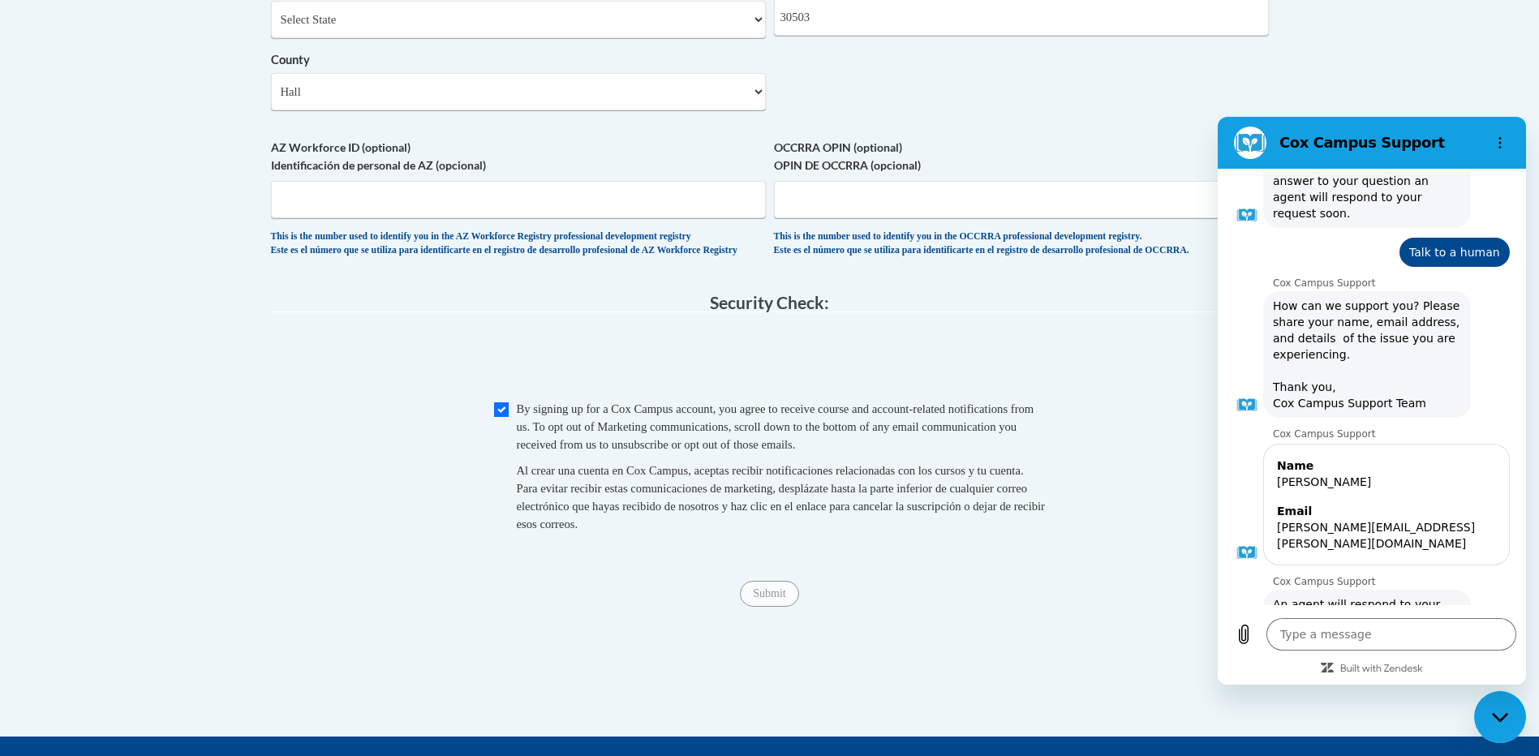
scroll to position [1356, 0]
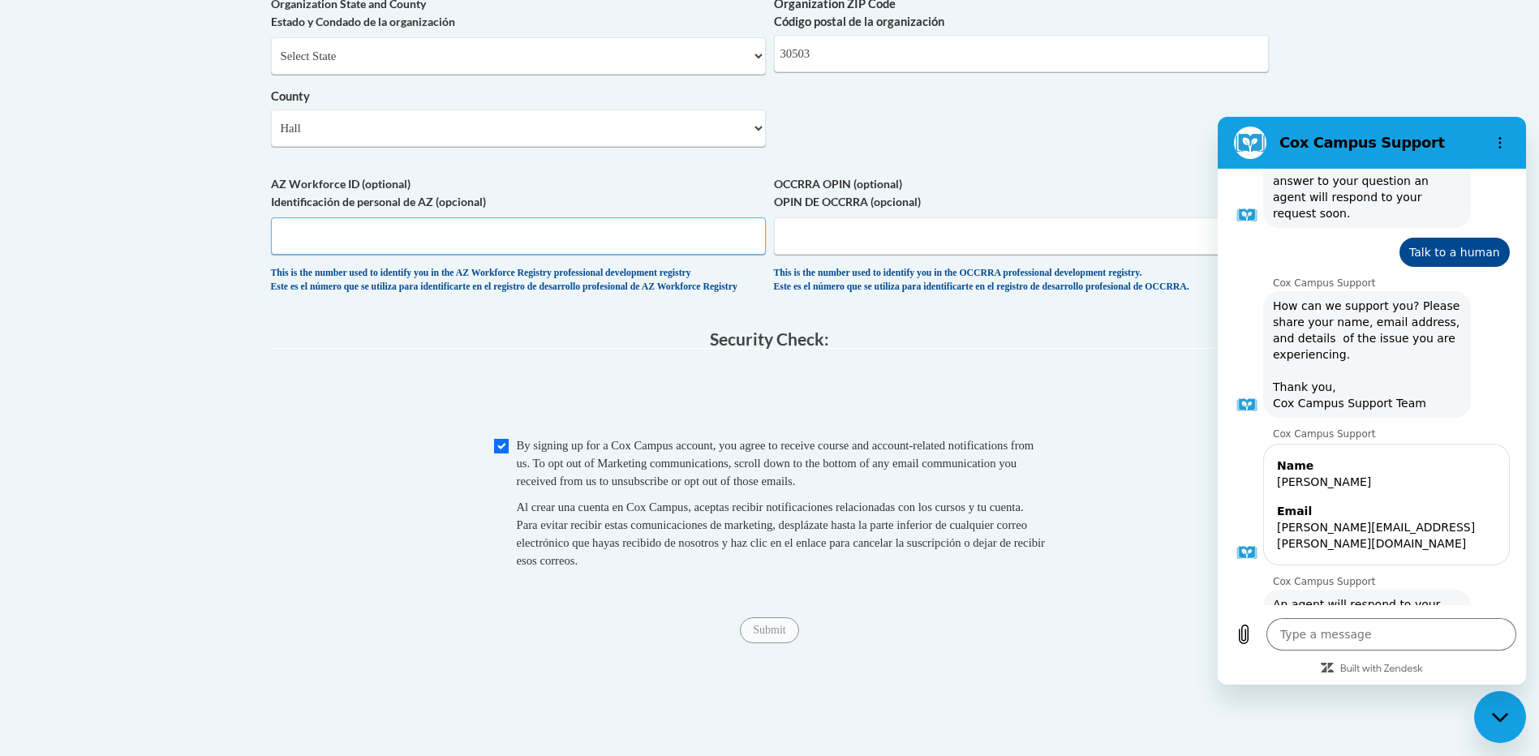
click at [369, 255] on input "AZ Workforce ID (optional) Identificación de personal de AZ (opcional)" at bounding box center [518, 235] width 495 height 37
click at [346, 349] on legend "Security Check:" at bounding box center [770, 339] width 998 height 19
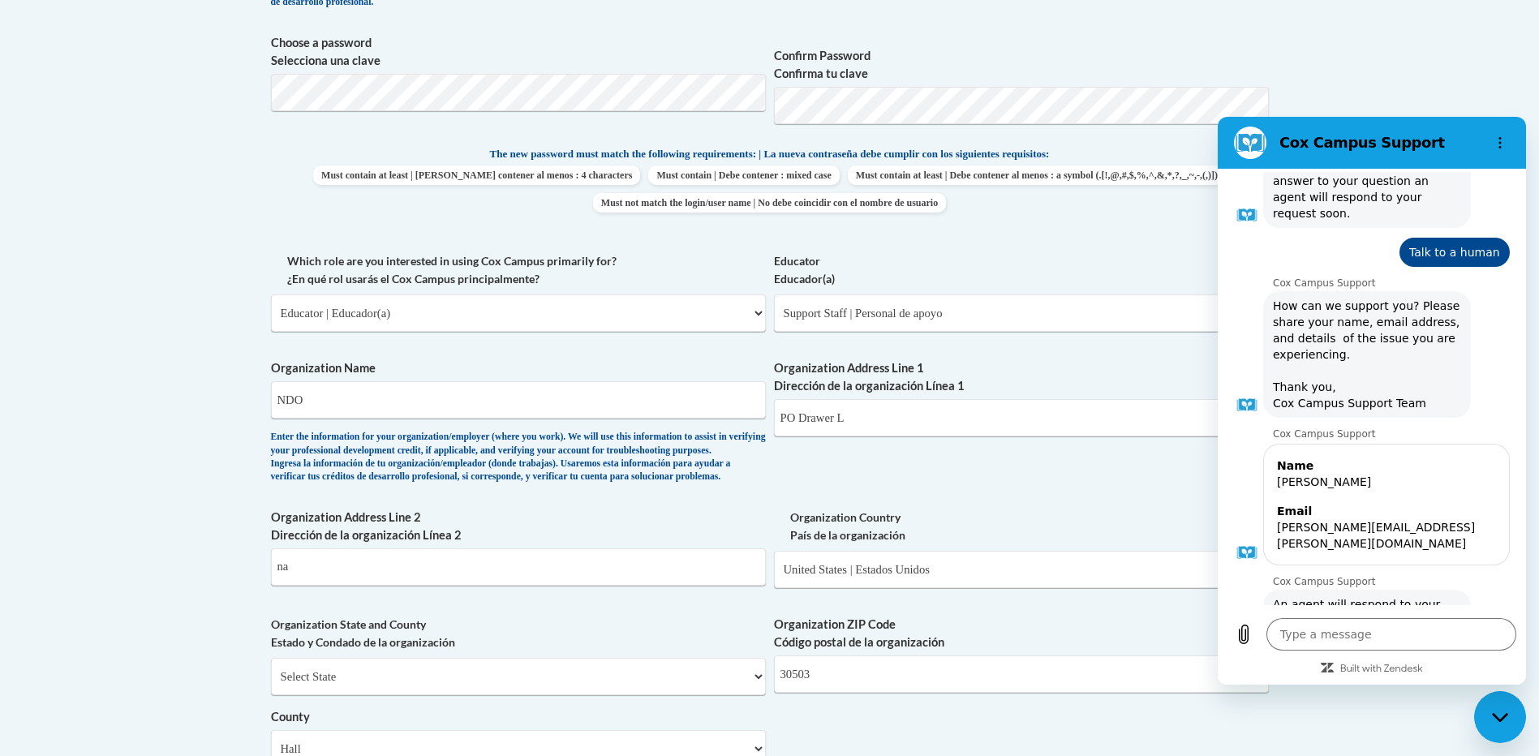
scroll to position [951, 0]
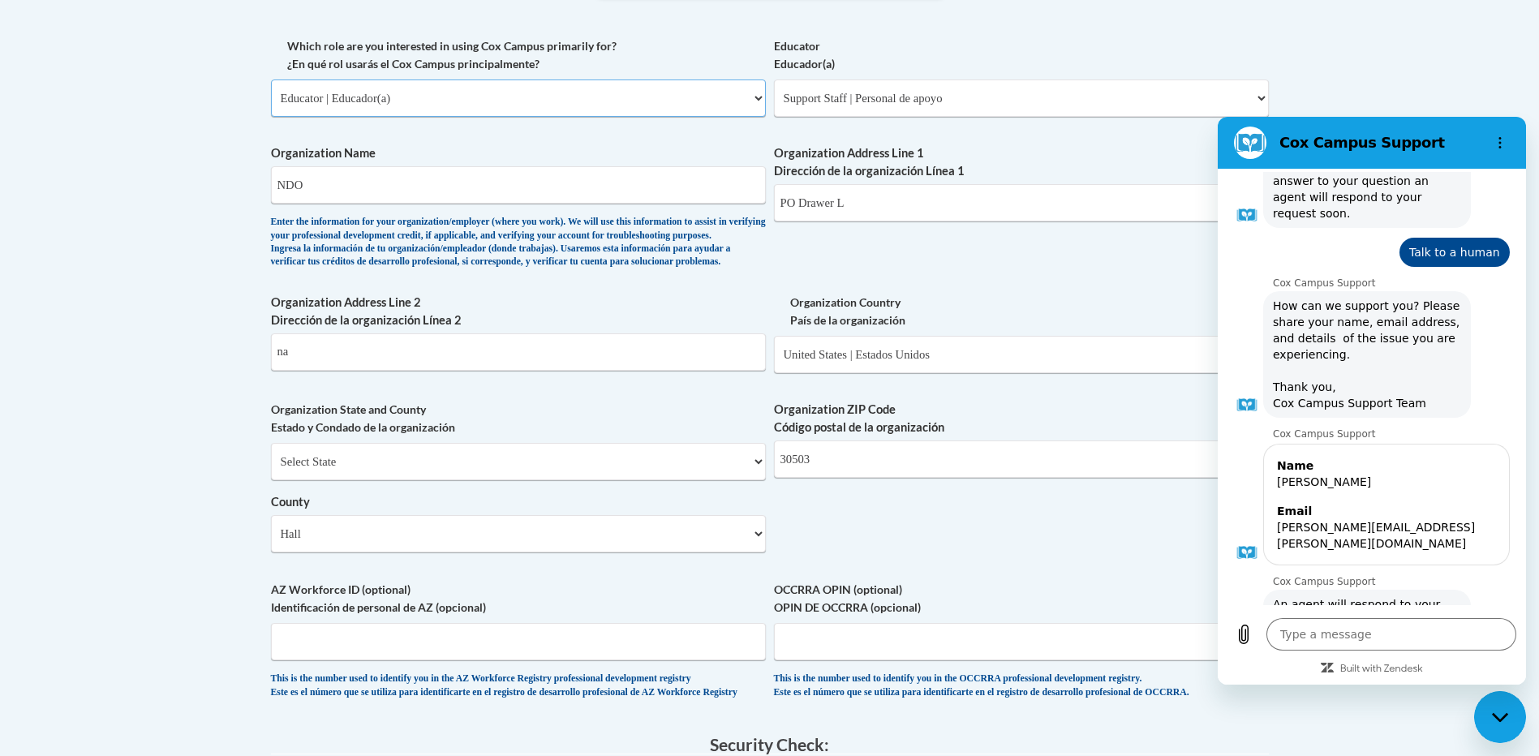
click at [310, 98] on select "Please Select College/University | Colegio/Universidad Community/Nonprofit Part…" at bounding box center [518, 98] width 495 height 37
click at [271, 80] on select "Please Select College/University | Colegio/Universidad Community/Nonprofit Part…" at bounding box center [518, 98] width 495 height 37
click at [86, 316] on body "This site uses cookies to help improve your learning experience. By continuing …" at bounding box center [769, 257] width 1539 height 2417
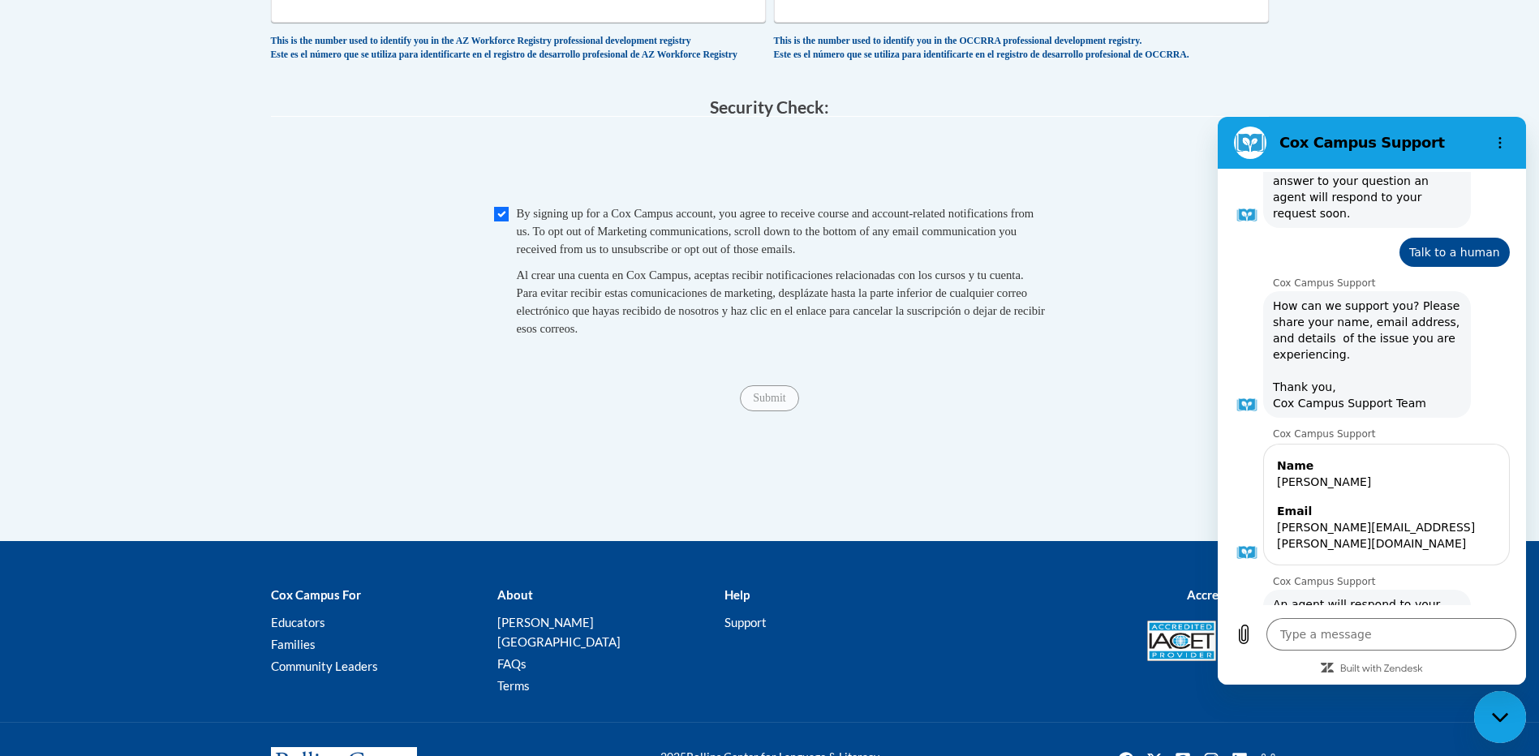
scroll to position [1600, 0]
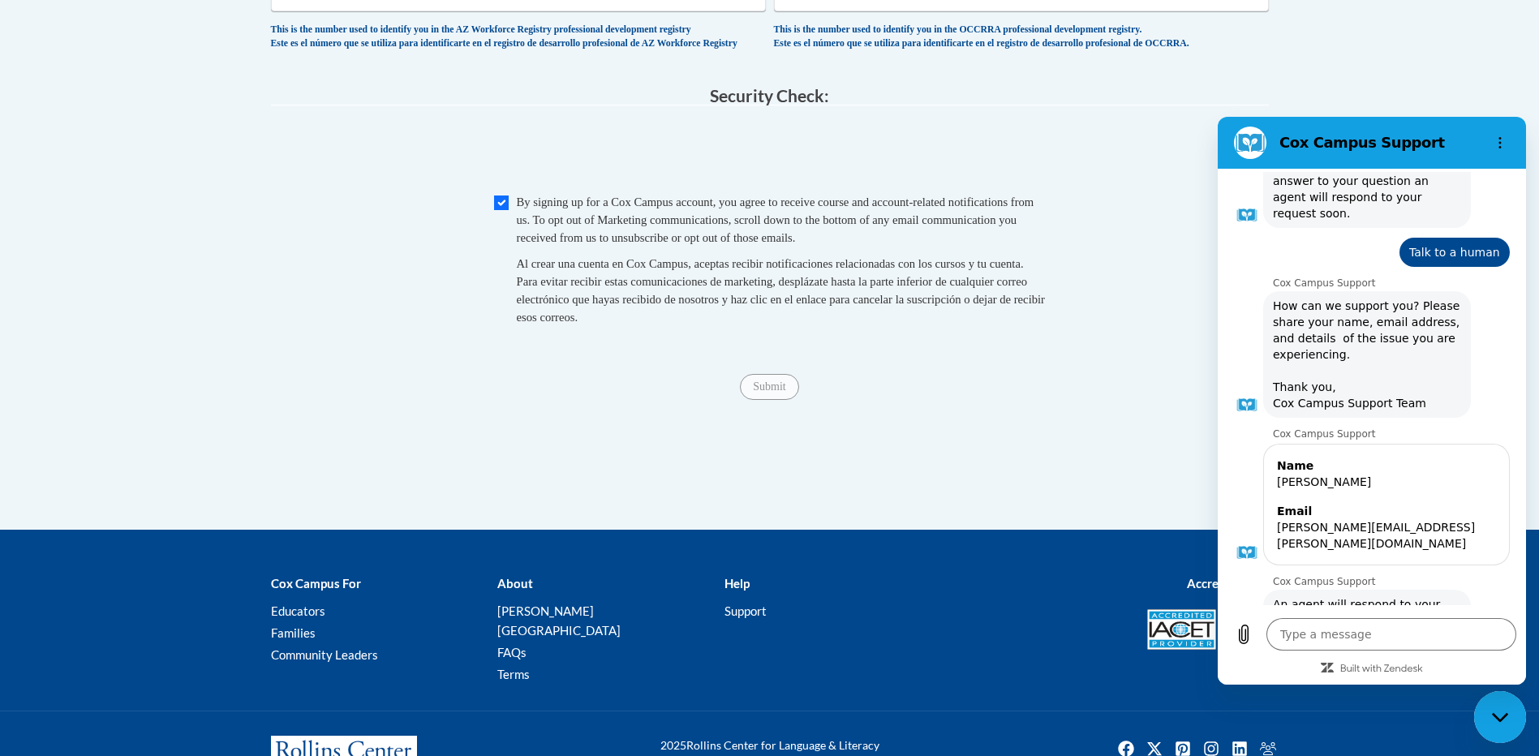
drag, startPoint x: 854, startPoint y: 488, endPoint x: 857, endPoint y: 458, distance: 30.1
click at [773, 392] on span "Submit" at bounding box center [769, 385] width 58 height 13
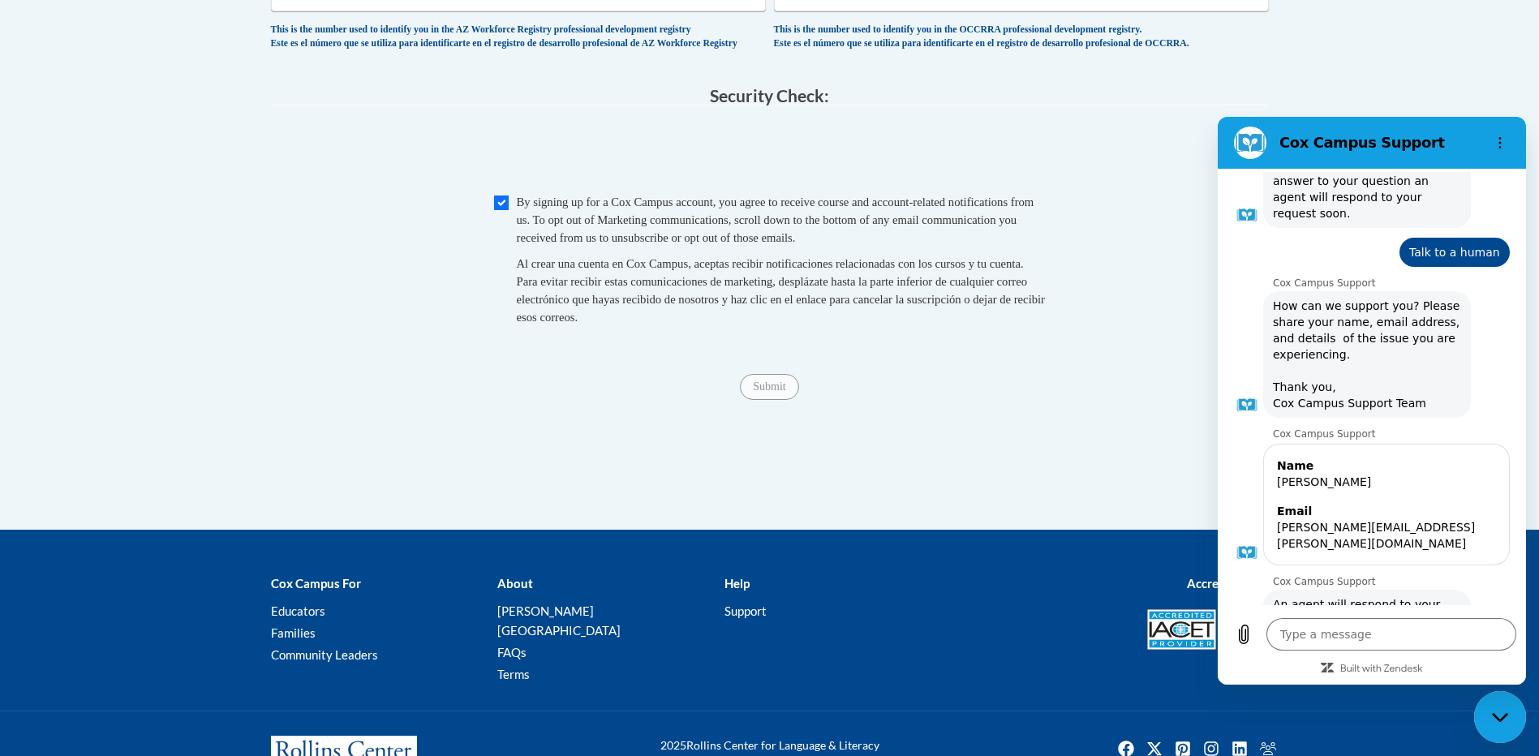
click at [773, 392] on span "Submit" at bounding box center [769, 385] width 58 height 13
click at [772, 392] on span "Submit" at bounding box center [769, 385] width 58 height 13
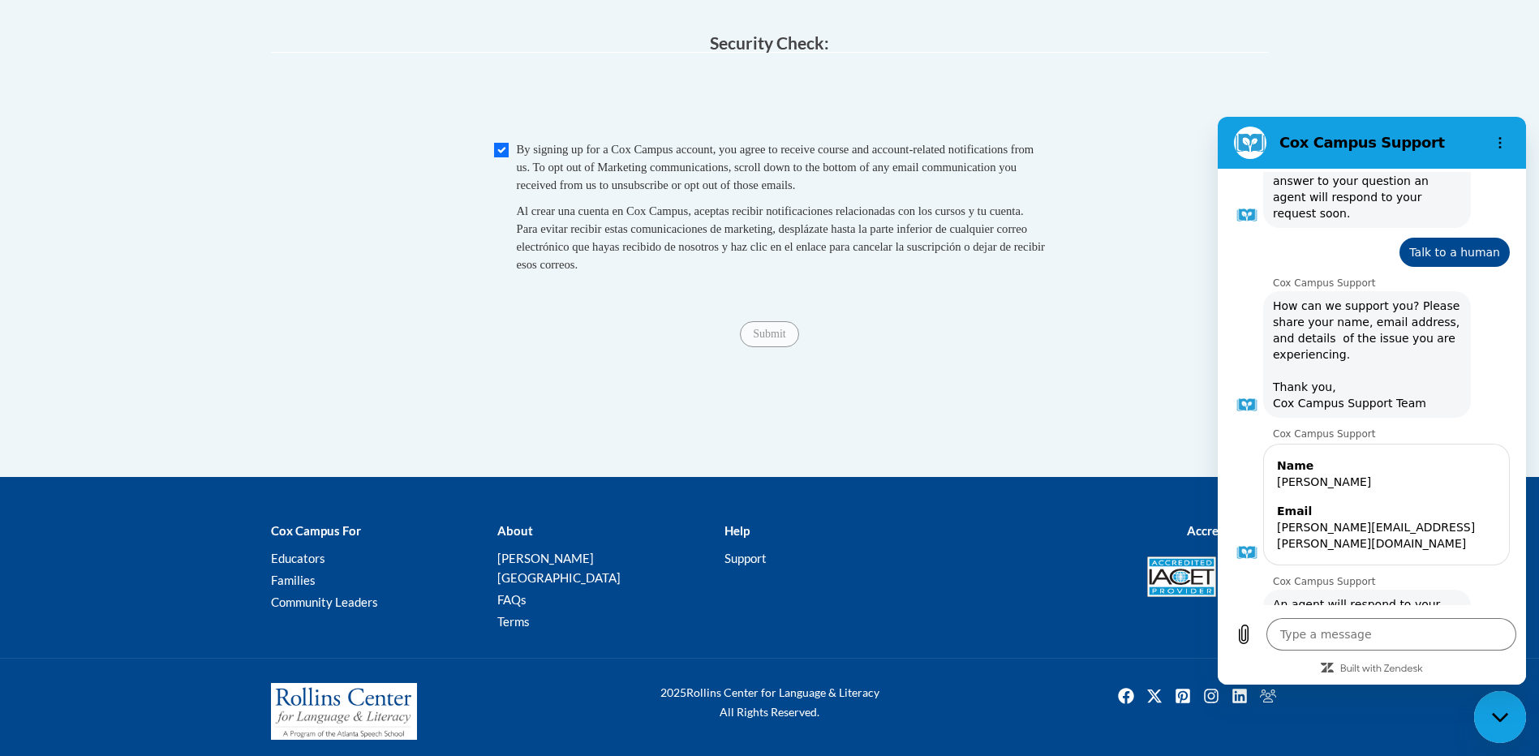
scroll to position [1681, 0]
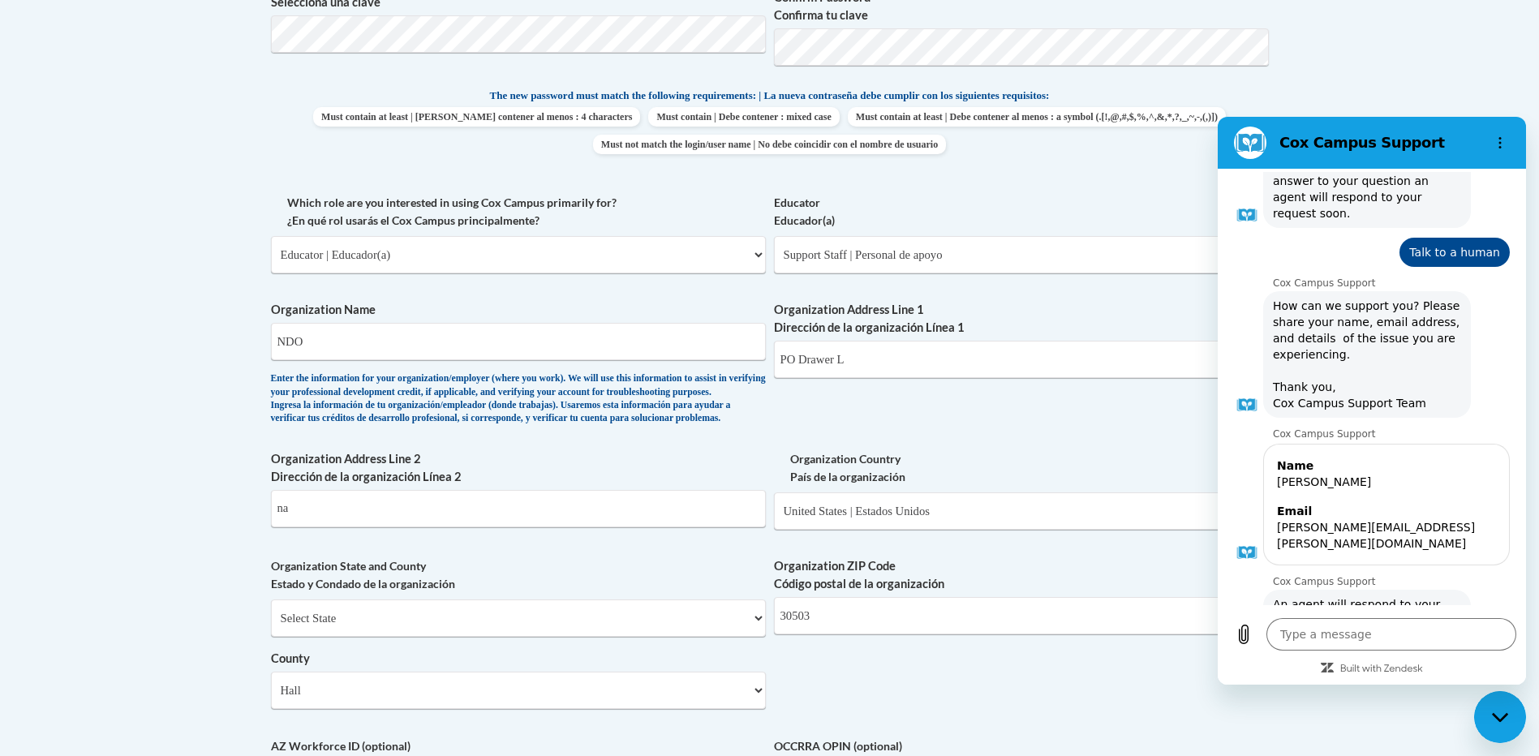
scroll to position [789, 0]
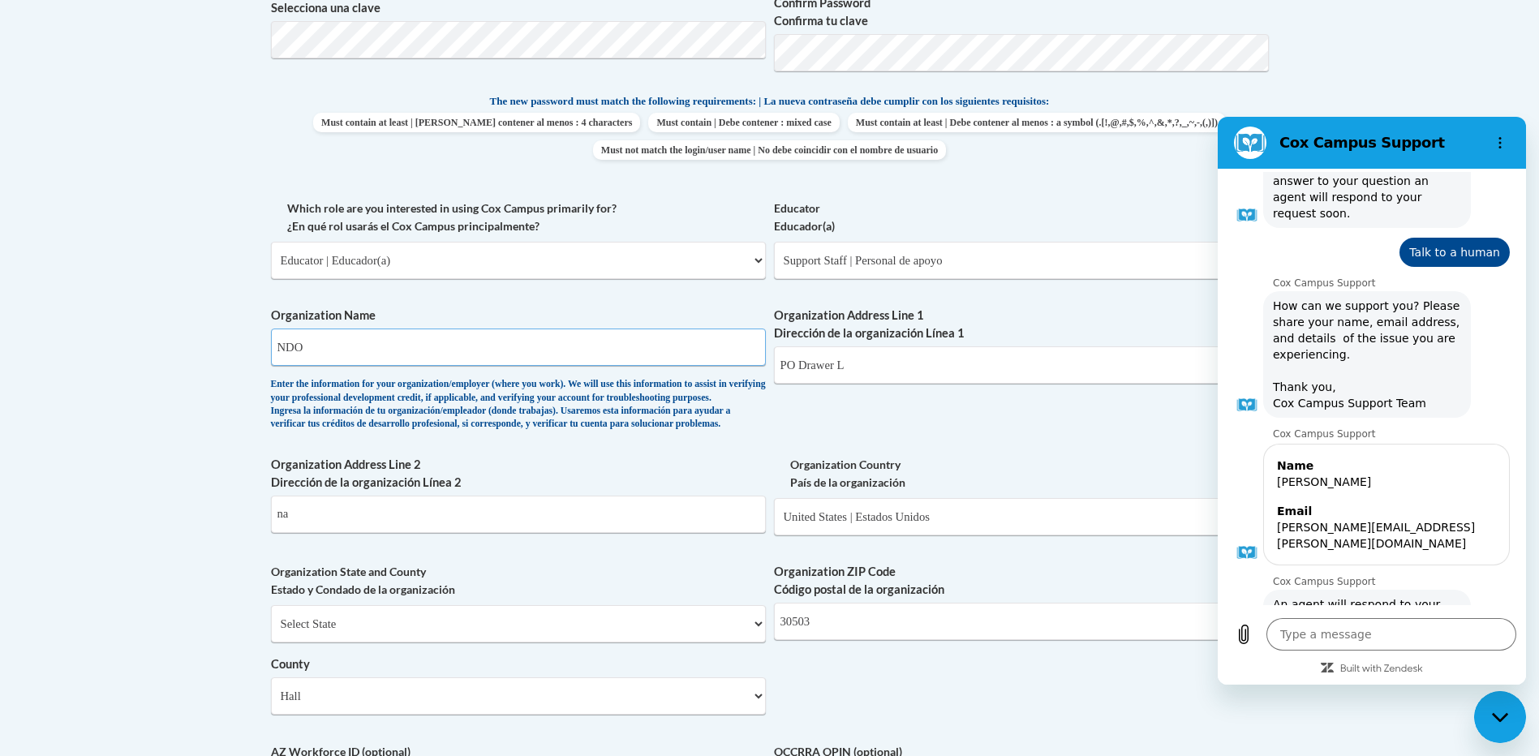
click at [325, 350] on input "NDO" at bounding box center [518, 347] width 495 height 37
click at [157, 560] on body "This site uses cookies to help improve your learning experience. By continuing …" at bounding box center [769, 419] width 1539 height 2417
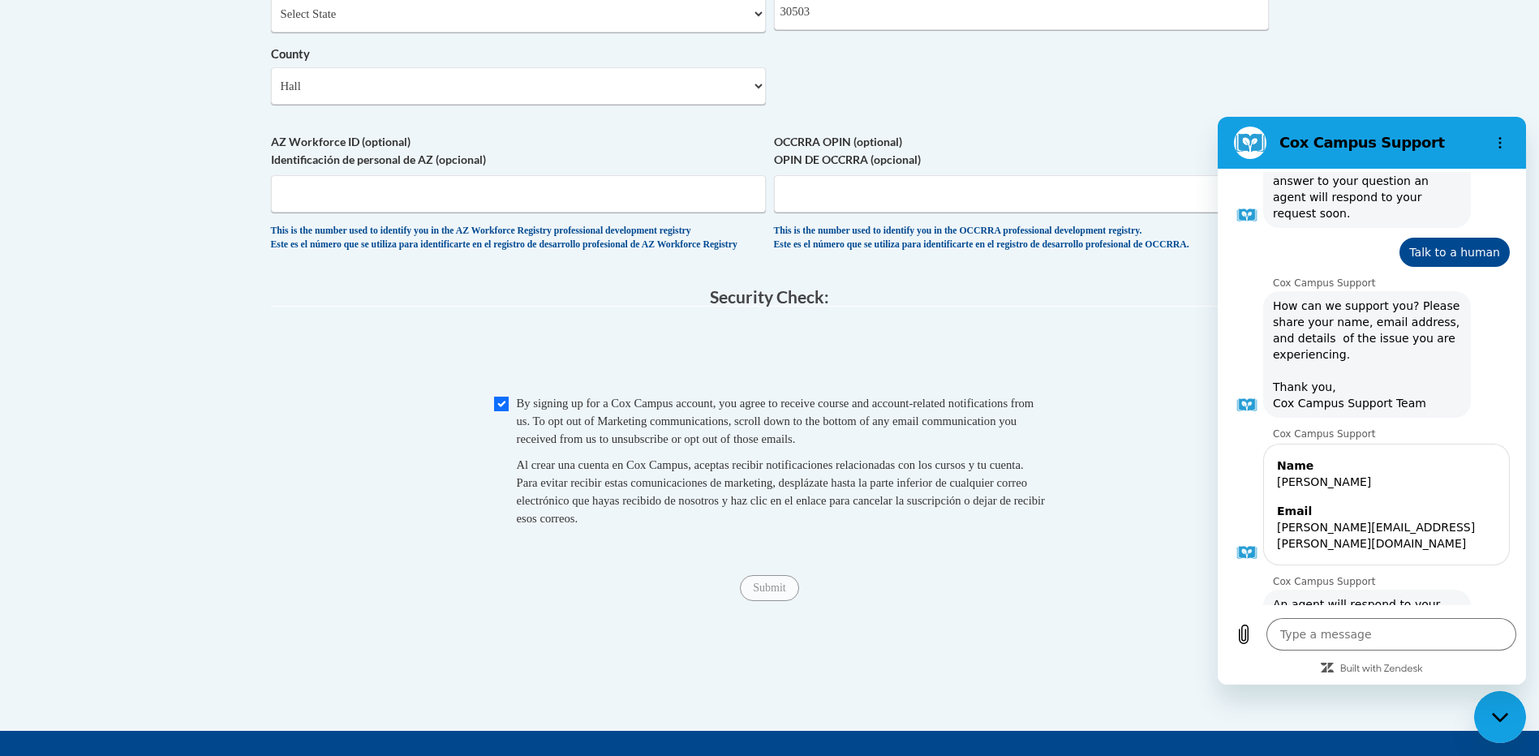
scroll to position [1438, 0]
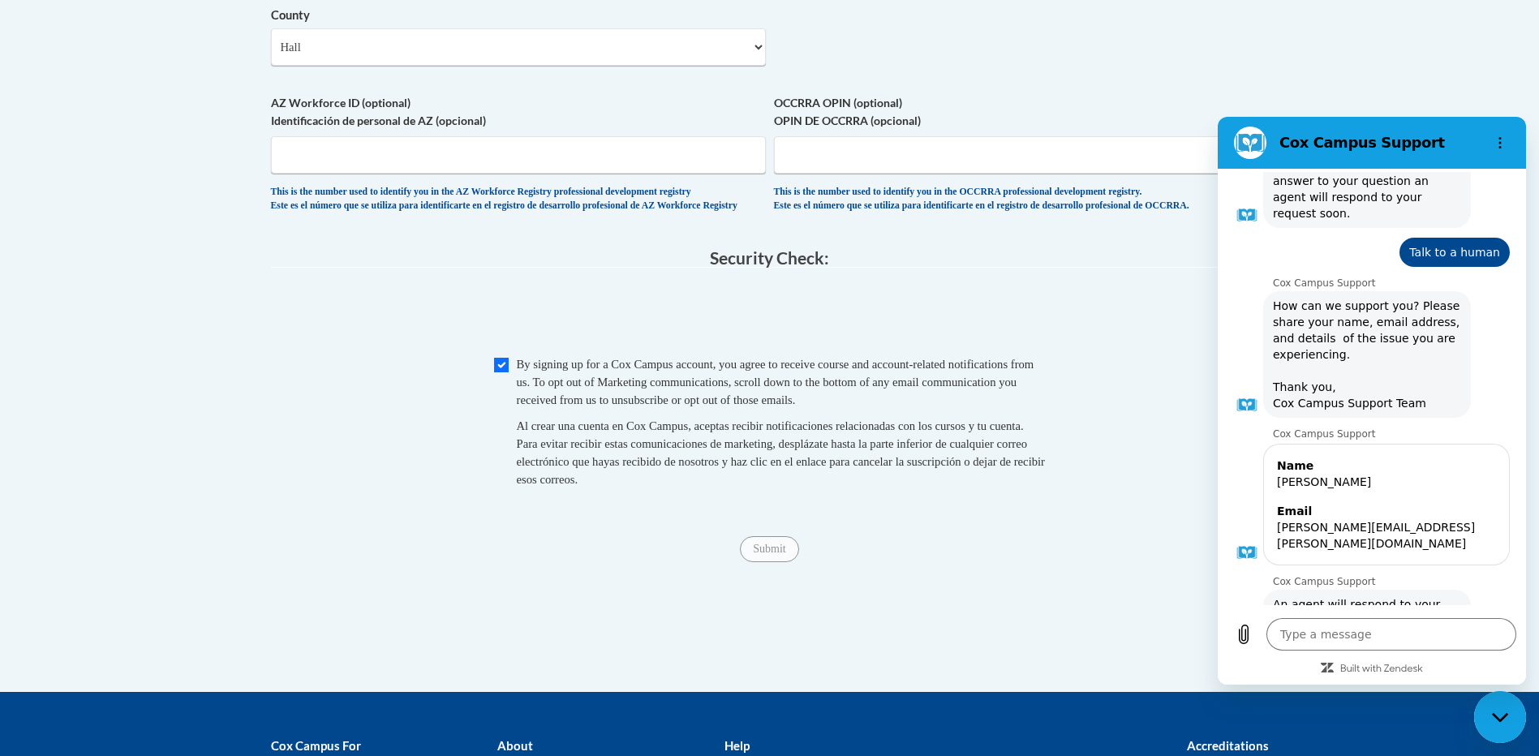
click at [363, 505] on div "Checkbox By signing up for a Cox Campus account, you agree to receive course an…" at bounding box center [770, 429] width 998 height 149
click at [372, 562] on div "Submit Submit" at bounding box center [770, 549] width 998 height 26
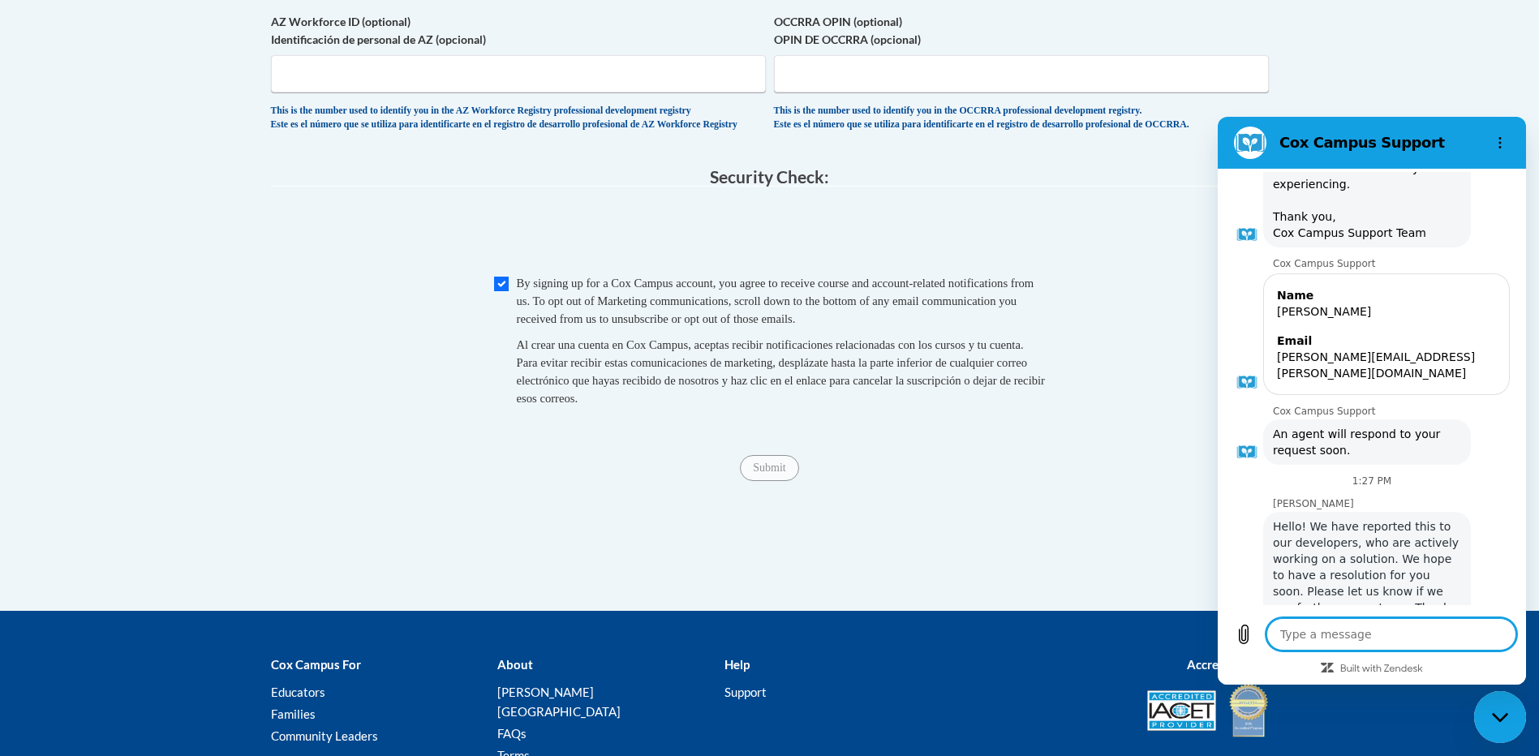
scroll to position [1042, 0]
click at [1349, 637] on textarea at bounding box center [1391, 634] width 250 height 32
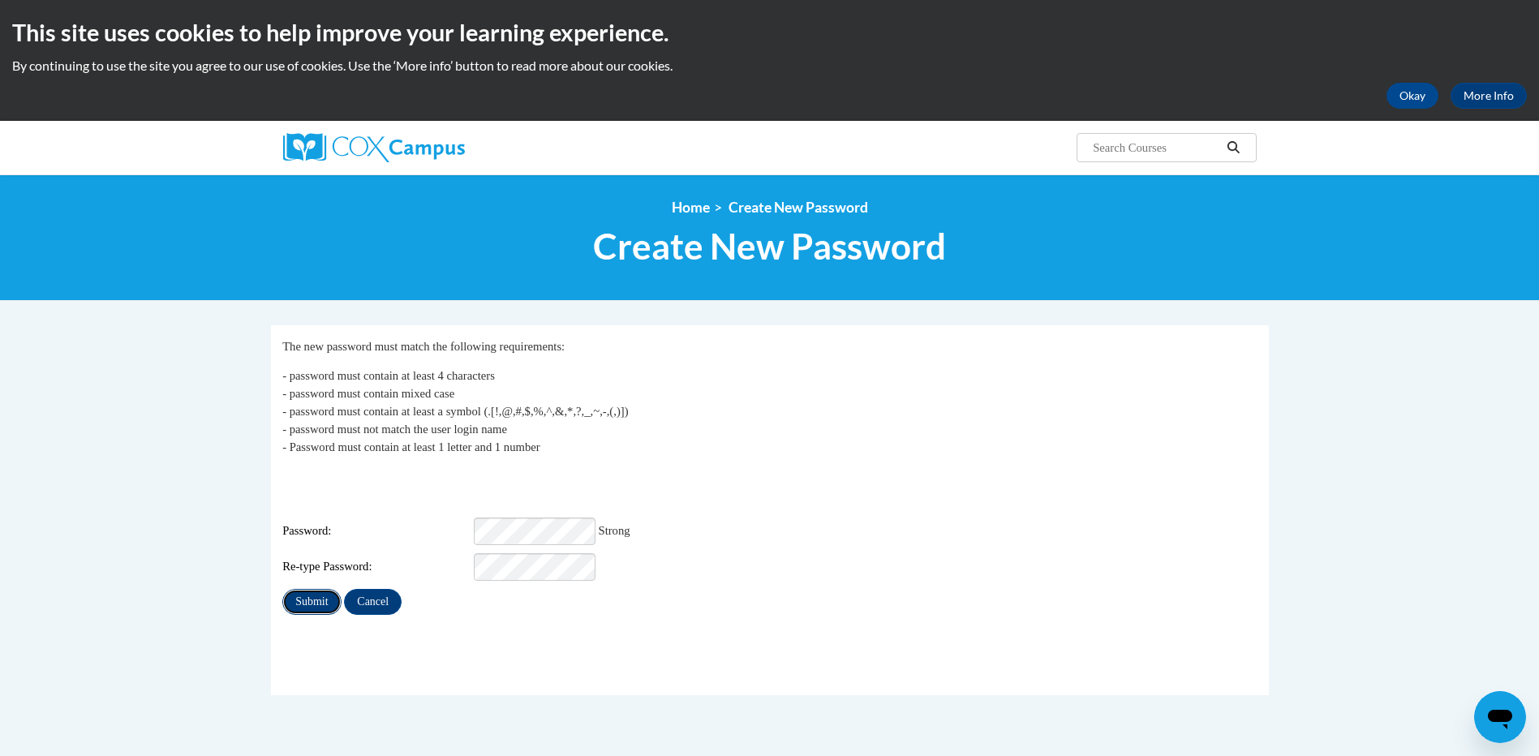
click at [307, 589] on input "Submit" at bounding box center [311, 602] width 58 height 26
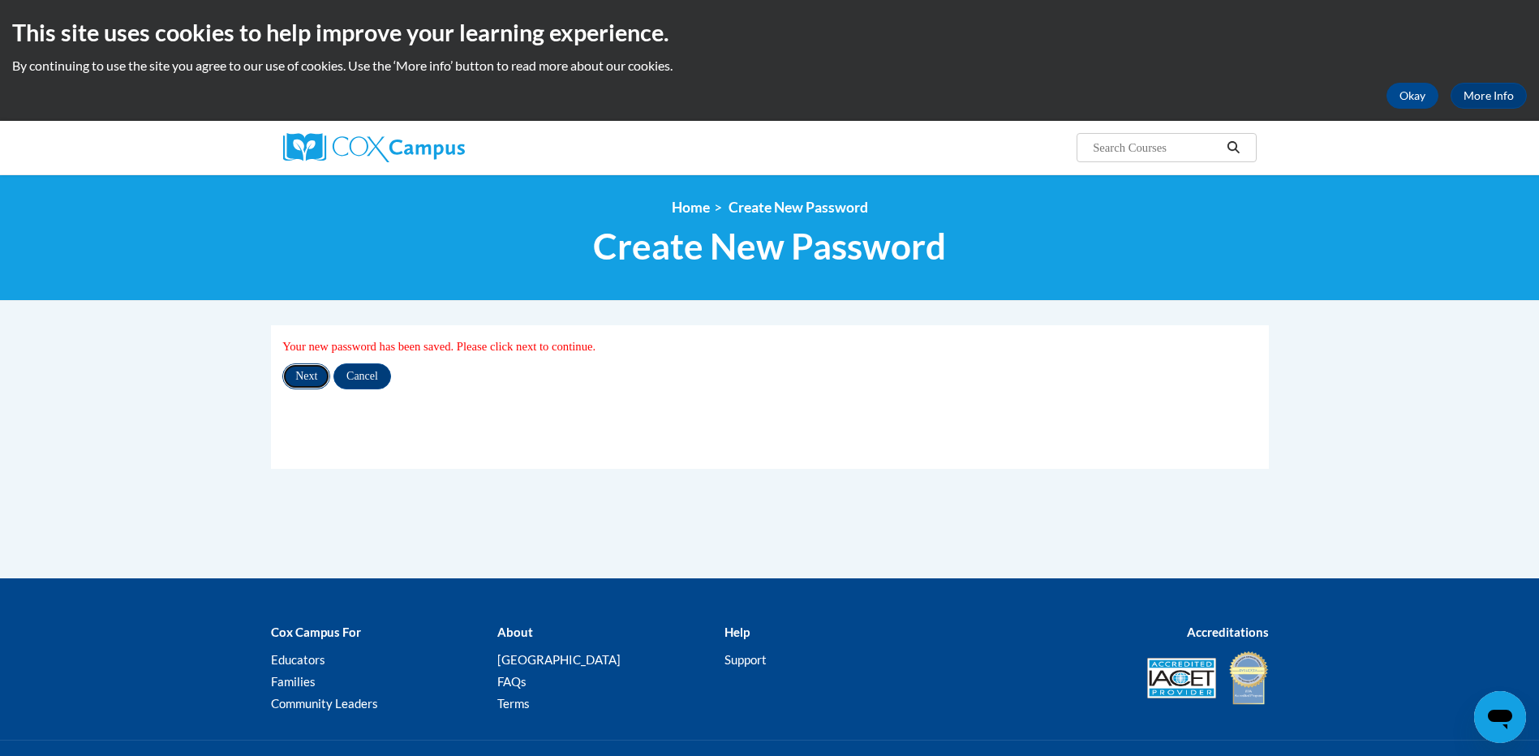
click at [296, 375] on input "Next" at bounding box center [306, 376] width 48 height 26
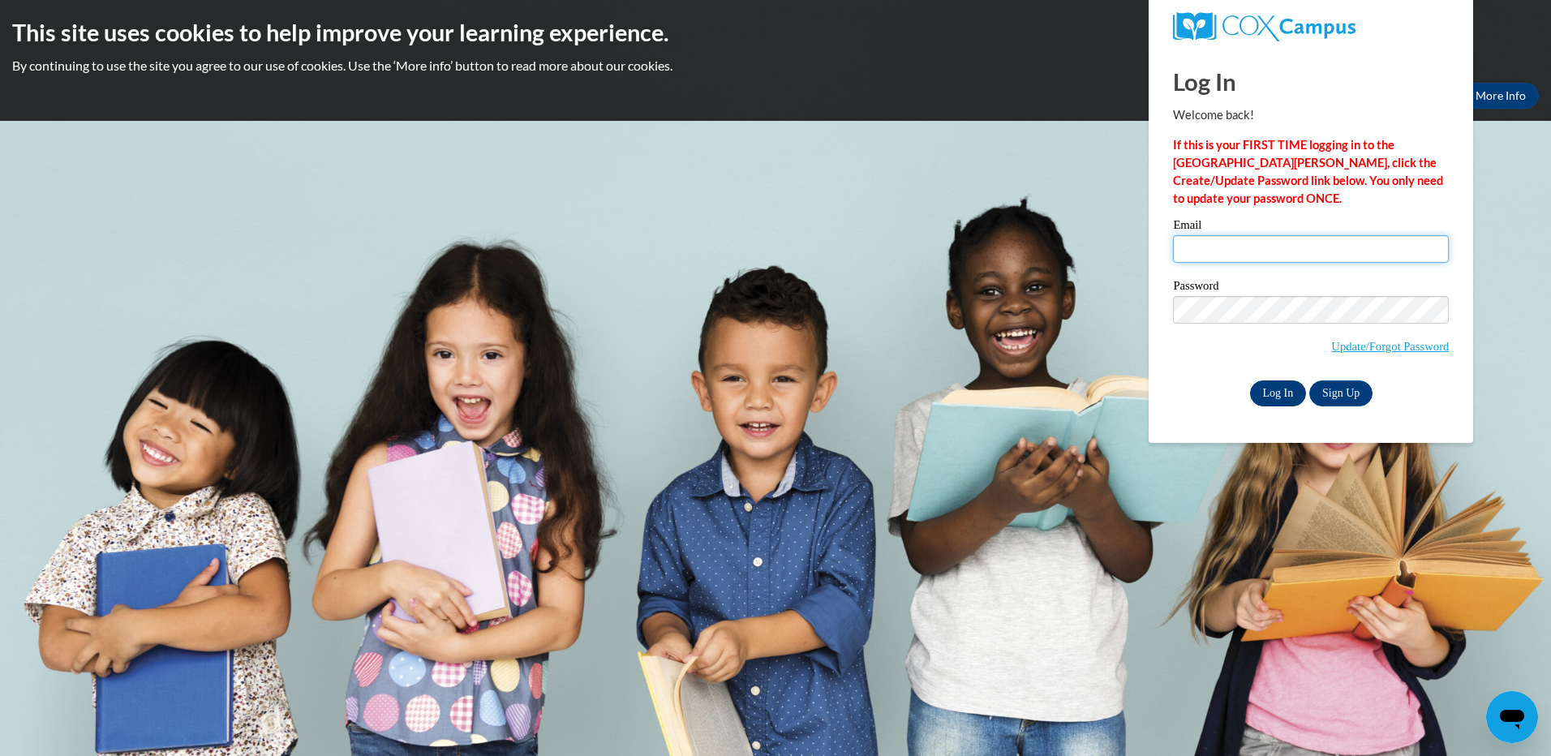
type input "[PERSON_NAME][EMAIL_ADDRESS][PERSON_NAME][DOMAIN_NAME]"
click at [1273, 391] on input "Log In" at bounding box center [1278, 393] width 57 height 26
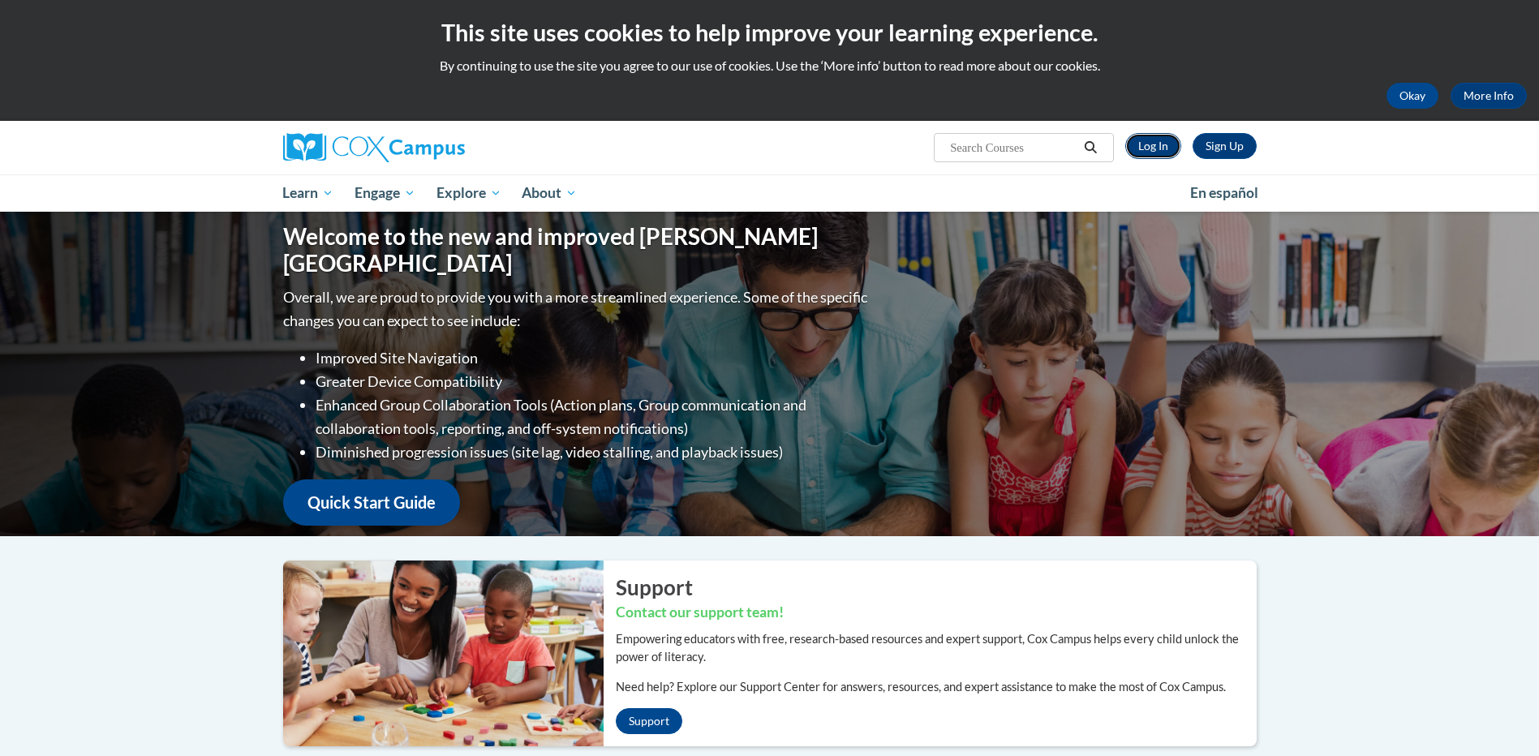
click at [1164, 150] on link "Log In" at bounding box center [1153, 146] width 56 height 26
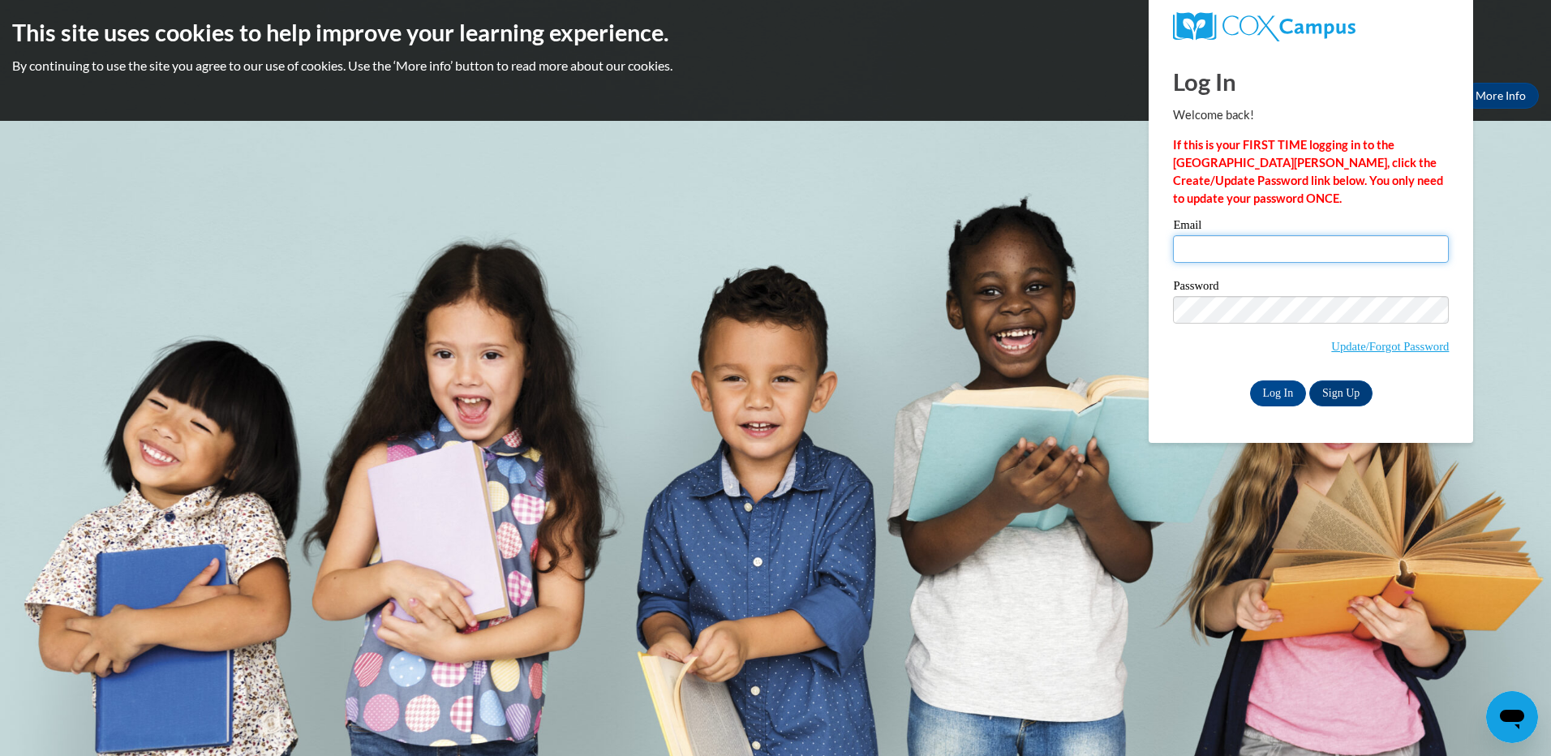
click at [1219, 243] on input "Email" at bounding box center [1311, 249] width 276 height 28
type input "[PERSON_NAME][EMAIL_ADDRESS][PERSON_NAME][DOMAIN_NAME]"
click at [1128, 316] on body "This site uses cookies to help improve your learning experience. By continuing …" at bounding box center [775, 378] width 1551 height 756
click at [1193, 355] on span "Update/Forgot Password" at bounding box center [1311, 329] width 276 height 67
click at [1280, 389] on input "Log In" at bounding box center [1278, 393] width 57 height 26
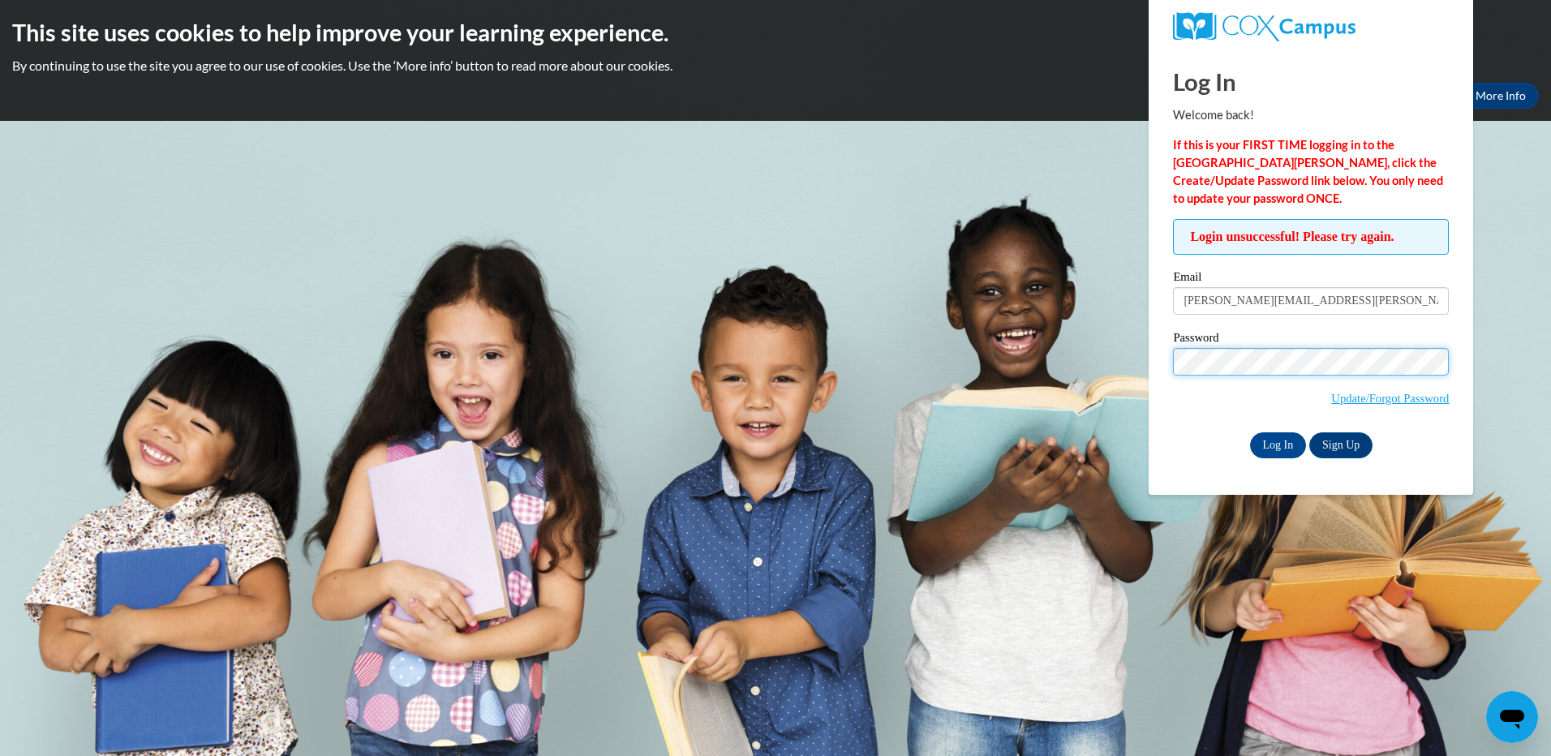
click at [1085, 366] on body "This site uses cookies to help improve your learning experience. By continuing …" at bounding box center [775, 378] width 1551 height 756
click at [1138, 445] on body "This site uses cookies to help improve your learning experience. By continuing …" at bounding box center [775, 378] width 1551 height 756
click at [1257, 440] on input "Log In" at bounding box center [1278, 445] width 57 height 26
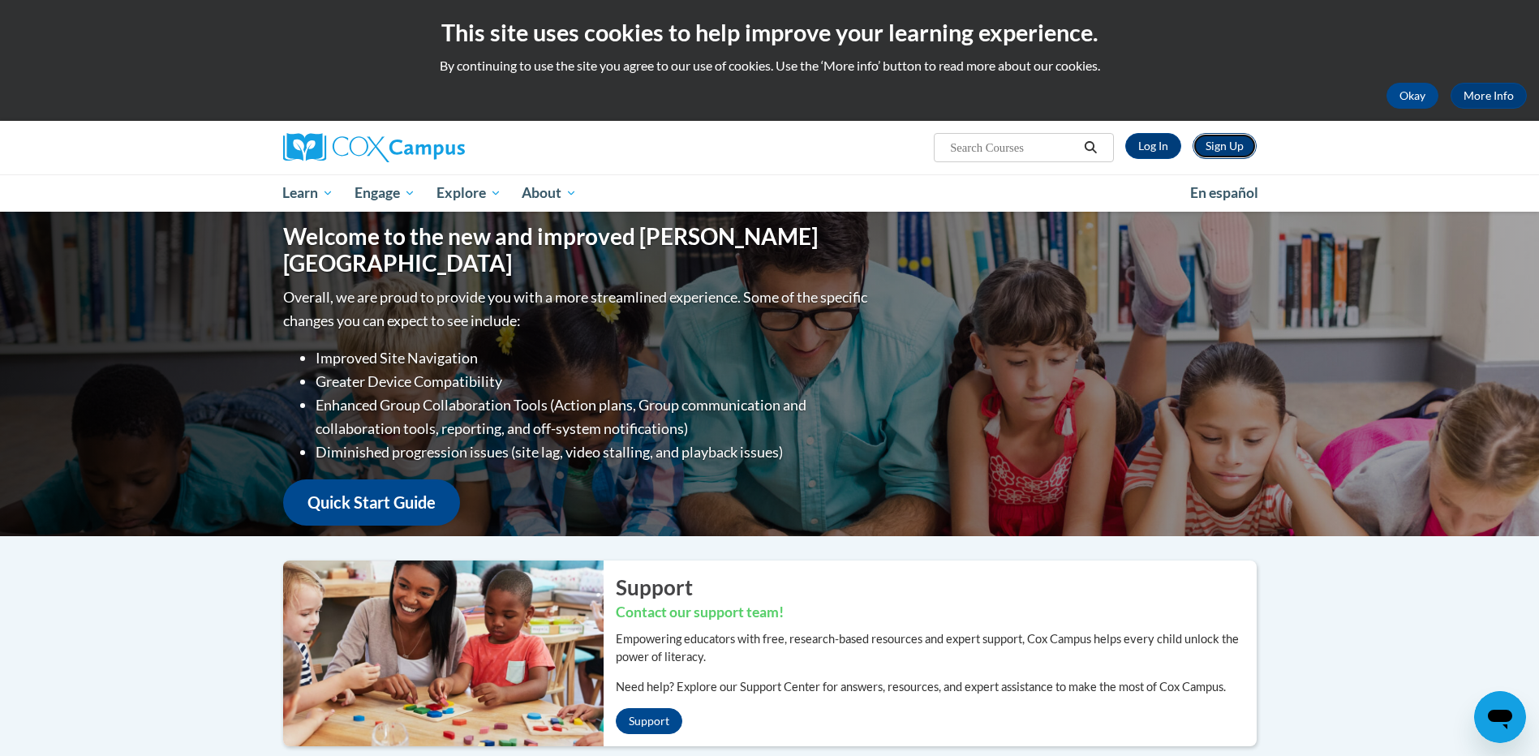
click at [1219, 149] on link "Sign Up" at bounding box center [1225, 146] width 64 height 26
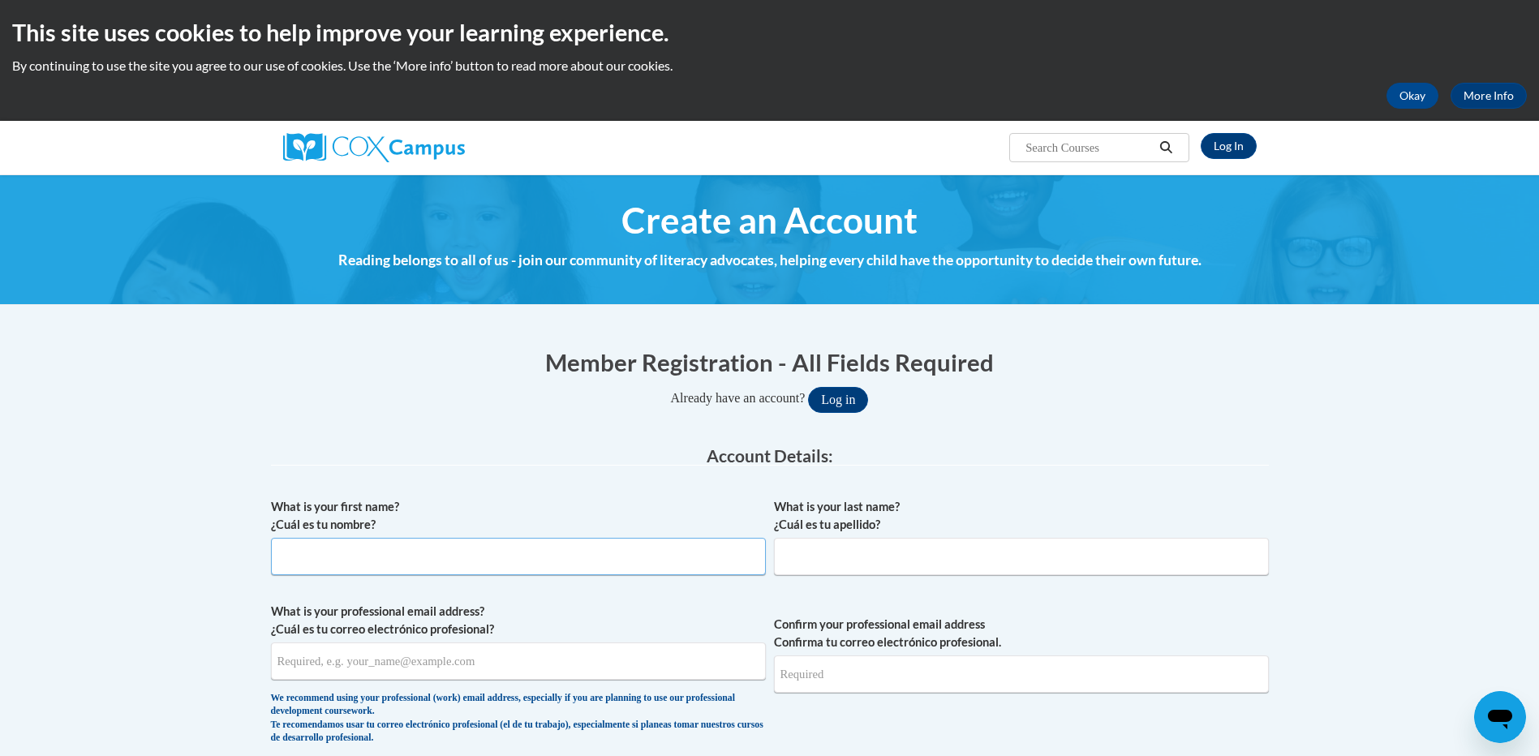
click at [465, 560] on input "What is your first name? ¿Cuál es tu nombre?" at bounding box center [518, 556] width 495 height 37
type input "[PERSON_NAME]"
type input "[PERSON_NAME][EMAIL_ADDRESS][PERSON_NAME][DOMAIN_NAME]"
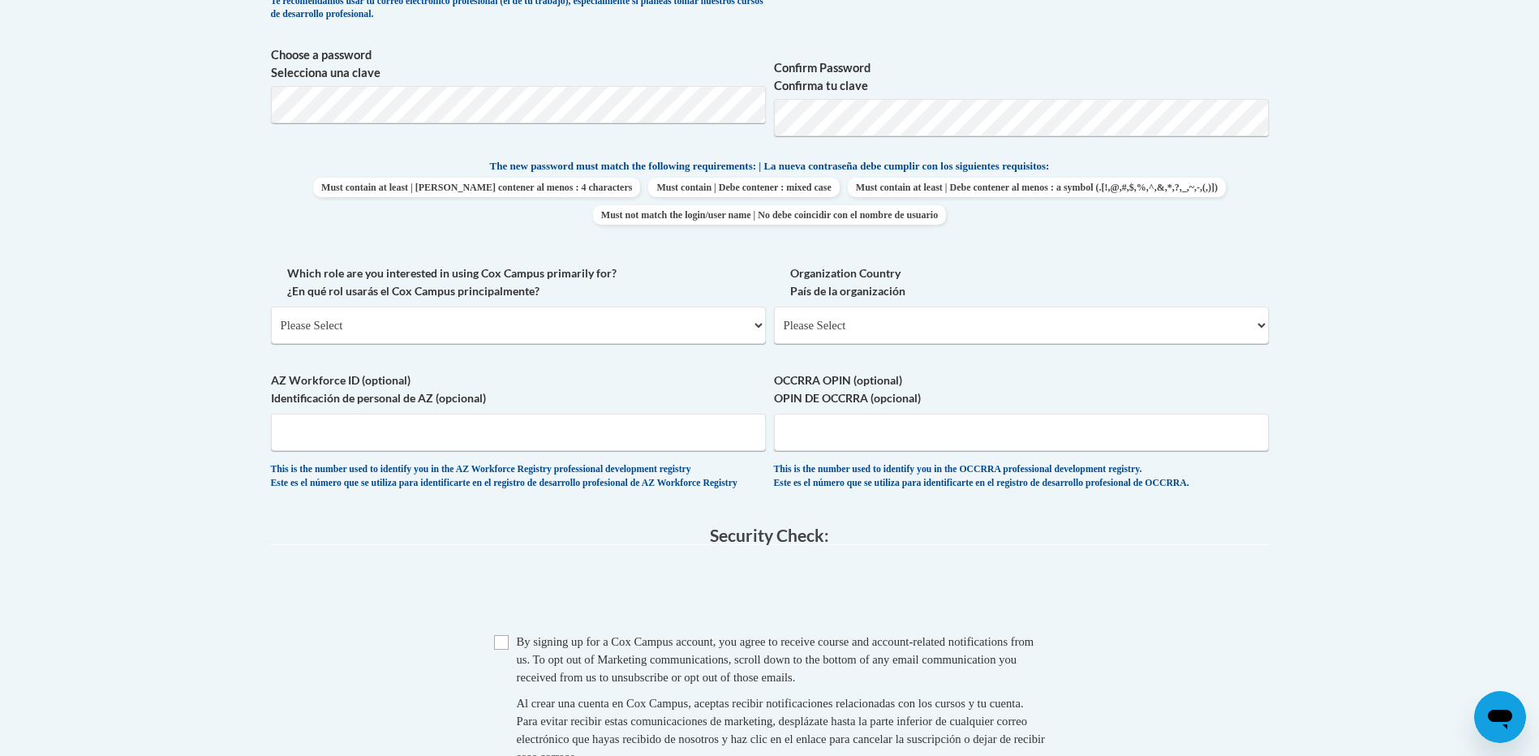
scroll to position [811, 0]
